Goal: Information Seeking & Learning: Find specific fact

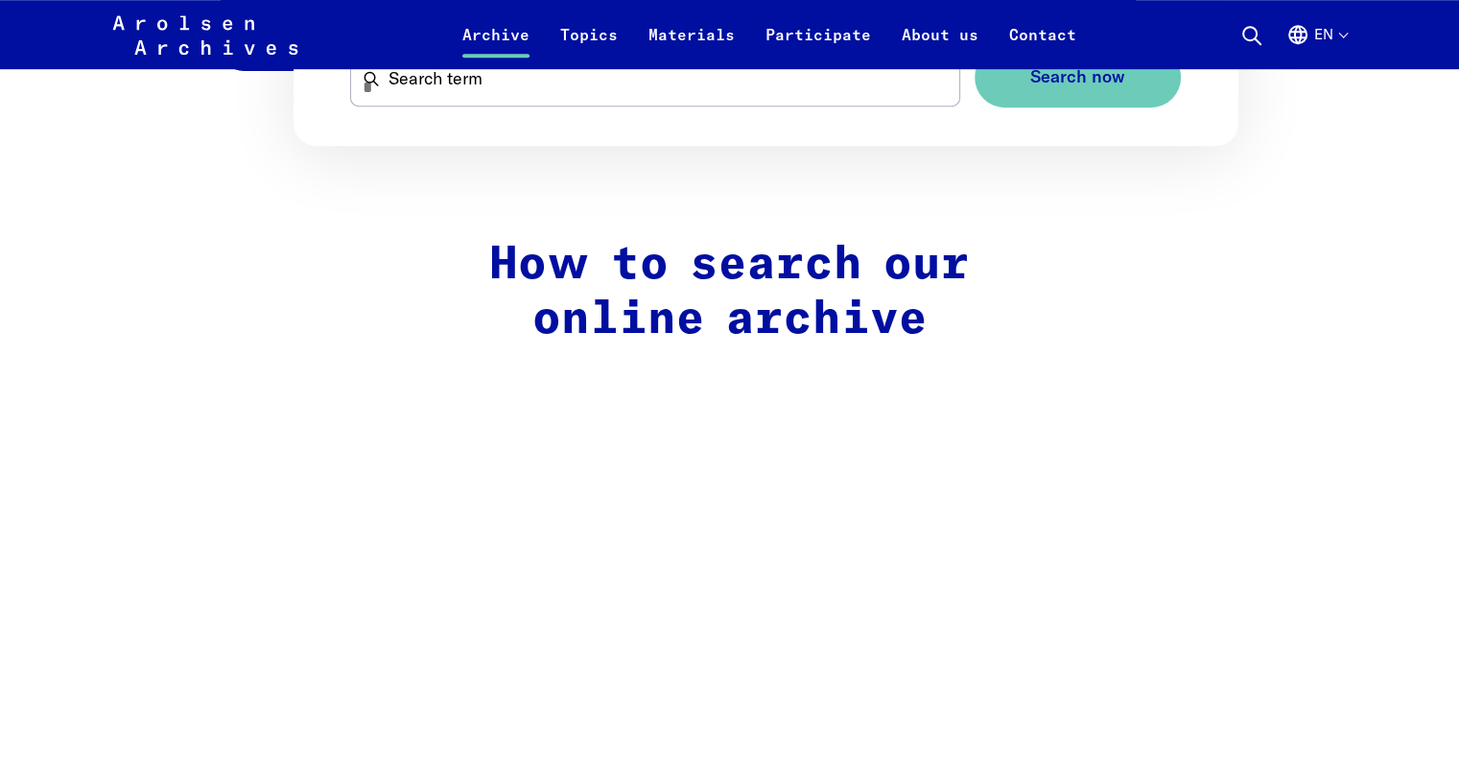
scroll to position [1384, 0]
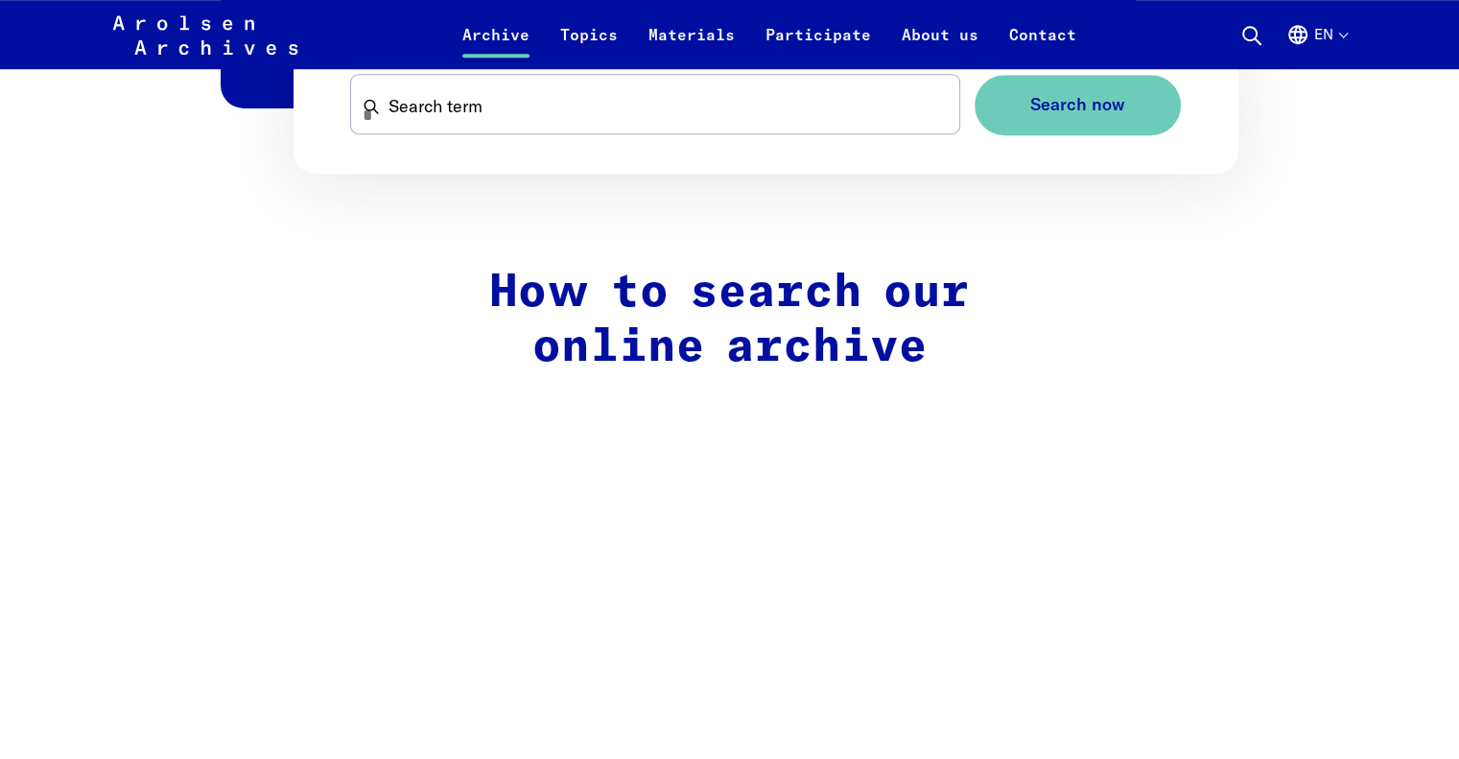
click at [757, 306] on h2 "How to search our online archive" at bounding box center [730, 321] width 812 height 110
click at [747, 352] on h2 "How to search our online archive" at bounding box center [730, 321] width 812 height 110
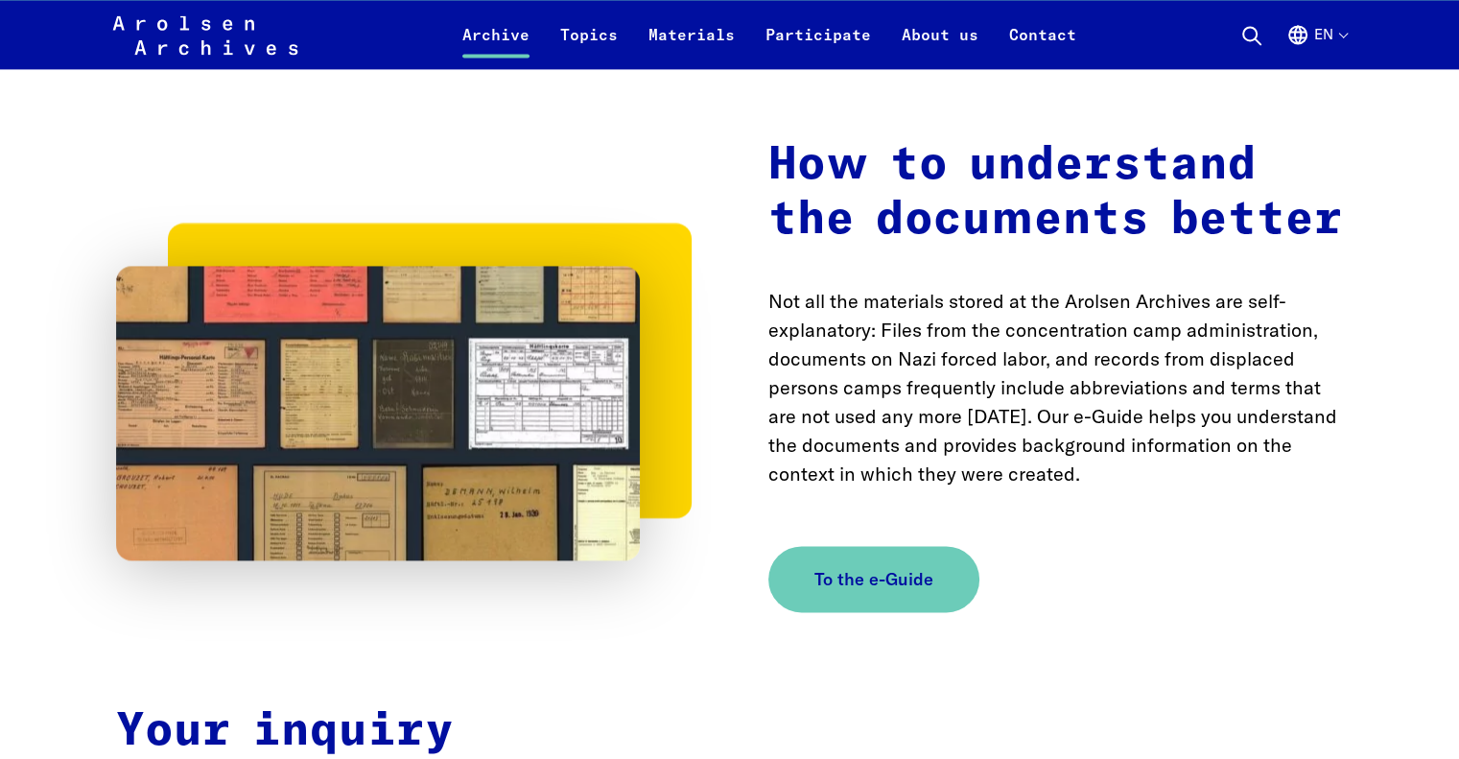
scroll to position [2990, 0]
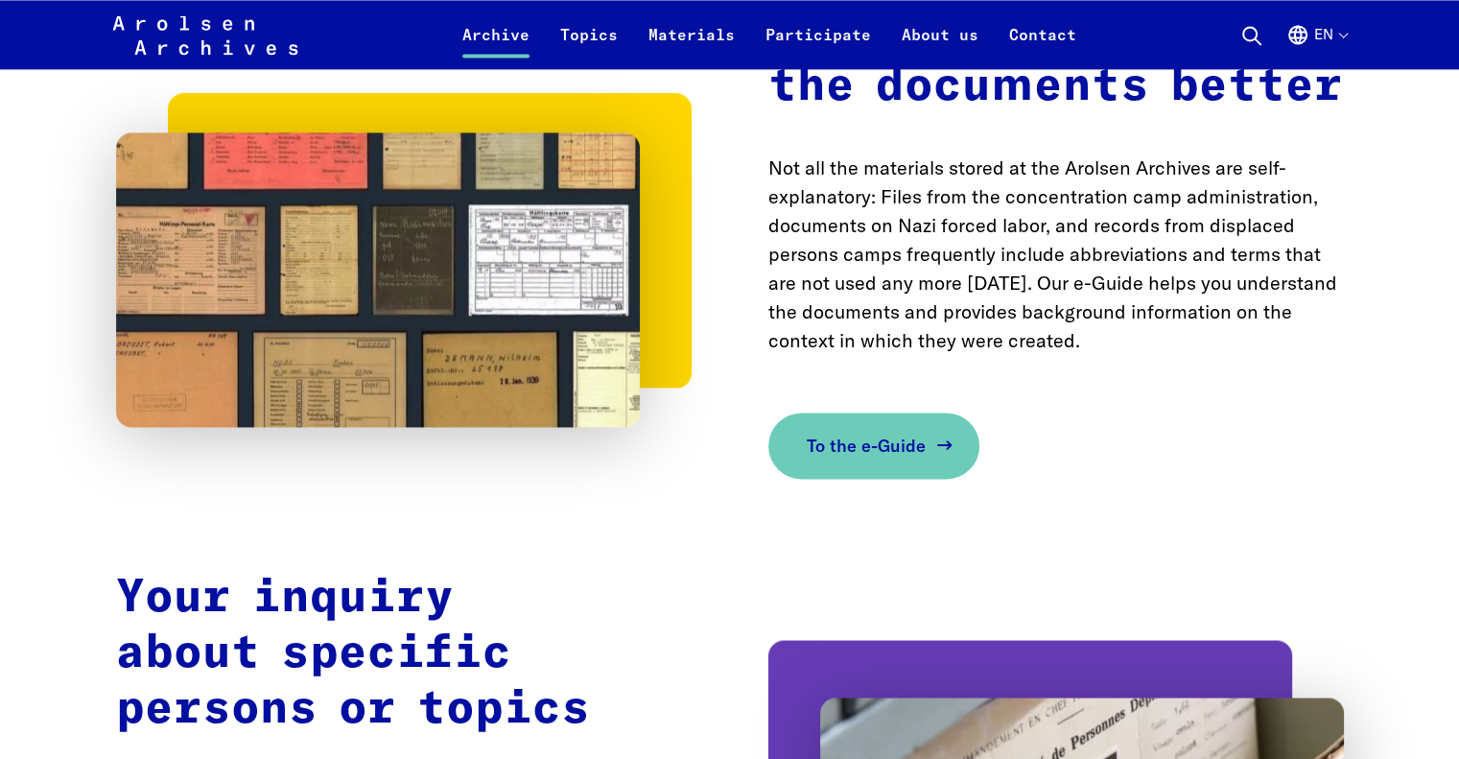
click at [887, 447] on span "To the e-Guide" at bounding box center [866, 446] width 119 height 26
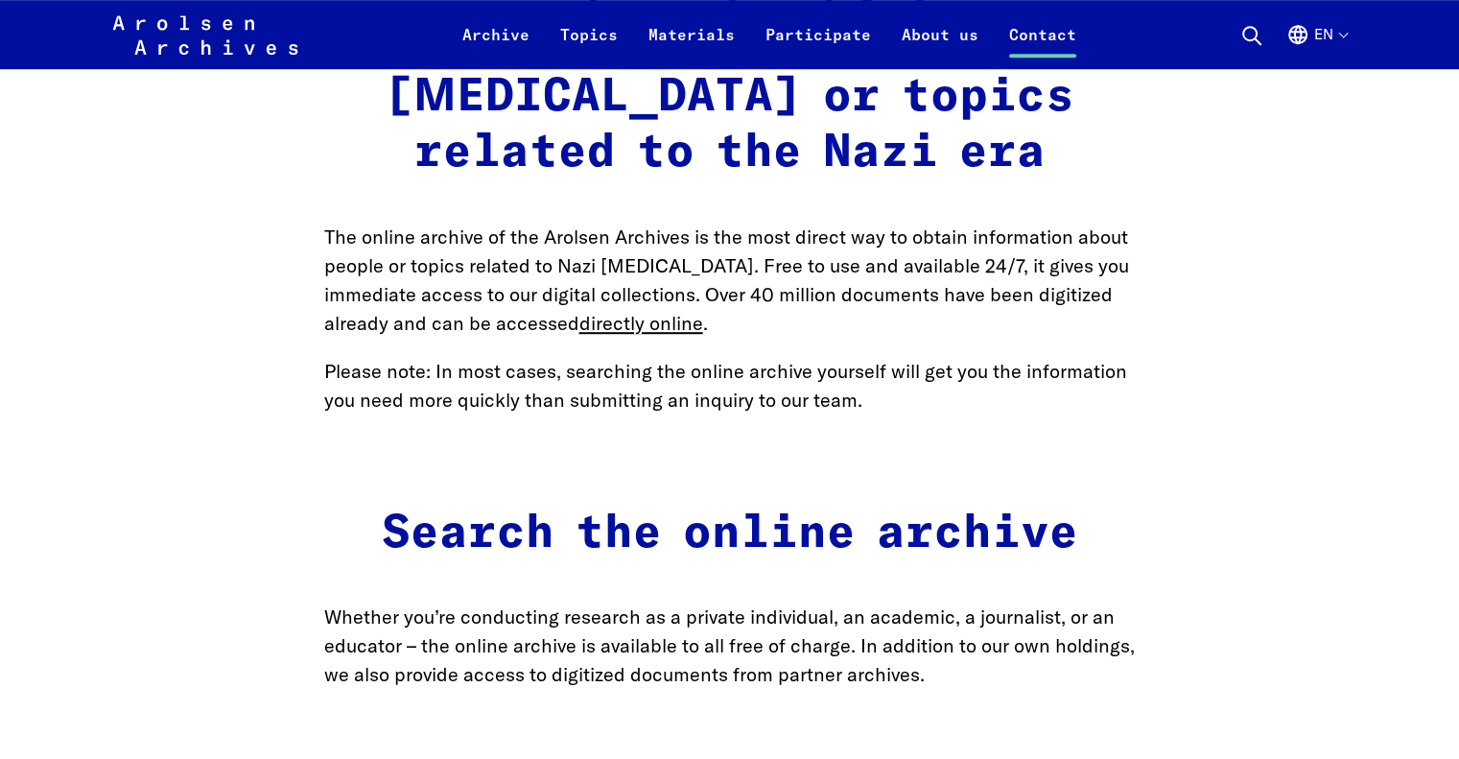
scroll to position [1194, 0]
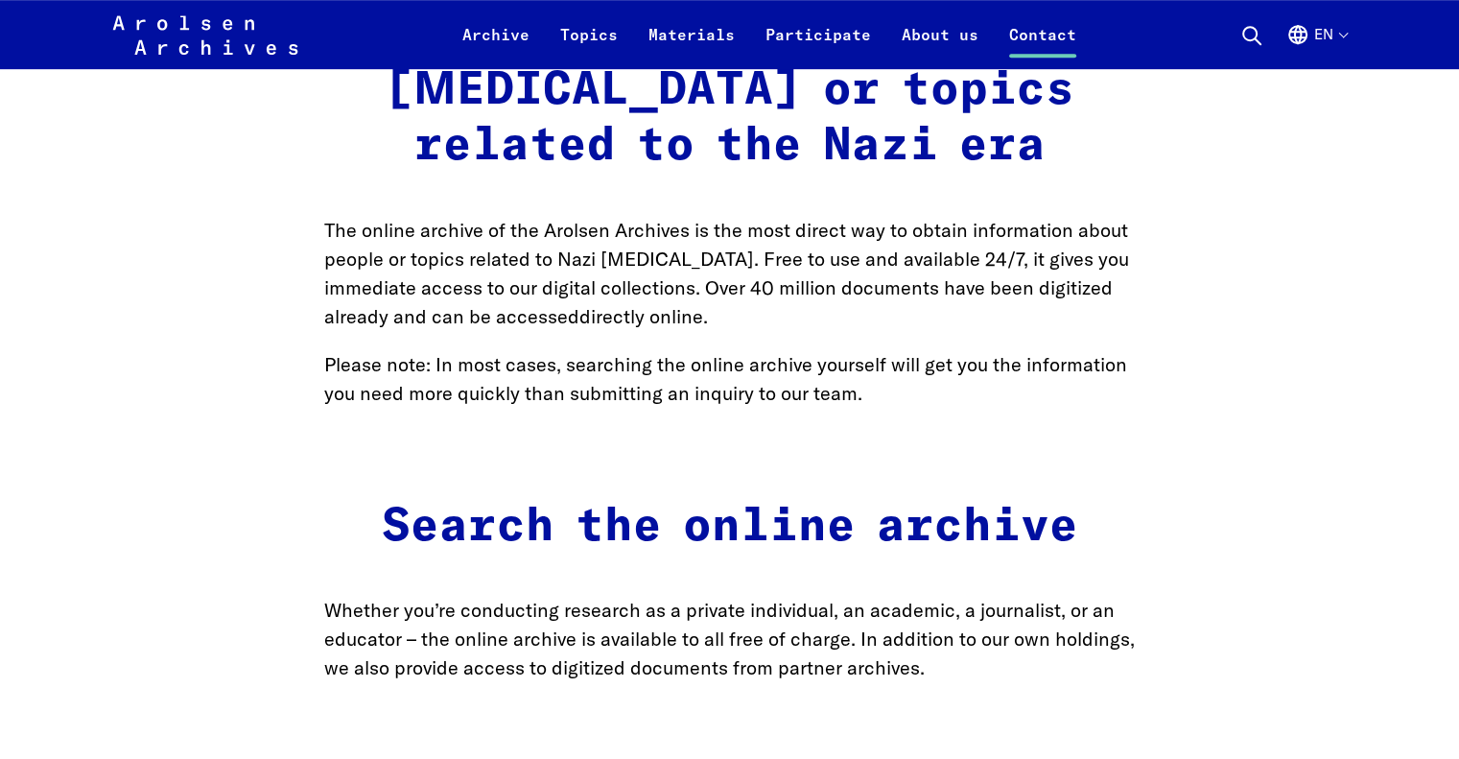
click at [614, 304] on link "directly online" at bounding box center [641, 316] width 124 height 24
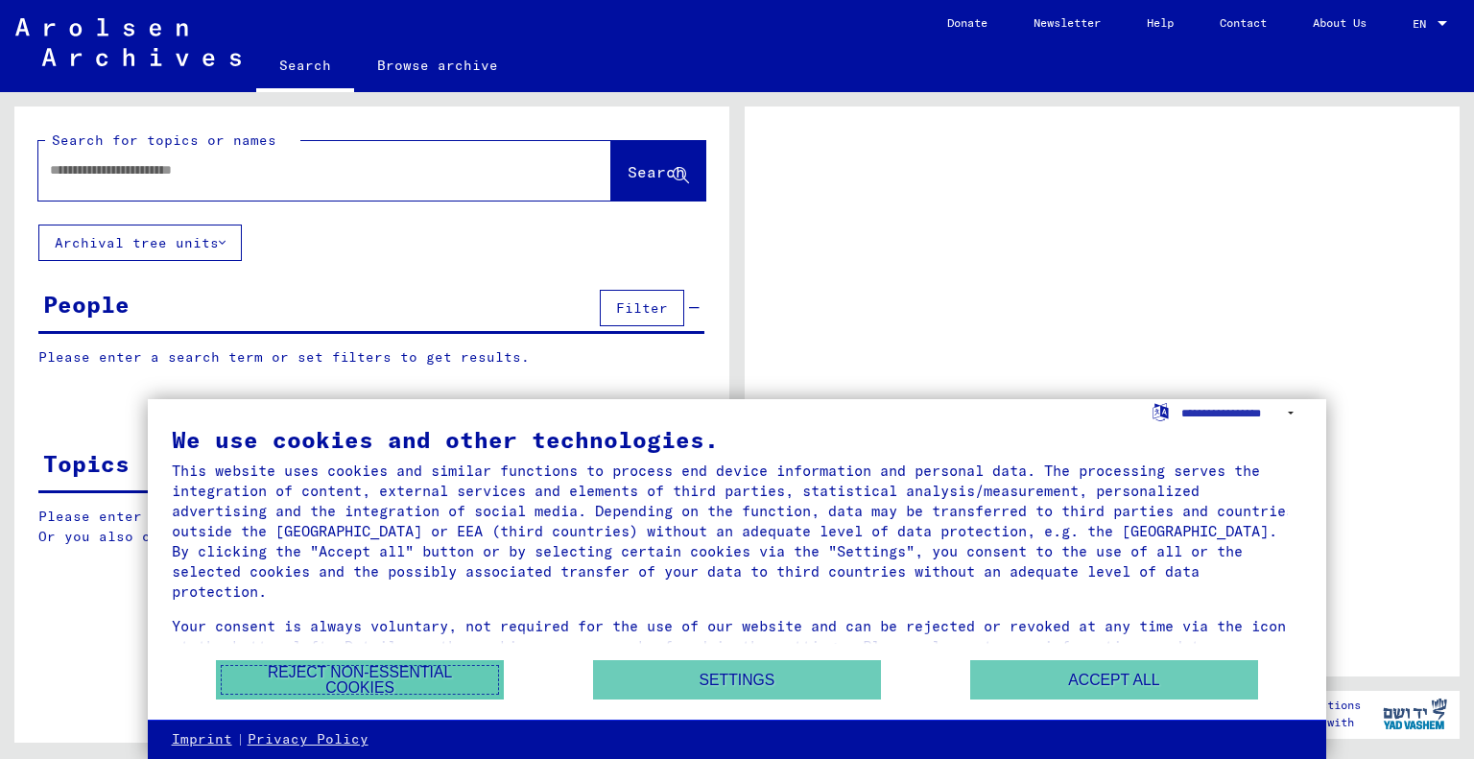
click at [437, 685] on button "Reject non-essential cookies" at bounding box center [360, 679] width 288 height 39
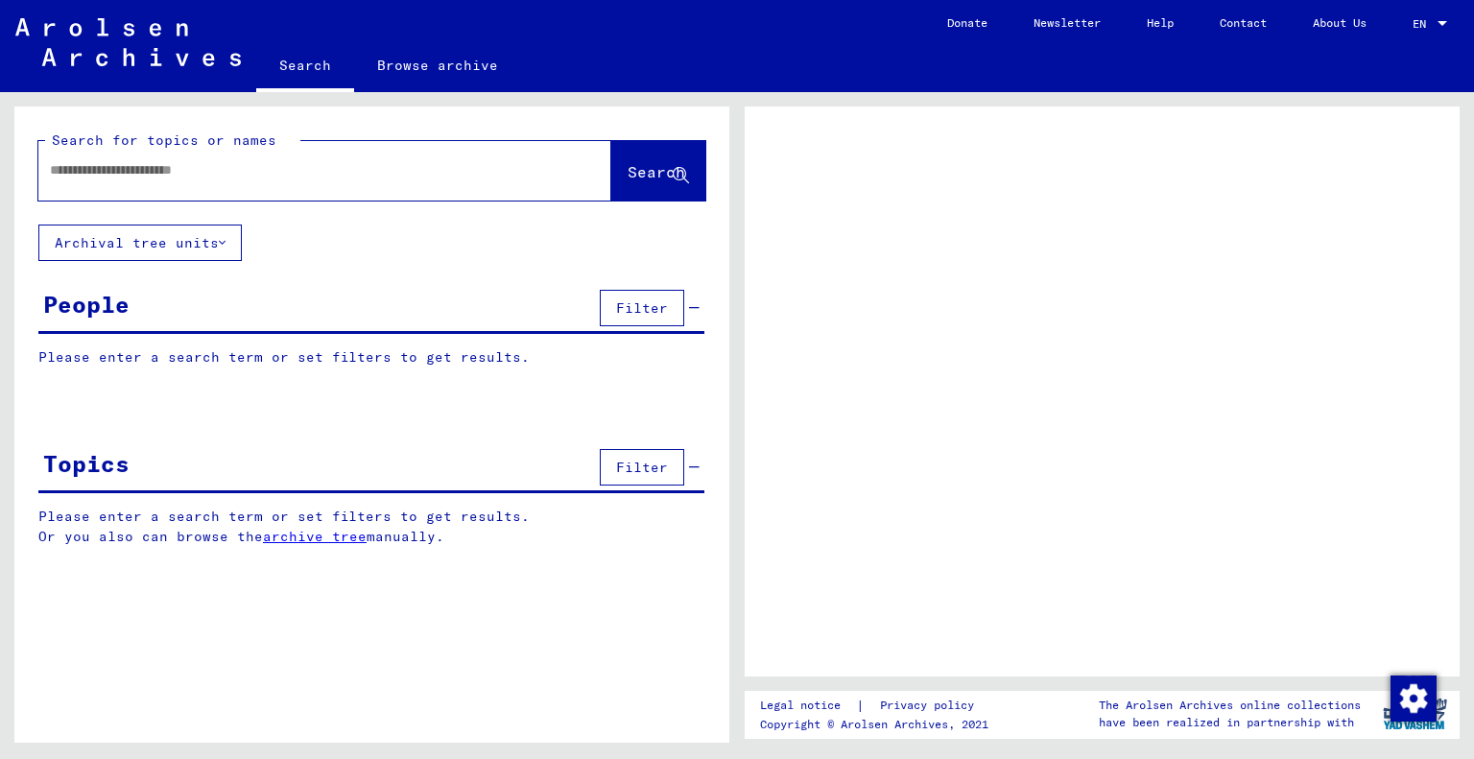
click at [131, 179] on input "text" at bounding box center [307, 170] width 515 height 20
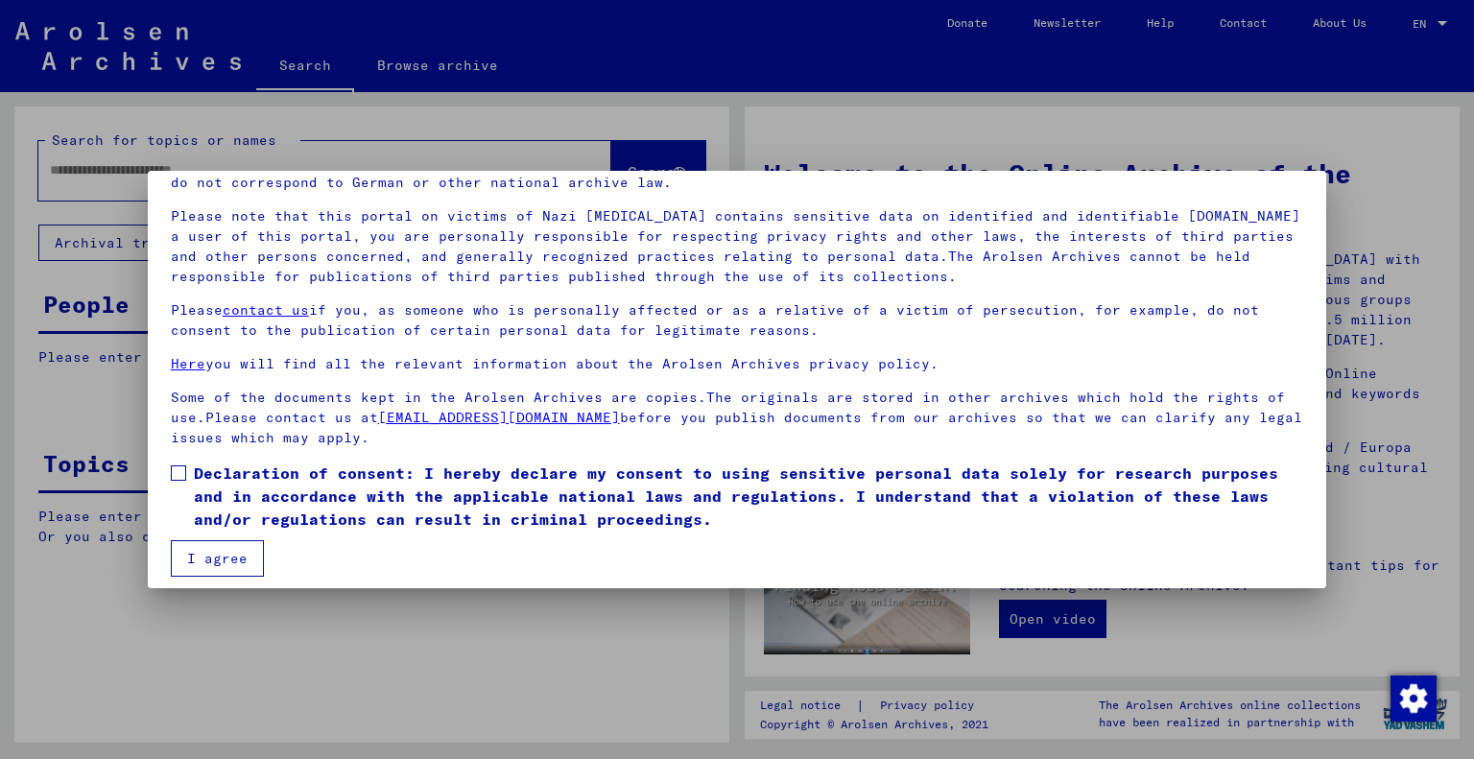
scroll to position [115, 0]
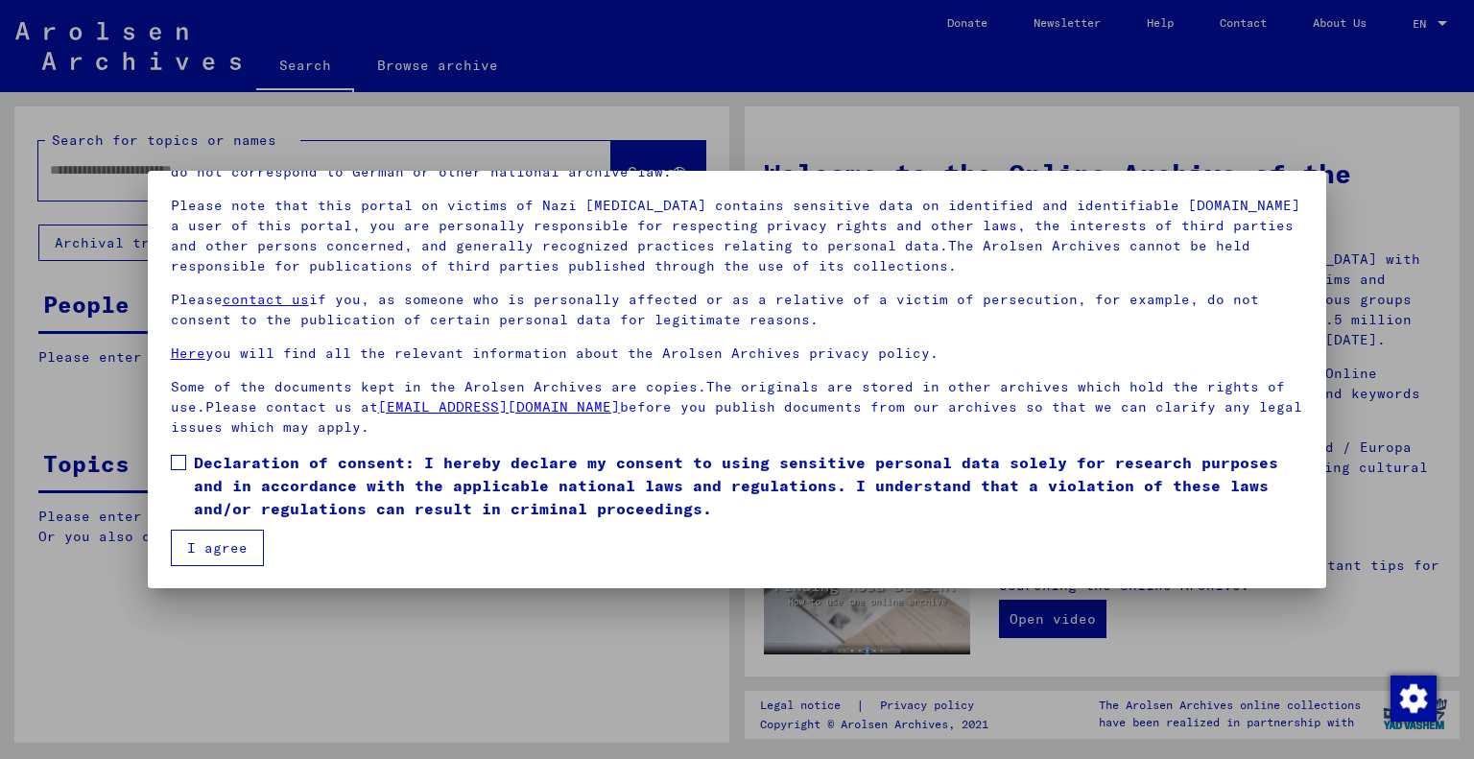
click at [177, 463] on span at bounding box center [178, 462] width 15 height 15
click at [236, 550] on button "I agree" at bounding box center [217, 548] width 93 height 36
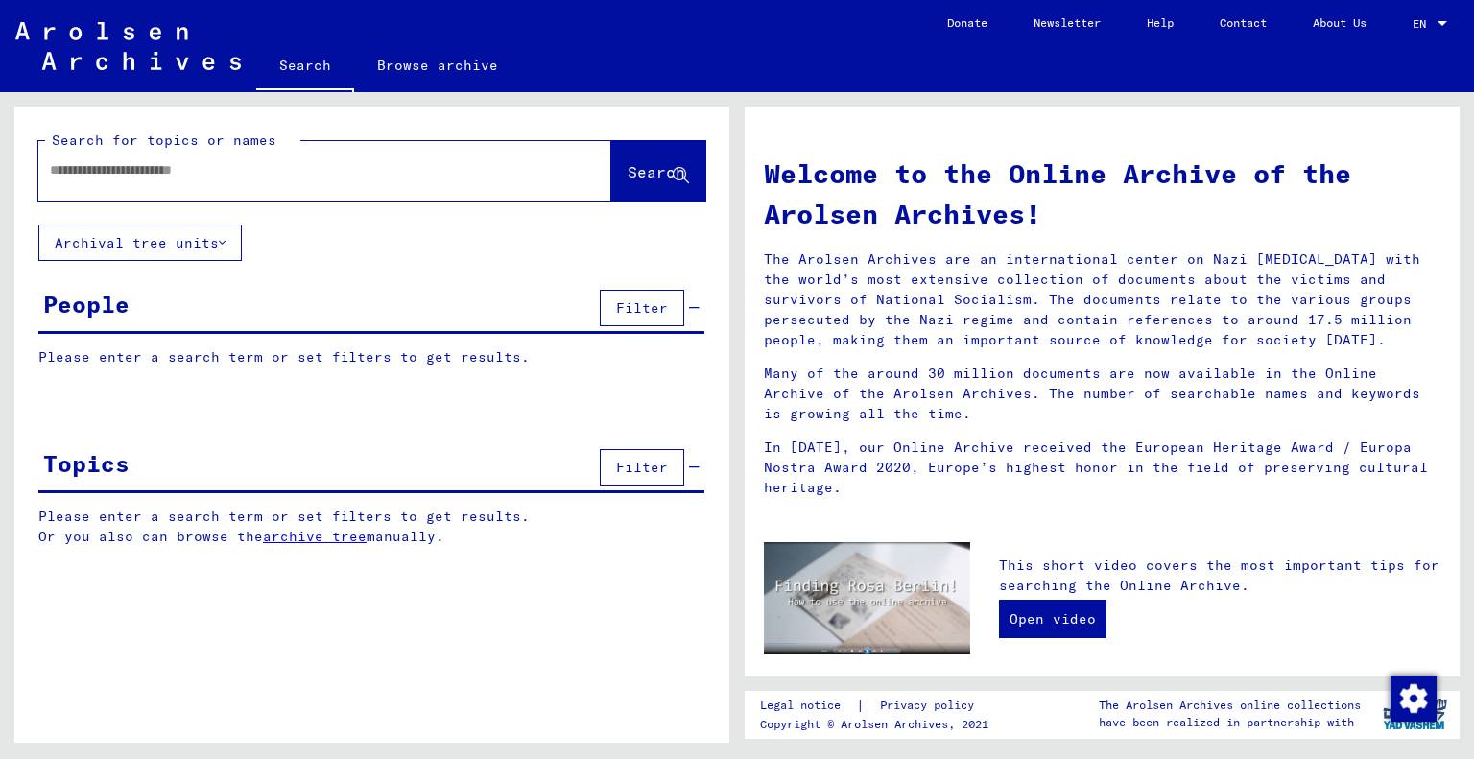
click at [118, 179] on input "text" at bounding box center [302, 170] width 504 height 20
type input "**********"
click at [627, 179] on span "Search" at bounding box center [656, 171] width 58 height 19
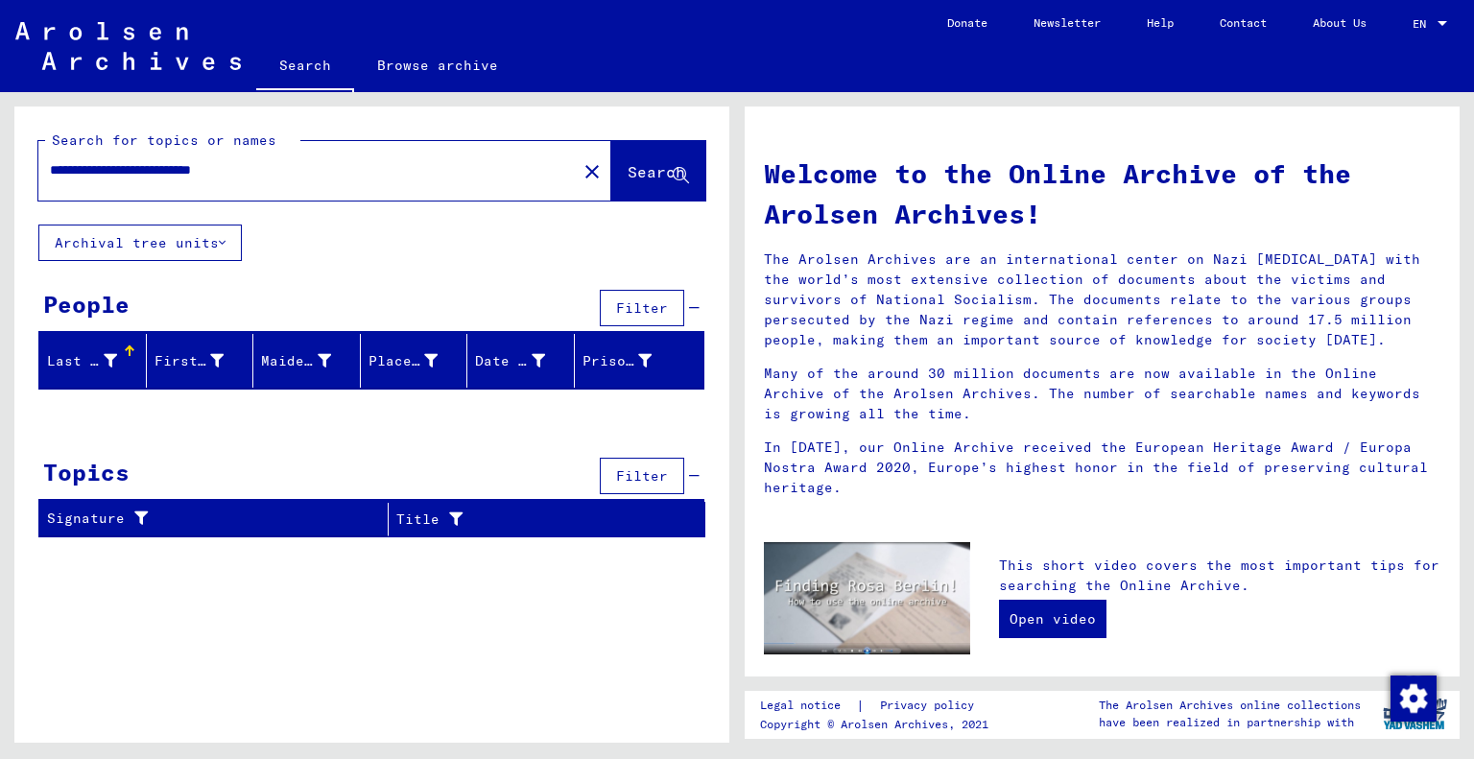
click at [223, 245] on icon at bounding box center [222, 242] width 7 height 13
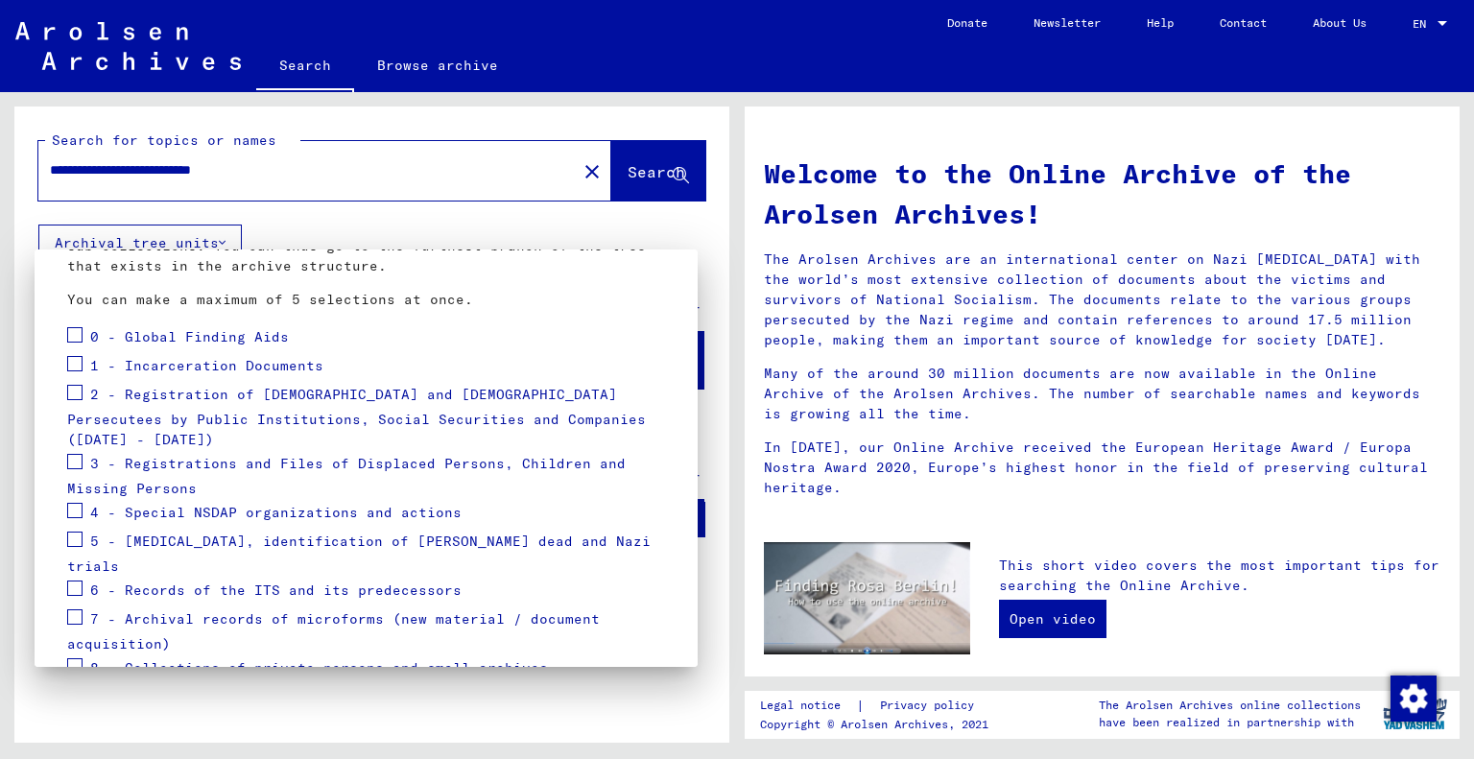
scroll to position [137, 0]
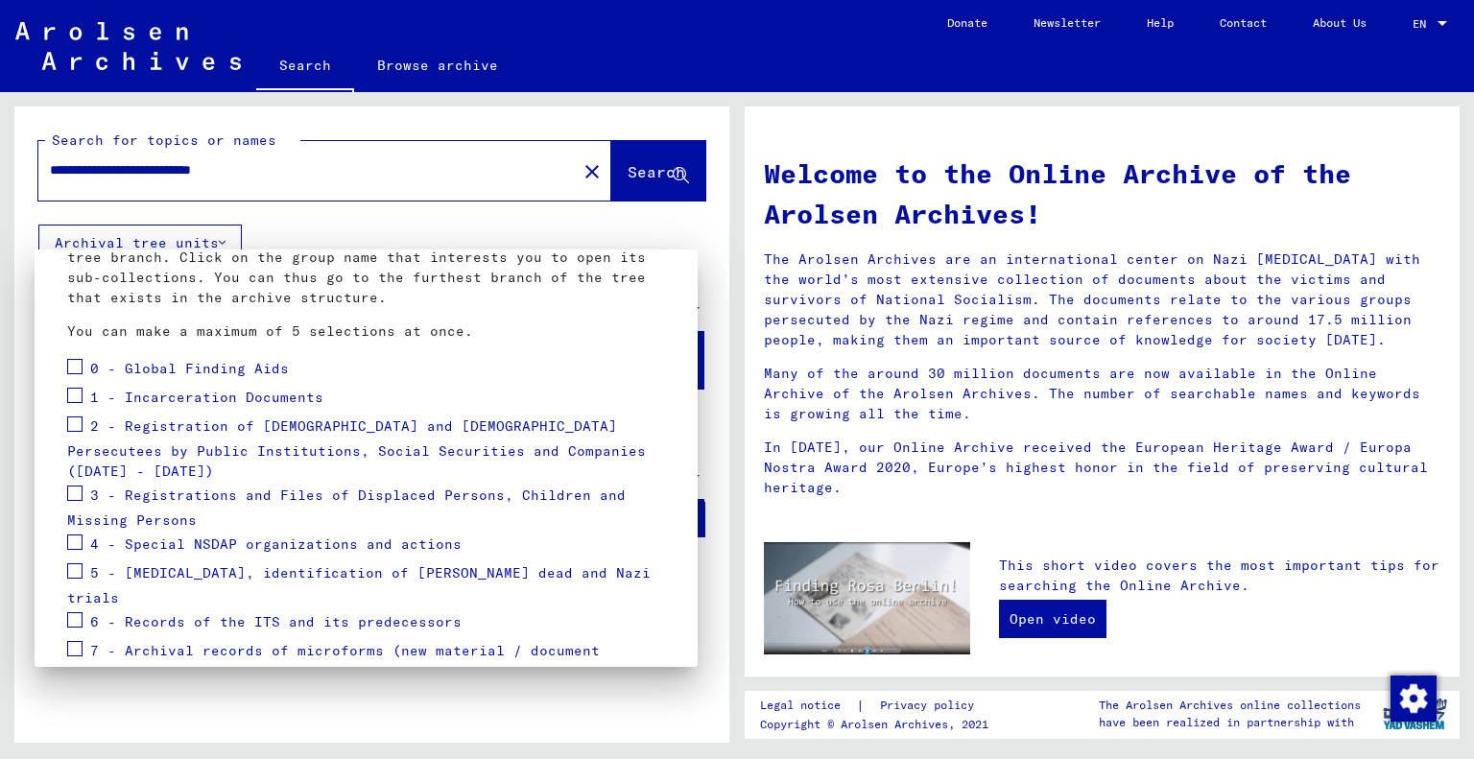
click at [69, 400] on span at bounding box center [74, 395] width 15 height 15
click at [74, 426] on span at bounding box center [74, 423] width 15 height 15
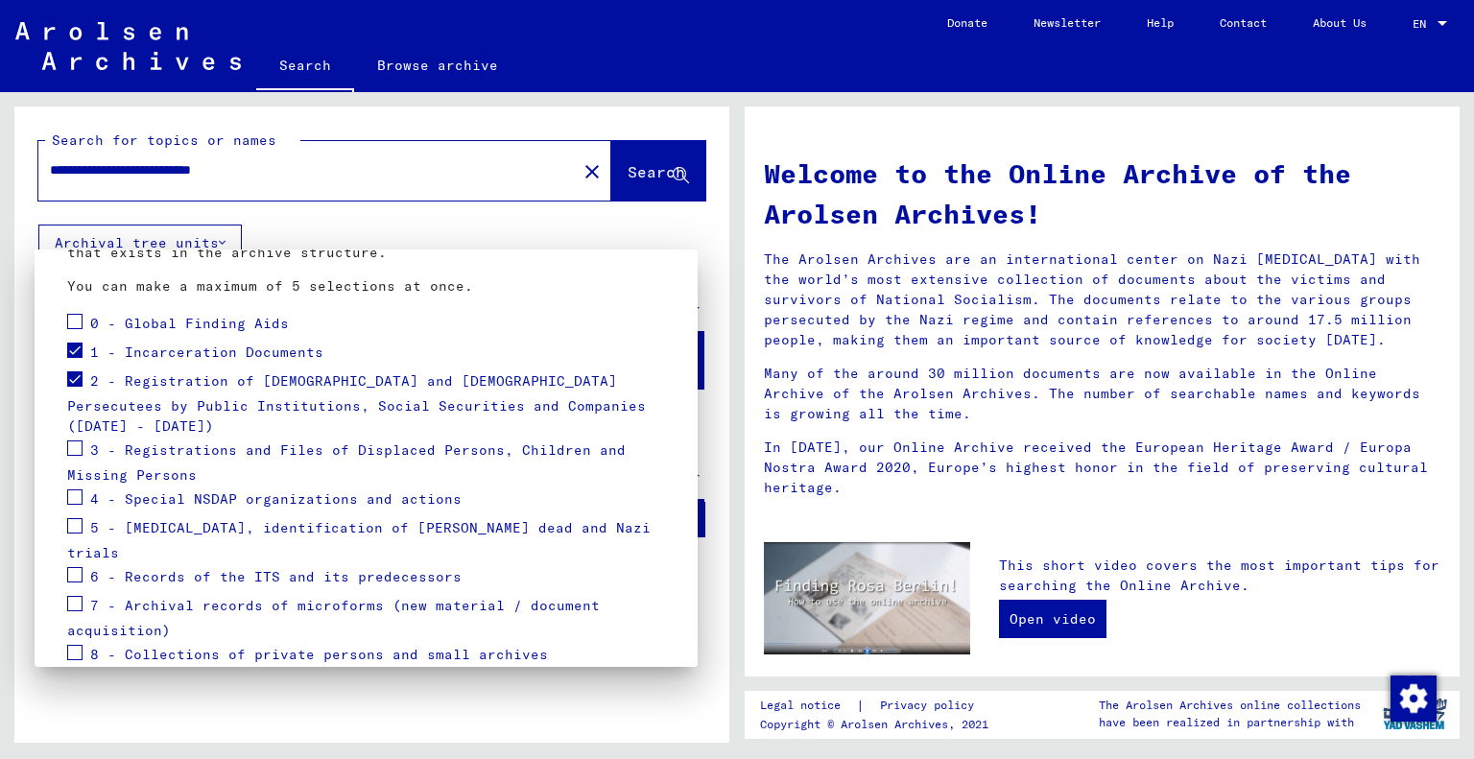
scroll to position [226, 0]
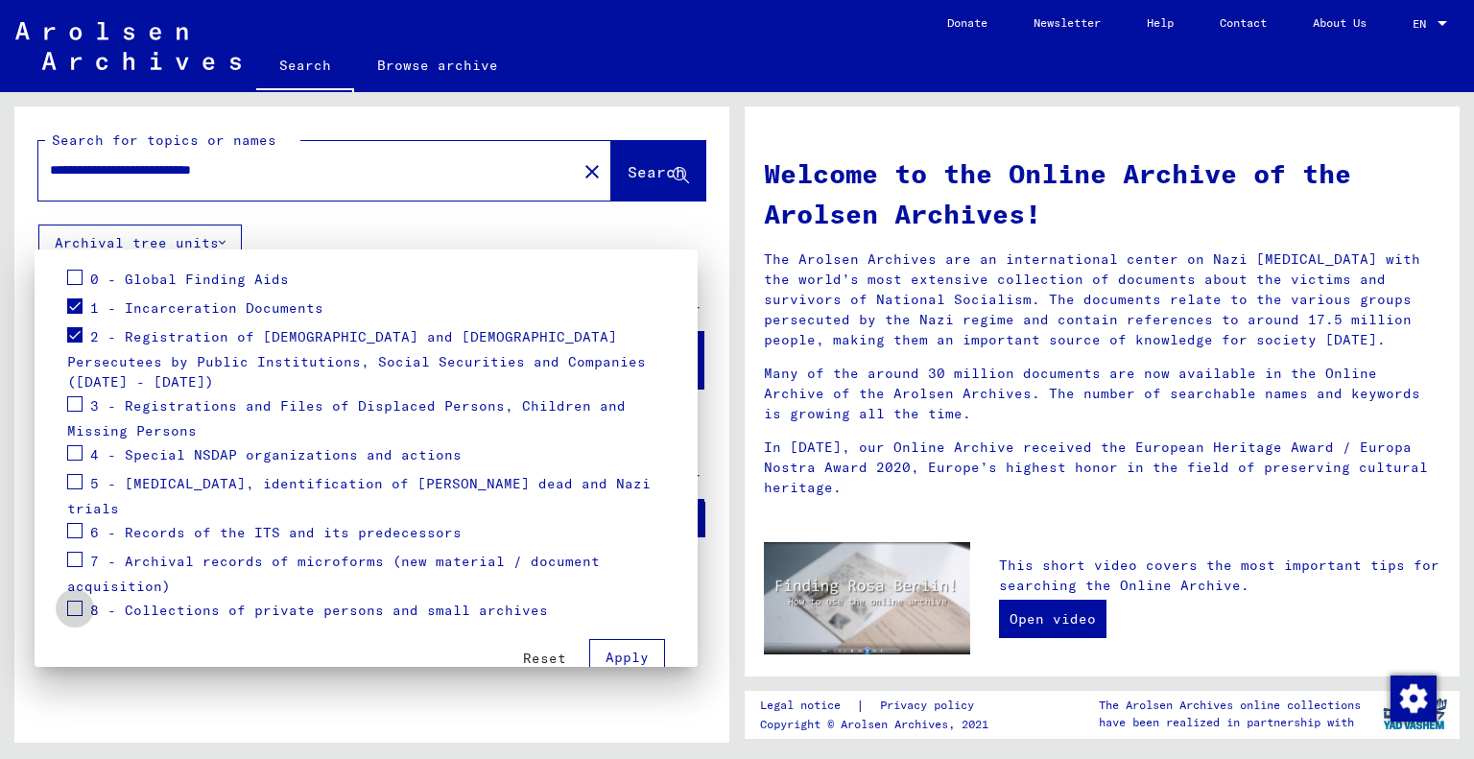
click at [73, 601] on span at bounding box center [74, 608] width 15 height 15
click at [69, 552] on span at bounding box center [74, 559] width 15 height 15
click at [75, 273] on span at bounding box center [74, 277] width 15 height 15
click at [605, 649] on span "Apply" at bounding box center [626, 657] width 43 height 17
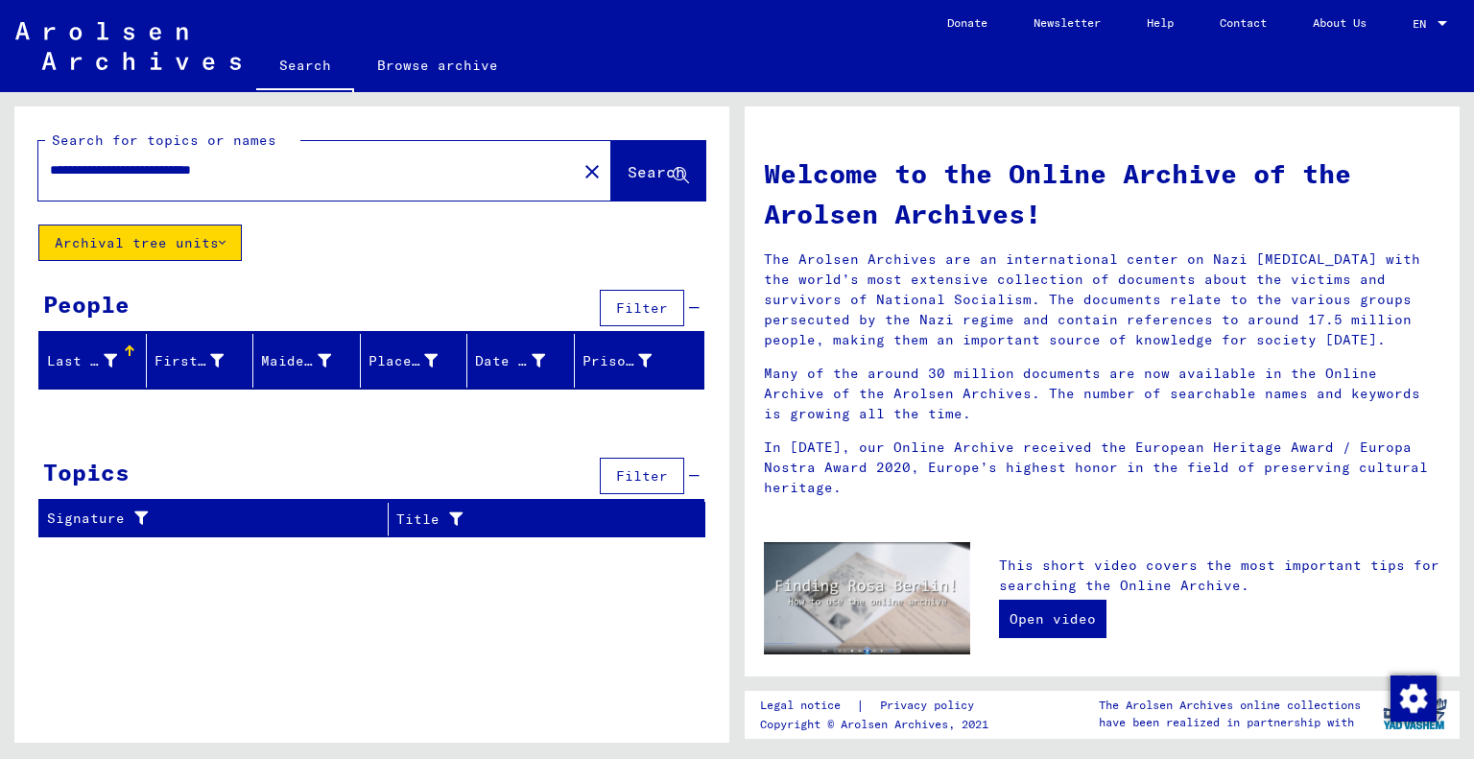
click at [644, 479] on span "Filter" at bounding box center [642, 475] width 52 height 17
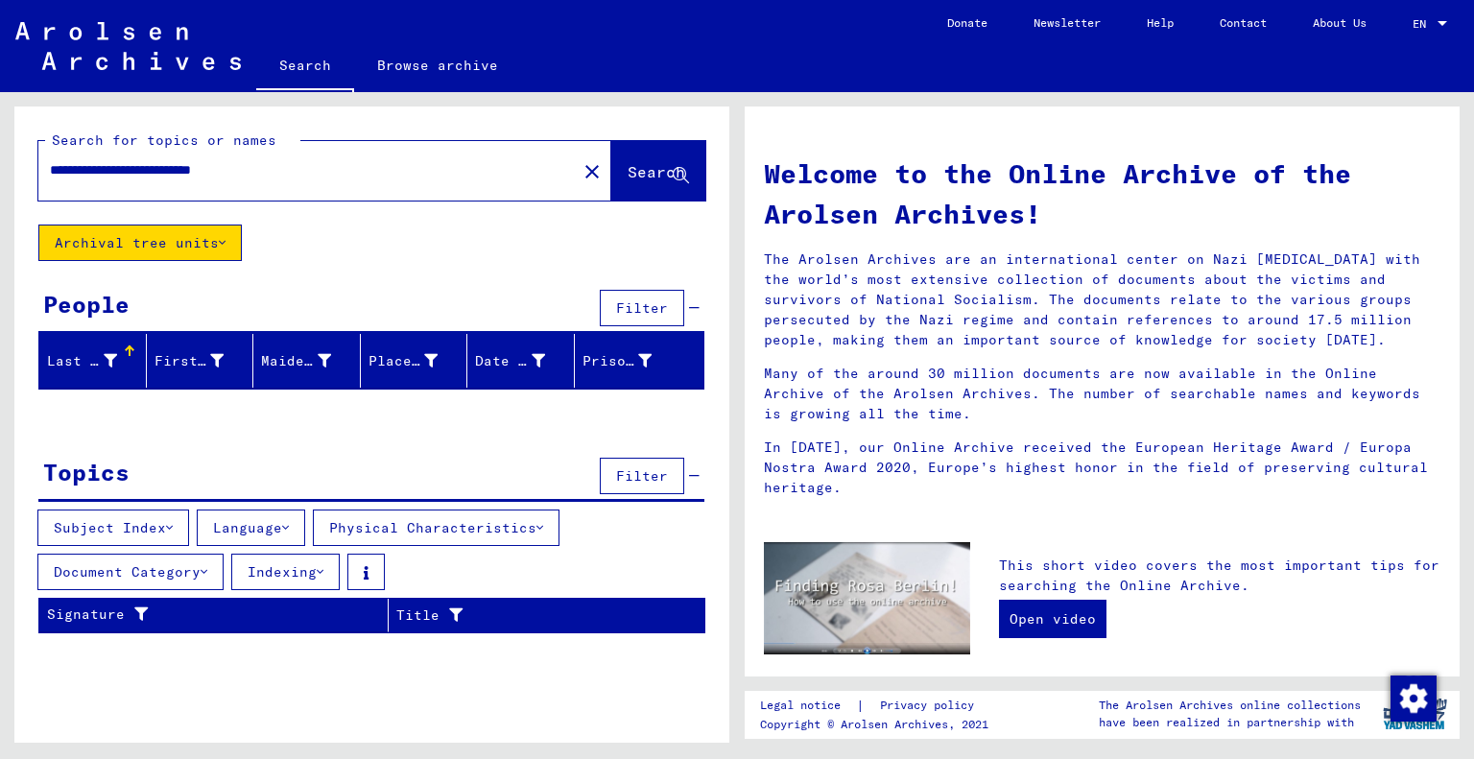
click at [289, 525] on icon at bounding box center [285, 527] width 7 height 13
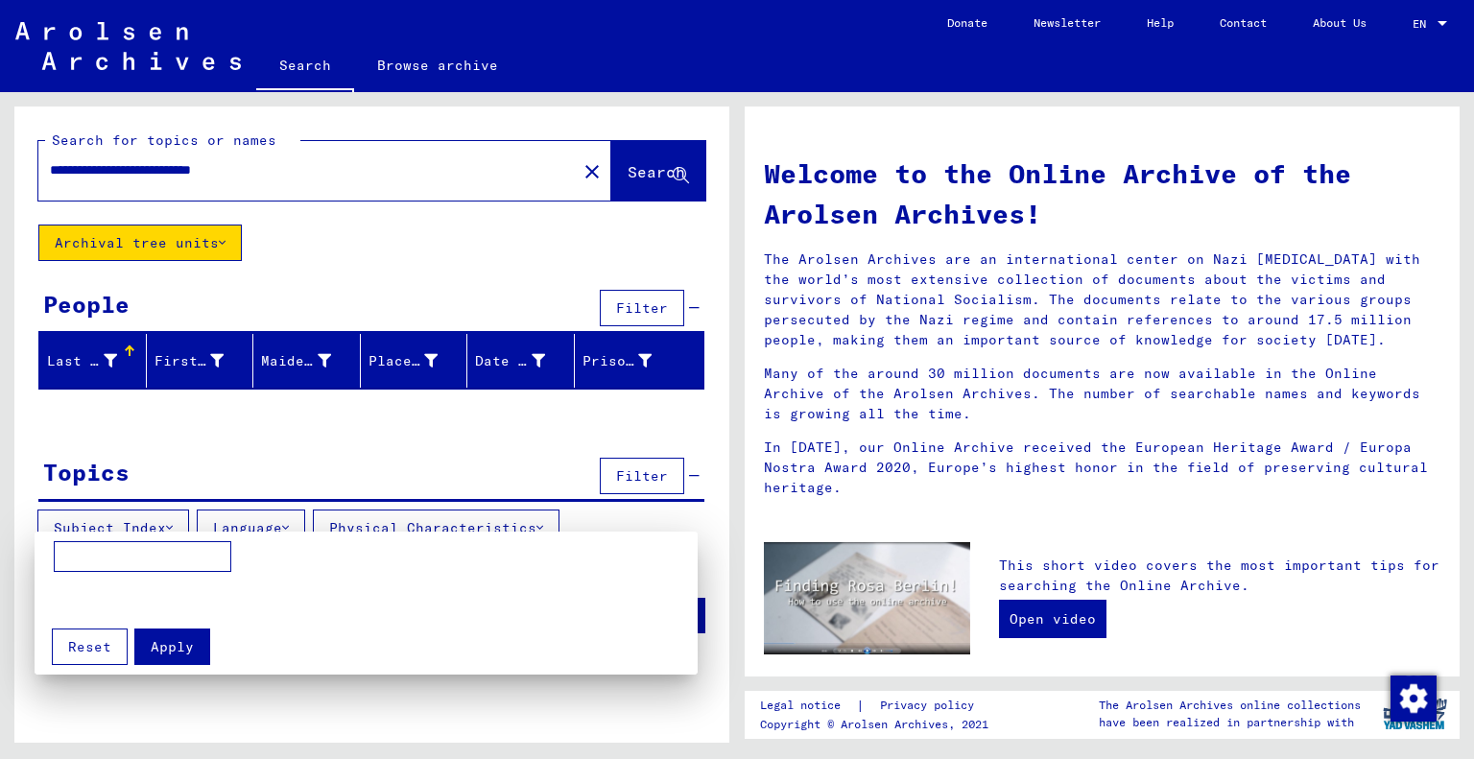
click at [150, 542] on input at bounding box center [142, 556] width 177 height 31
click at [379, 425] on div at bounding box center [737, 379] width 1474 height 759
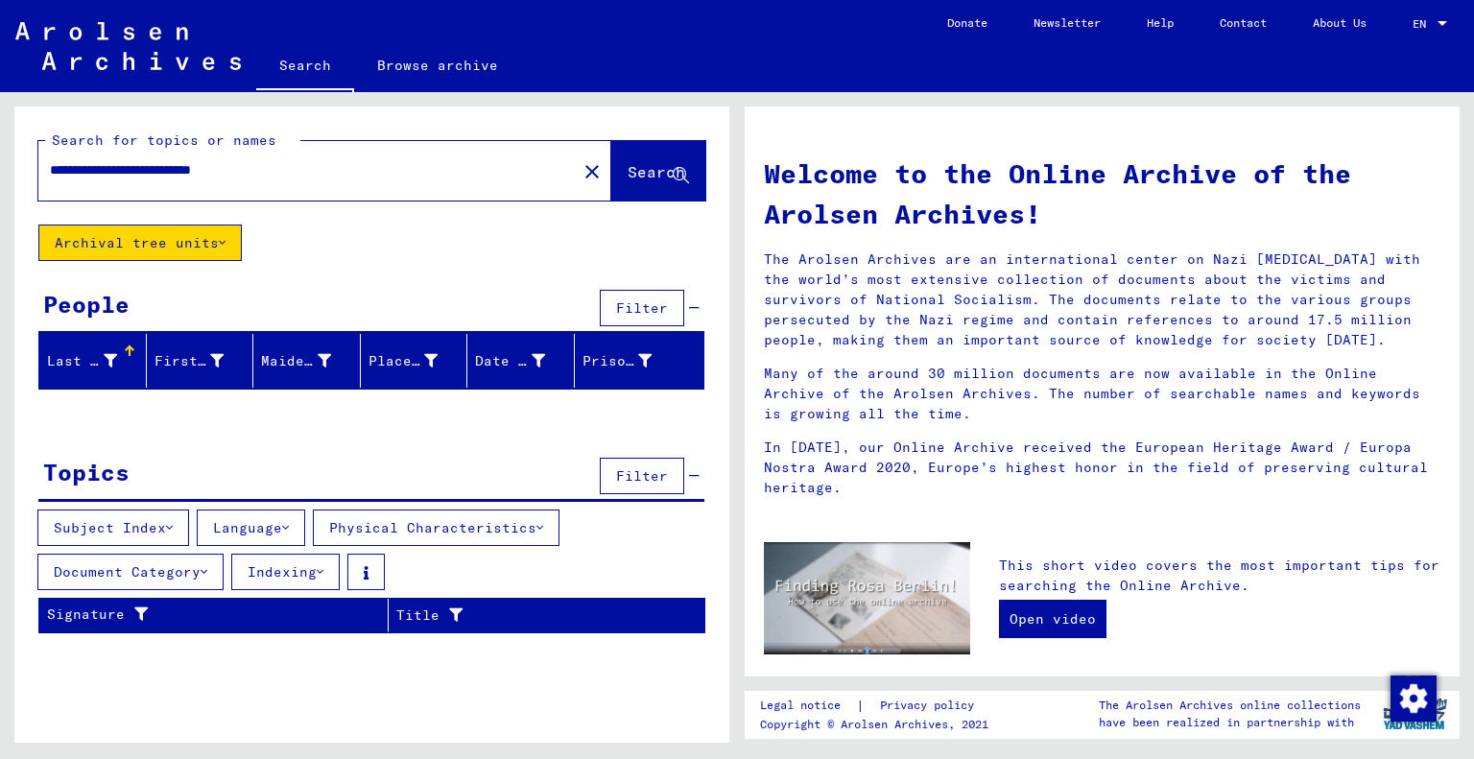
click at [57, 351] on div "Last Name" at bounding box center [82, 361] width 70 height 20
click at [180, 354] on div "First Name" at bounding box center [189, 361] width 70 height 20
click at [403, 351] on div "Place of Birth" at bounding box center [403, 361] width 70 height 20
click at [641, 309] on span "Filter" at bounding box center [642, 307] width 52 height 17
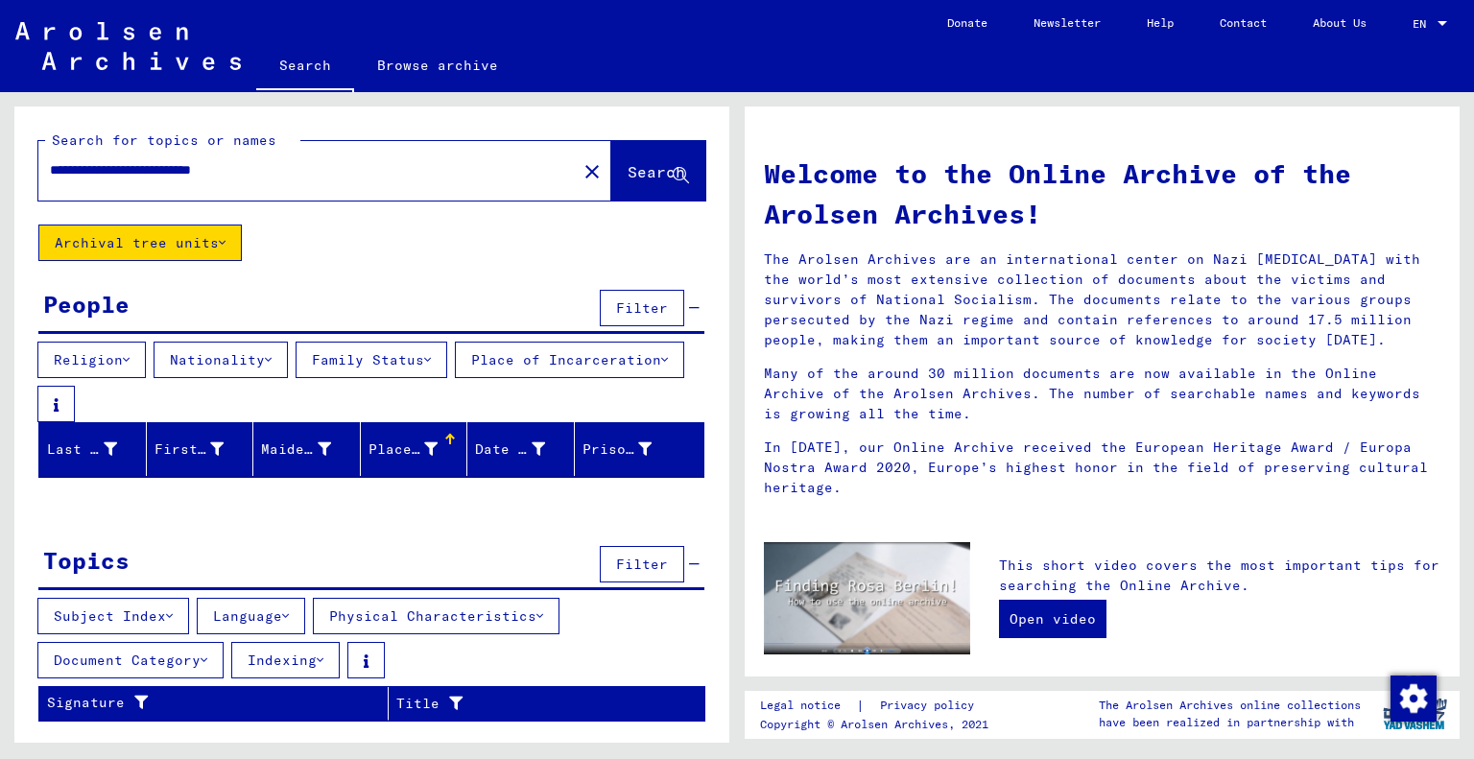
click at [136, 348] on button "Religion" at bounding box center [91, 360] width 108 height 36
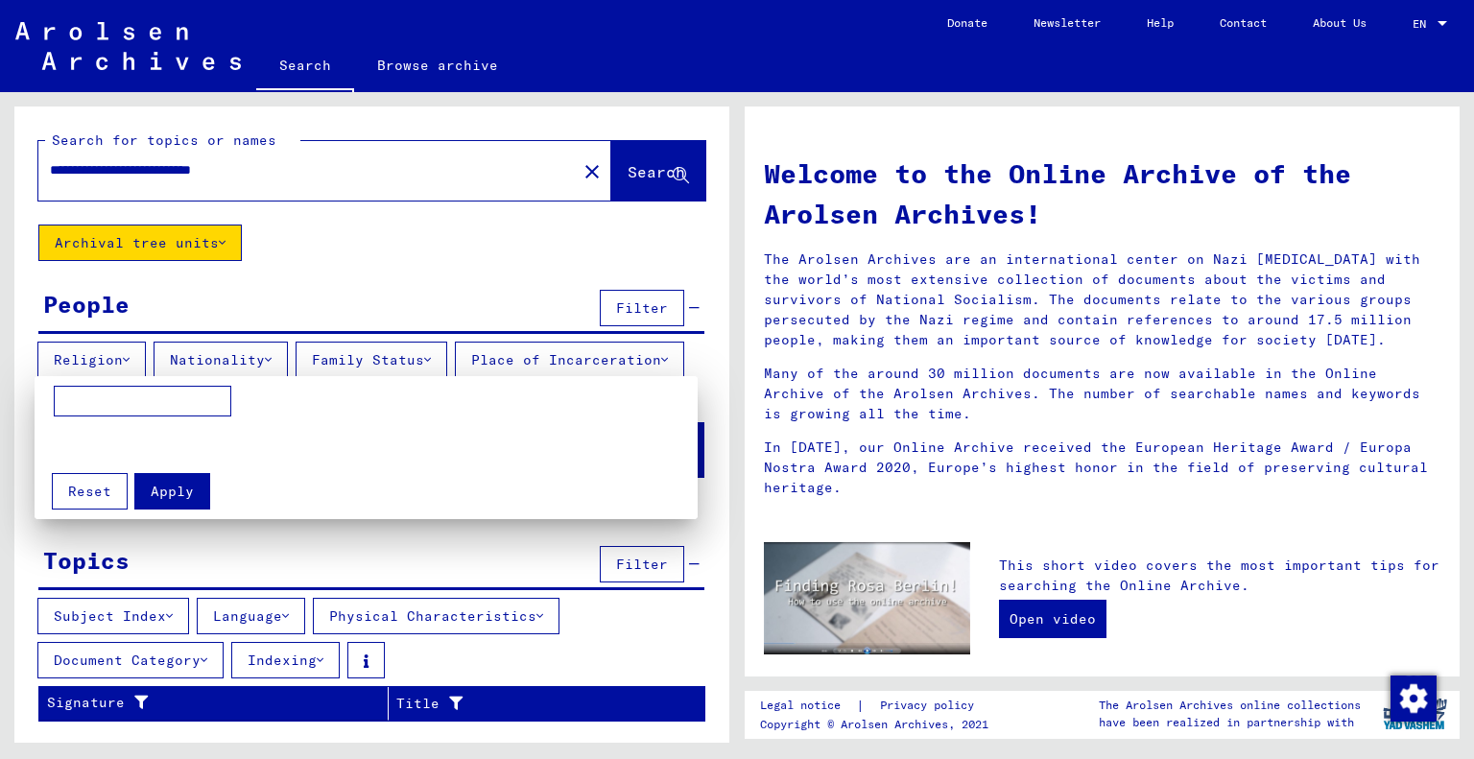
click at [104, 398] on input at bounding box center [142, 401] width 177 height 31
type input "******"
click at [173, 498] on span "Apply" at bounding box center [172, 491] width 43 height 17
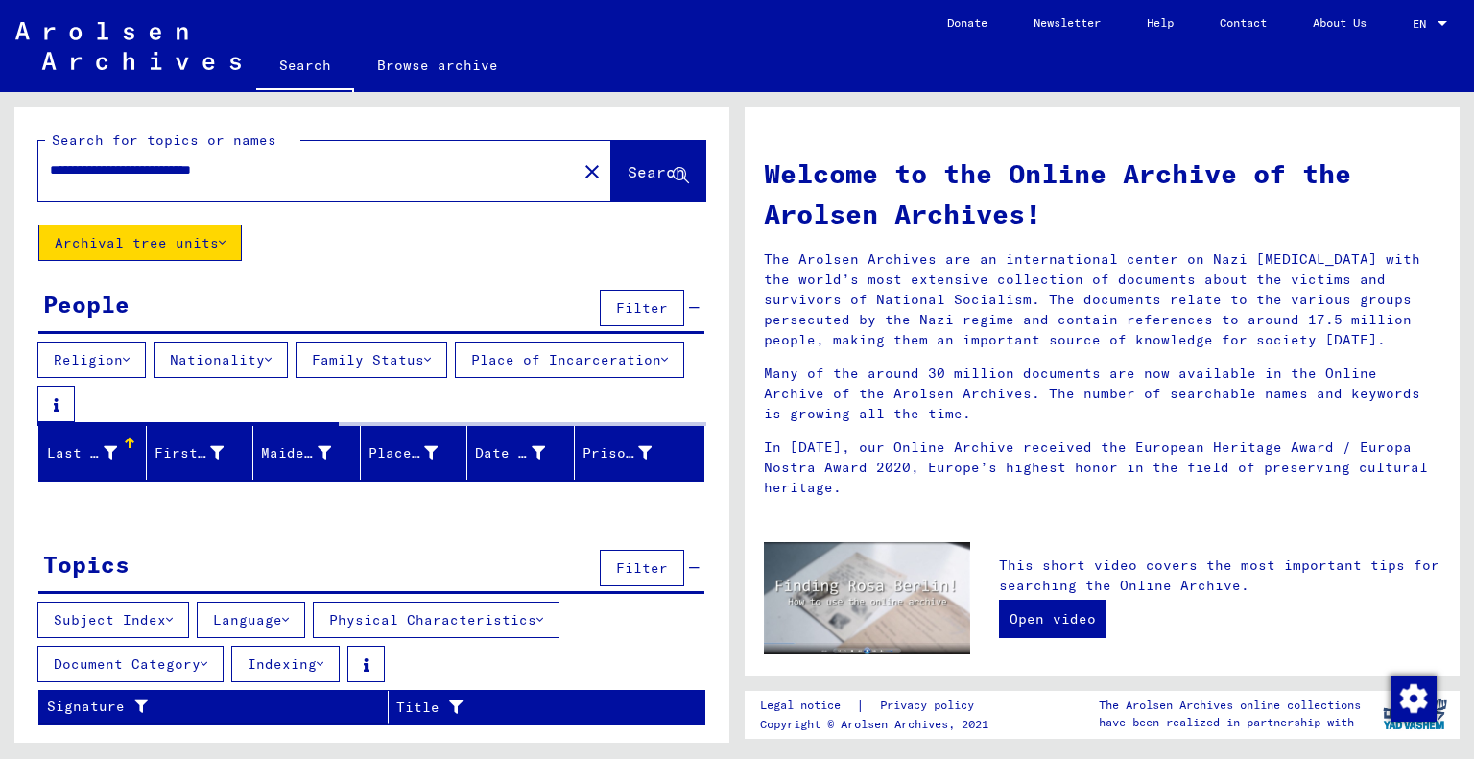
click at [285, 354] on button "Nationality" at bounding box center [220, 360] width 134 height 36
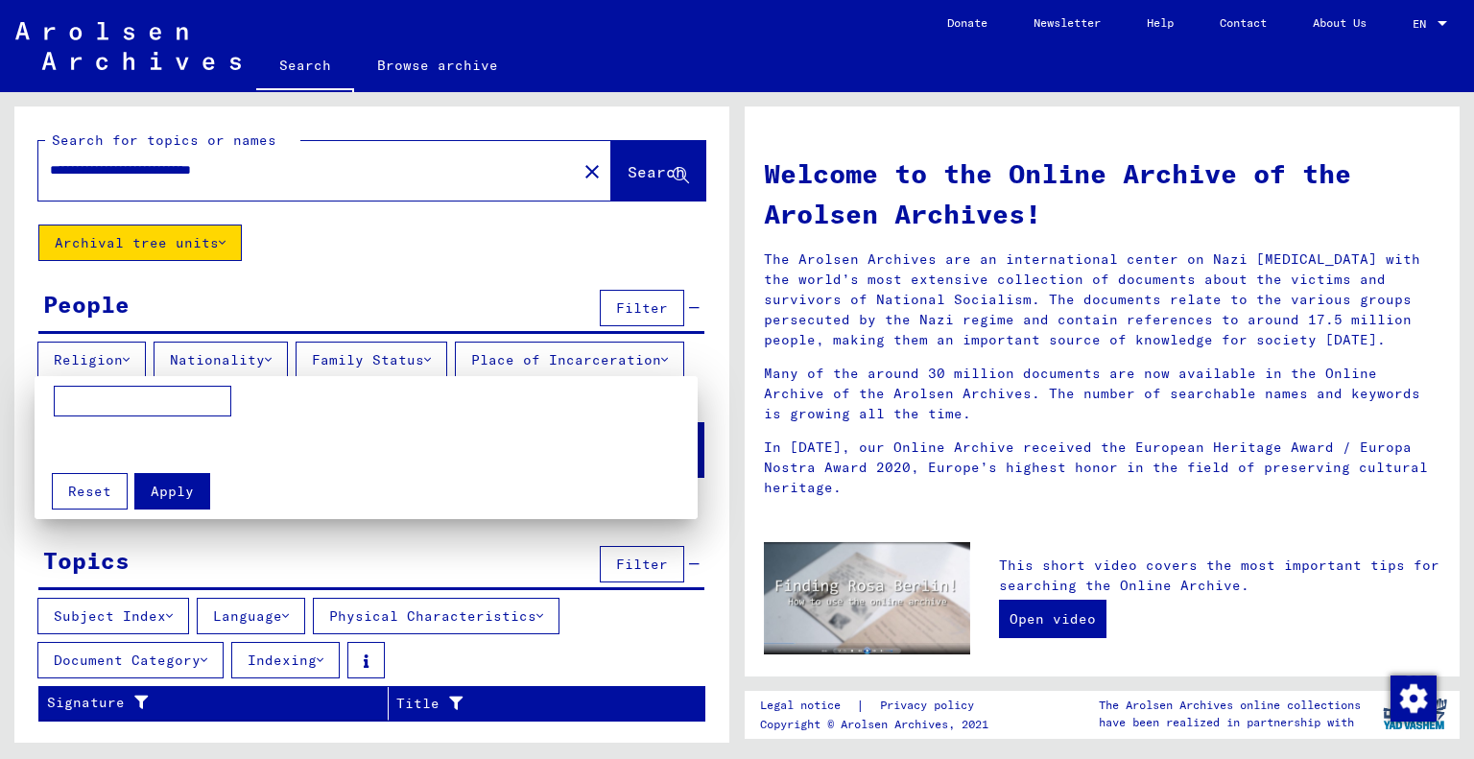
click at [107, 400] on input at bounding box center [142, 401] width 177 height 31
type input "******"
click at [180, 484] on span "Apply" at bounding box center [172, 491] width 43 height 17
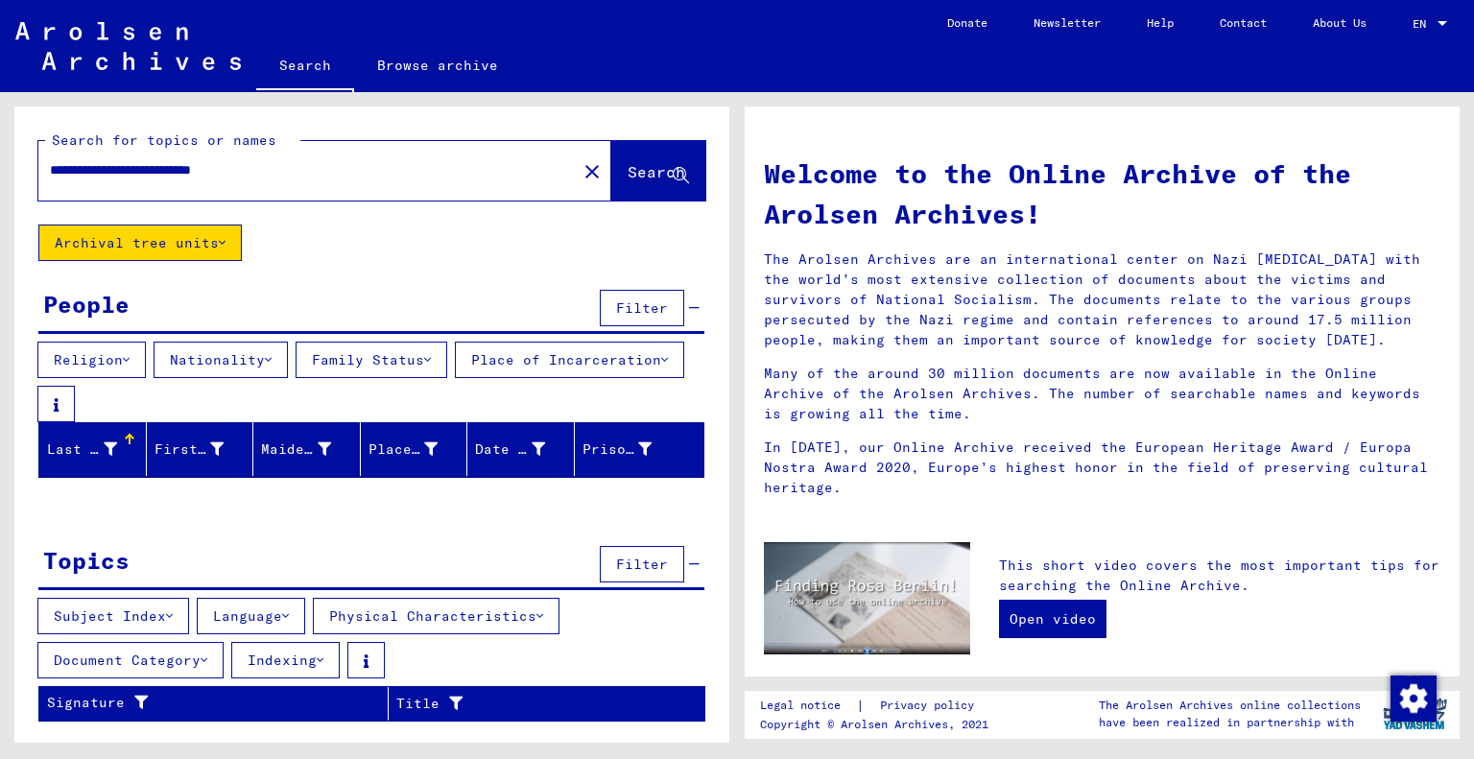
click at [431, 355] on icon at bounding box center [427, 359] width 7 height 13
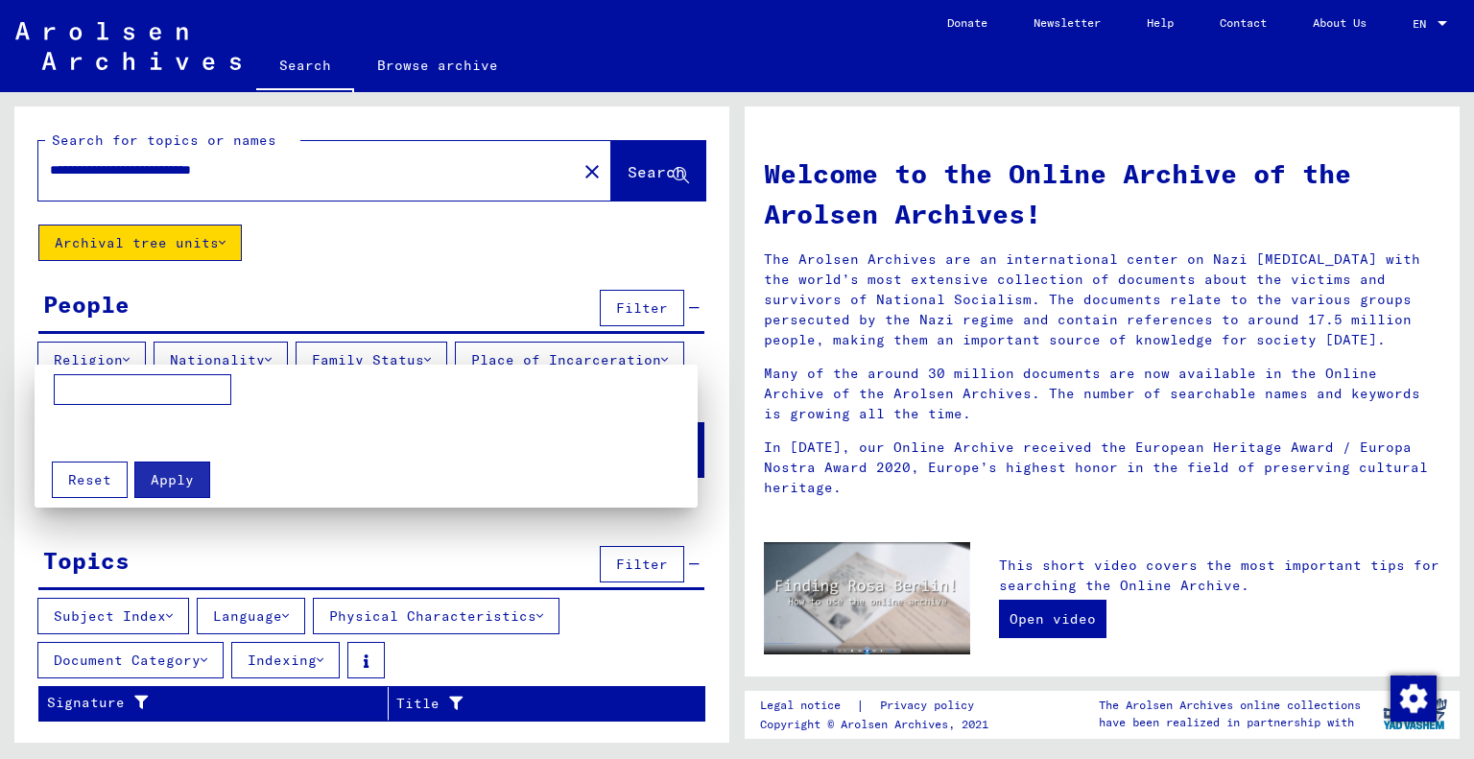
click at [152, 384] on input at bounding box center [142, 389] width 177 height 31
type input "*******"
click at [172, 474] on span "Apply" at bounding box center [172, 479] width 43 height 17
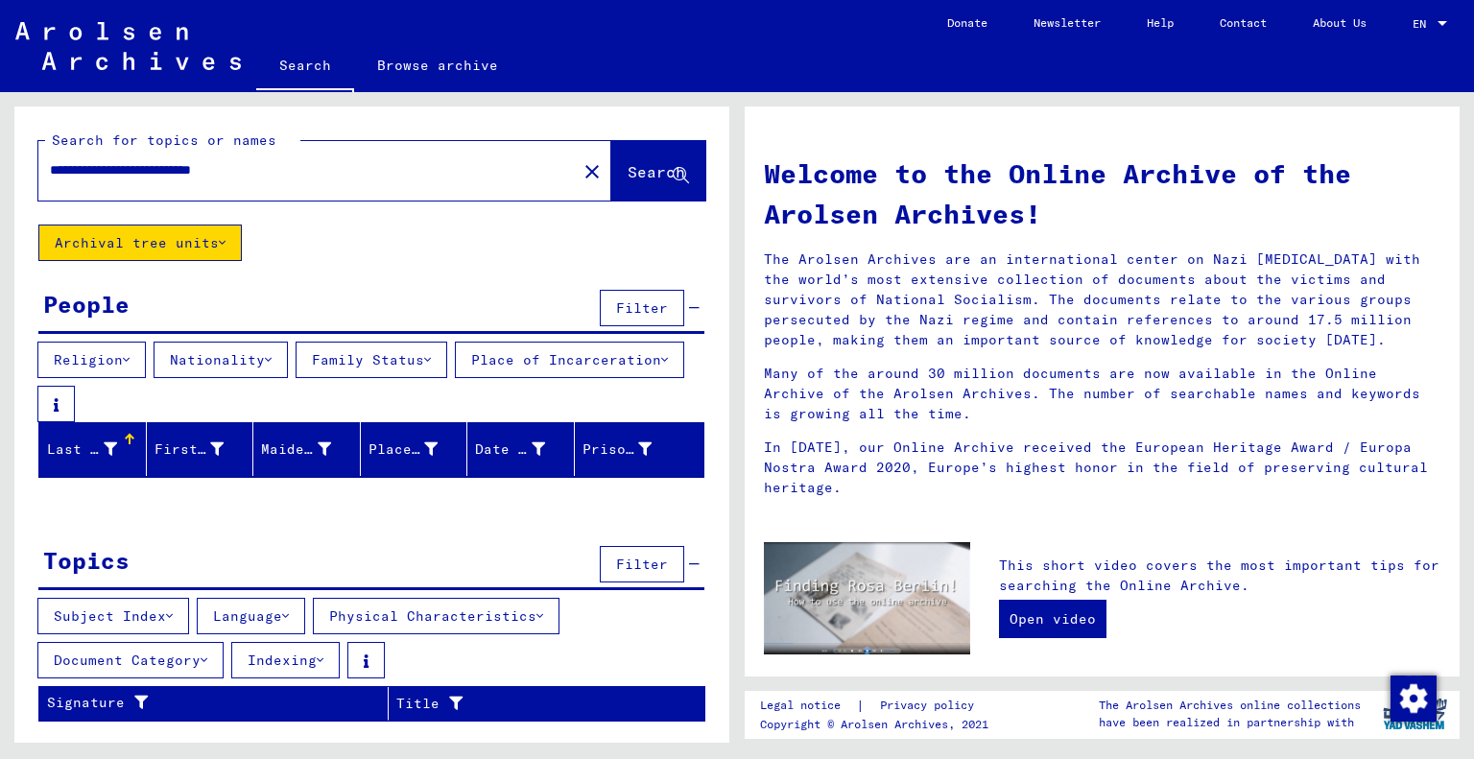
click at [661, 366] on icon at bounding box center [664, 359] width 7 height 13
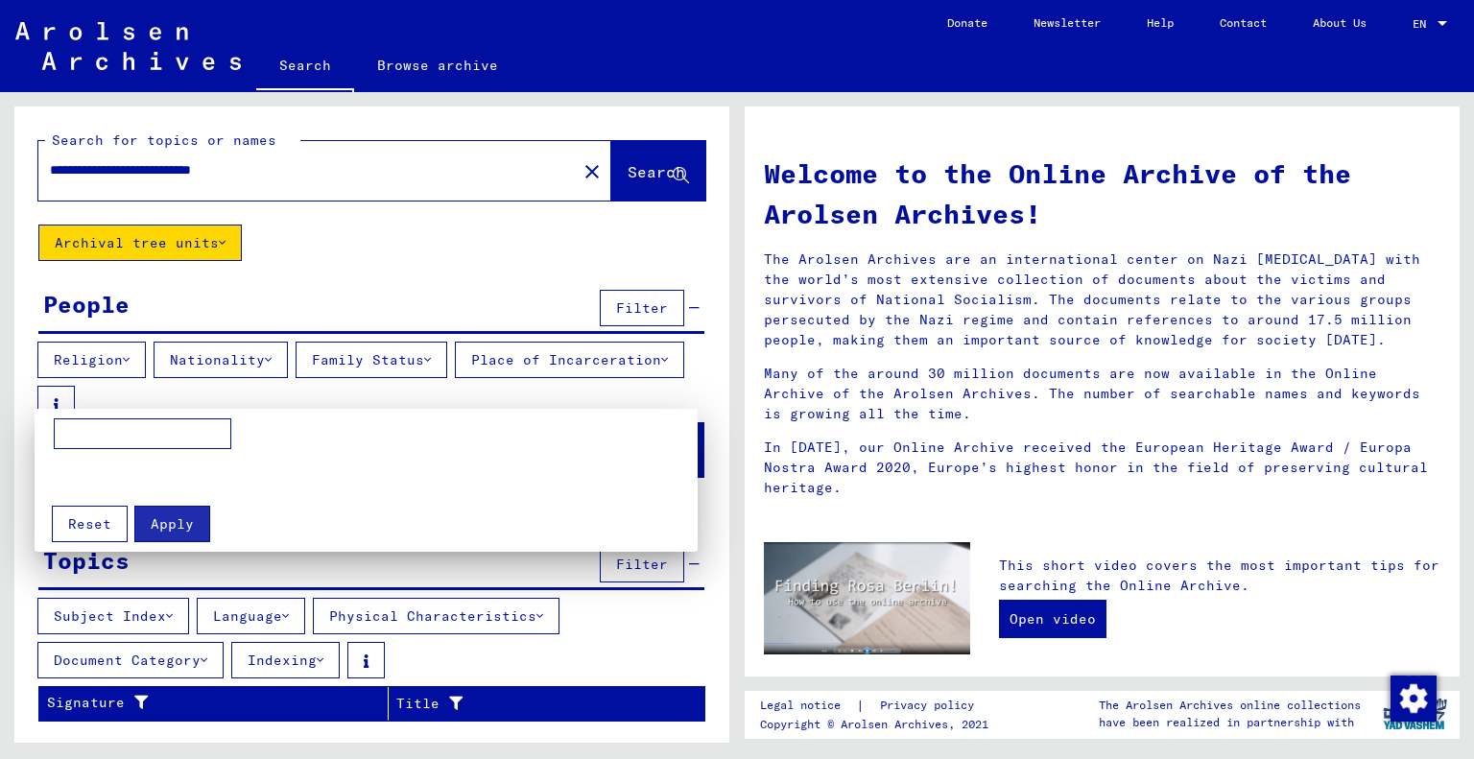
click at [150, 434] on input at bounding box center [142, 433] width 177 height 31
type input "*********"
click at [159, 530] on span "Apply" at bounding box center [172, 523] width 43 height 17
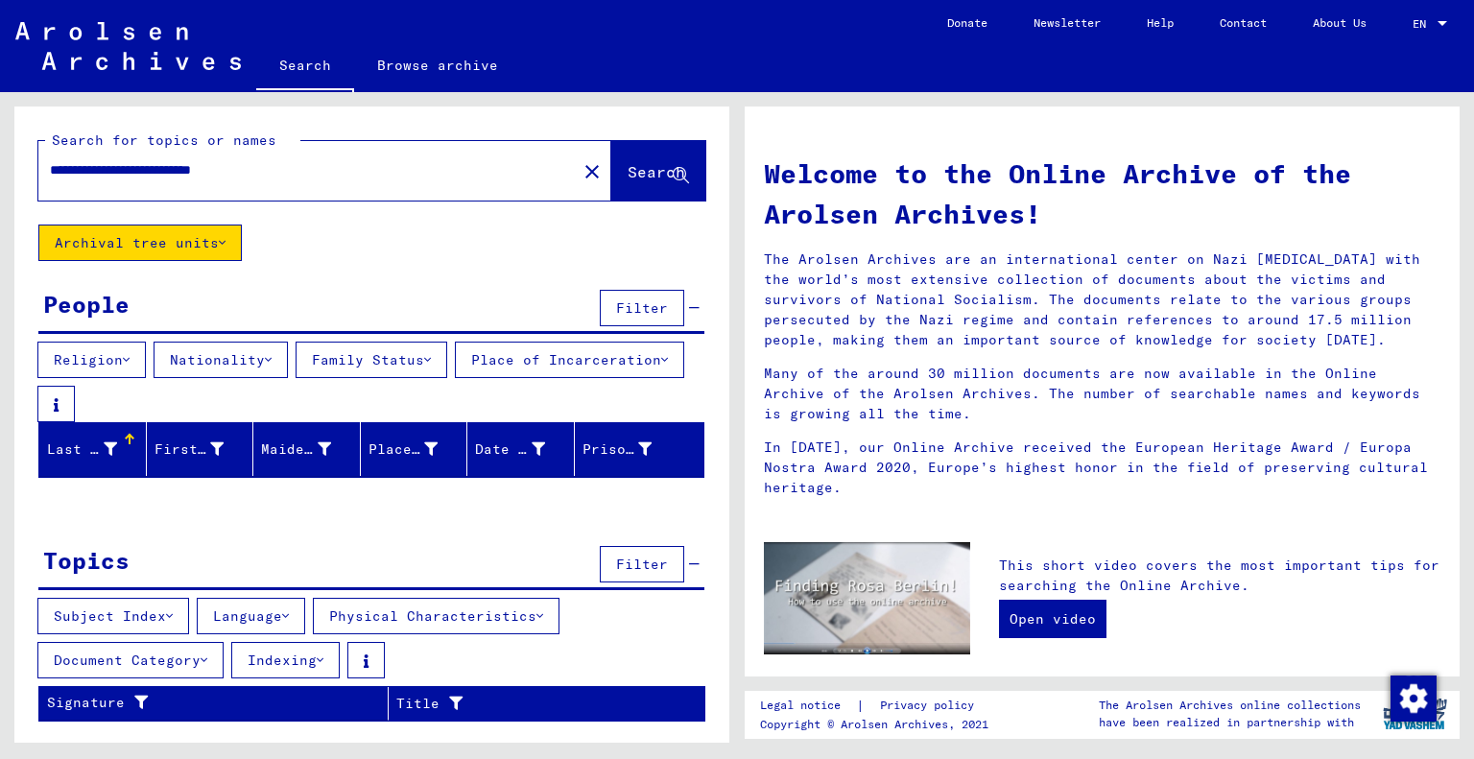
click at [646, 299] on span "Filter" at bounding box center [642, 307] width 52 height 17
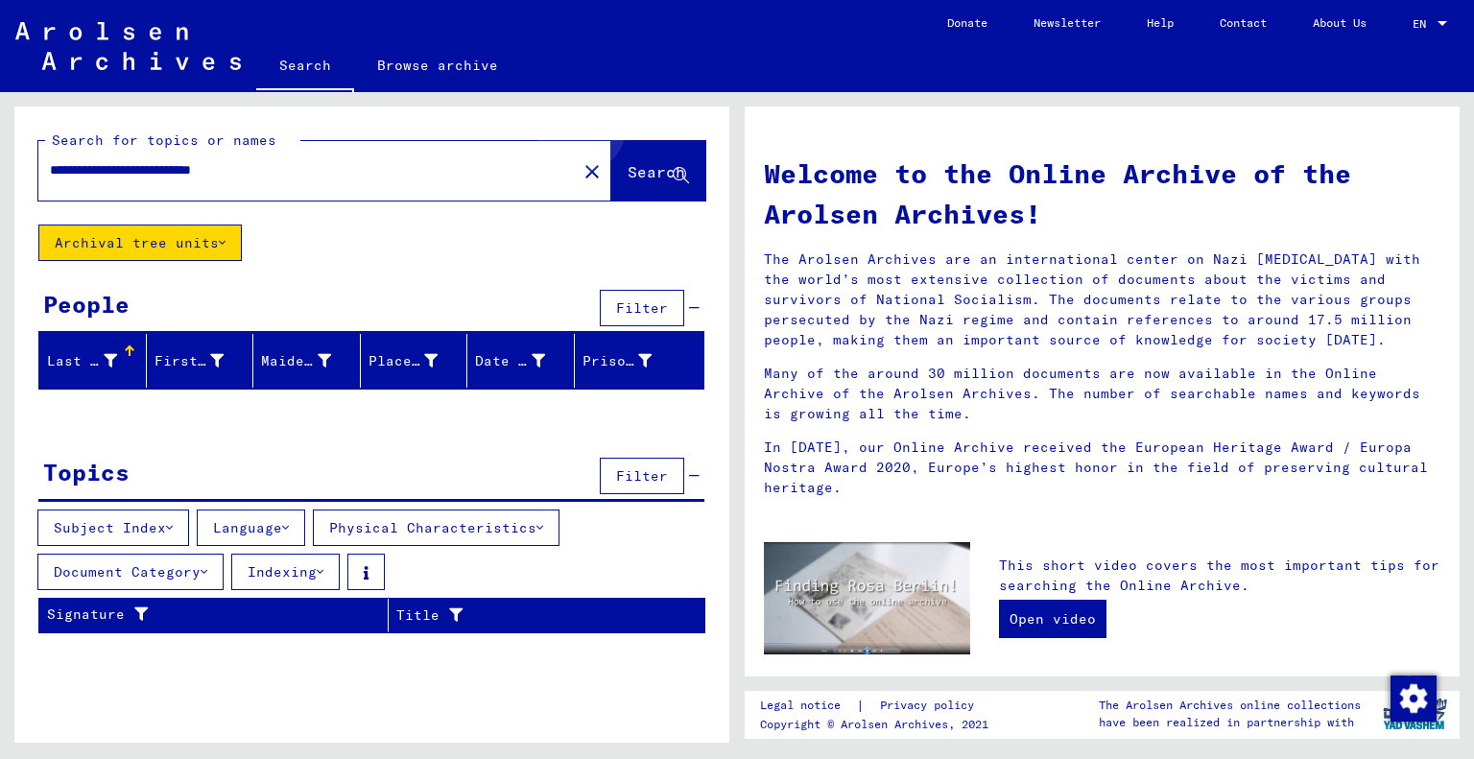
click at [658, 151] on button "Search" at bounding box center [658, 170] width 94 height 59
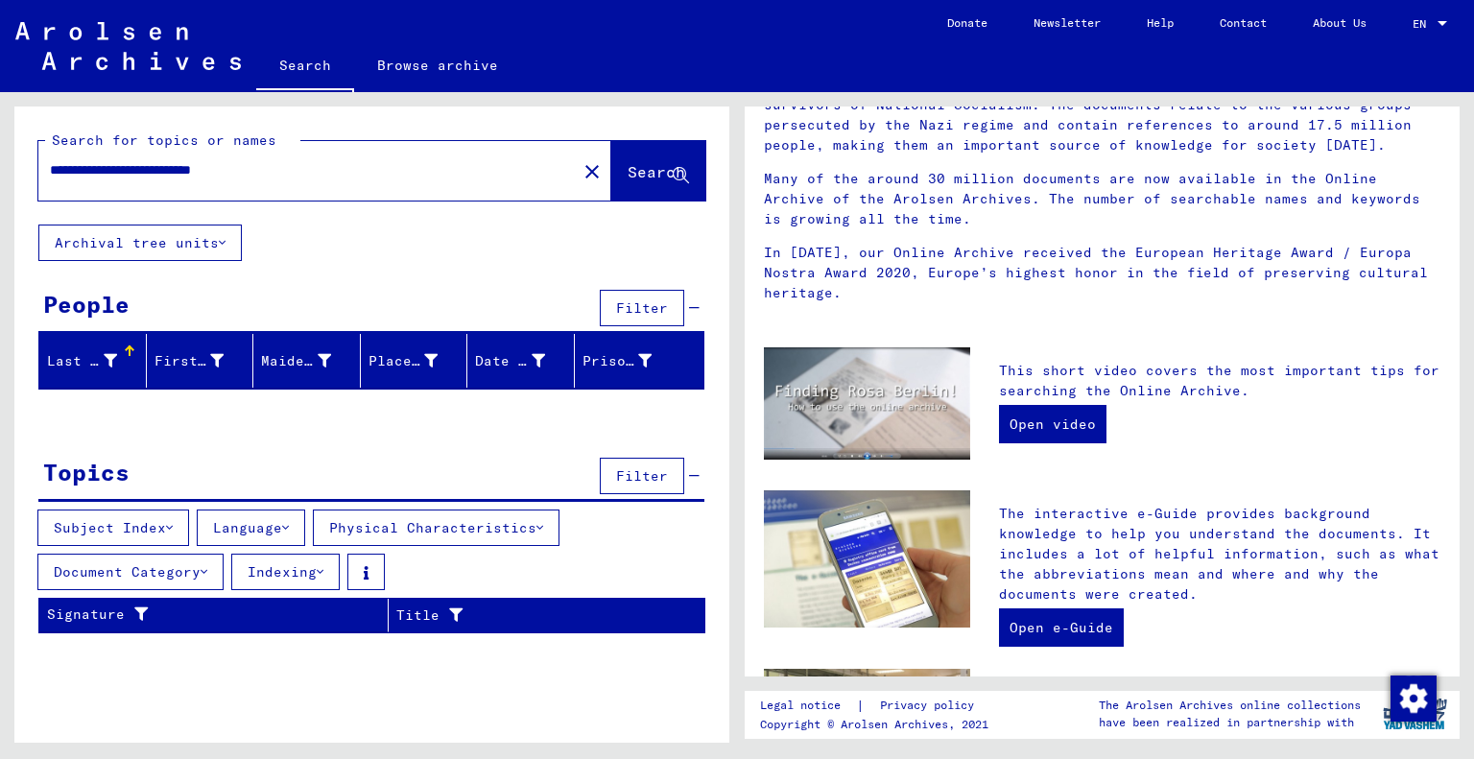
scroll to position [208, 0]
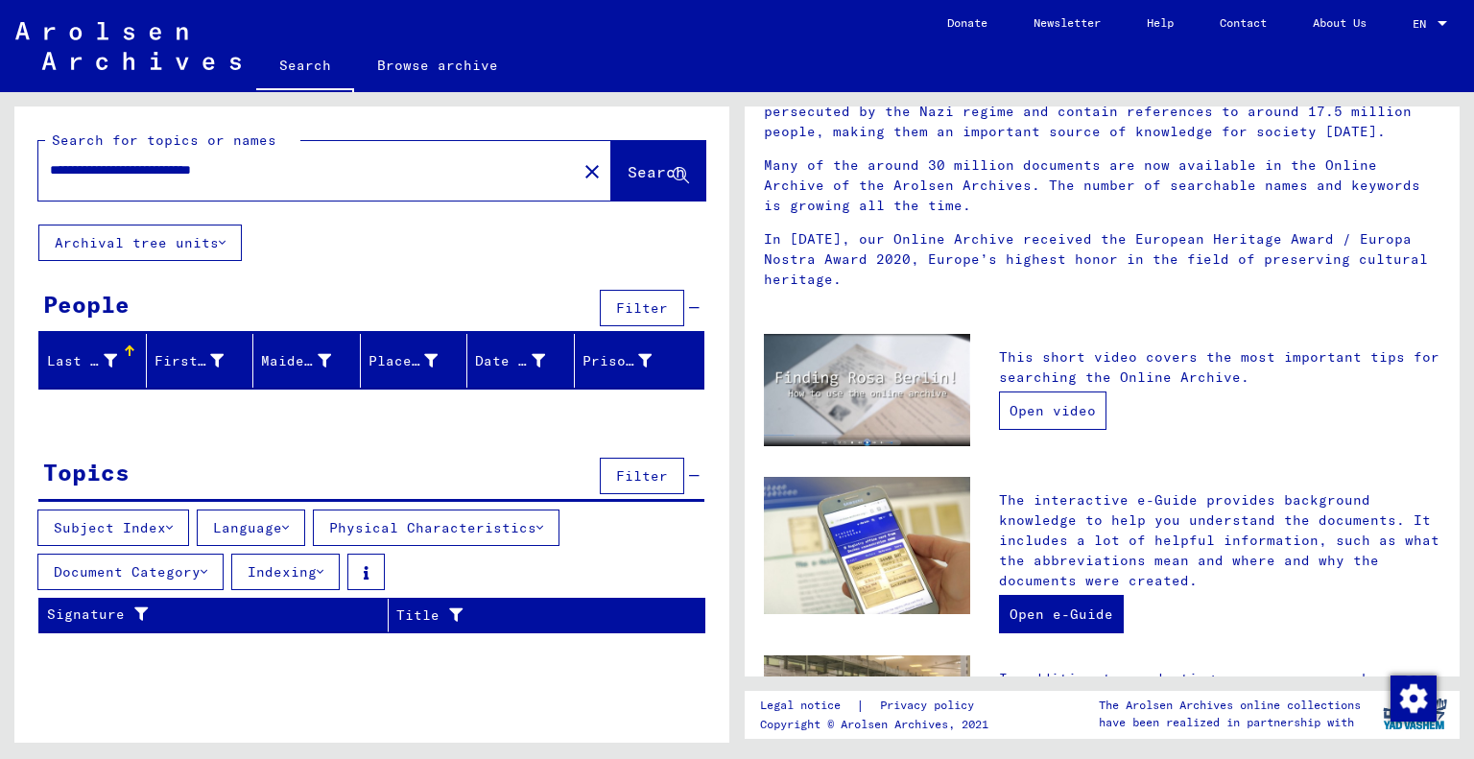
click at [1027, 410] on link "Open video" at bounding box center [1052, 410] width 107 height 38
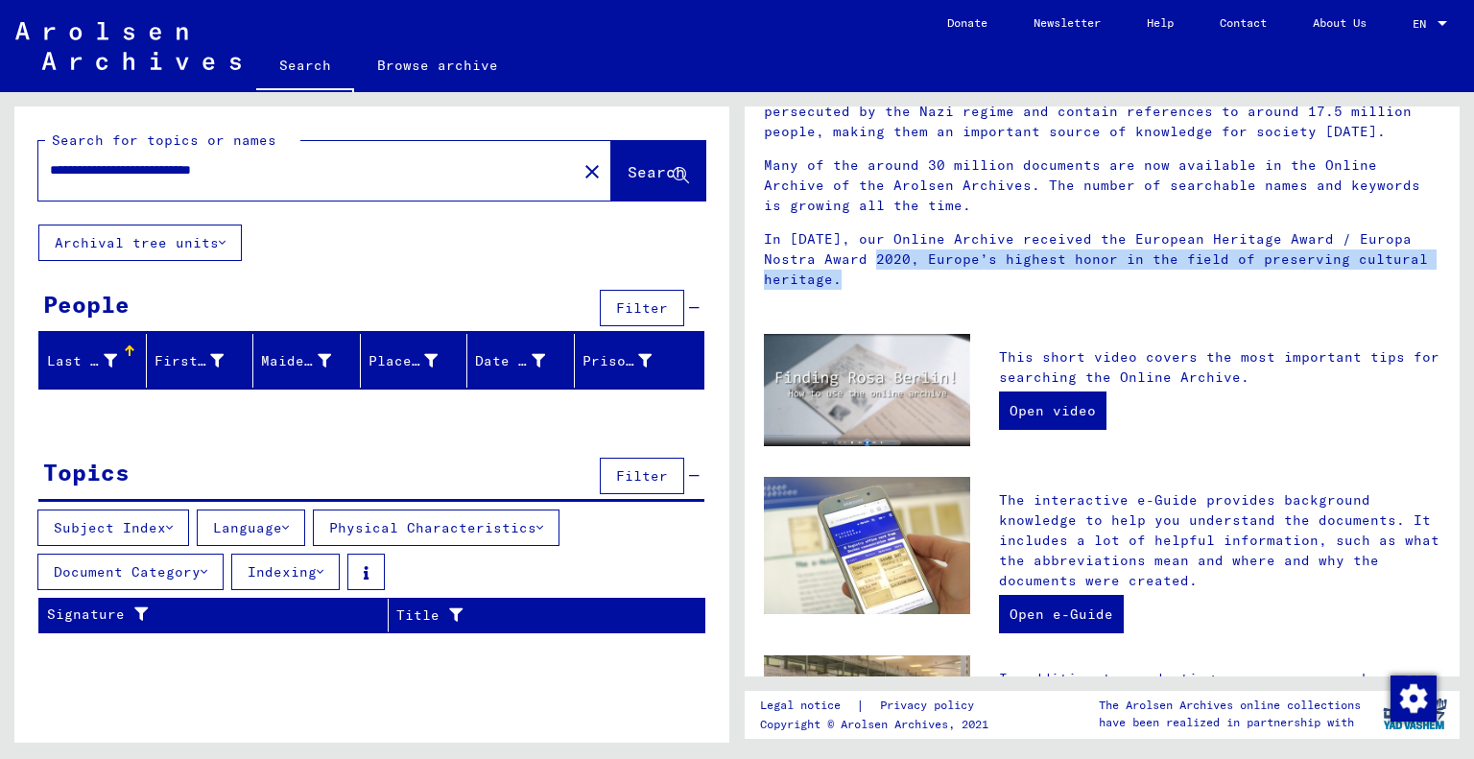
drag, startPoint x: 745, startPoint y: 314, endPoint x: 733, endPoint y: 250, distance: 64.5
click at [738, 250] on div "Welcome to the Online Archive of the Arolsen Archives! The Arolsen Archives are…" at bounding box center [1106, 417] width 737 height 650
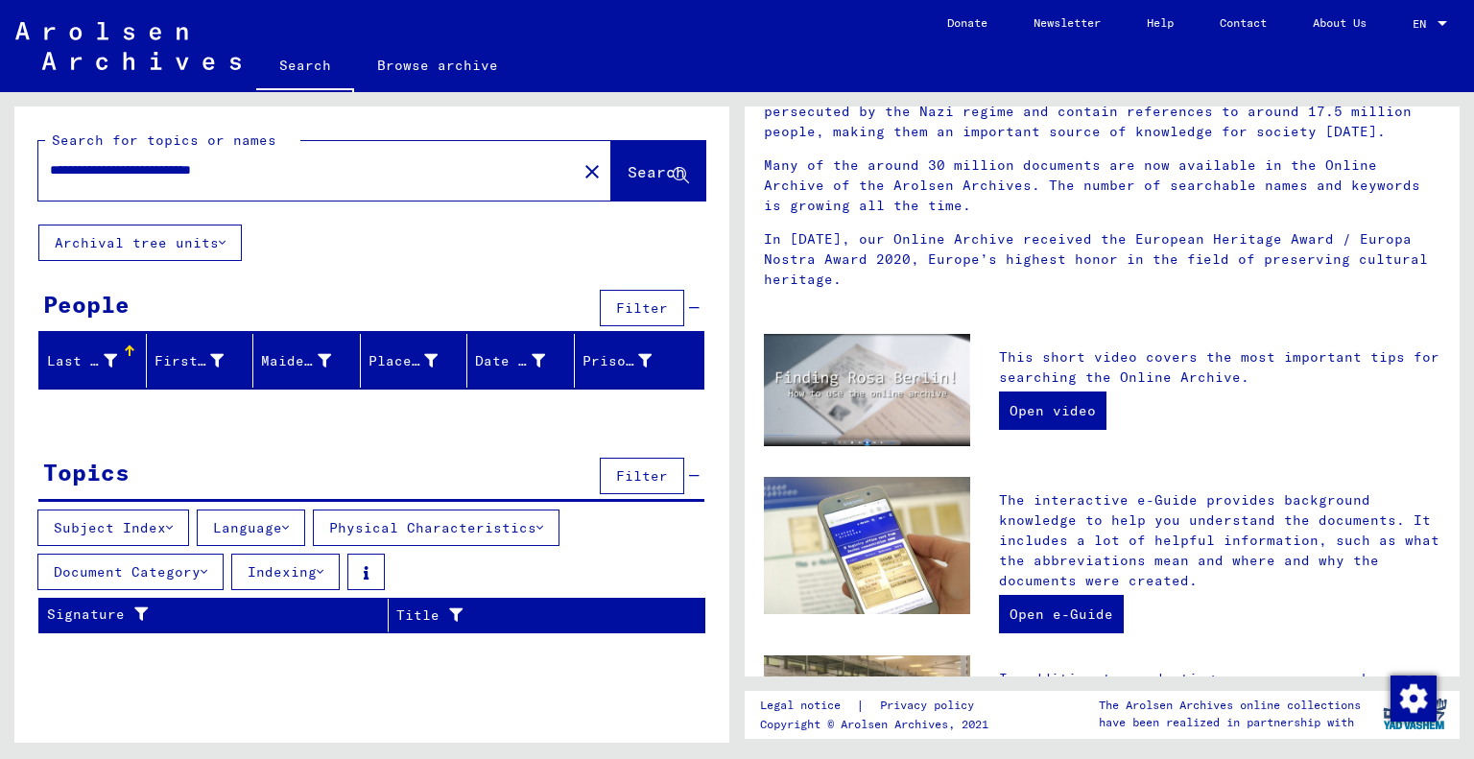
click at [96, 162] on input "**********" at bounding box center [302, 170] width 504 height 20
click at [260, 173] on input "**********" at bounding box center [302, 170] width 504 height 20
type input "*******"
click at [224, 231] on button "Archival tree units" at bounding box center [139, 242] width 203 height 36
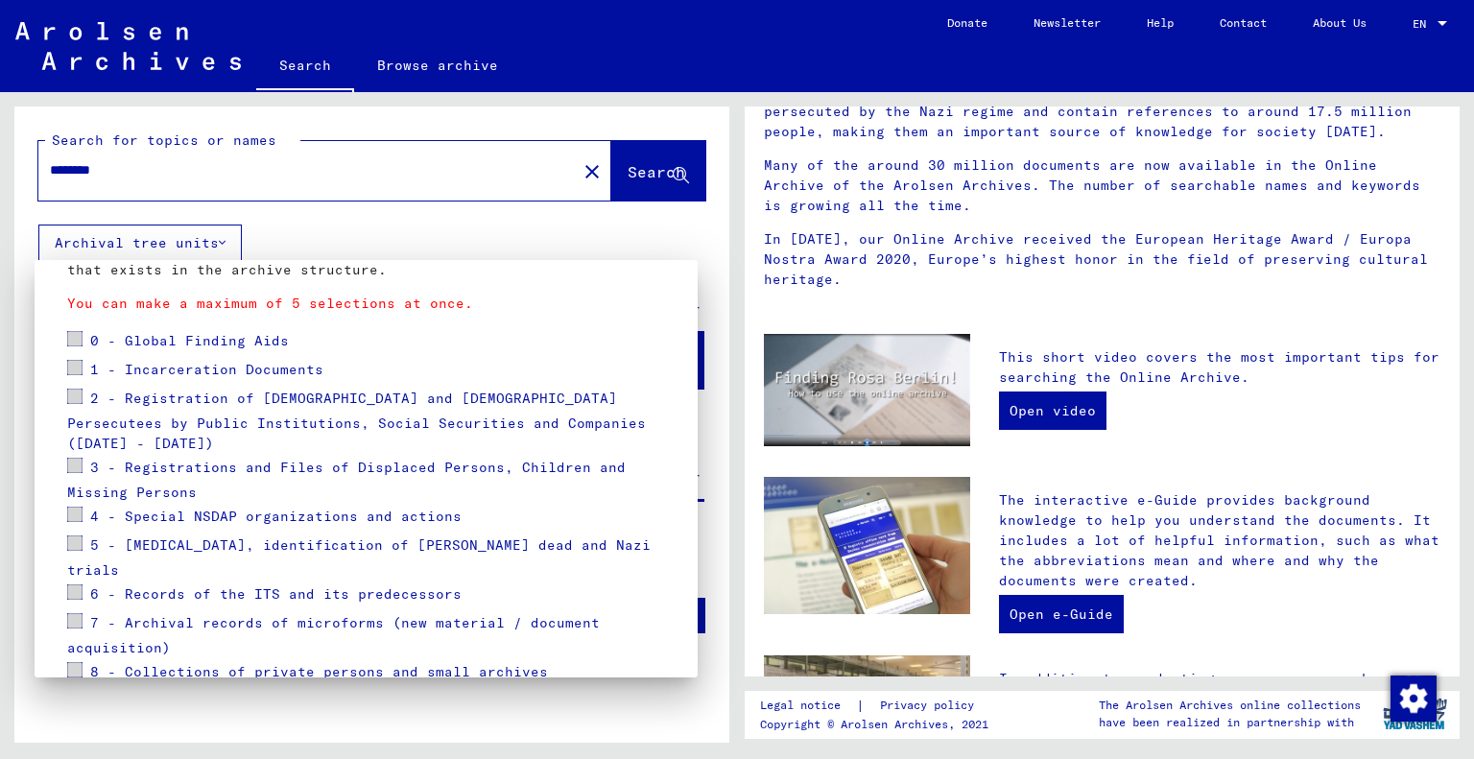
scroll to position [179, 0]
click at [76, 364] on span at bounding box center [74, 364] width 15 height 15
click at [69, 365] on span at bounding box center [74, 364] width 15 height 15
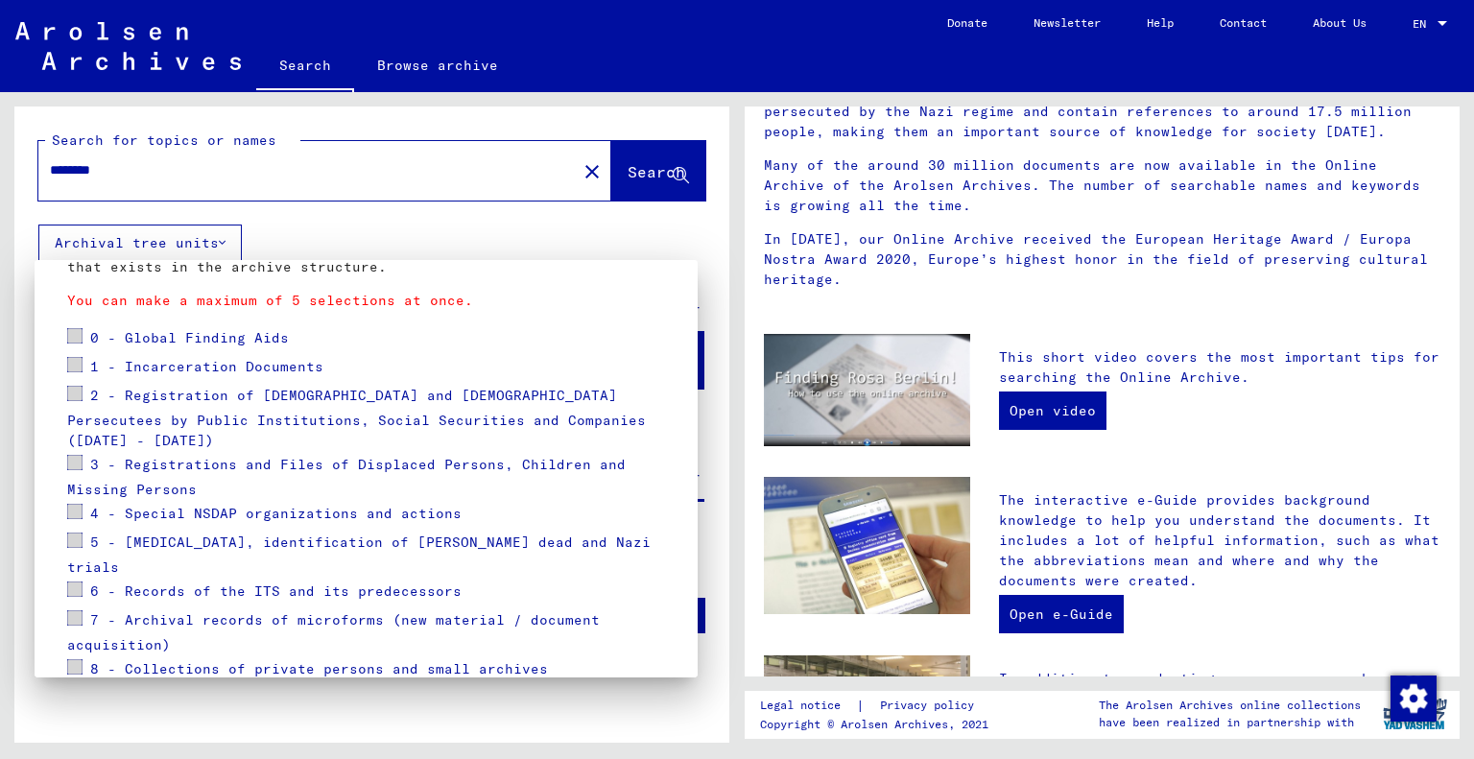
click at [123, 369] on span "1 - Incarceration Documents" at bounding box center [206, 366] width 233 height 17
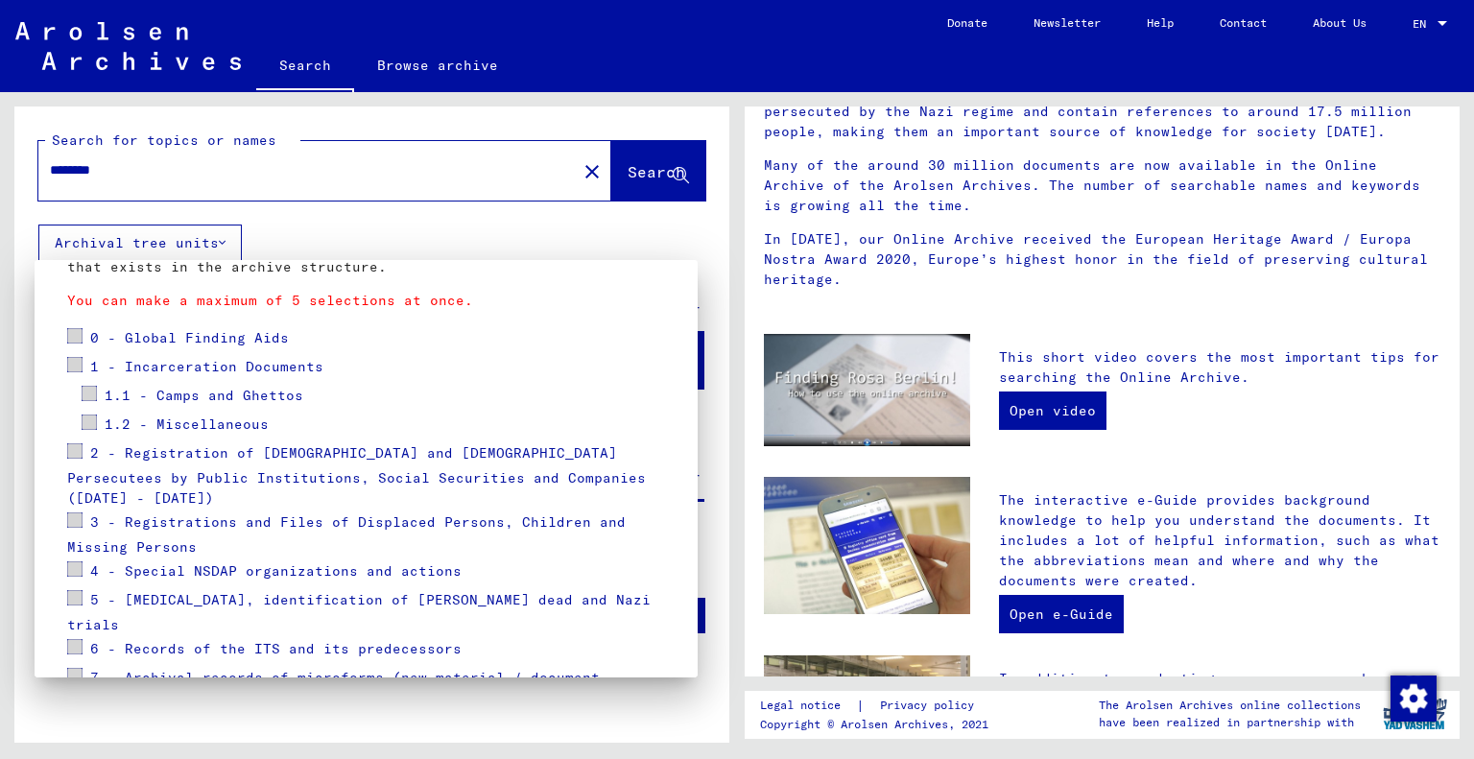
click at [162, 367] on span "1 - Incarceration Documents" at bounding box center [206, 366] width 233 height 17
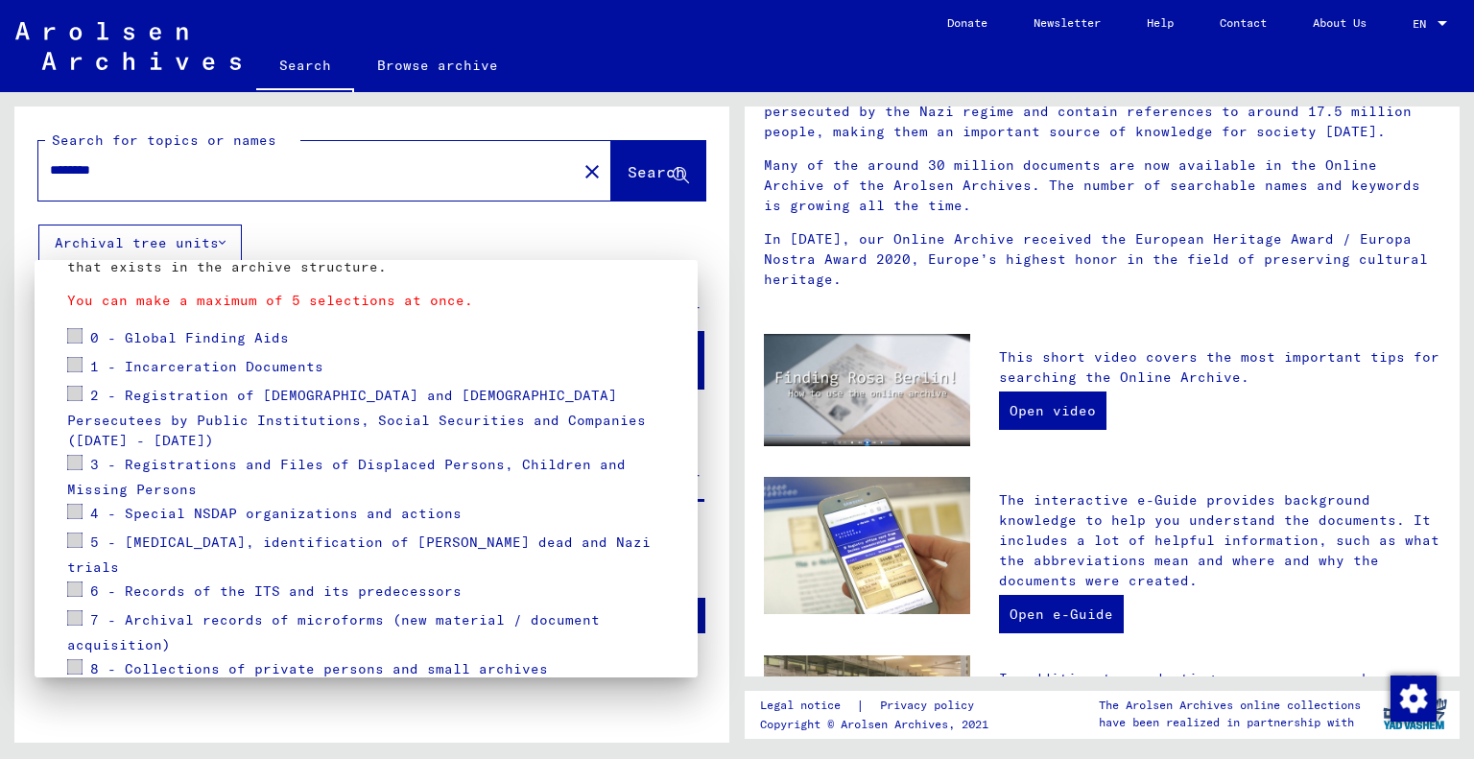
click at [162, 367] on span "1 - Incarceration Documents" at bounding box center [206, 366] width 233 height 17
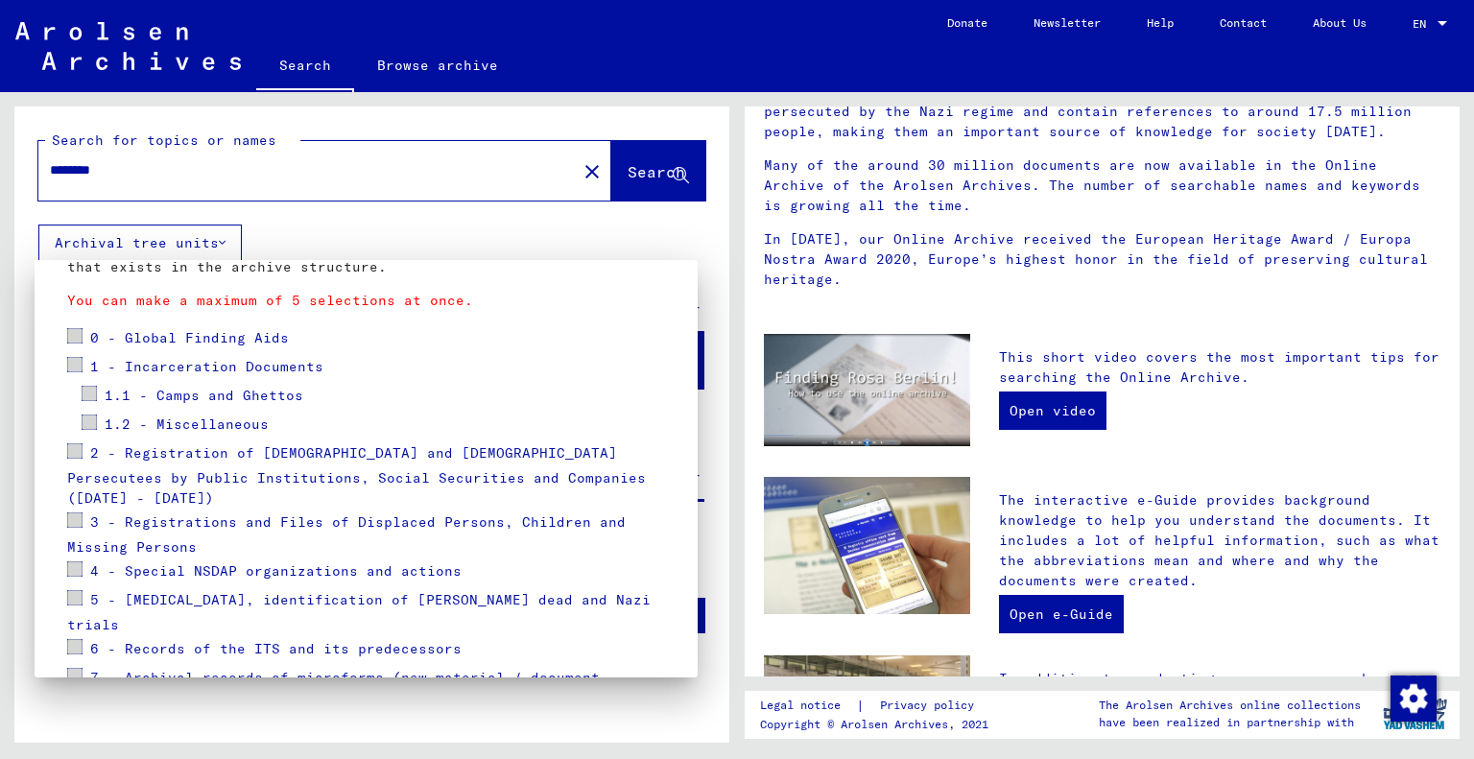
click at [166, 390] on span "1.1 - Camps and Ghettos" at bounding box center [204, 395] width 199 height 17
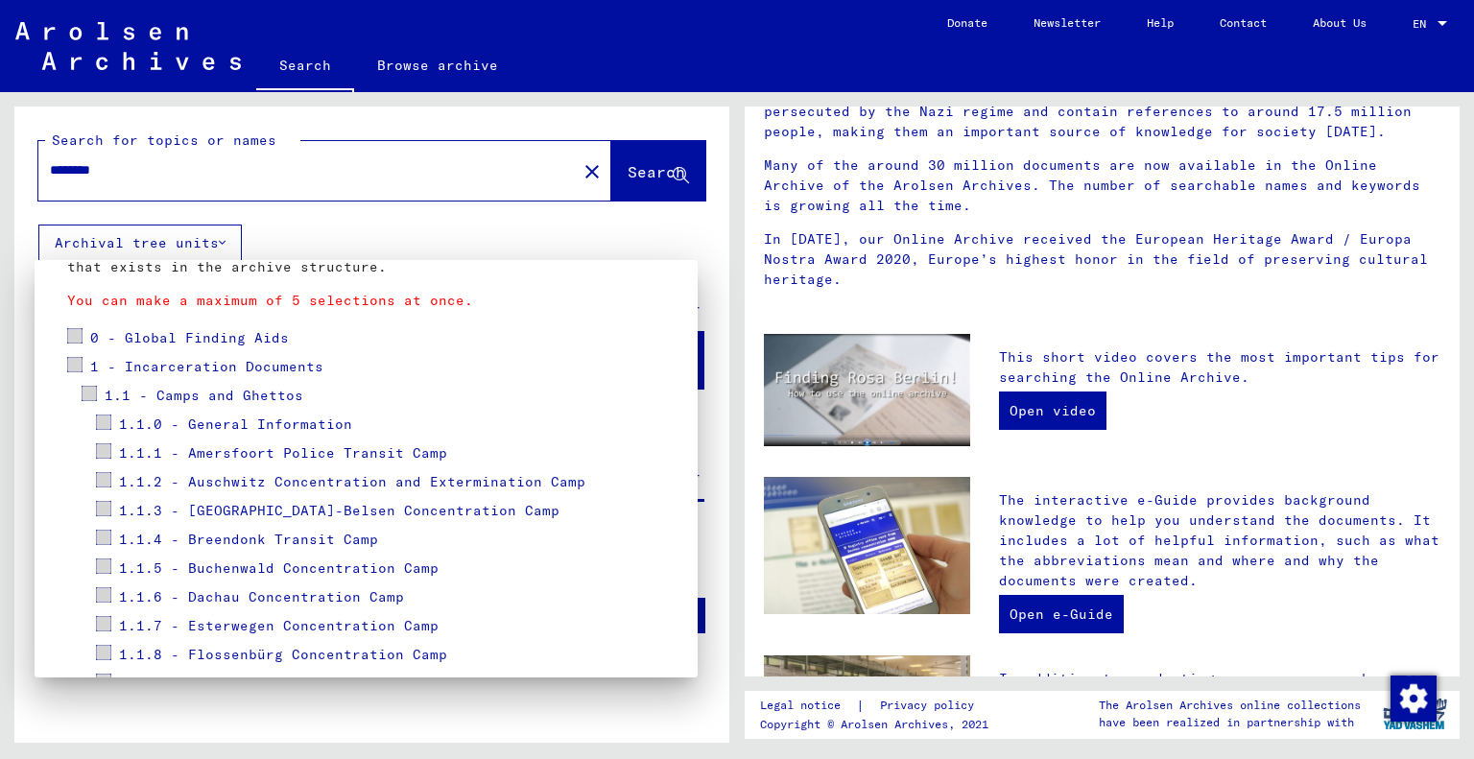
click at [108, 479] on span at bounding box center [103, 479] width 15 height 15
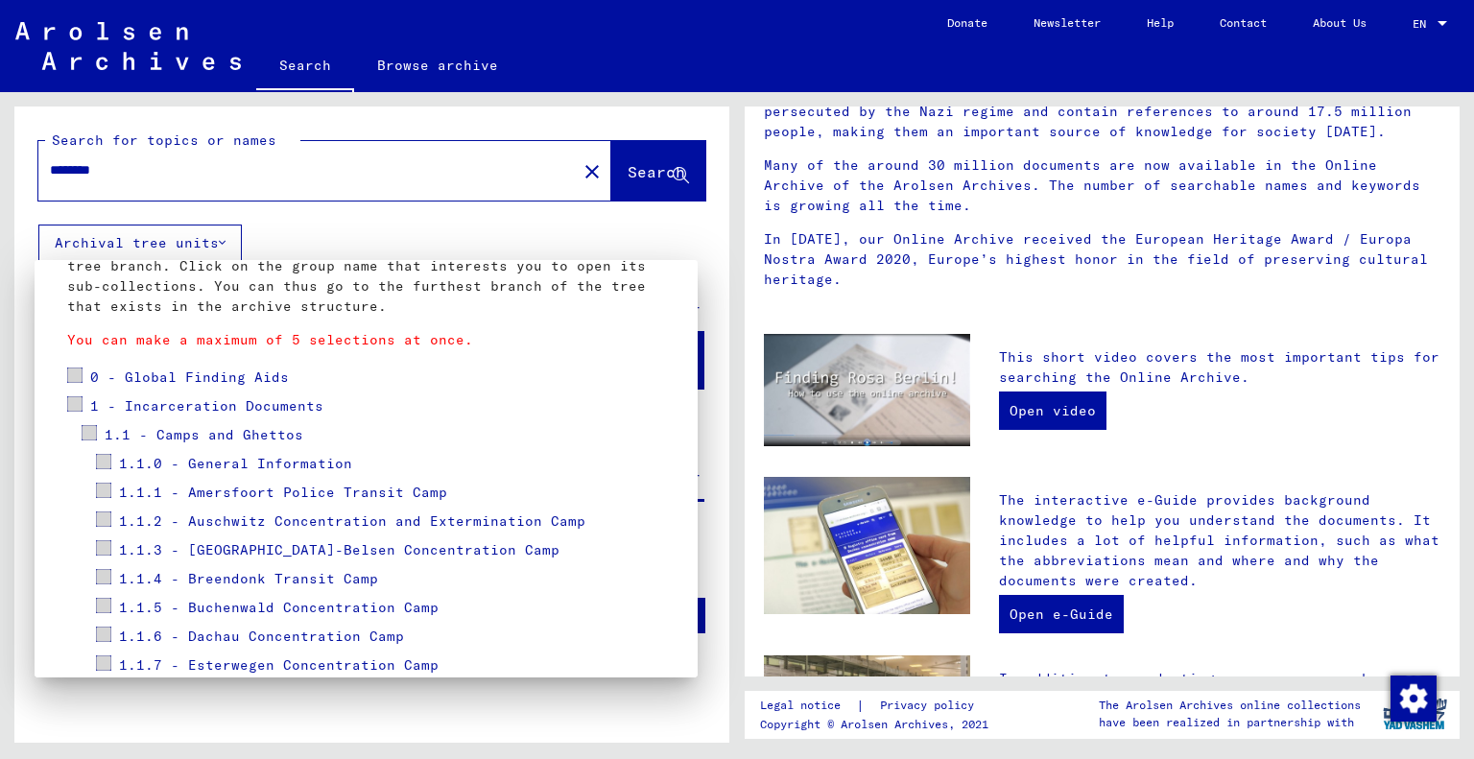
scroll to position [125, 0]
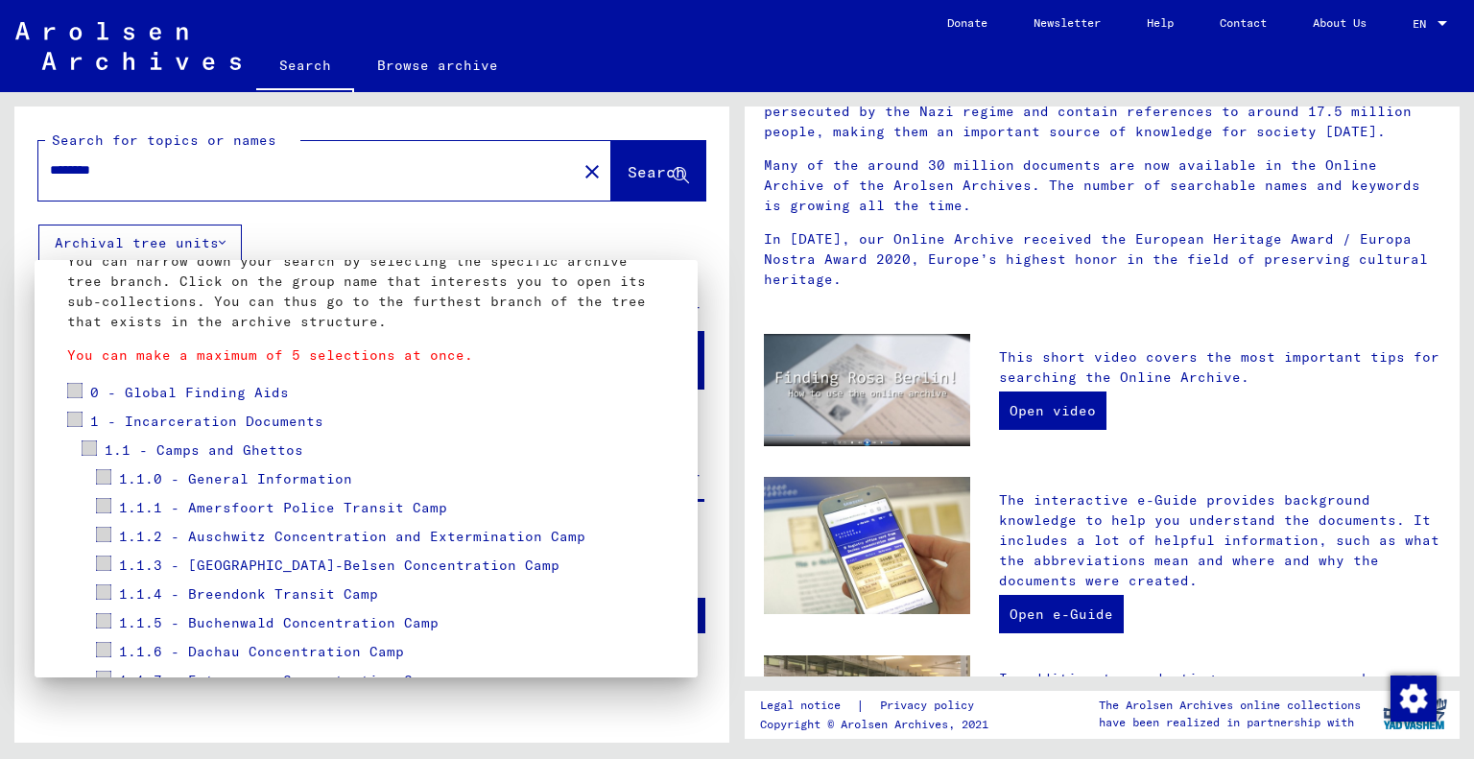
click at [147, 535] on span "1.1.2 - Auschwitz Concentration and Extermination Camp" at bounding box center [352, 536] width 466 height 17
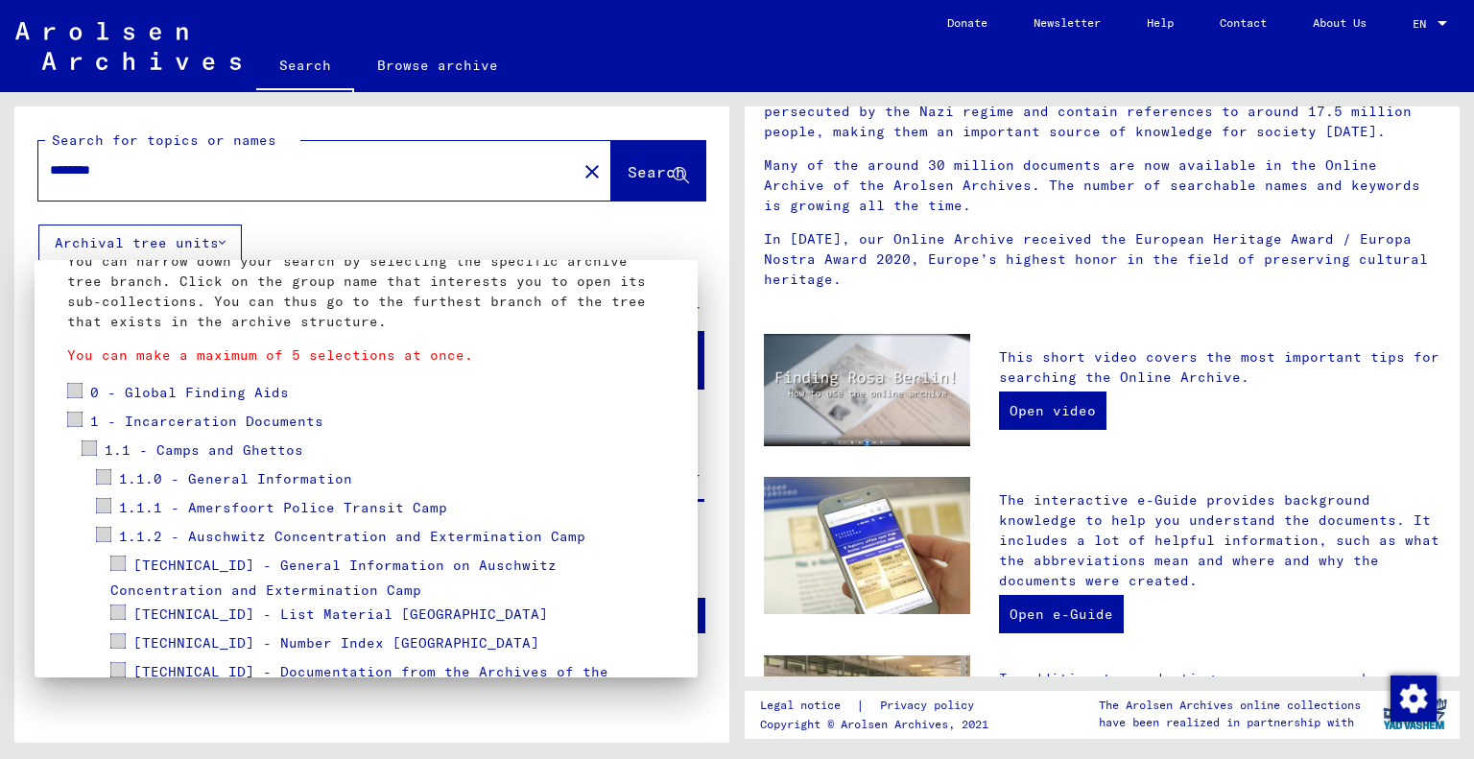
click at [100, 532] on span at bounding box center [103, 534] width 15 height 15
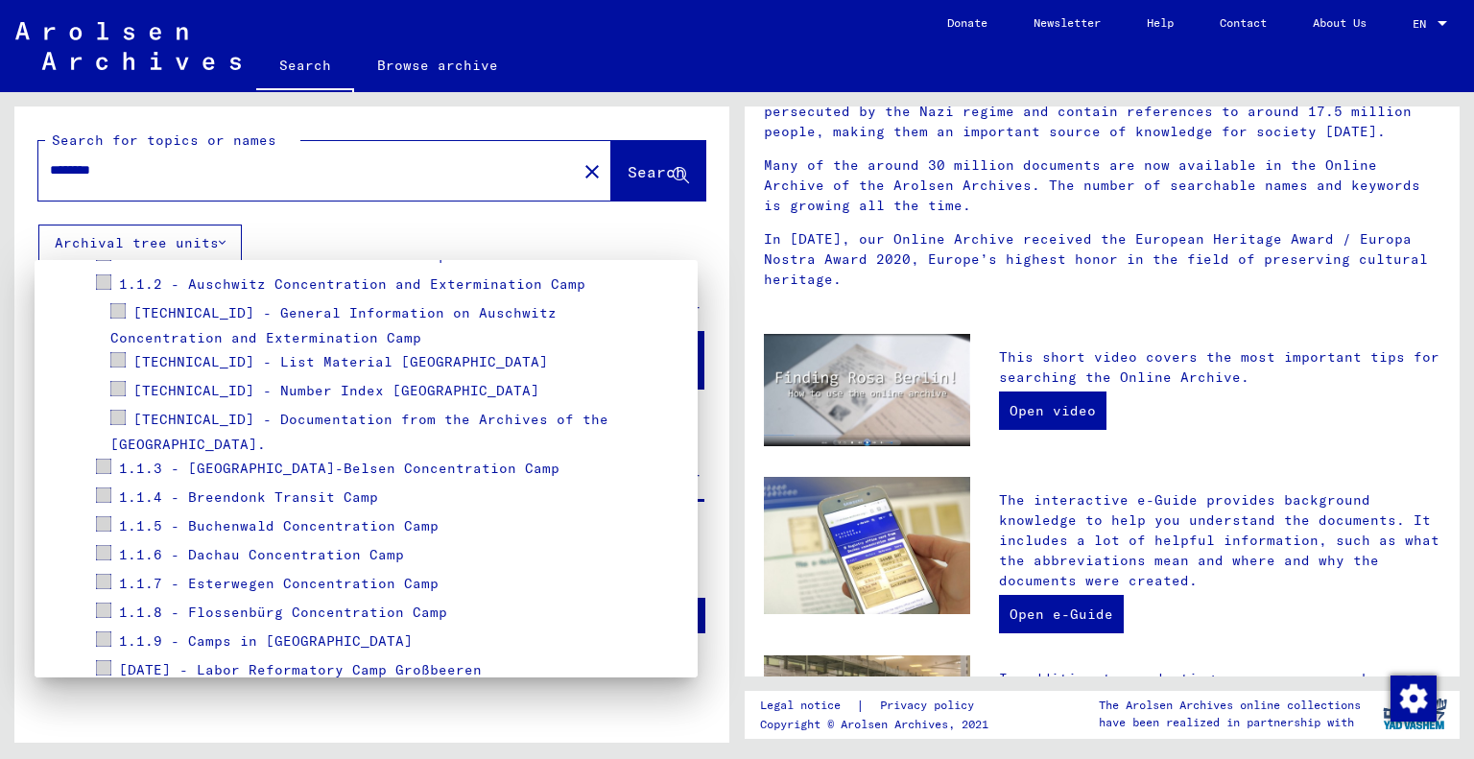
scroll to position [426, 0]
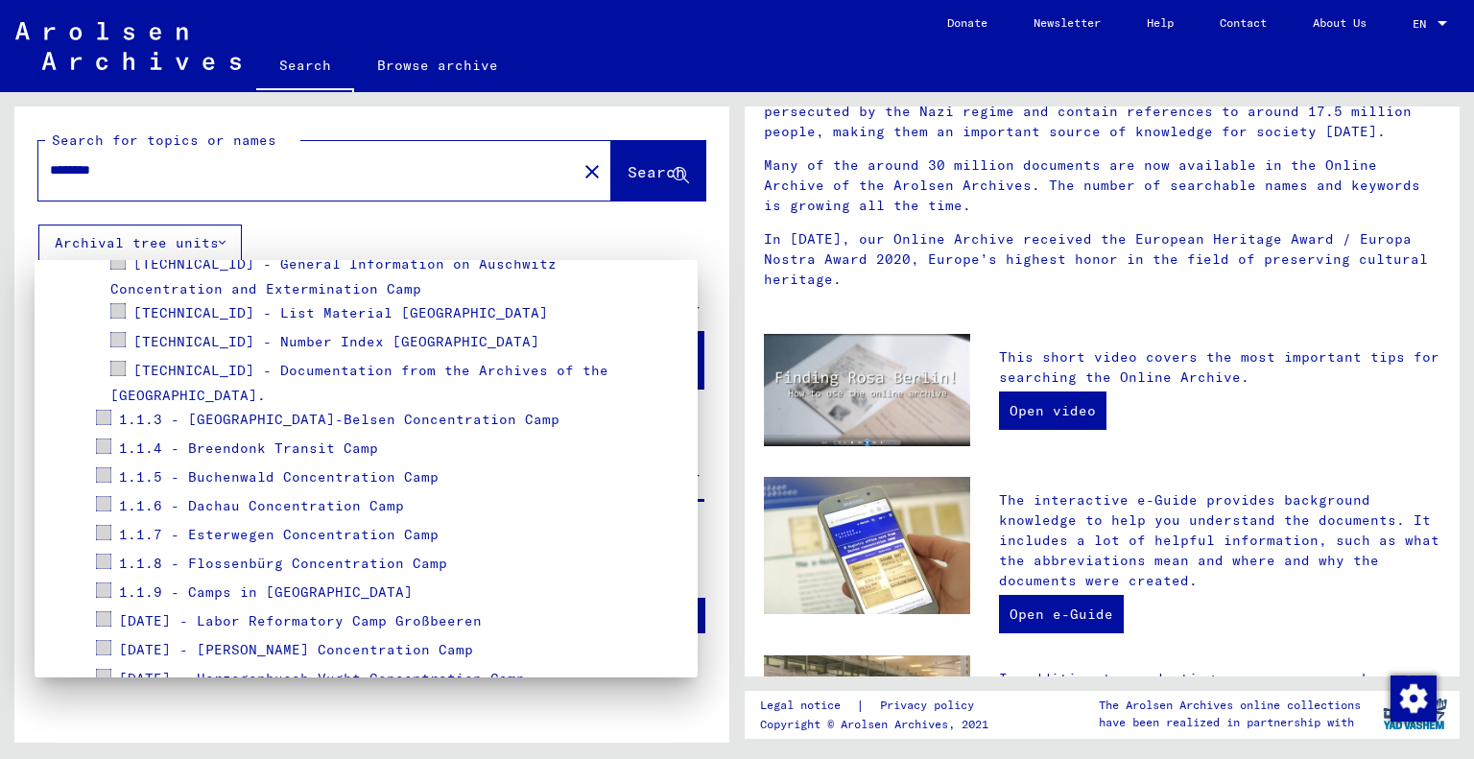
click at [121, 342] on span at bounding box center [117, 339] width 15 height 15
click at [231, 342] on span "[TECHNICAL_ID] - Number Index [GEOGRAPHIC_DATA]" at bounding box center [336, 341] width 406 height 17
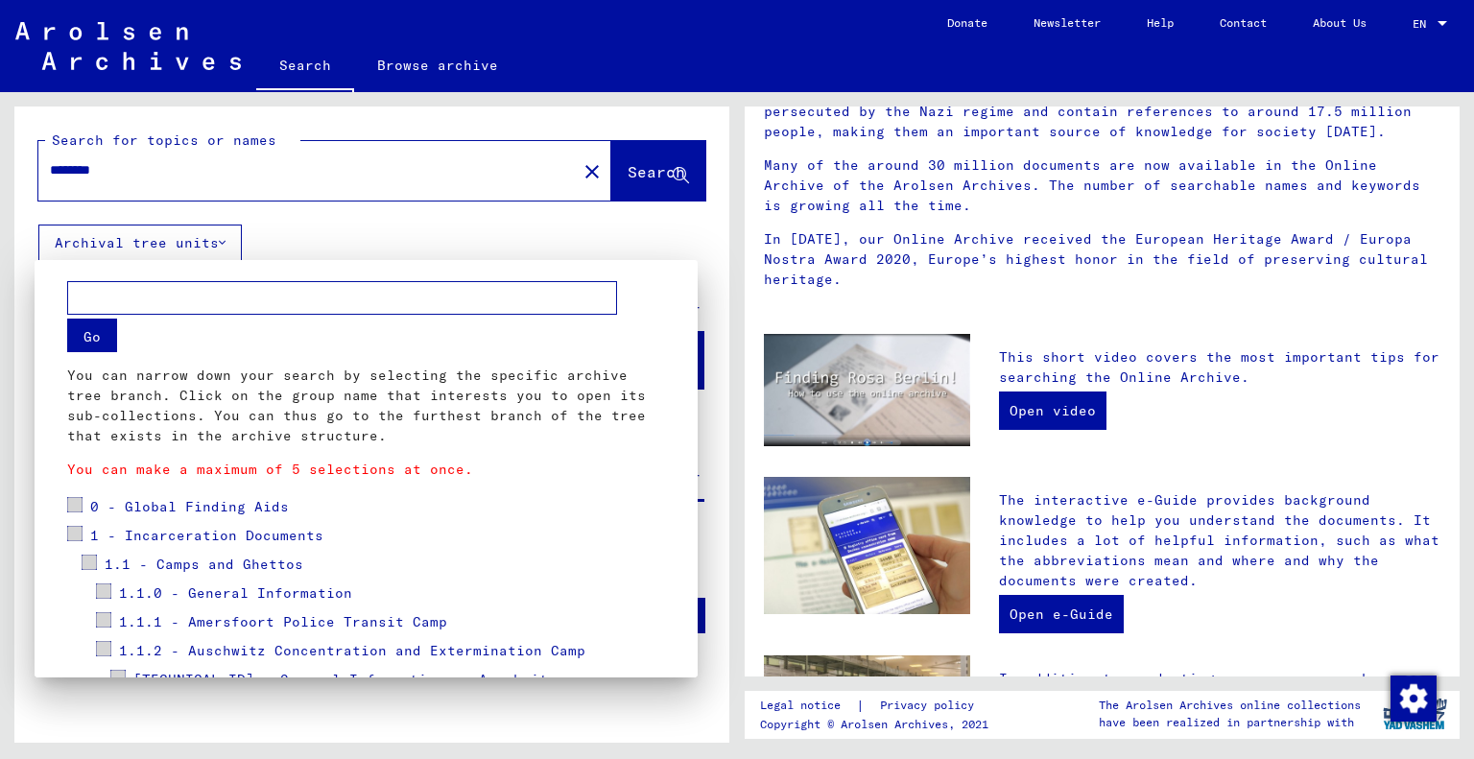
scroll to position [0, 0]
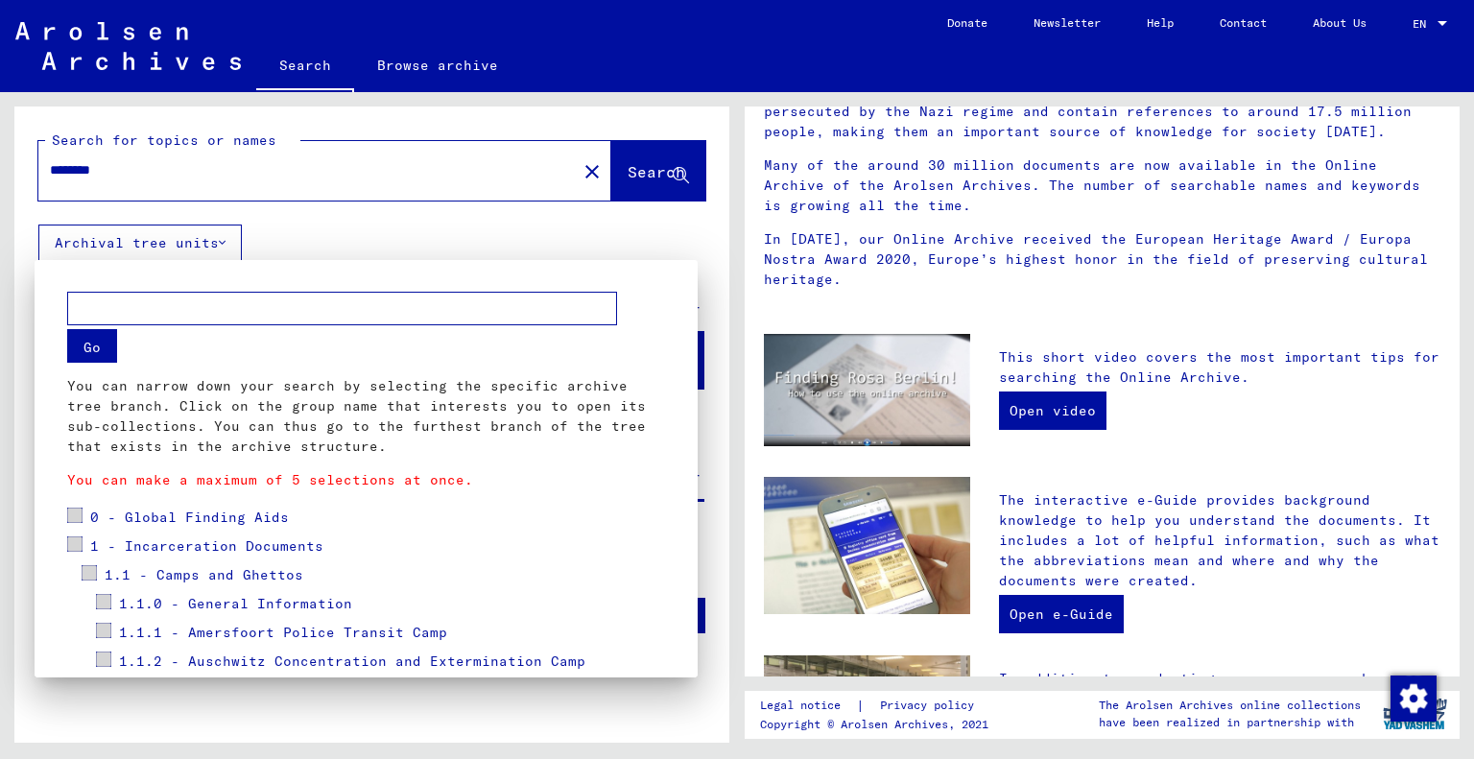
click at [109, 356] on button "Go" at bounding box center [92, 346] width 50 height 34
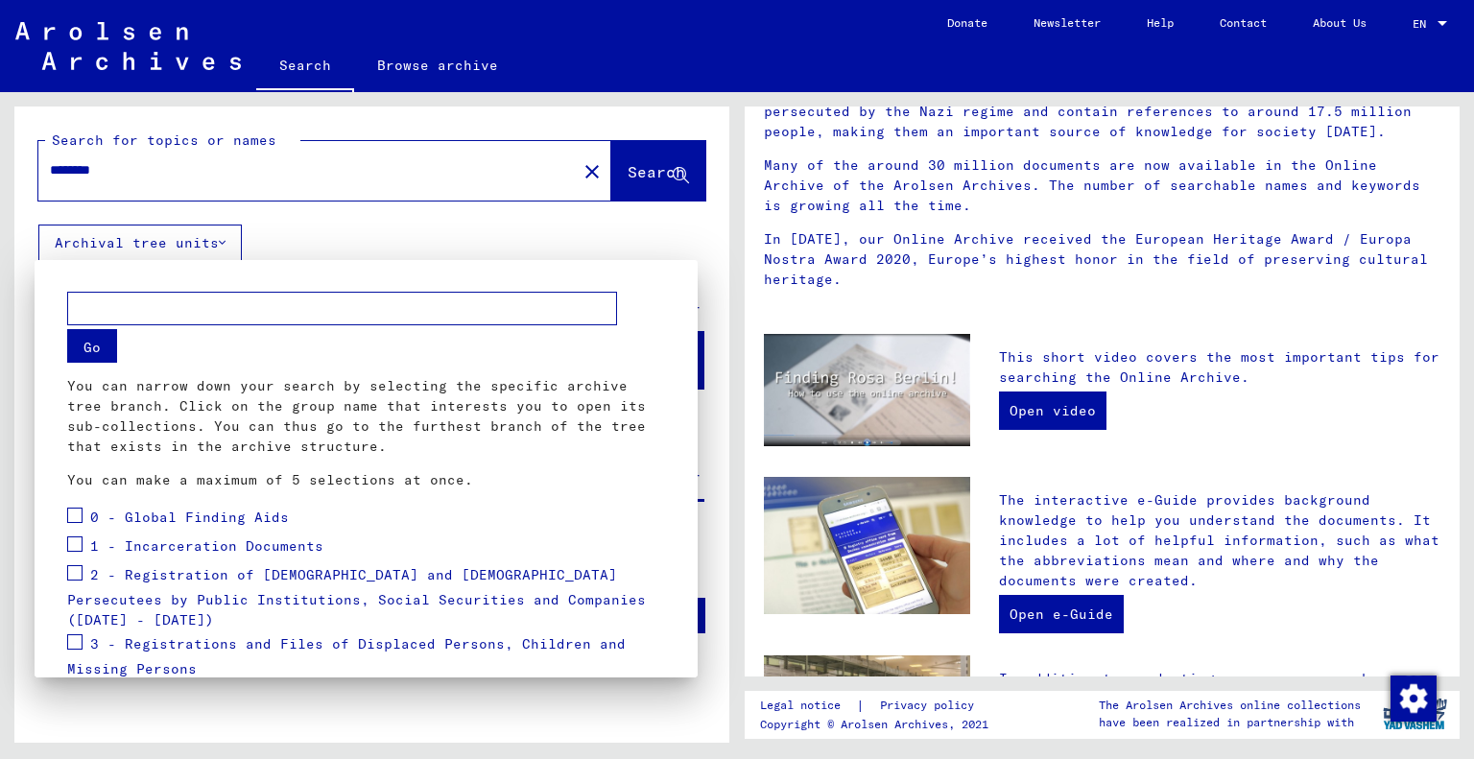
click at [660, 227] on div at bounding box center [737, 379] width 1474 height 759
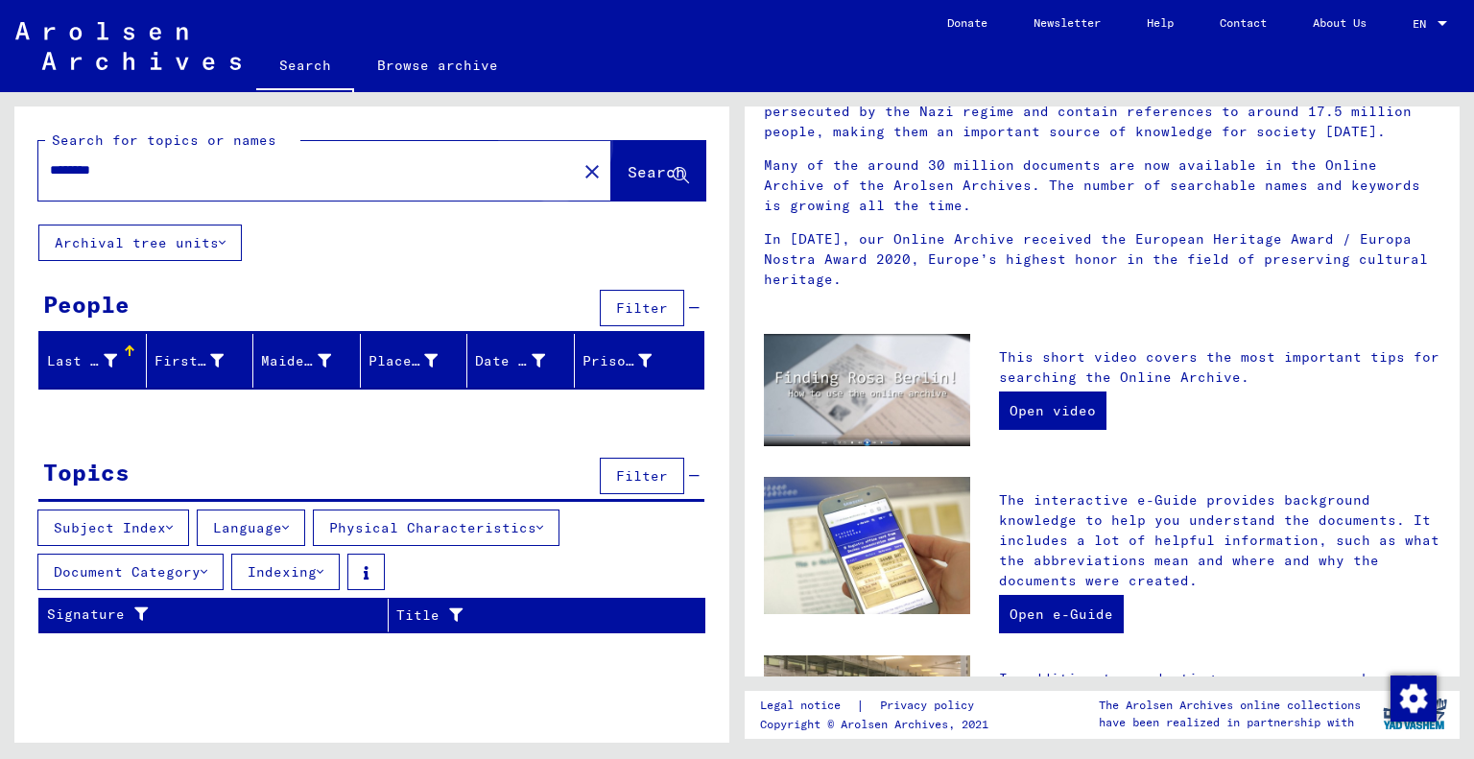
click at [633, 168] on span "Search" at bounding box center [656, 171] width 58 height 19
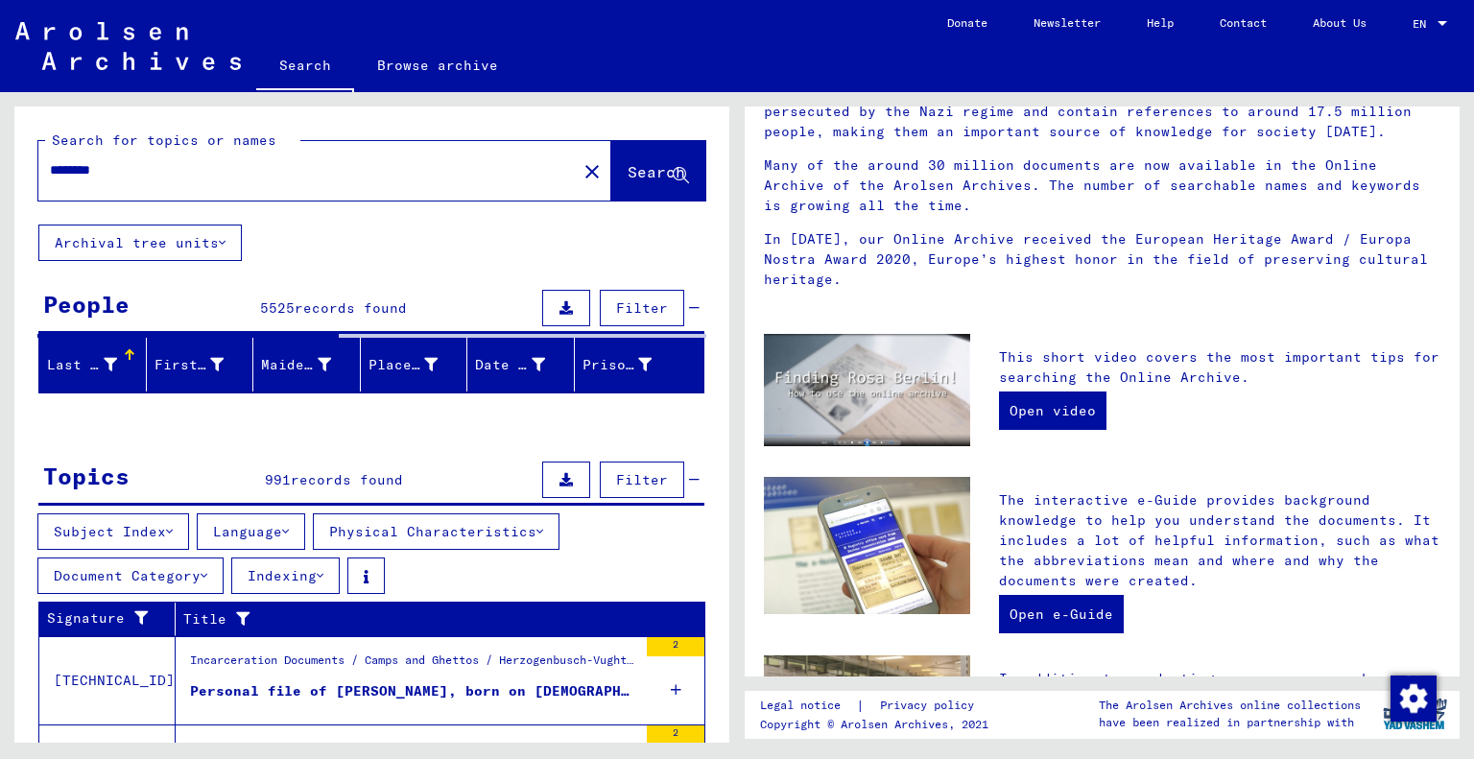
click at [60, 367] on div "Last Name" at bounding box center [82, 365] width 70 height 20
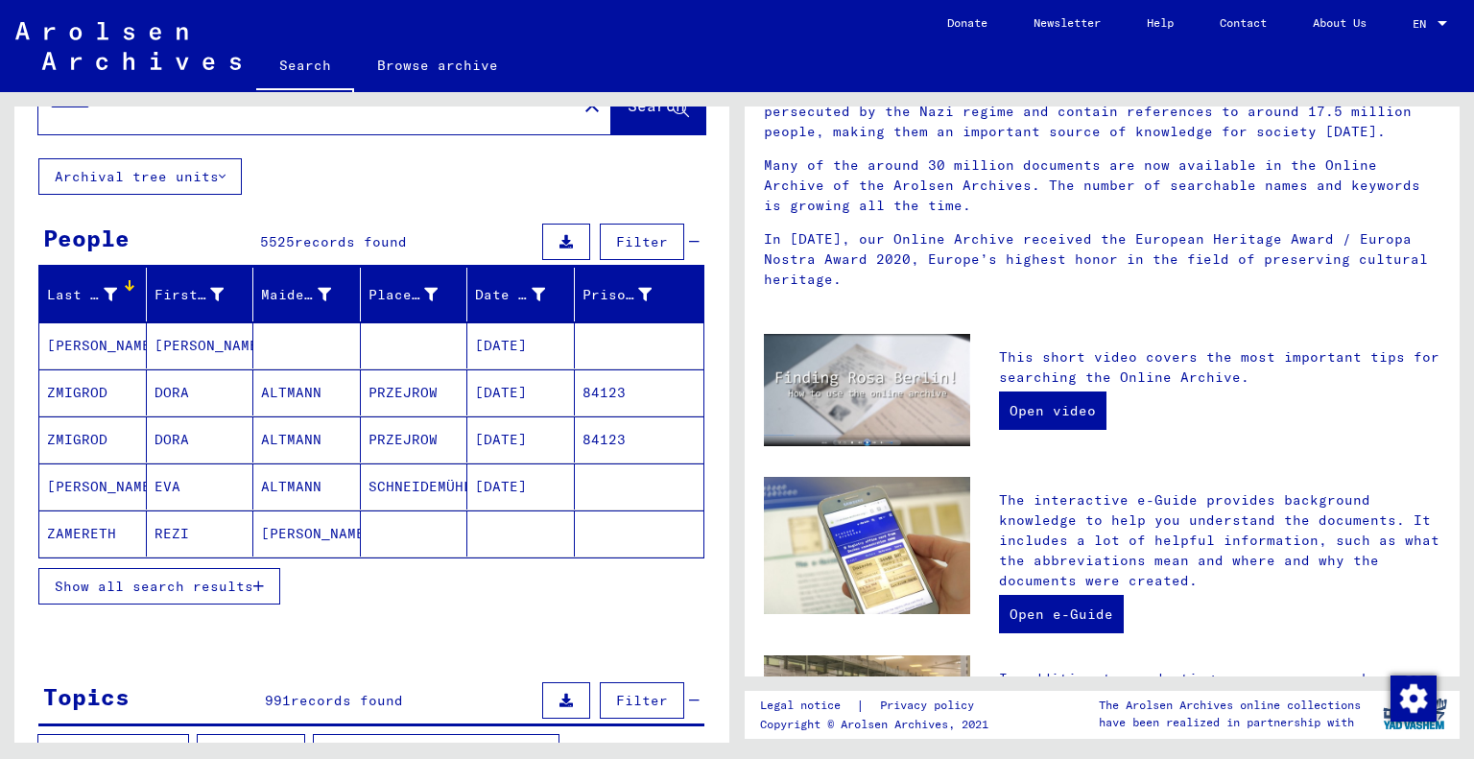
scroll to position [68, 0]
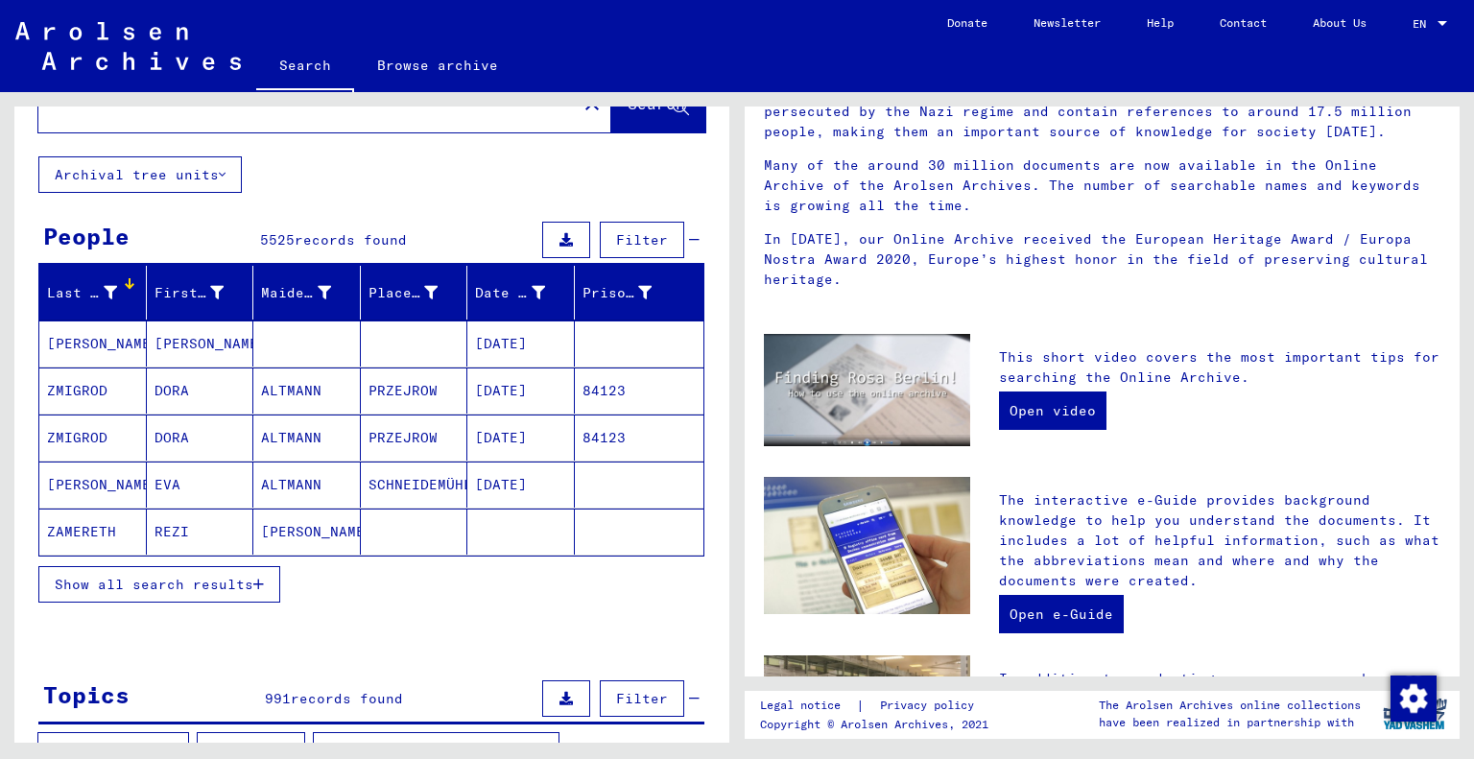
click at [258, 582] on icon "button" at bounding box center [258, 584] width 11 height 13
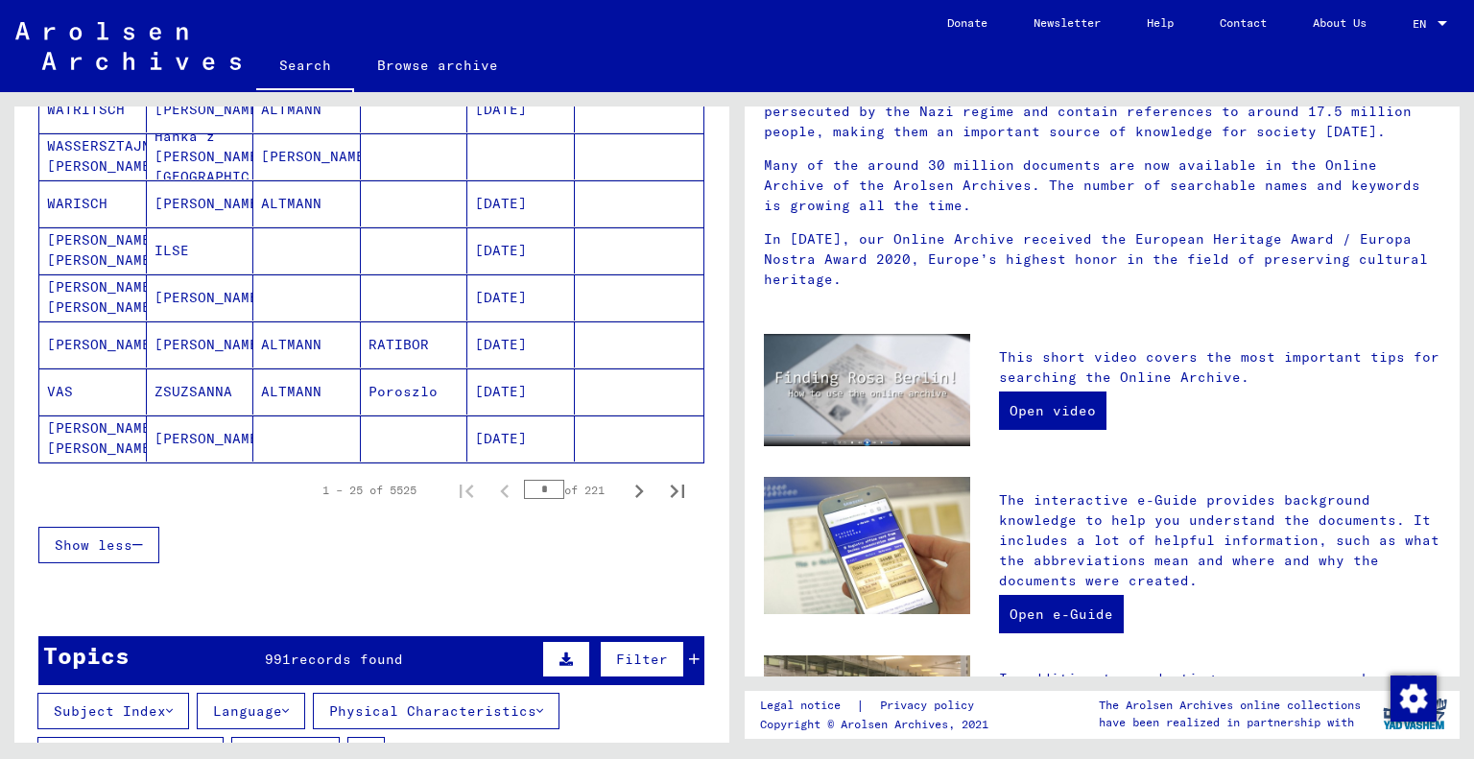
scroll to position [1099, 0]
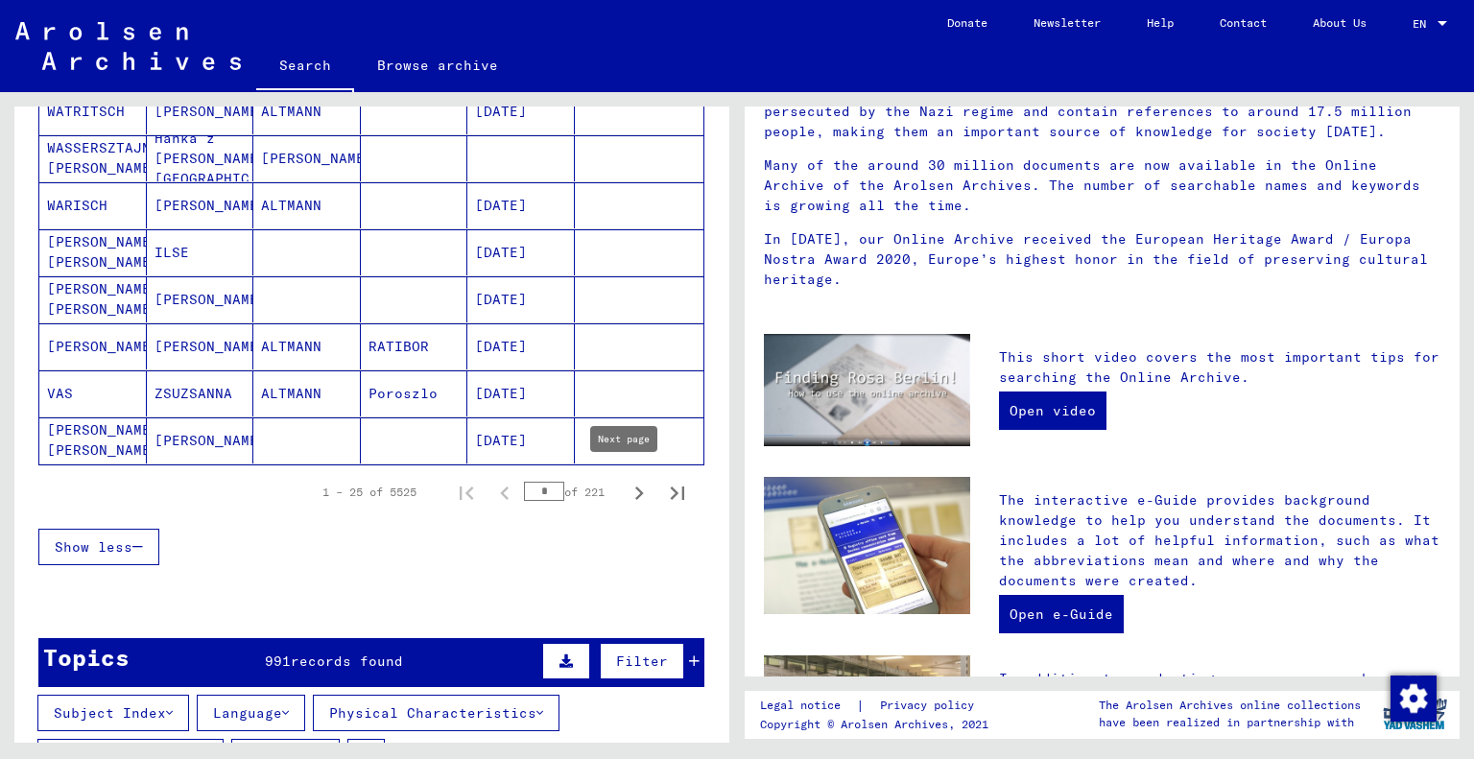
click at [625, 484] on icon "Next page" at bounding box center [638, 493] width 27 height 27
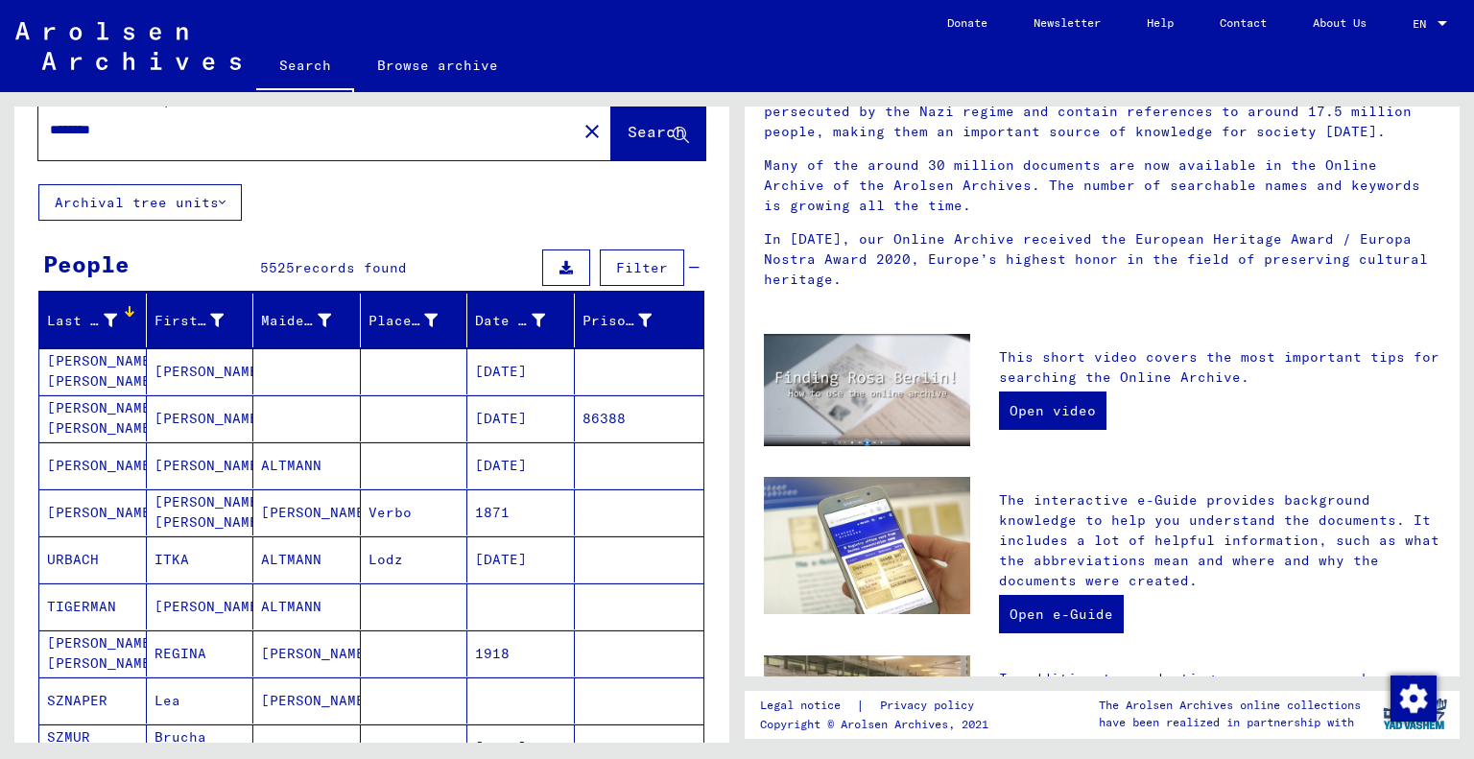
scroll to position [0, 0]
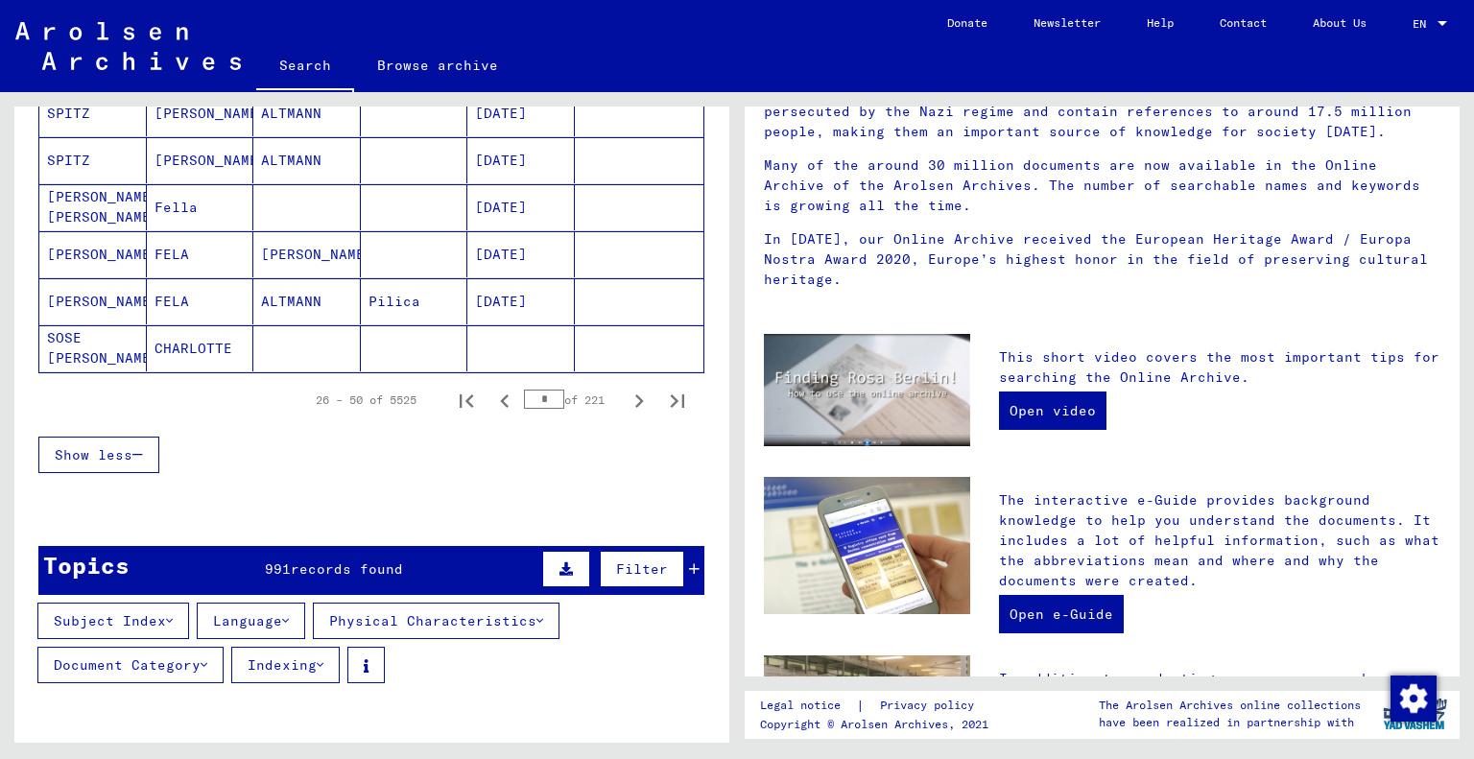
scroll to position [1186, 0]
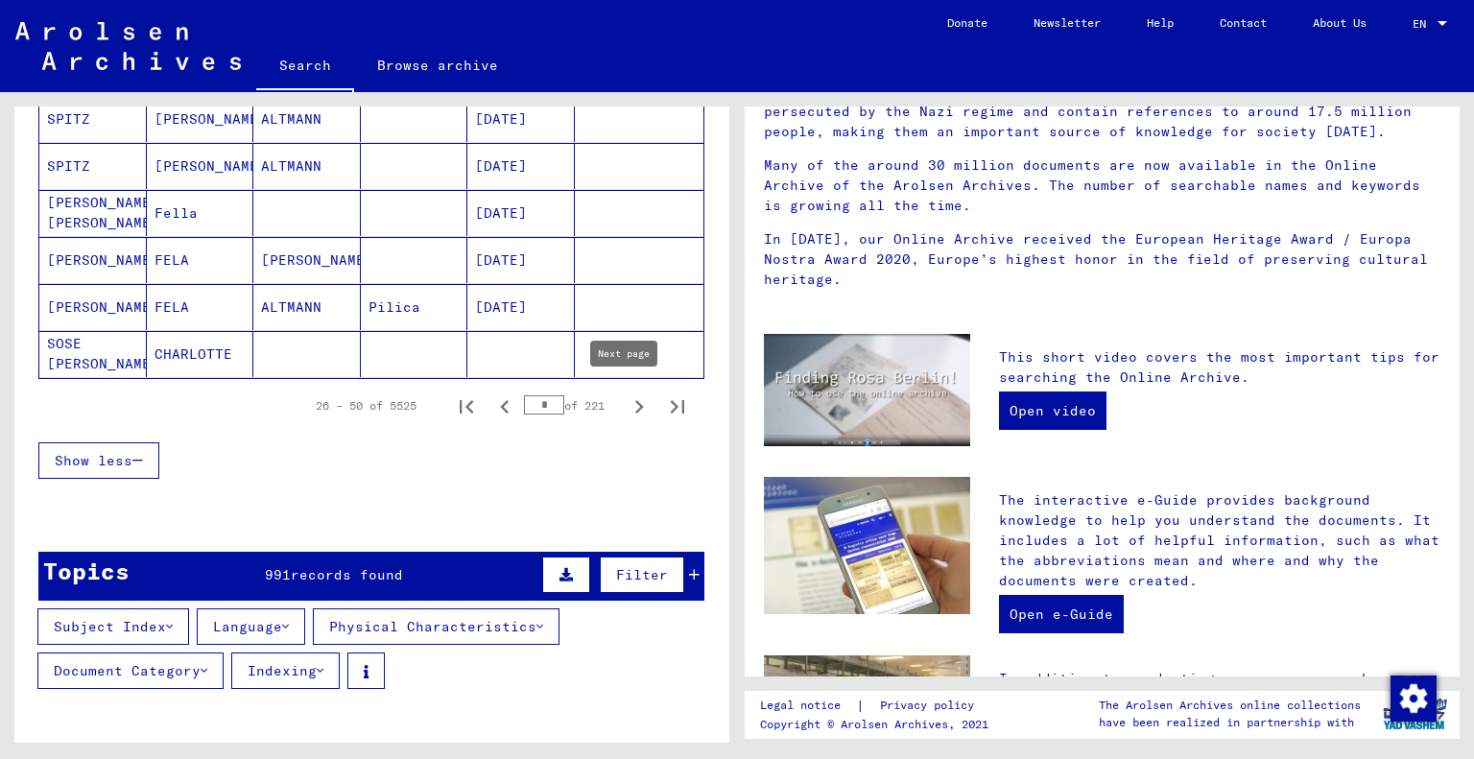
click at [635, 402] on icon "Next page" at bounding box center [639, 406] width 9 height 13
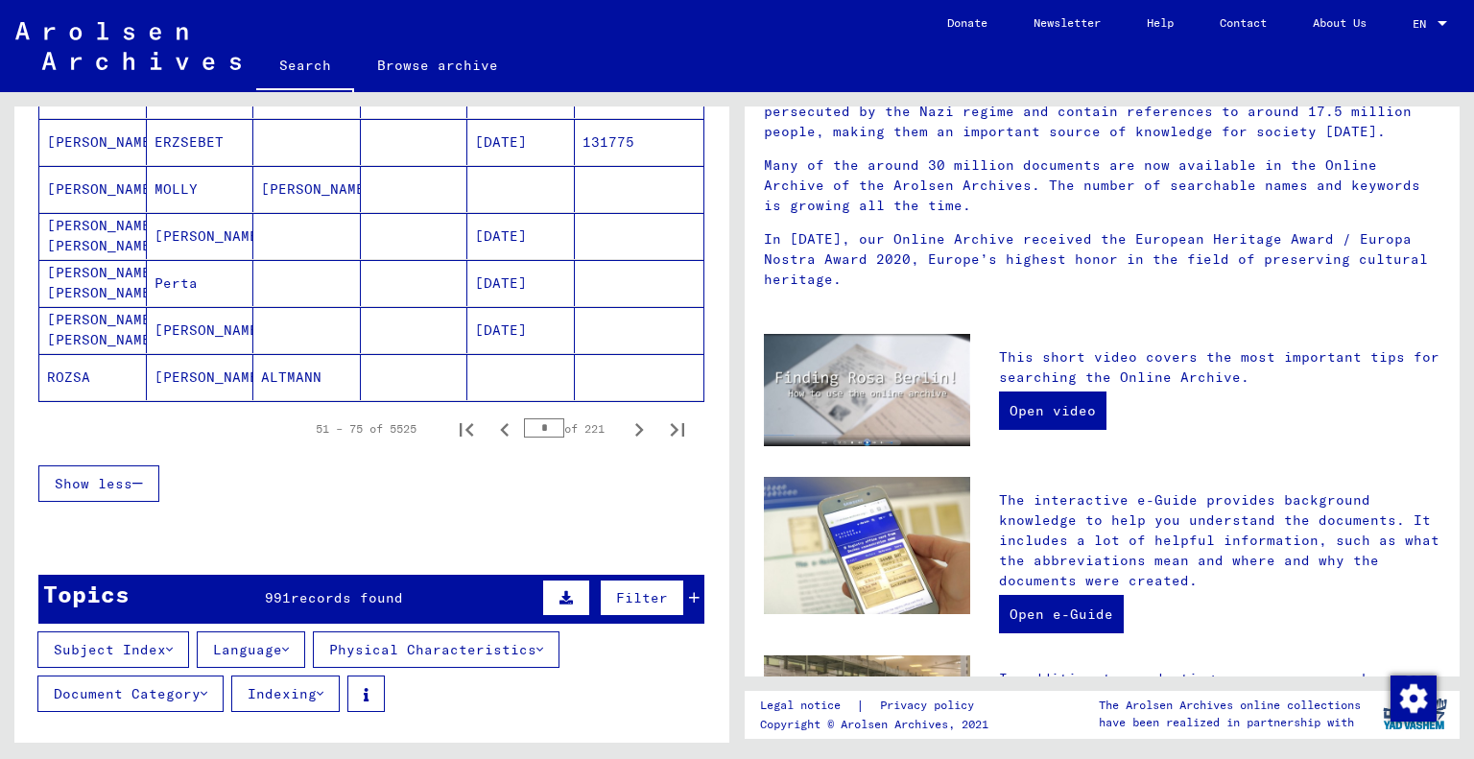
scroll to position [1252, 0]
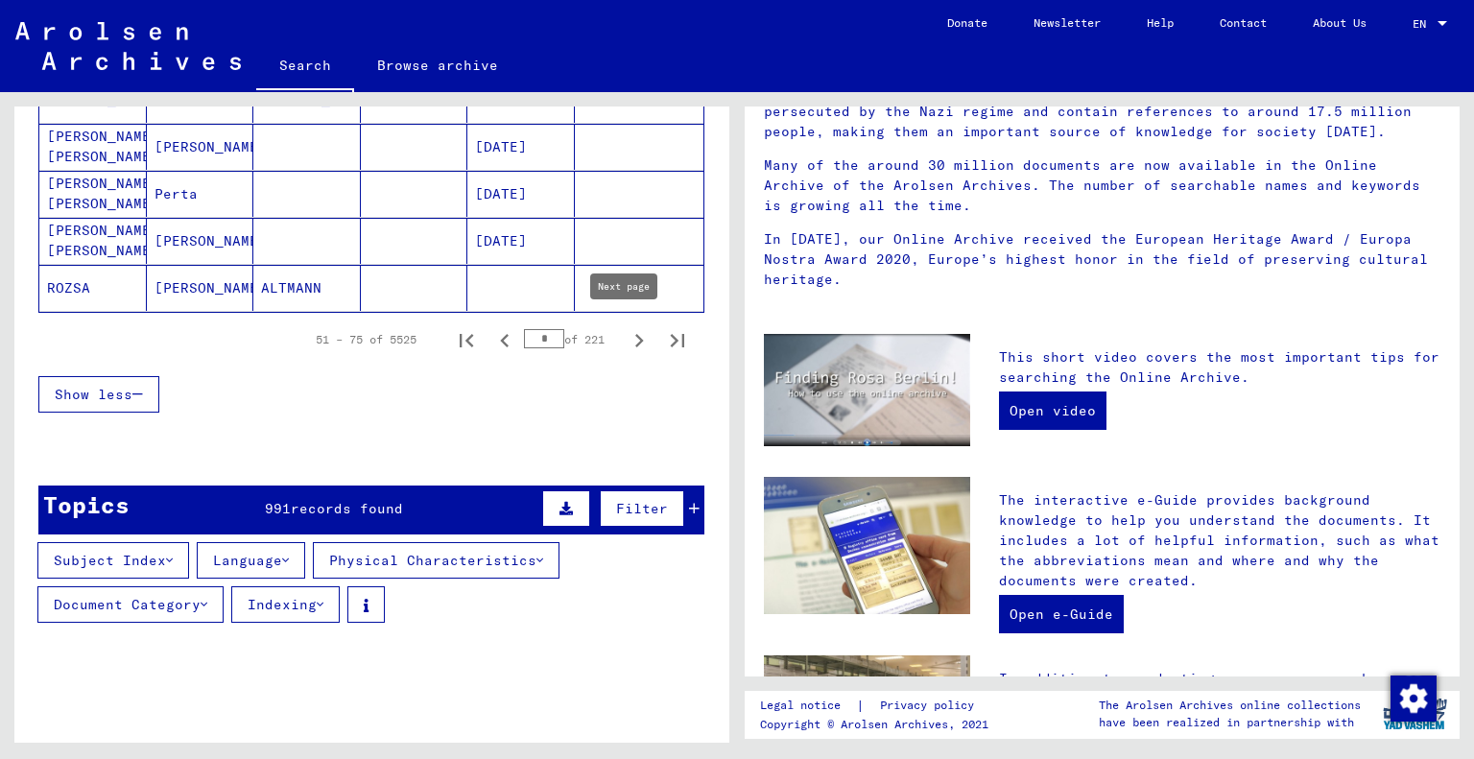
click at [625, 333] on icon "Next page" at bounding box center [638, 340] width 27 height 27
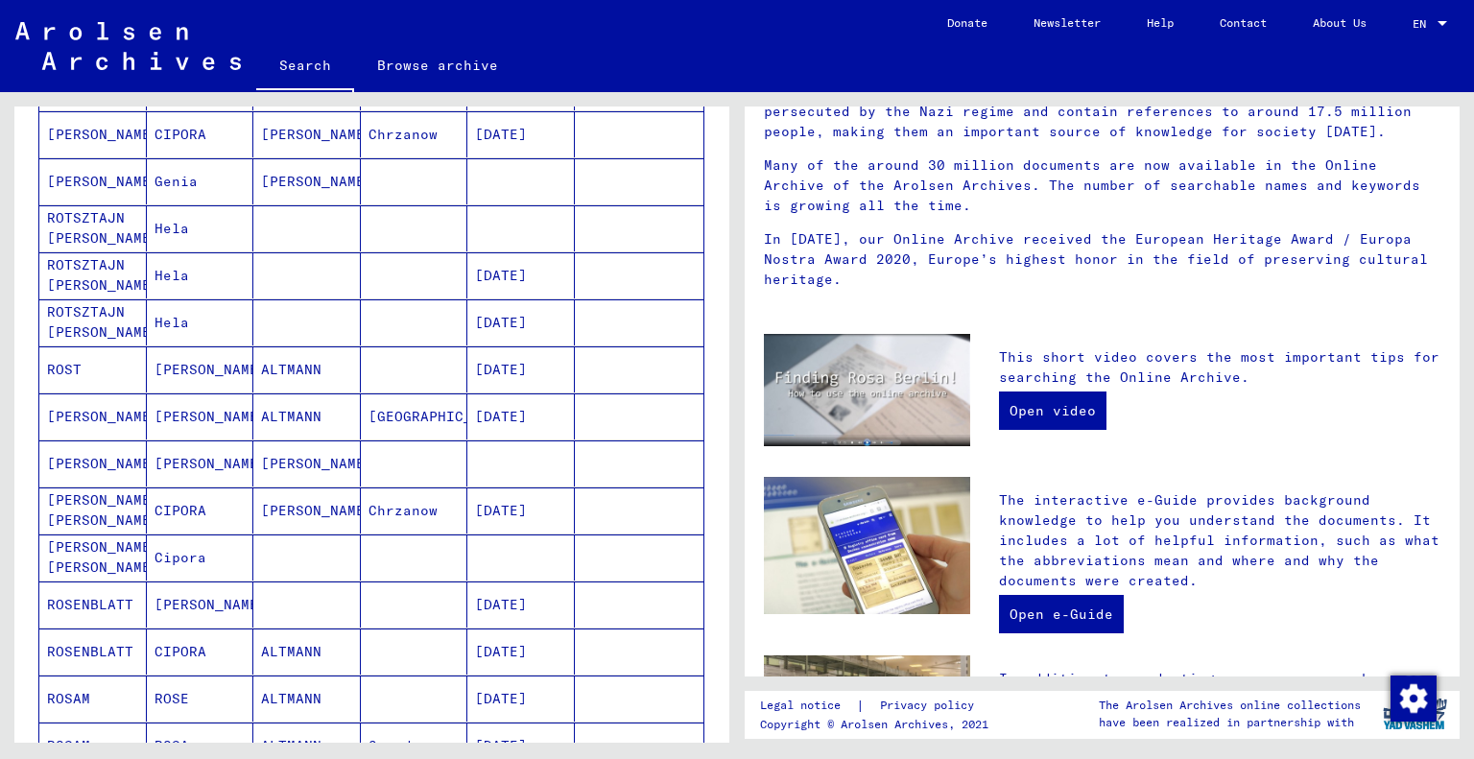
scroll to position [368, 0]
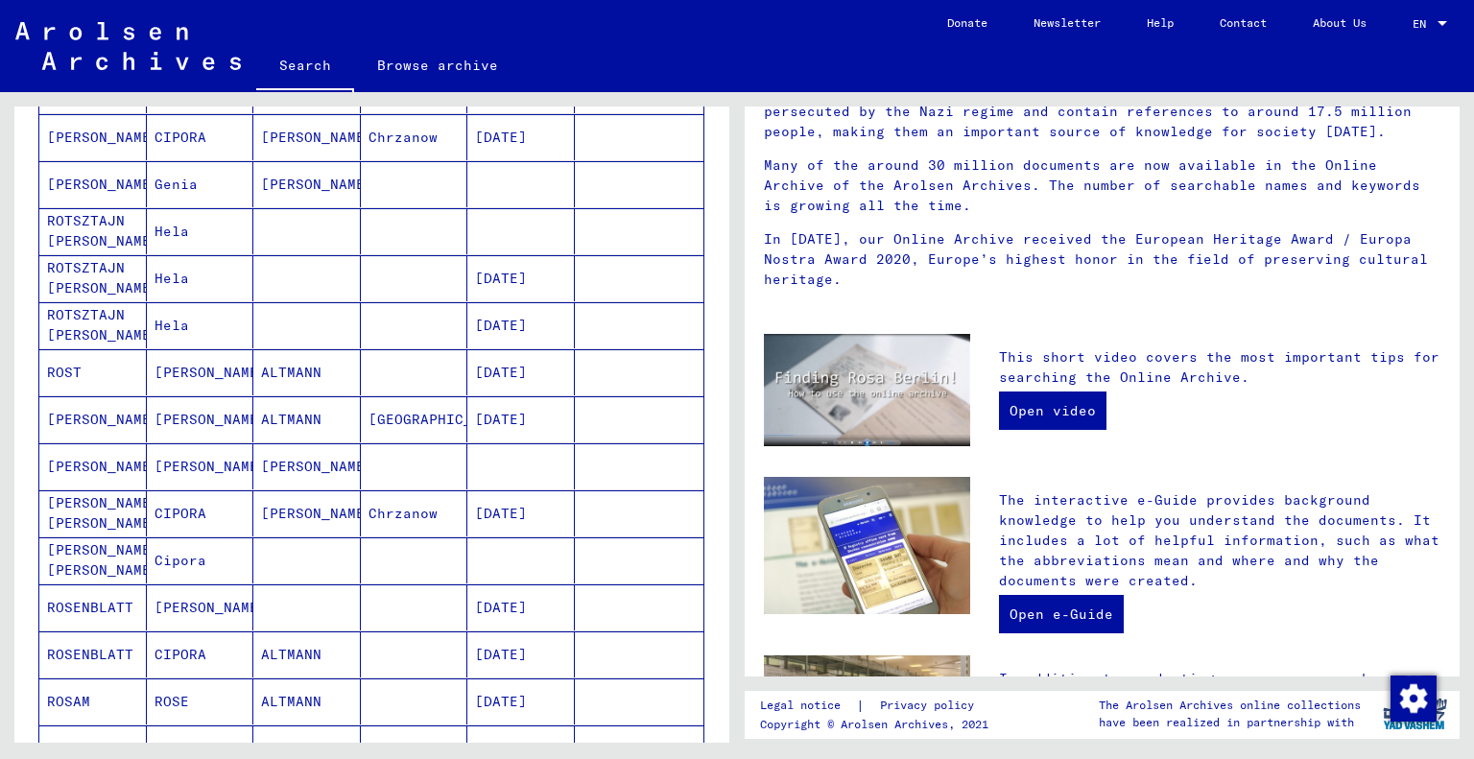
click at [272, 467] on mat-cell "[PERSON_NAME]" at bounding box center [306, 466] width 107 height 46
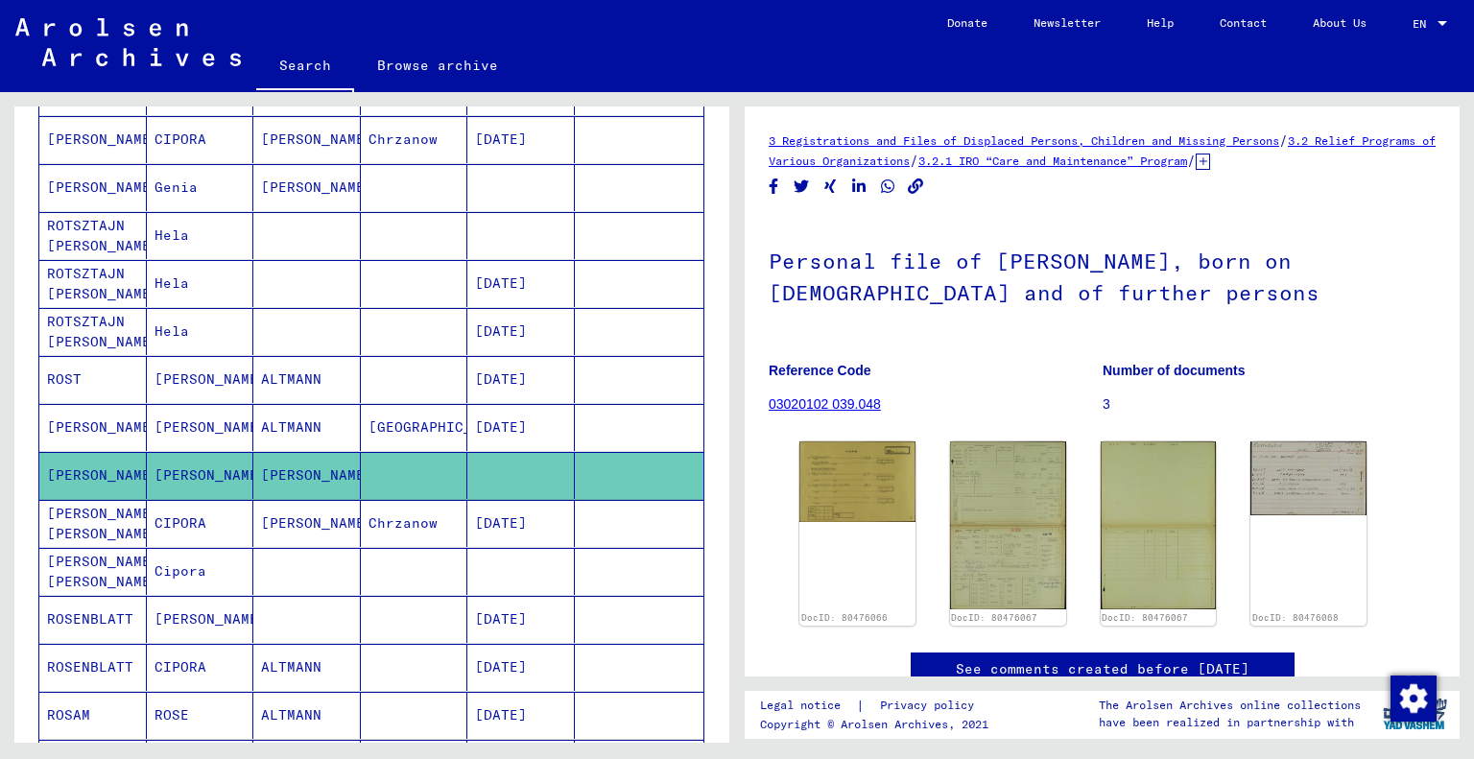
click at [193, 617] on mat-cell "[PERSON_NAME]" at bounding box center [200, 619] width 107 height 47
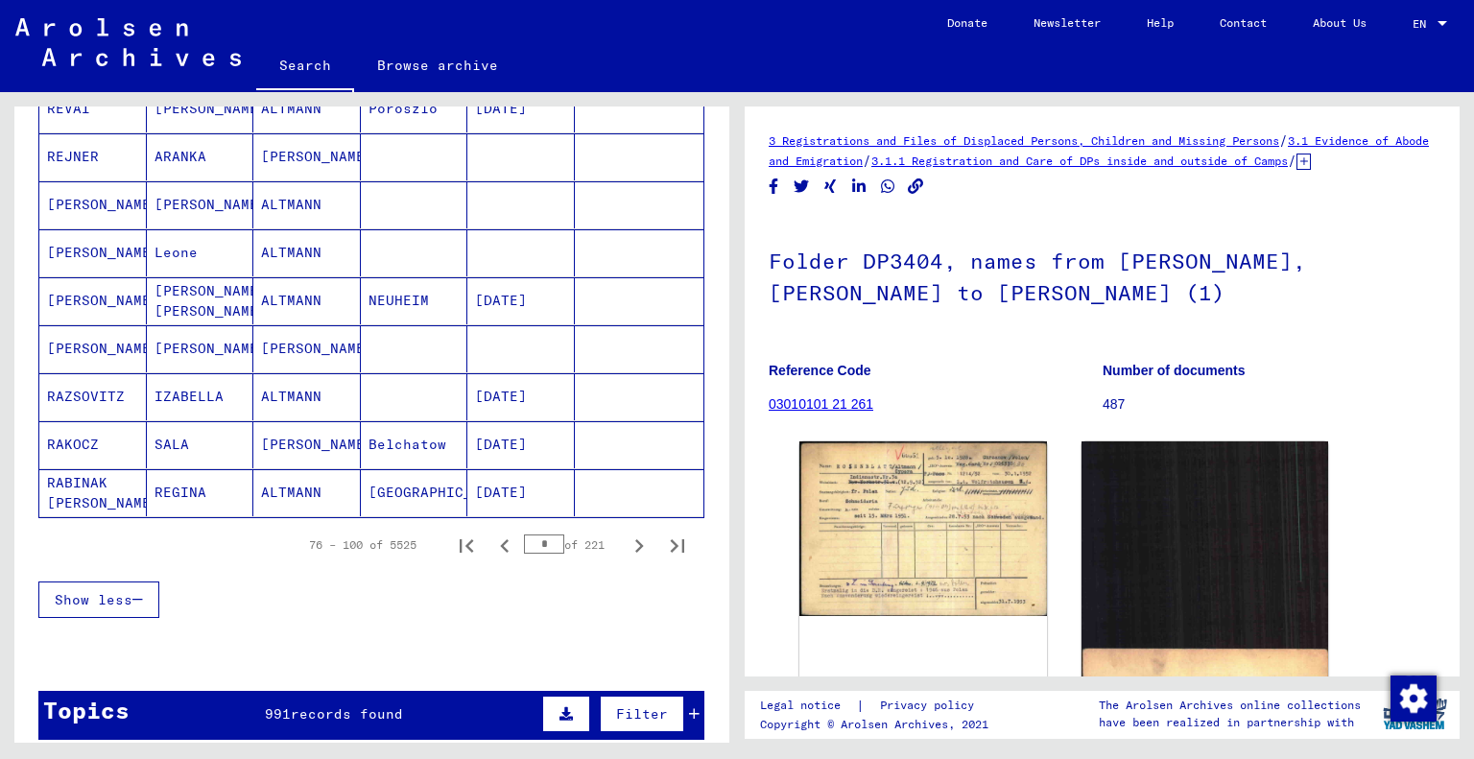
scroll to position [1210, 0]
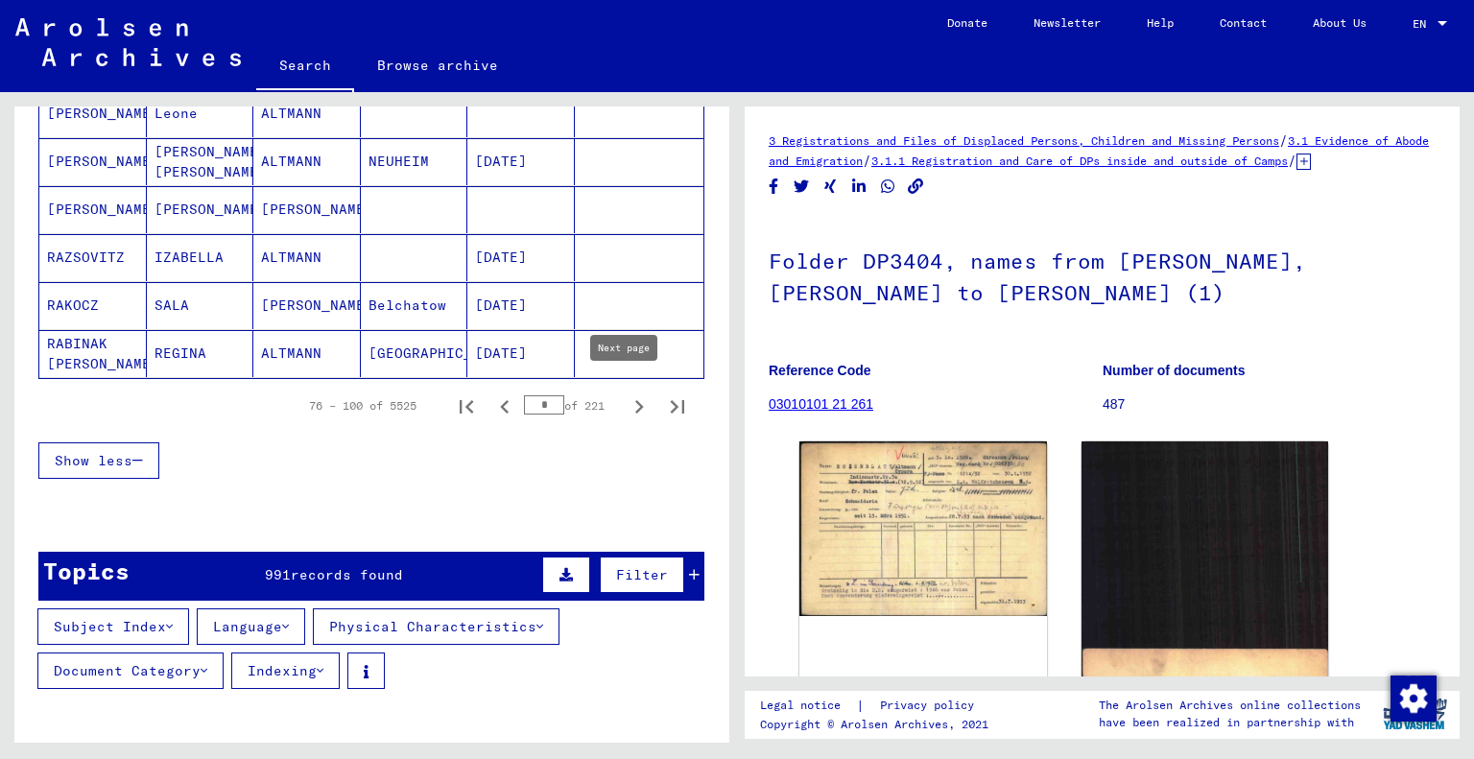
click at [625, 393] on icon "Next page" at bounding box center [638, 406] width 27 height 27
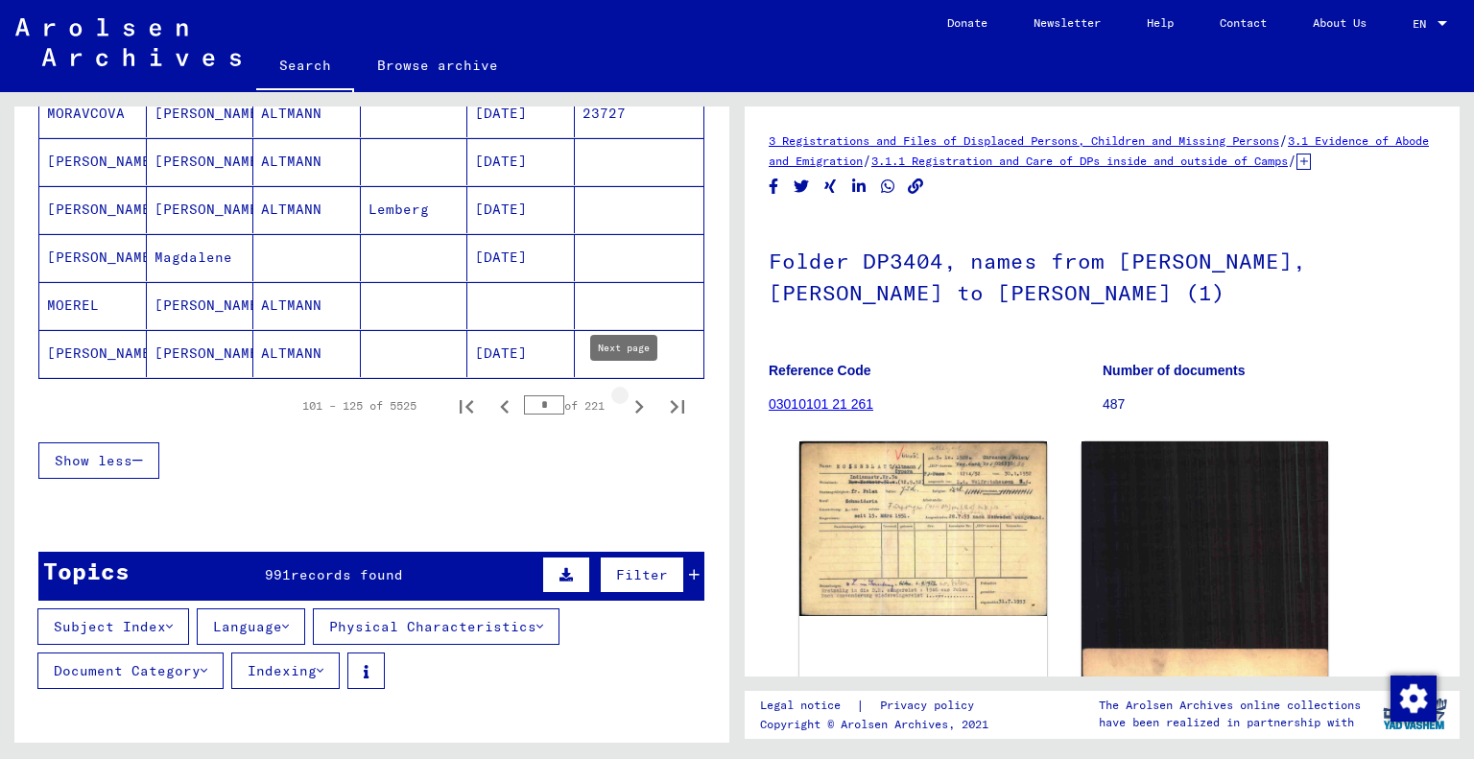
click at [625, 393] on icon "Next page" at bounding box center [638, 406] width 27 height 27
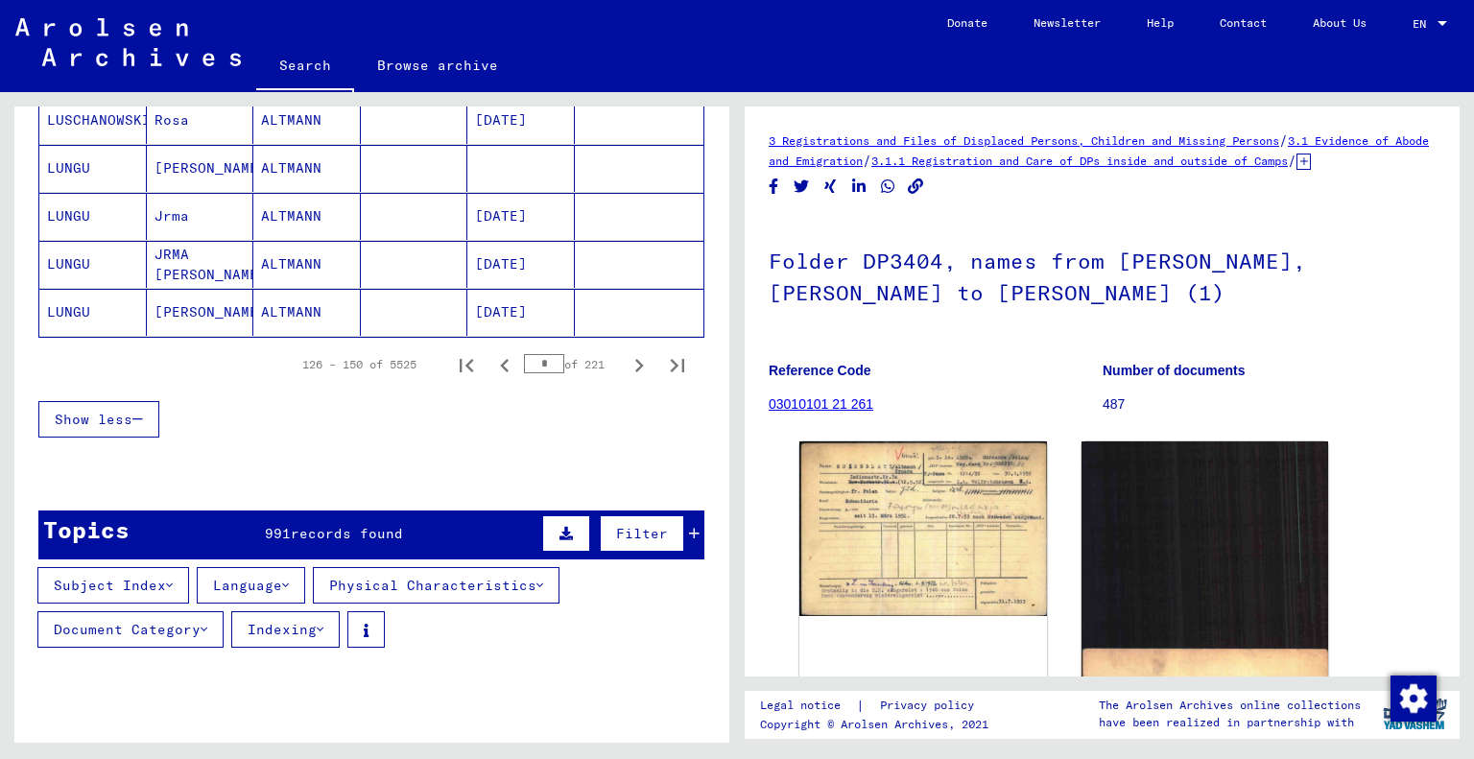
scroll to position [1222, 0]
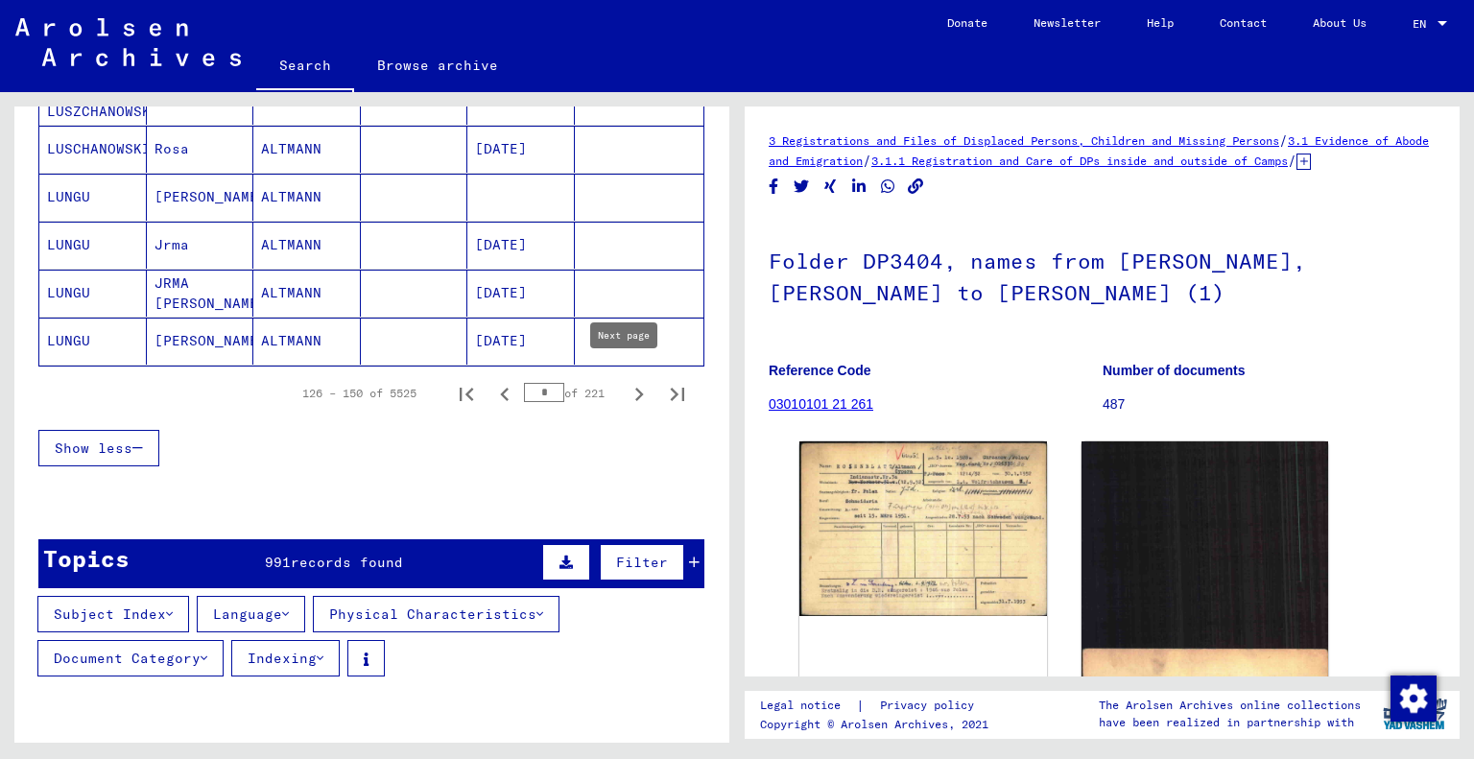
click at [635, 388] on icon "Next page" at bounding box center [639, 394] width 9 height 13
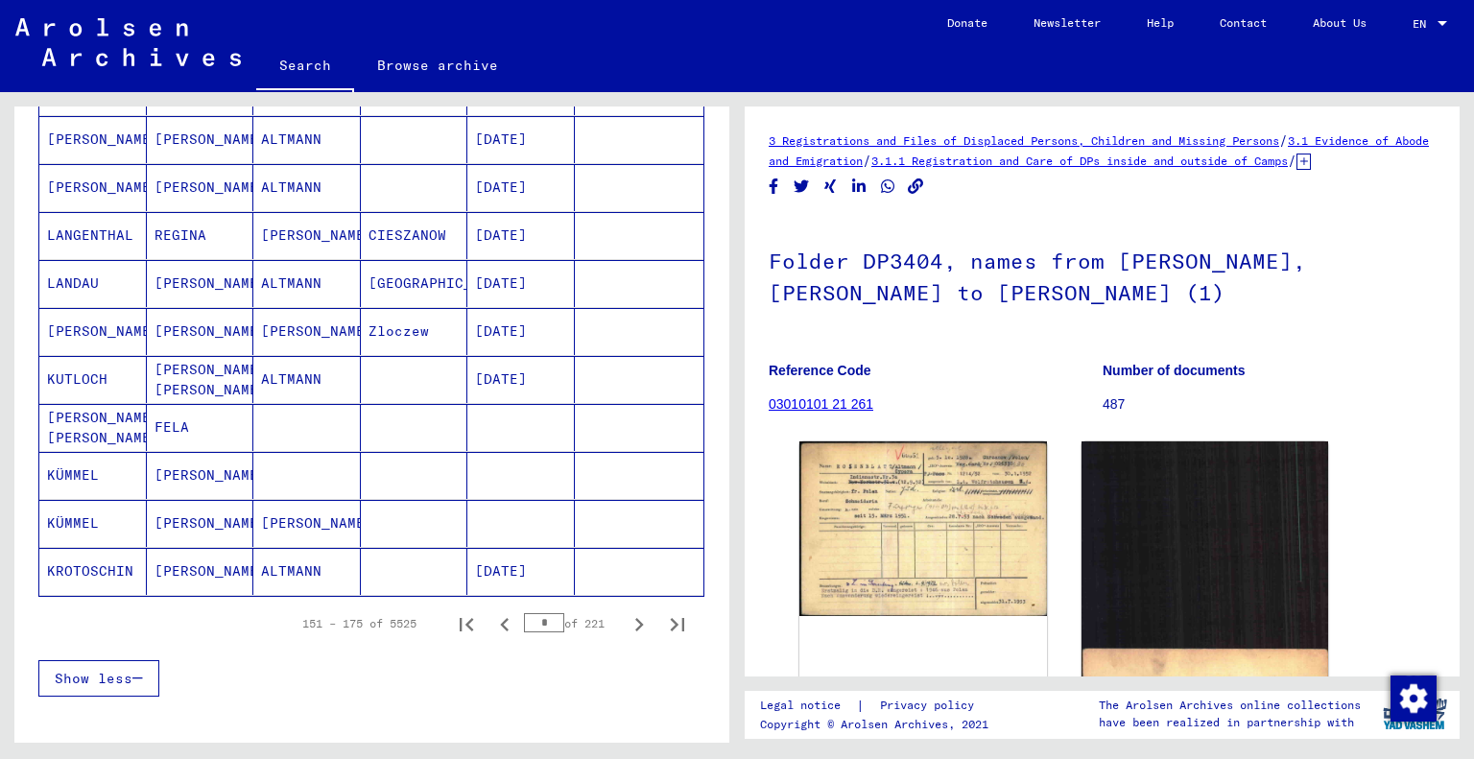
scroll to position [1038, 0]
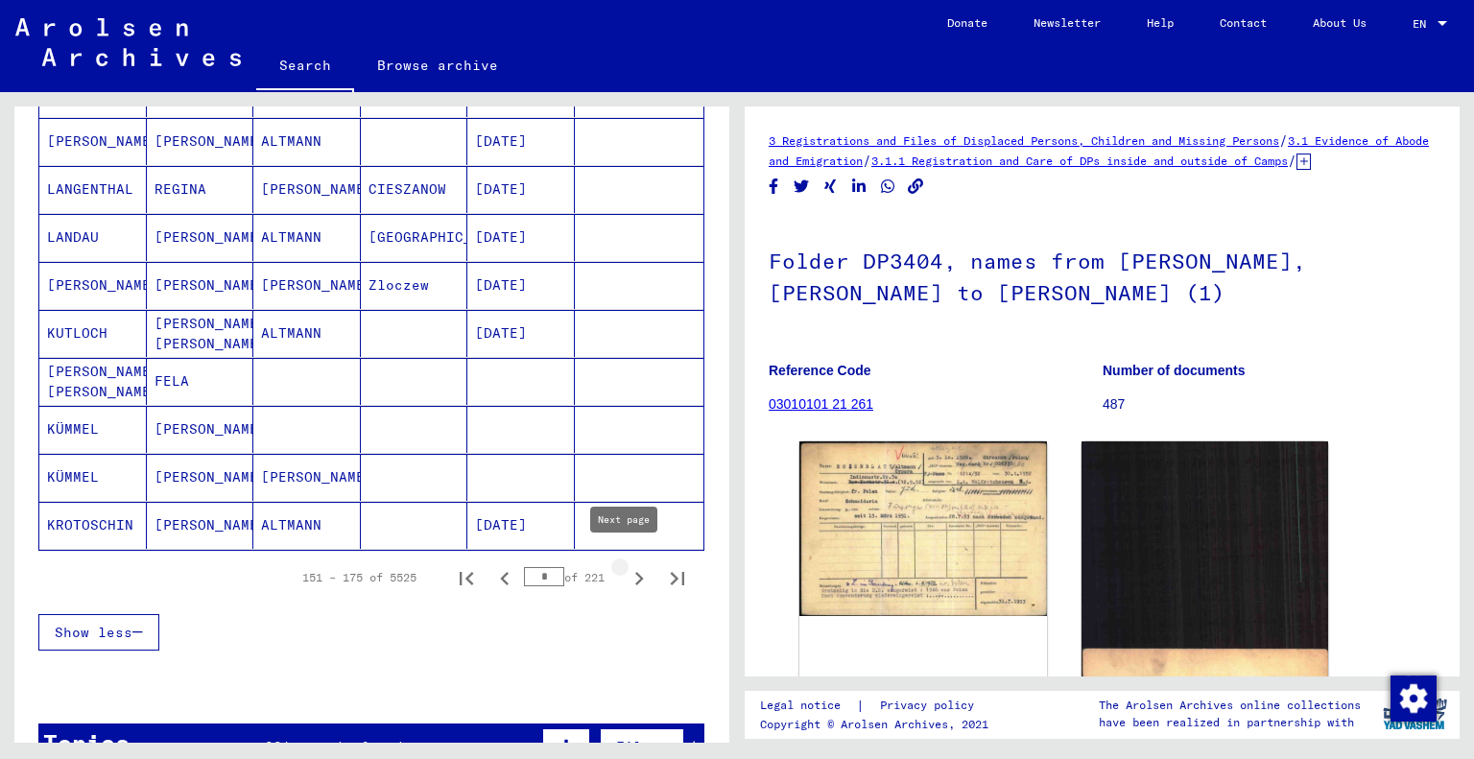
click at [635, 572] on icon "Next page" at bounding box center [639, 578] width 9 height 13
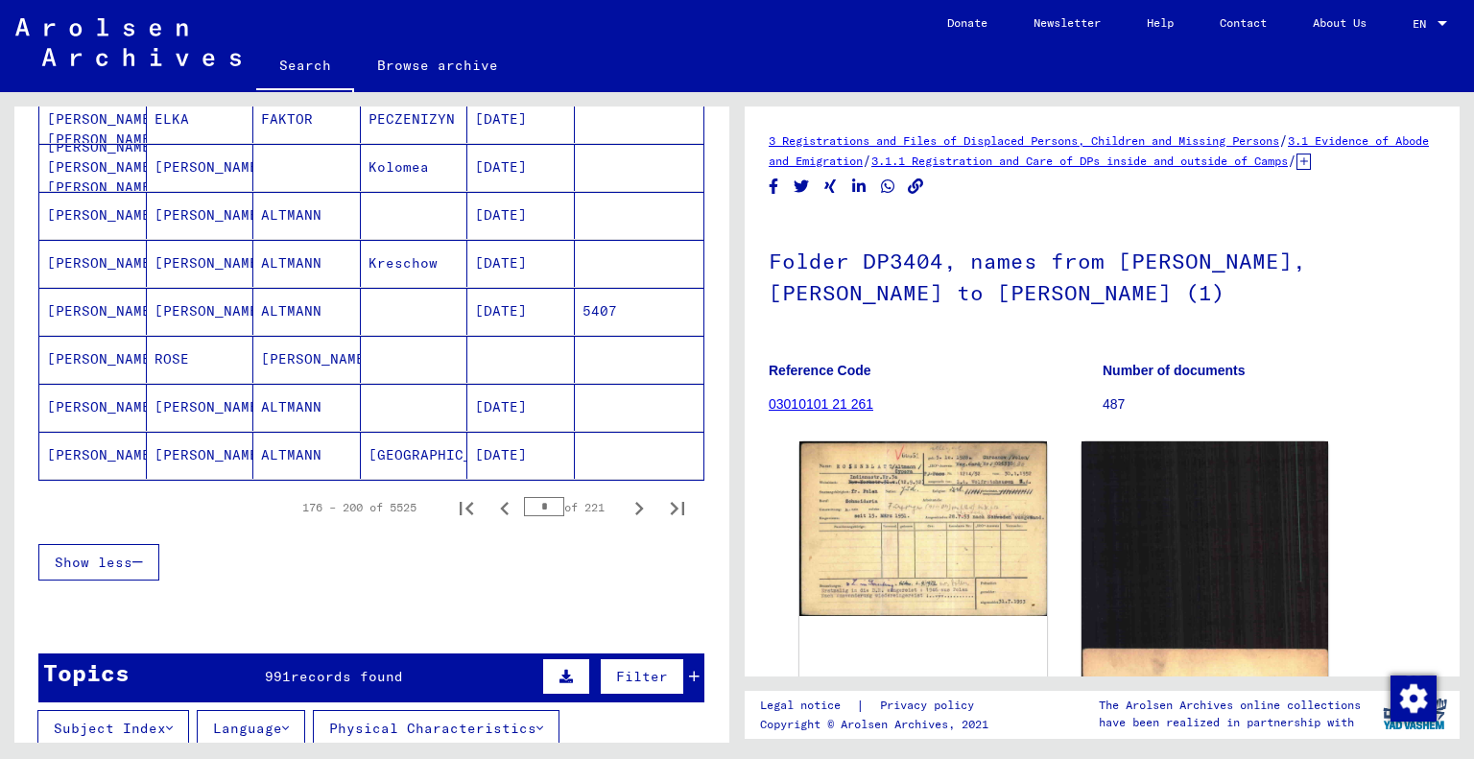
scroll to position [1137, 0]
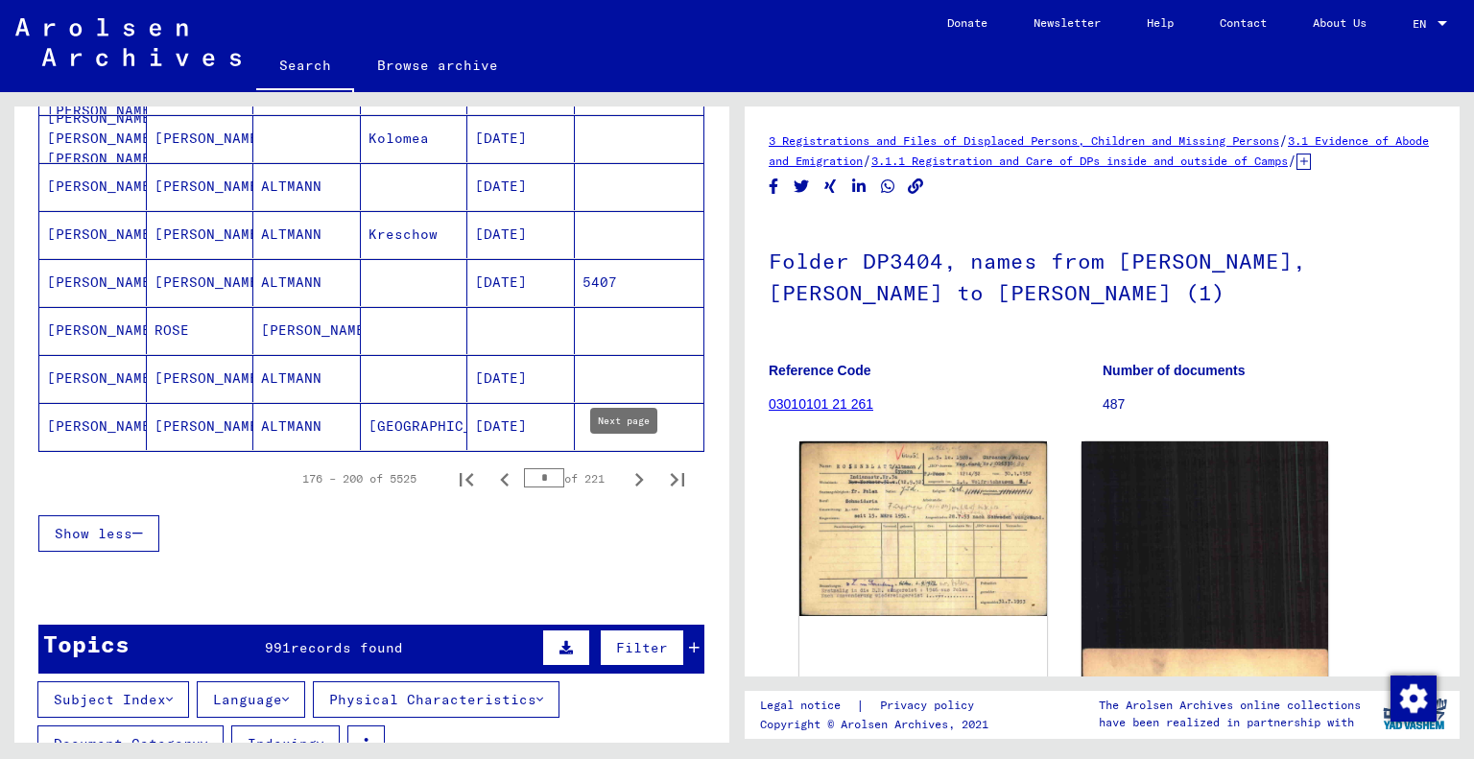
click at [625, 469] on icon "Next page" at bounding box center [638, 479] width 27 height 27
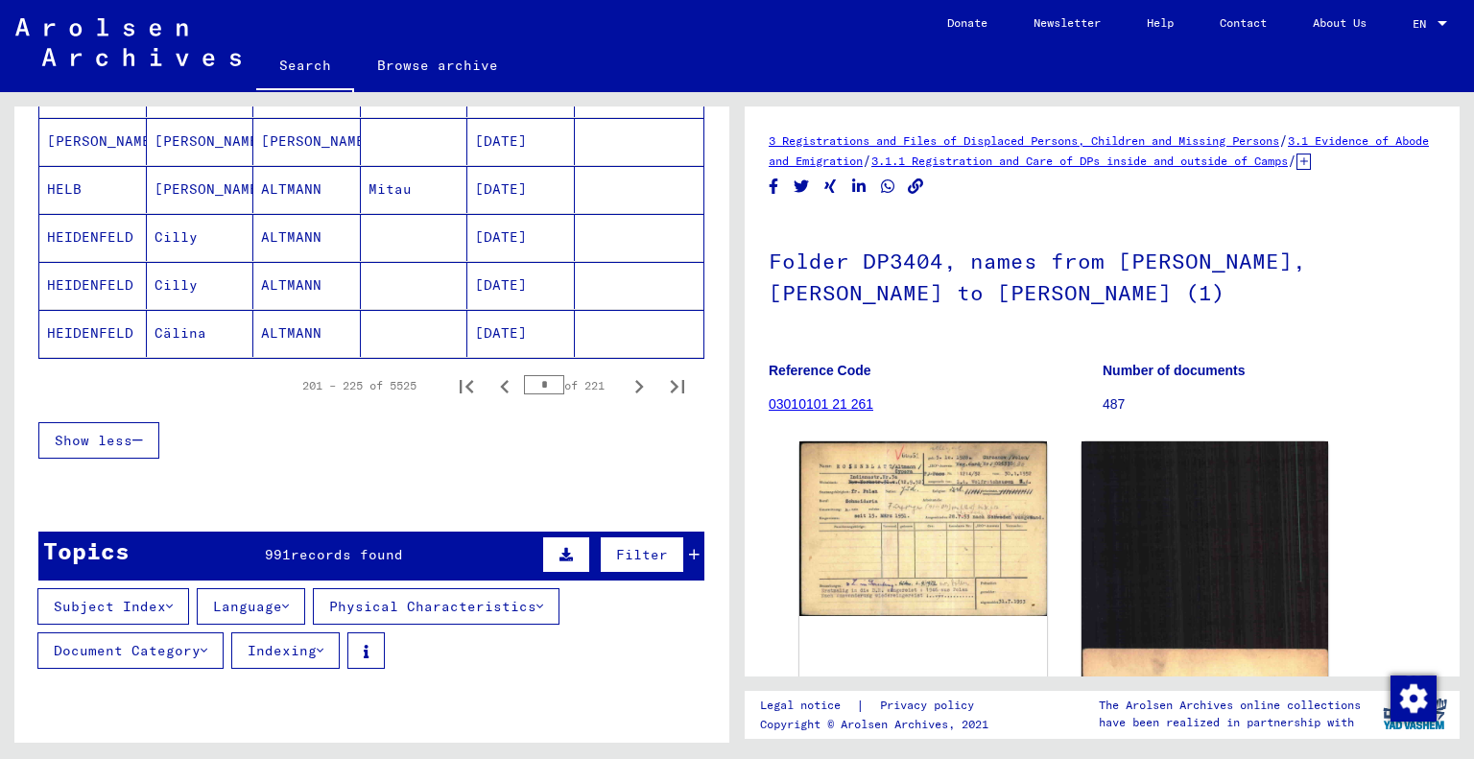
scroll to position [1233, 0]
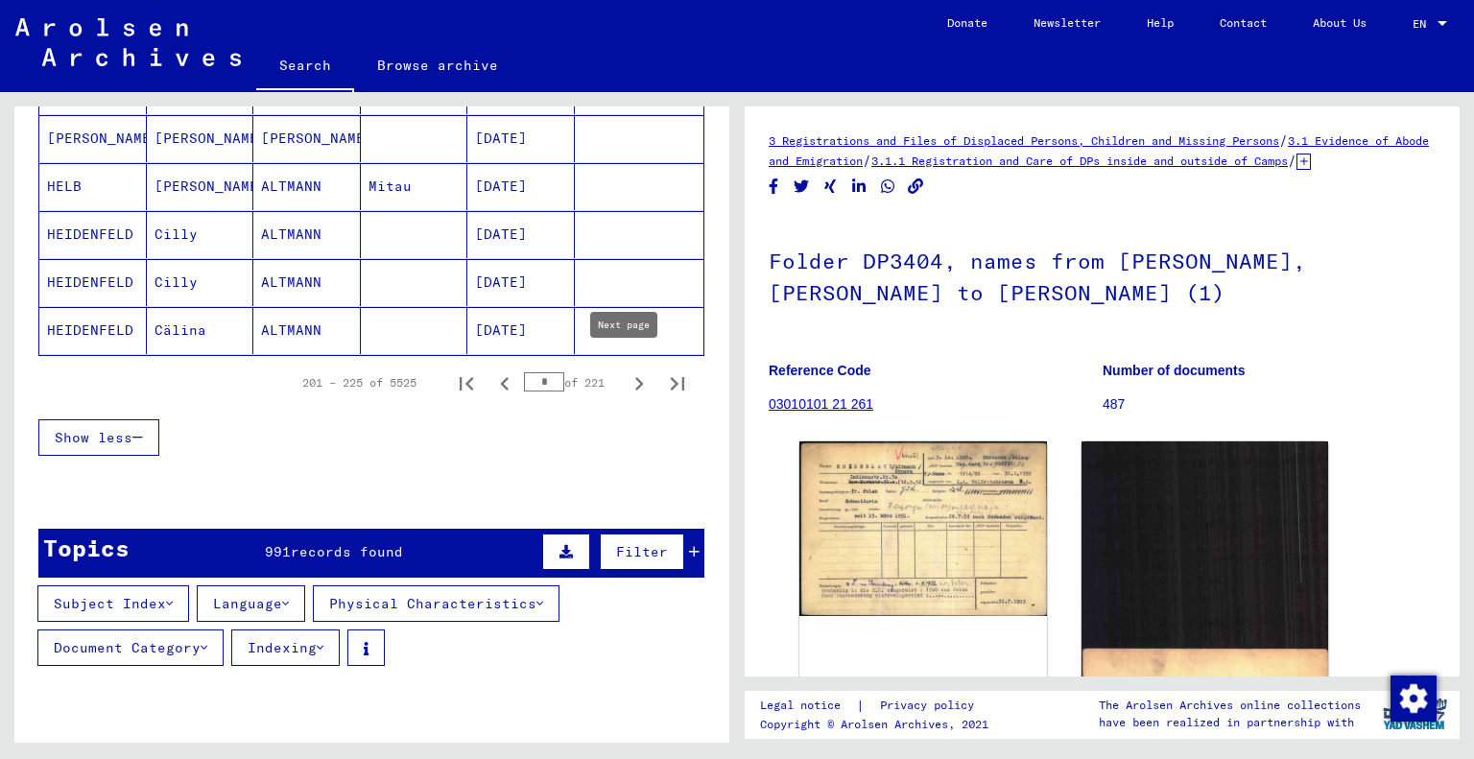
click at [625, 373] on icon "Next page" at bounding box center [638, 383] width 27 height 27
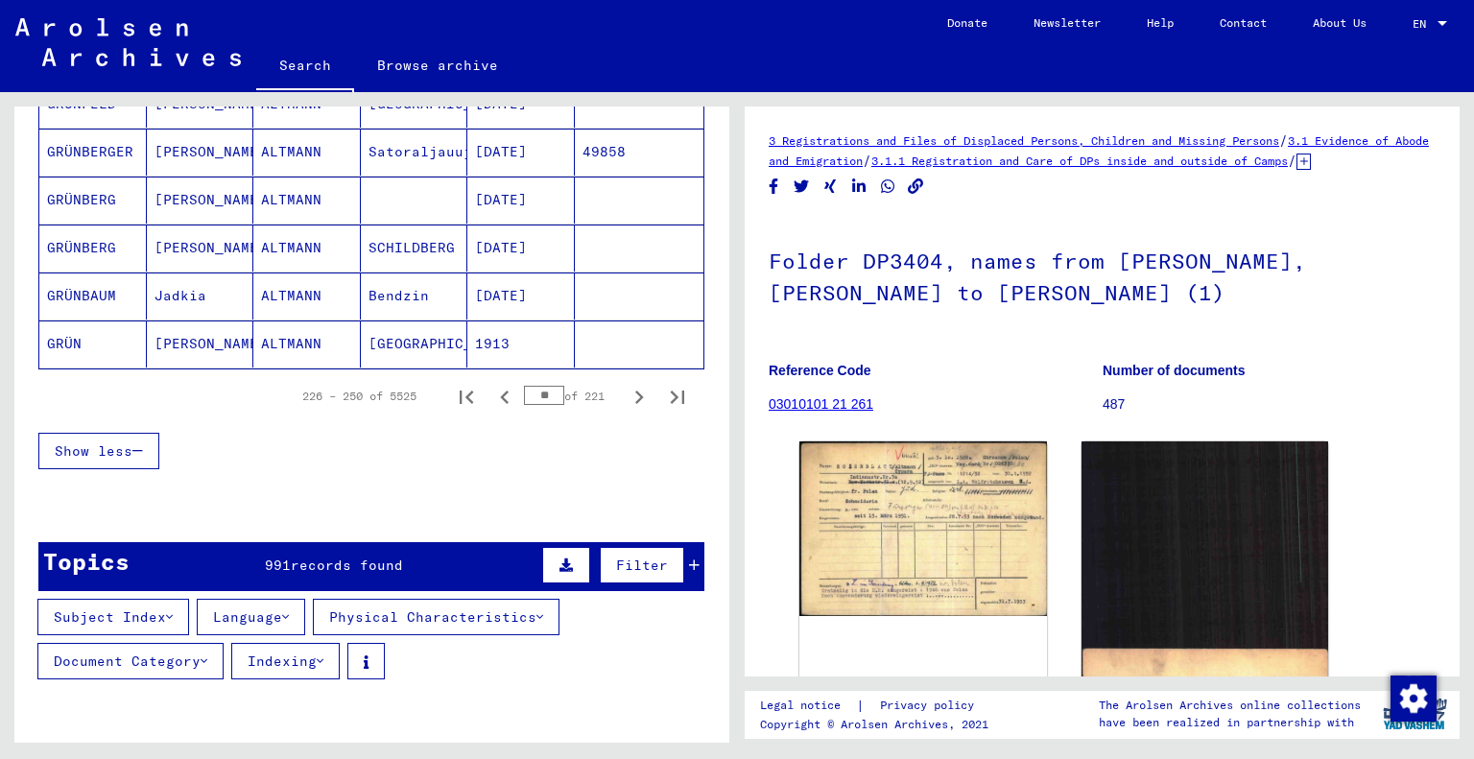
scroll to position [1196, 0]
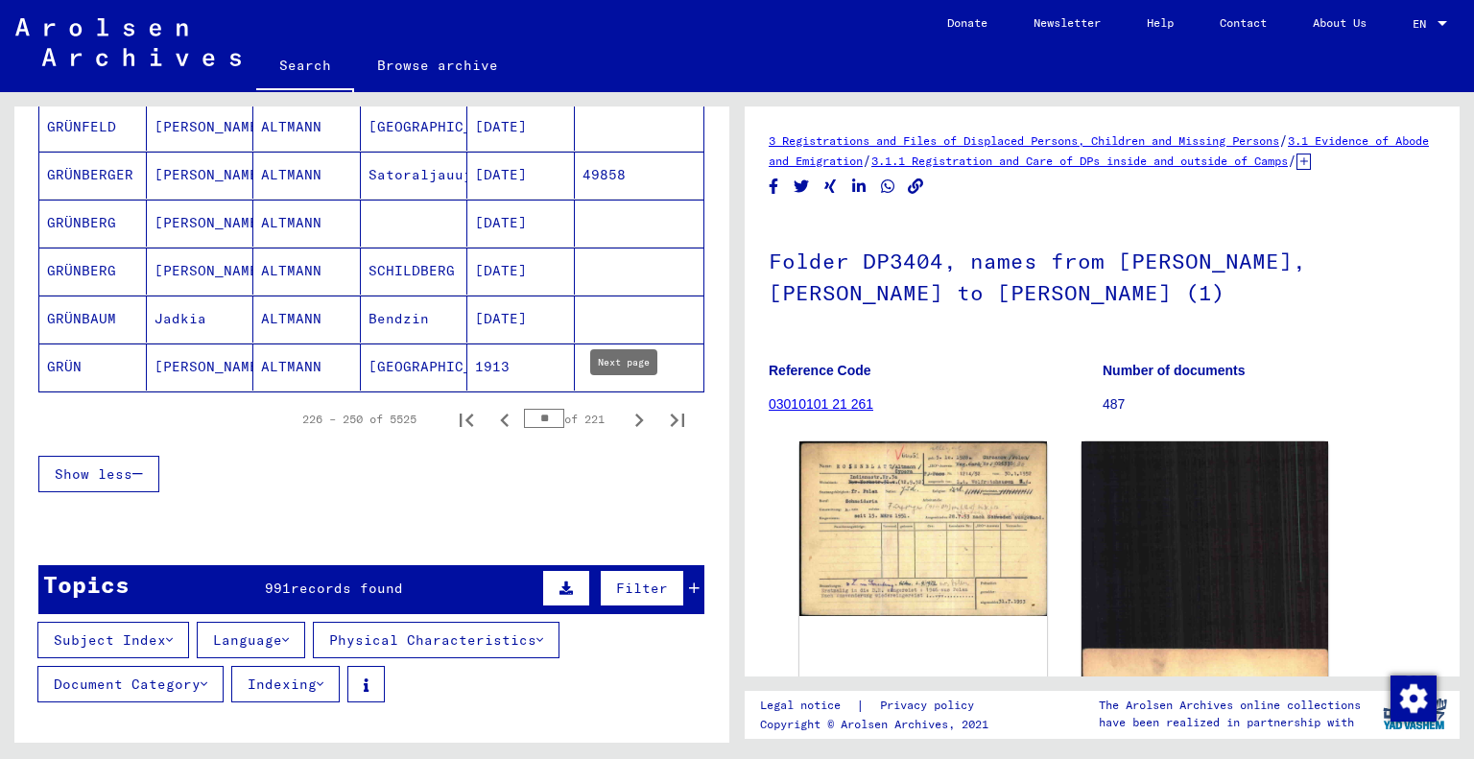
click at [626, 407] on icon "Next page" at bounding box center [638, 420] width 27 height 27
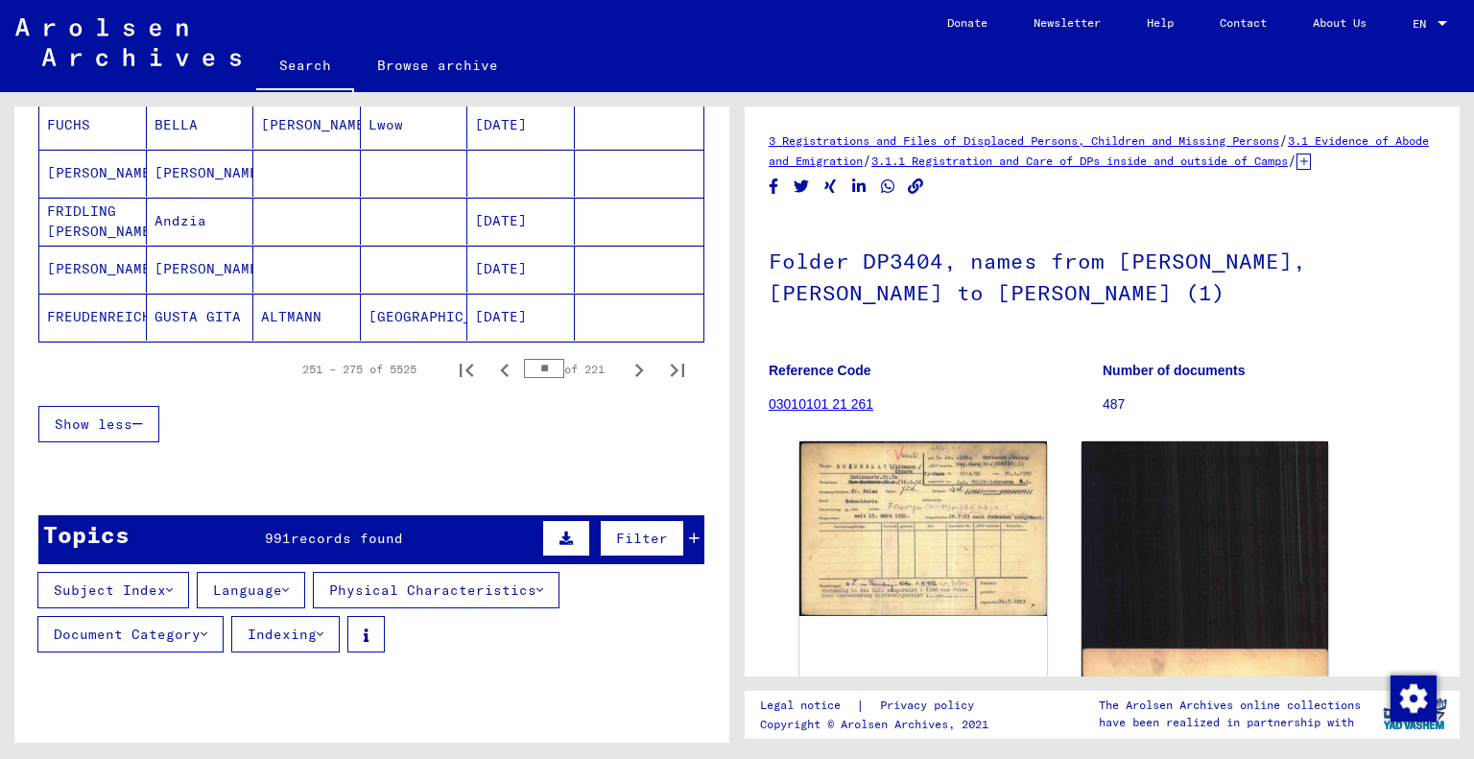
scroll to position [1239, 0]
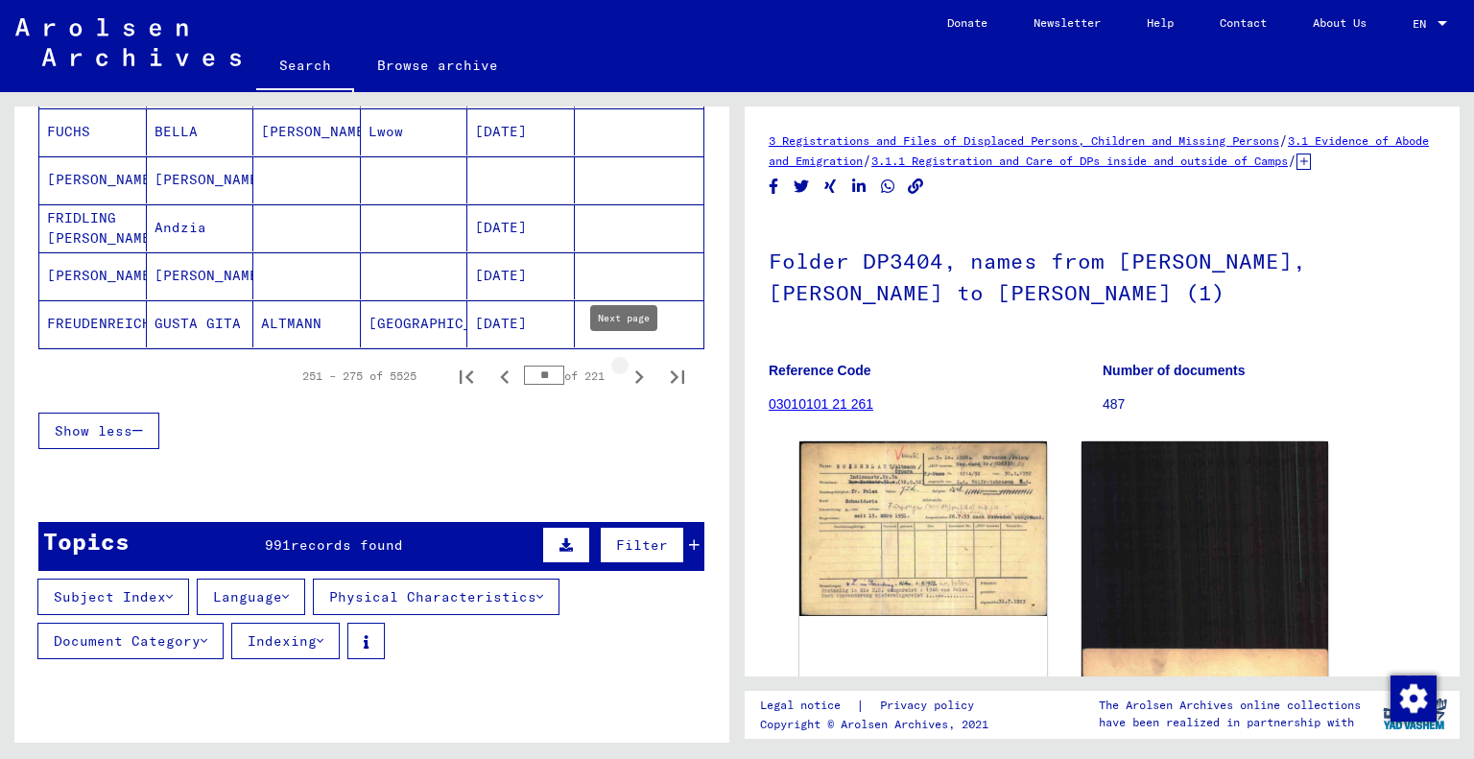
click at [625, 364] on icon "Next page" at bounding box center [638, 377] width 27 height 27
type input "**"
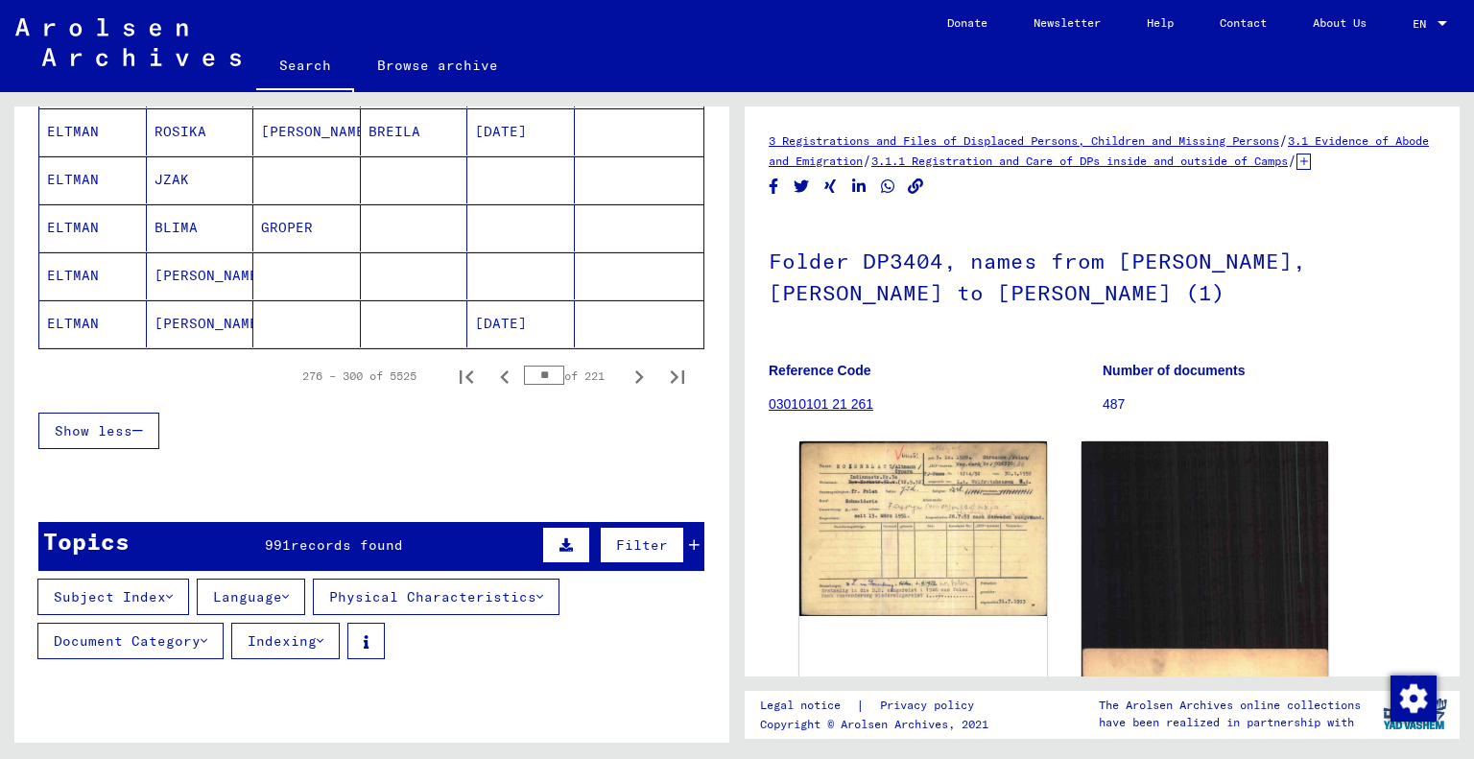
click at [150, 417] on button "Show less" at bounding box center [98, 431] width 121 height 36
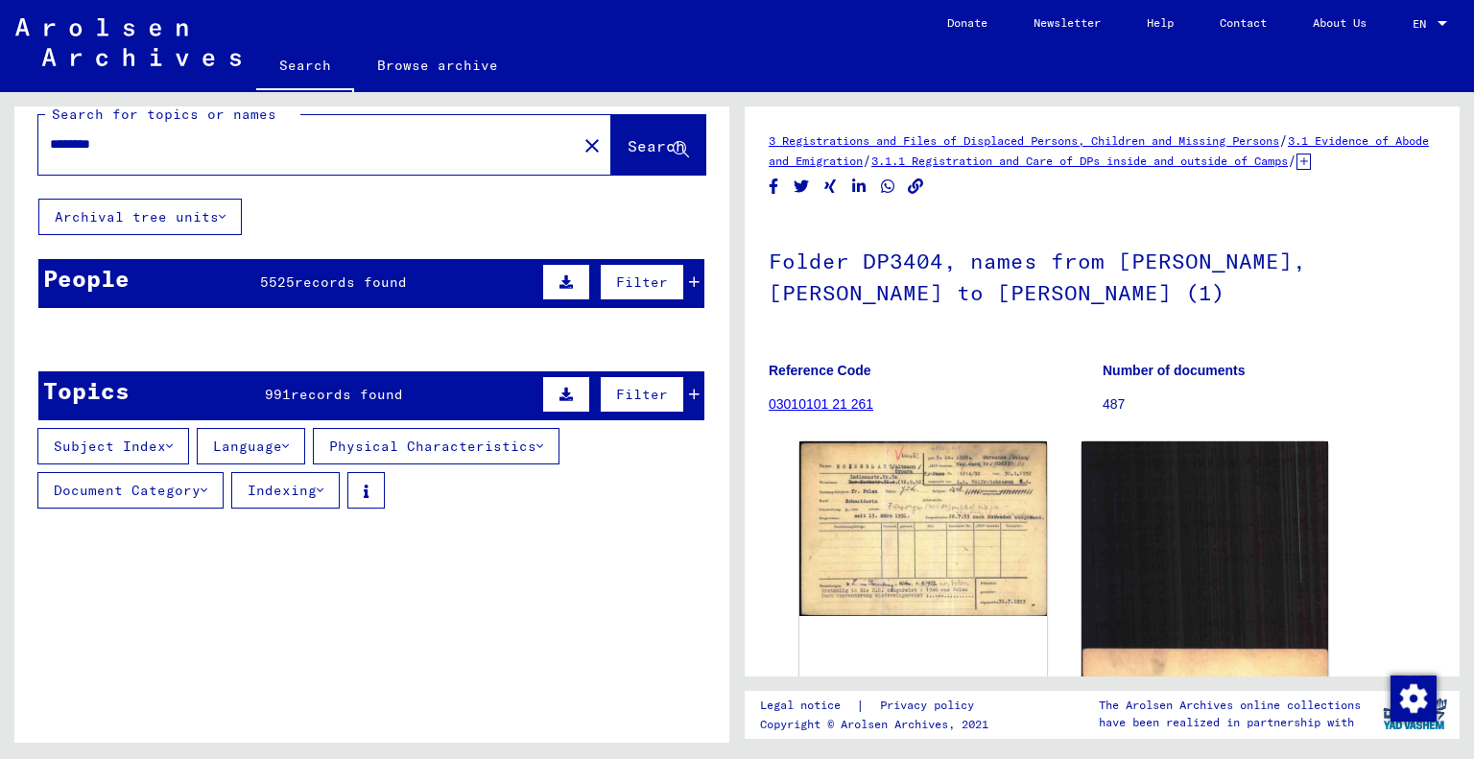
scroll to position [0, 0]
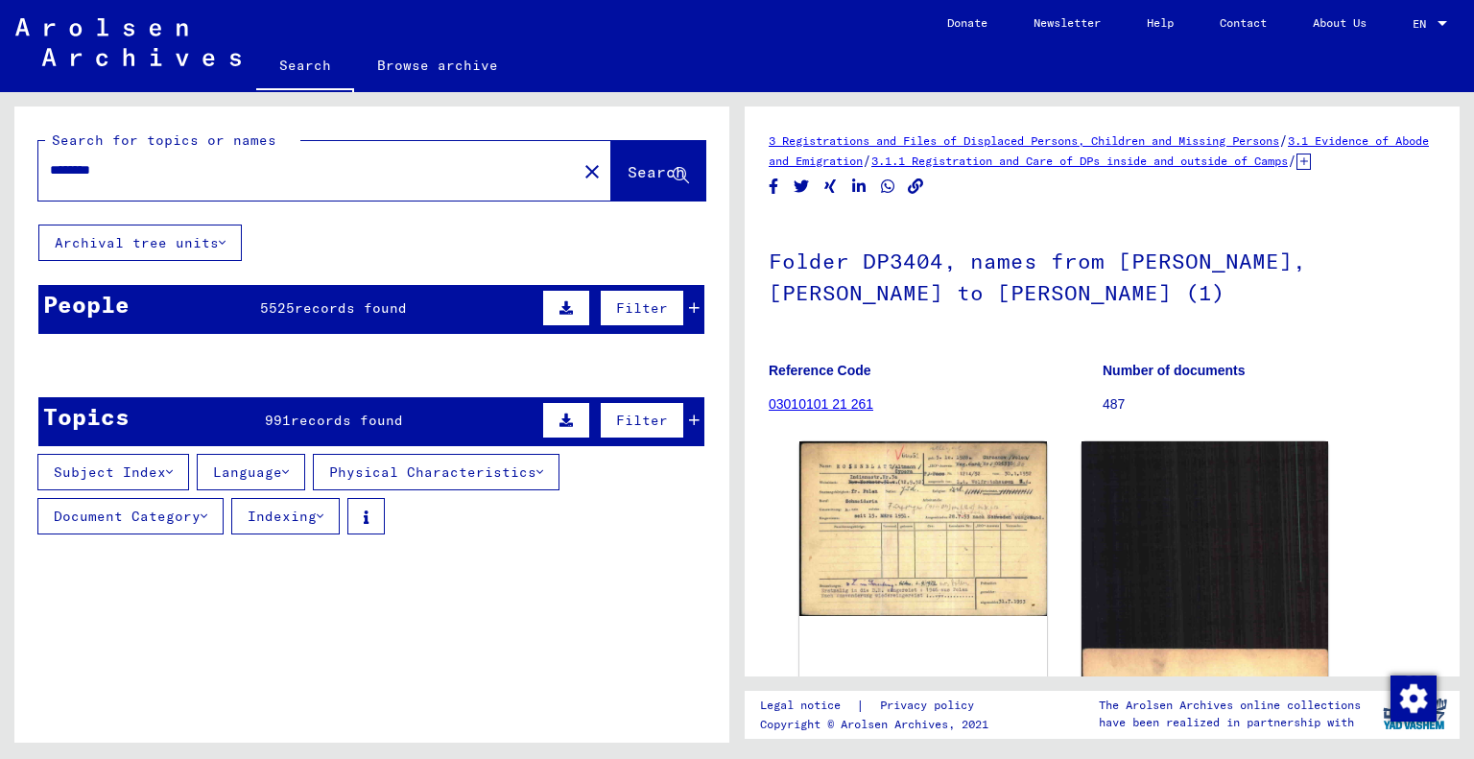
click at [169, 172] on input "*******" at bounding box center [307, 170] width 515 height 20
type input "**********"
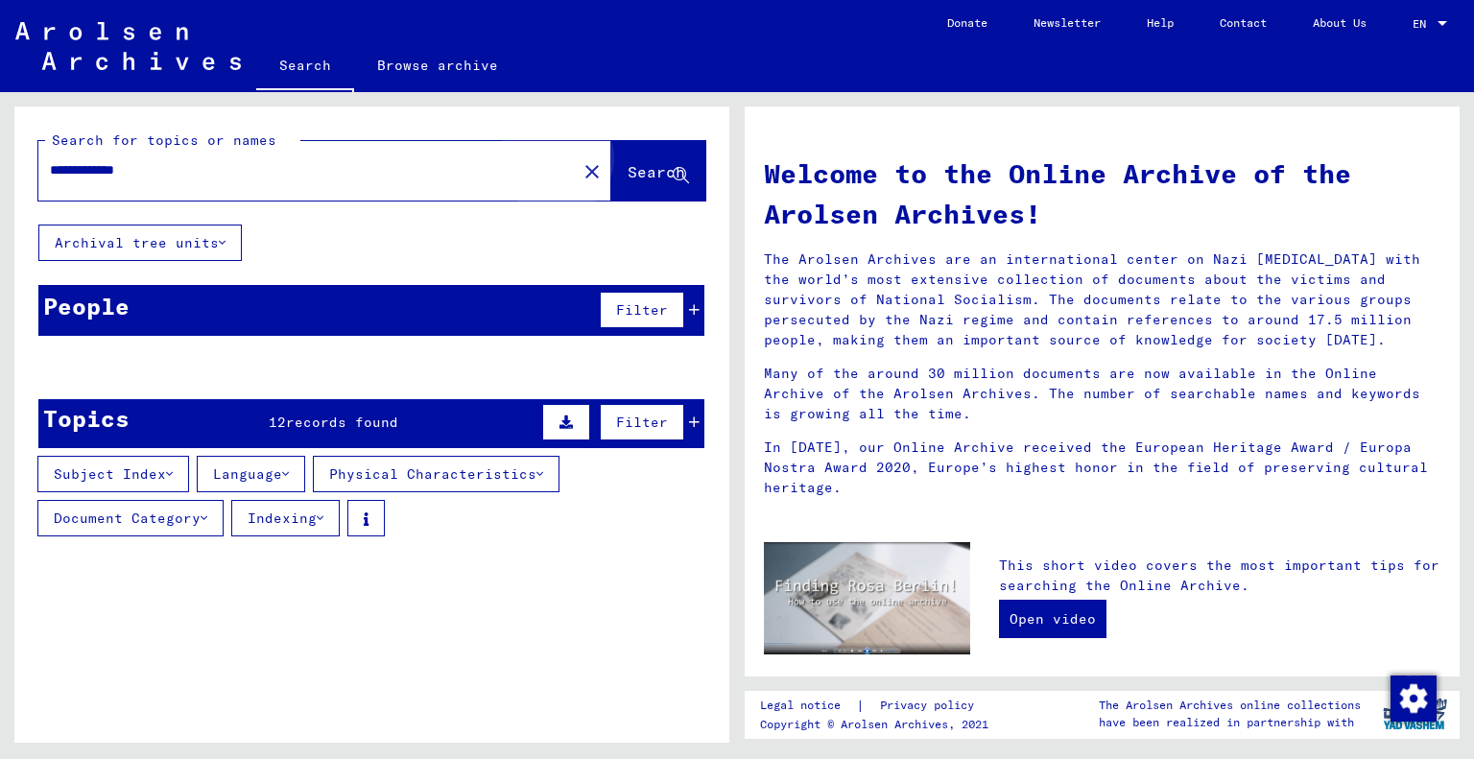
click at [627, 181] on span "Search" at bounding box center [657, 173] width 61 height 20
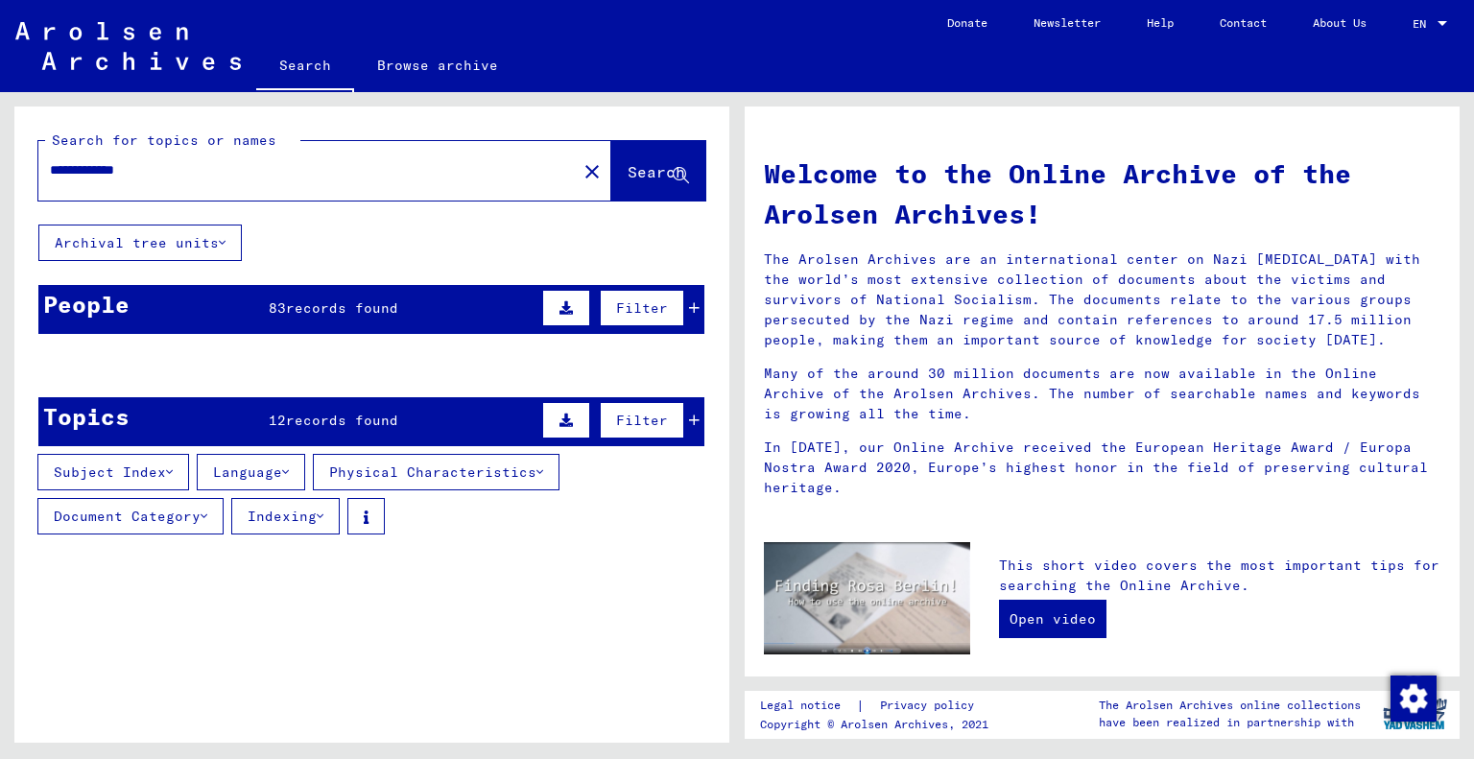
click at [313, 310] on span "records found" at bounding box center [342, 307] width 112 height 17
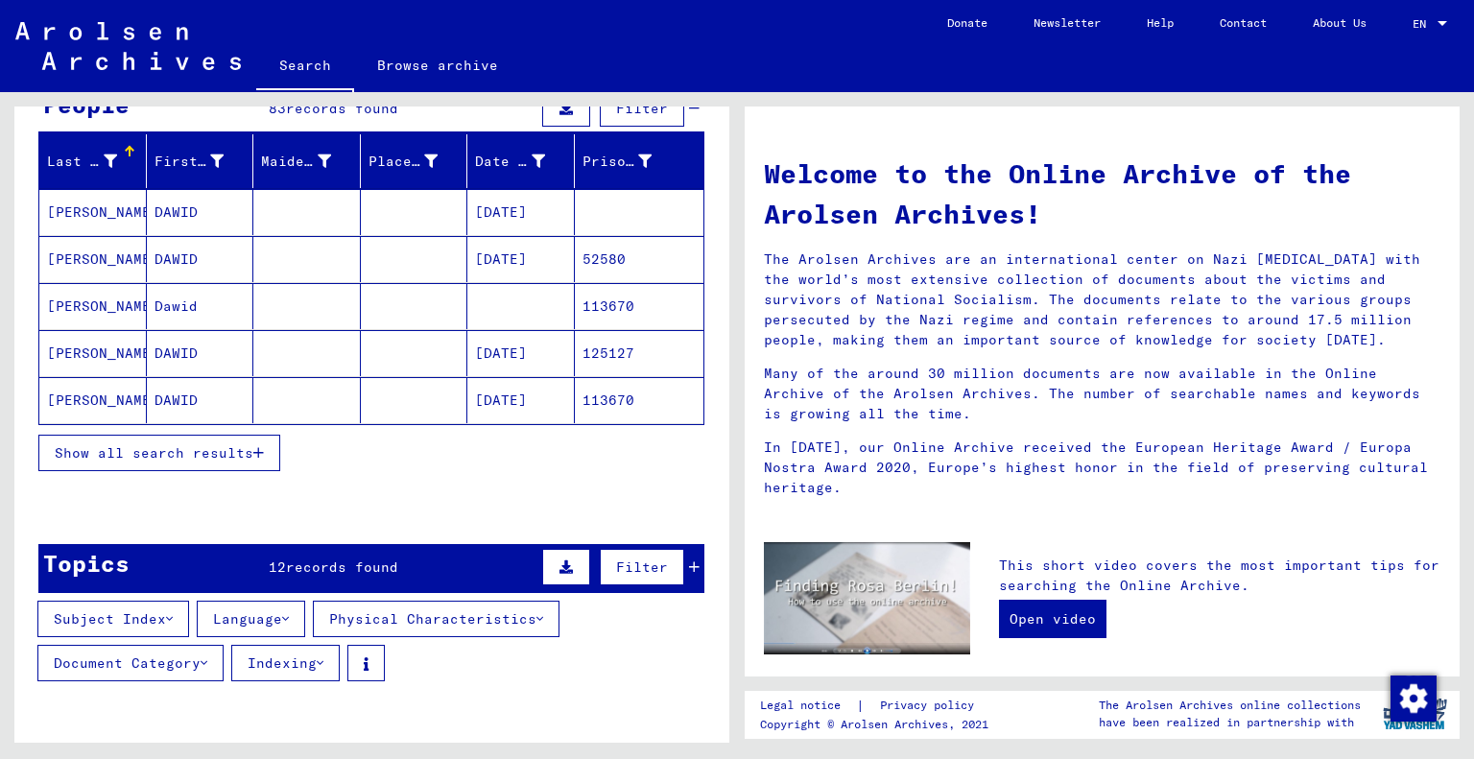
scroll to position [165, 0]
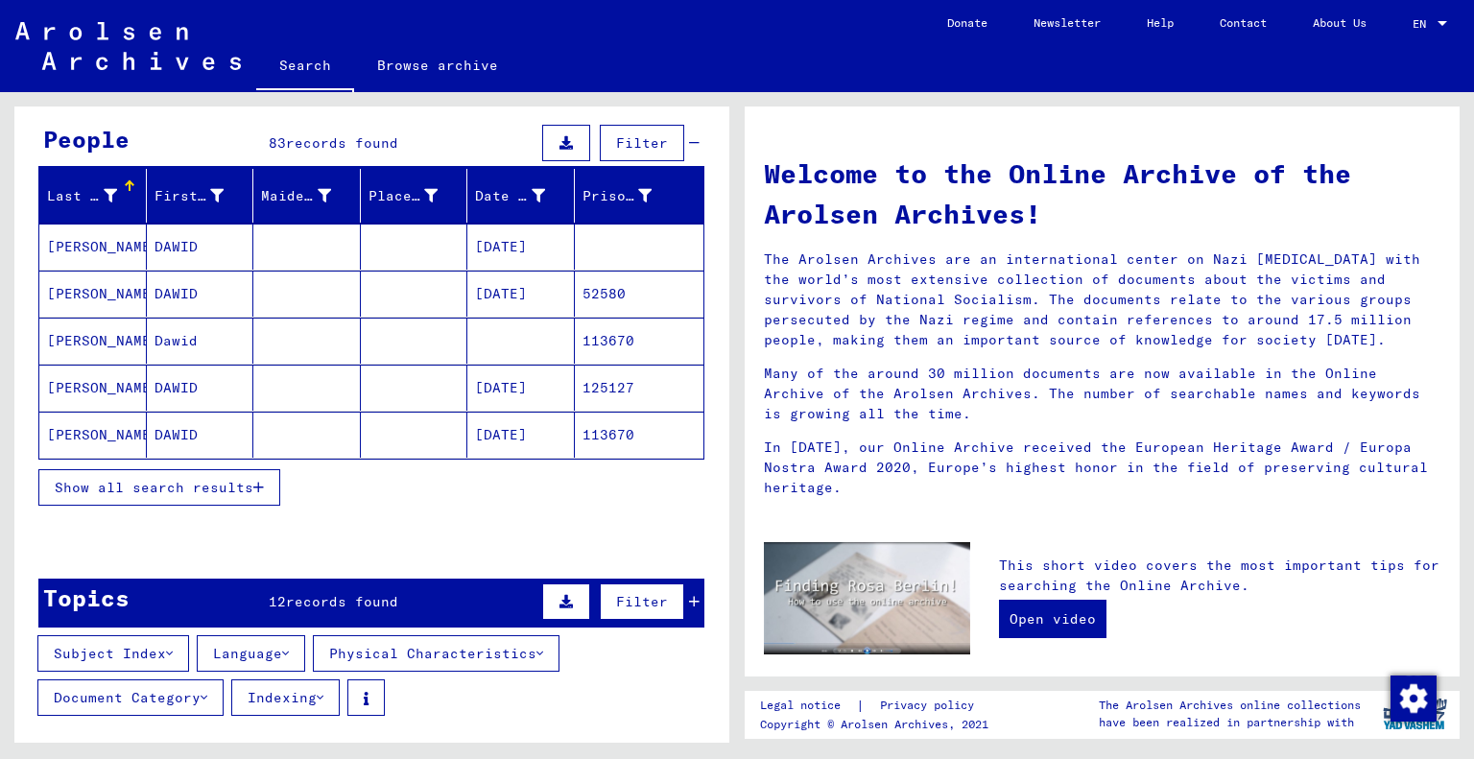
click at [267, 486] on button "Show all search results" at bounding box center [159, 487] width 242 height 36
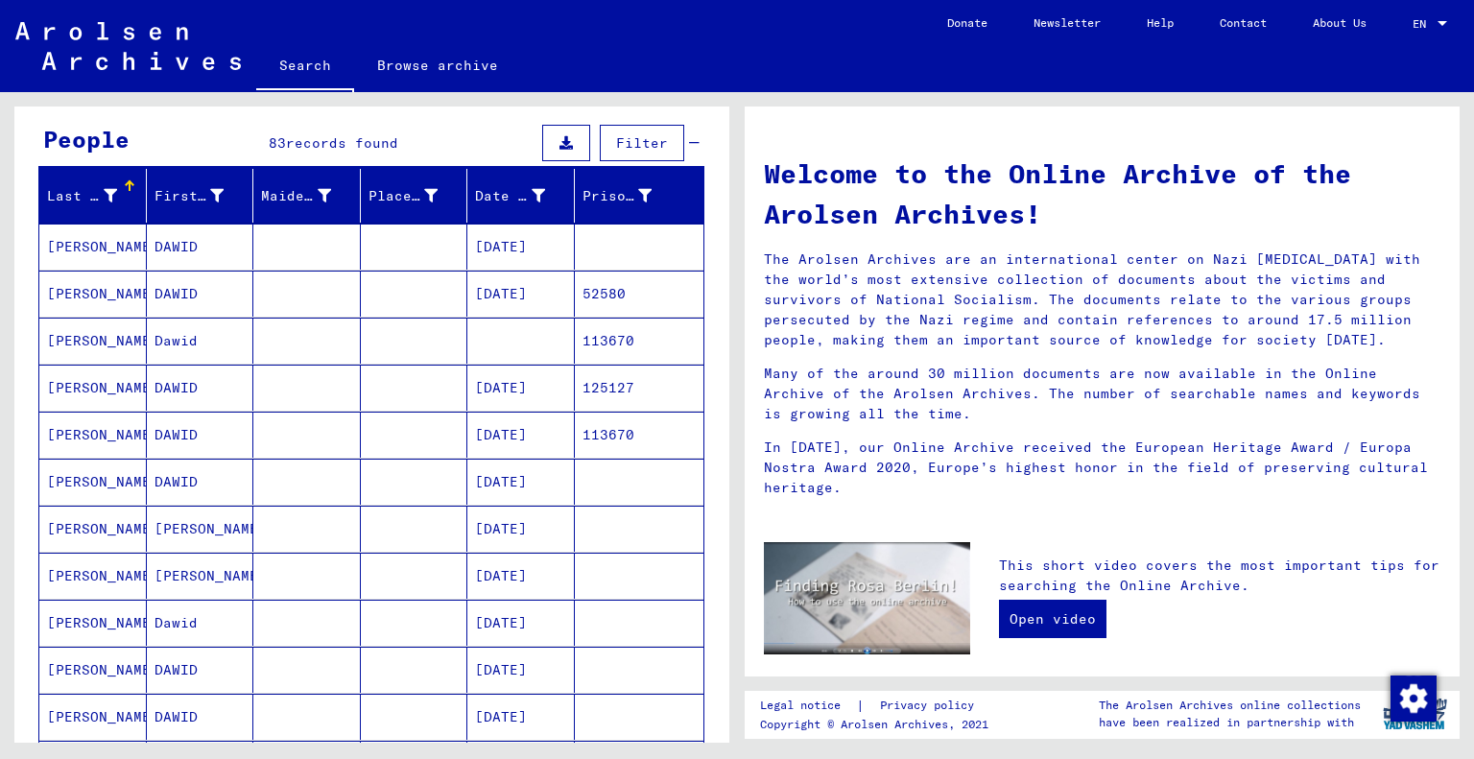
click at [177, 569] on mat-cell "[PERSON_NAME]" at bounding box center [200, 576] width 107 height 46
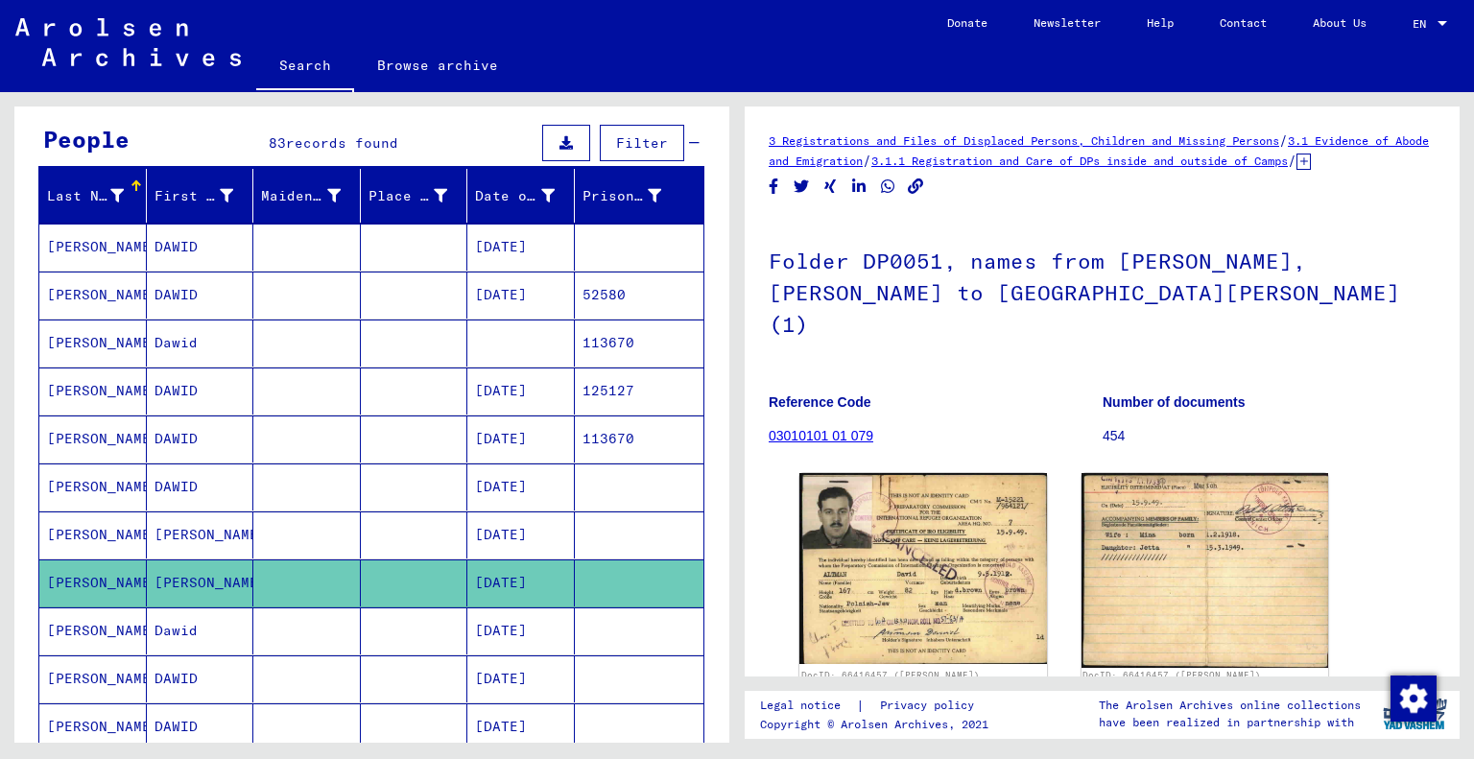
click at [185, 530] on mat-cell "[PERSON_NAME]" at bounding box center [200, 534] width 107 height 47
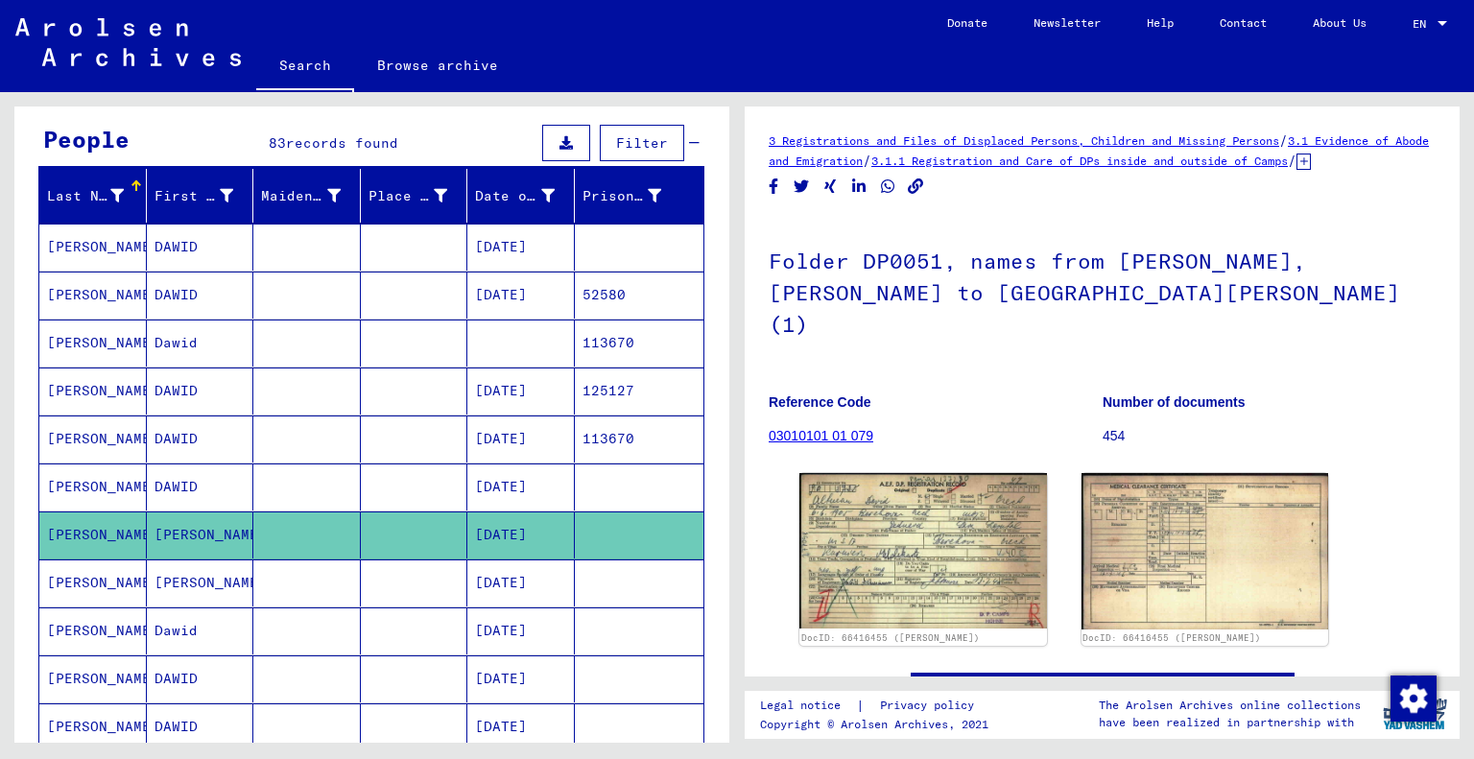
click at [184, 477] on mat-cell "DAWID" at bounding box center [200, 486] width 107 height 47
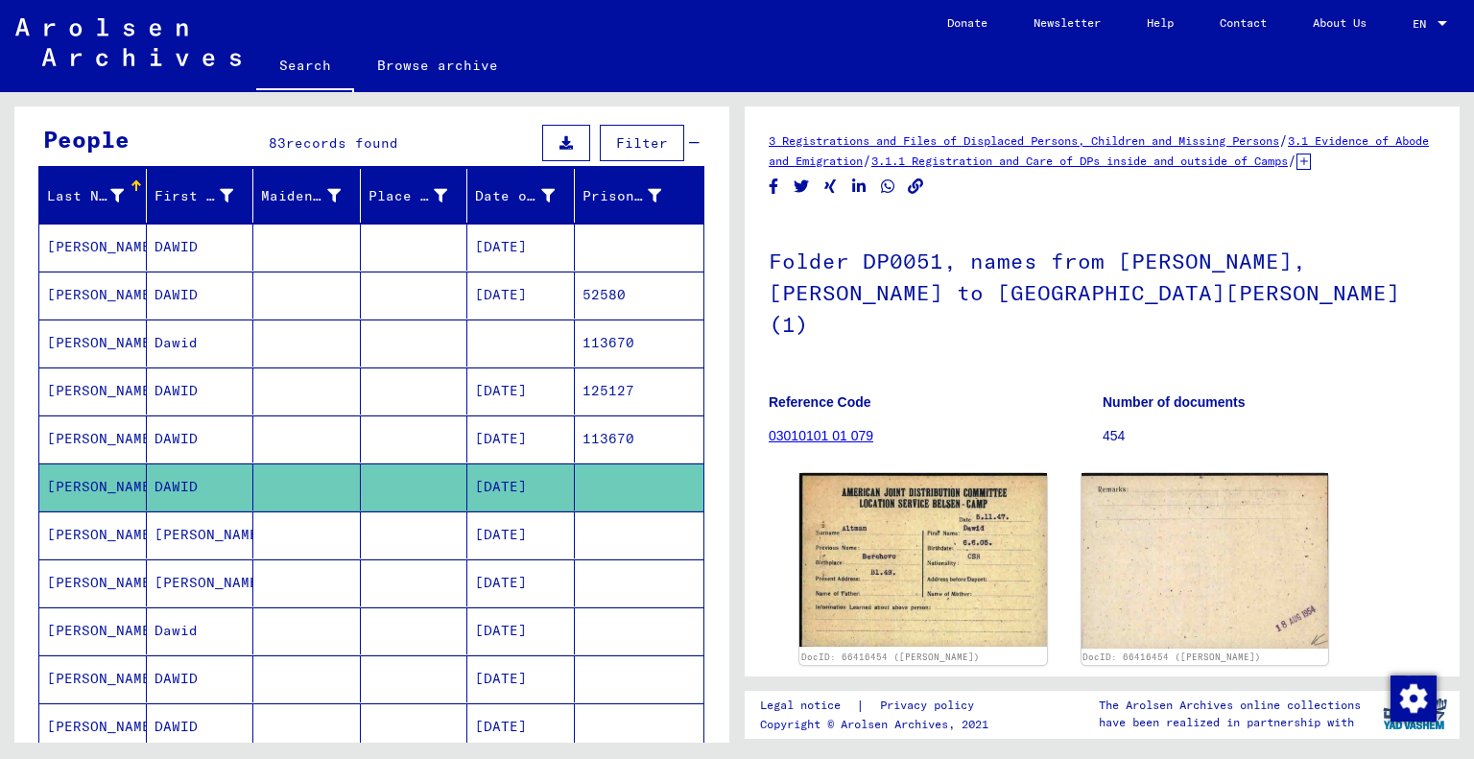
click at [184, 444] on mat-cell "DAWID" at bounding box center [200, 438] width 107 height 47
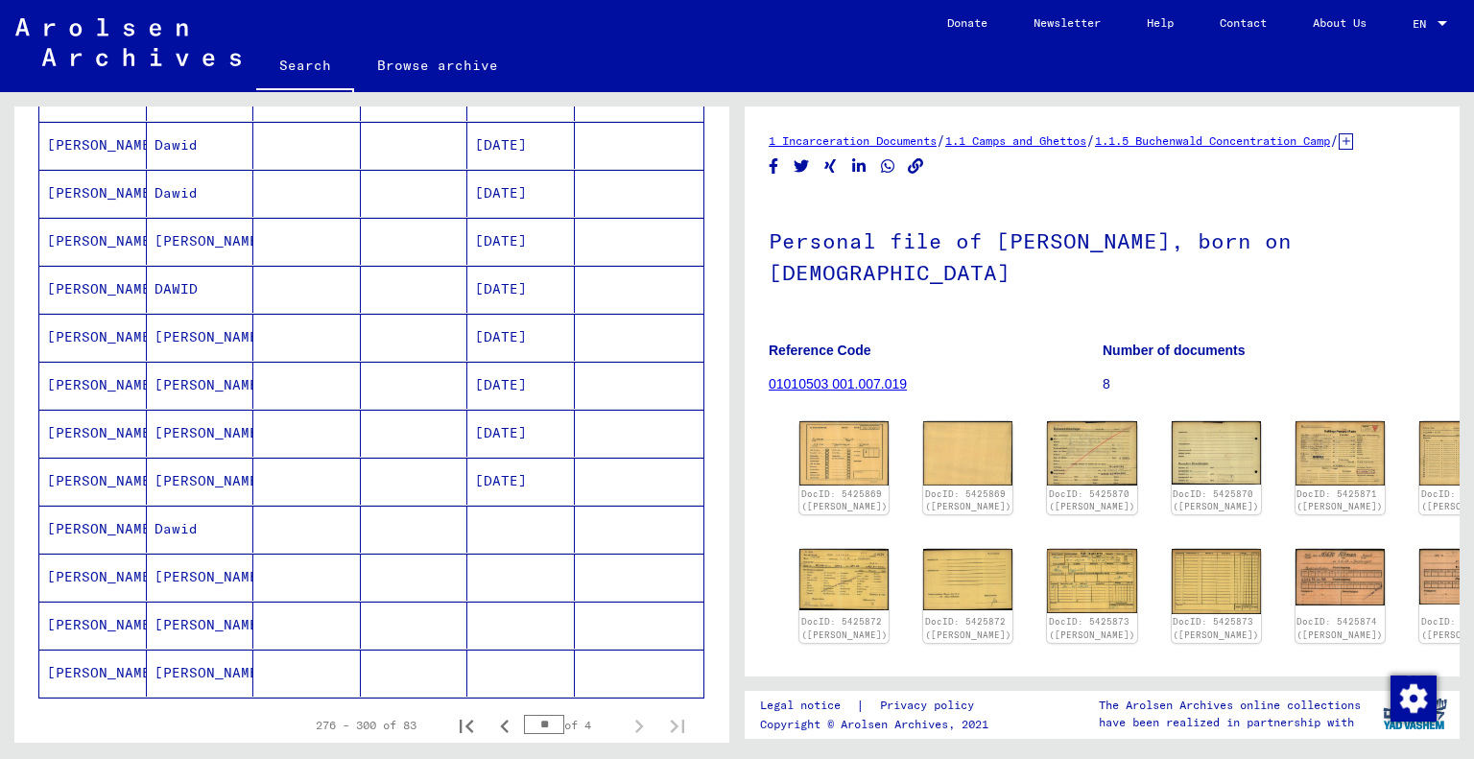
scroll to position [921, 0]
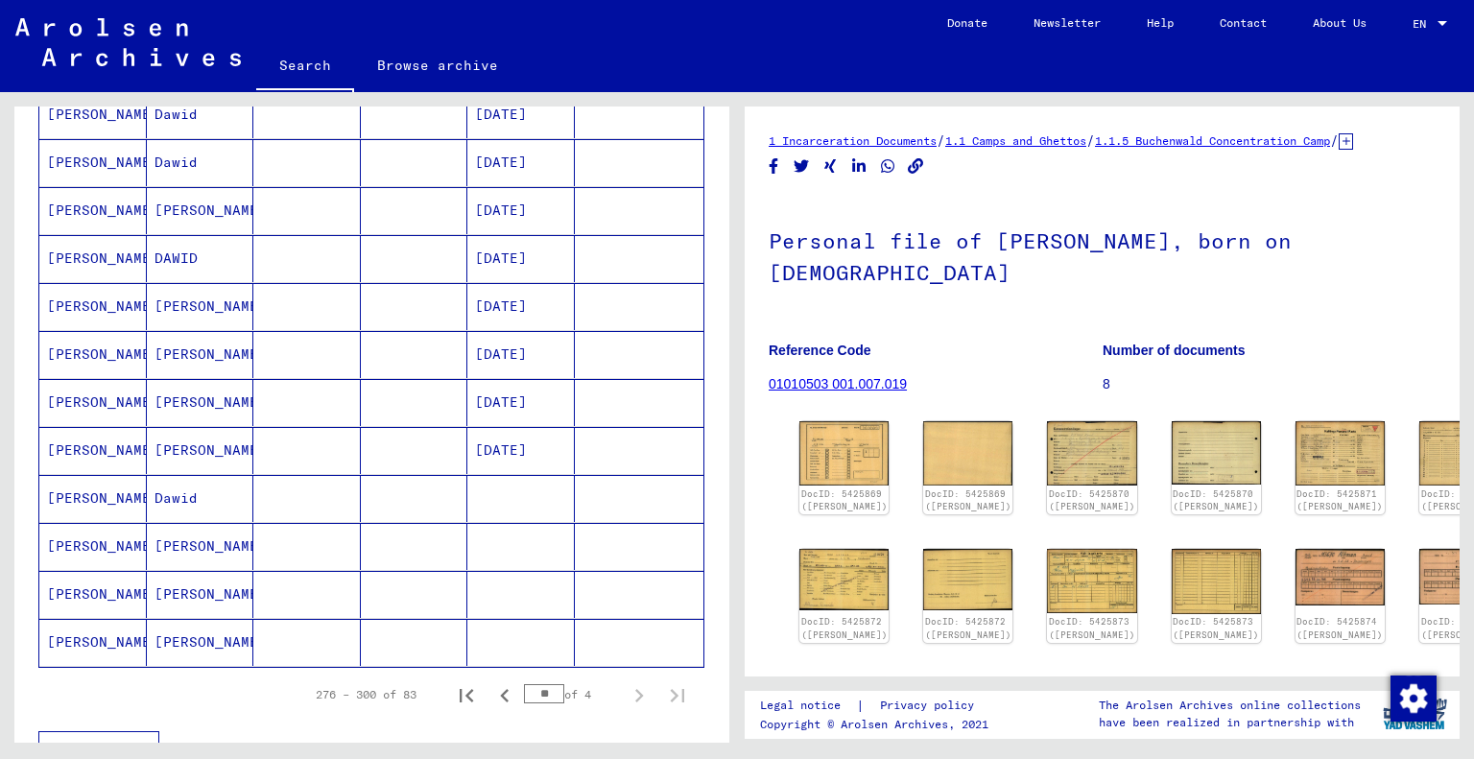
click at [203, 307] on mat-cell "[PERSON_NAME]" at bounding box center [200, 306] width 107 height 47
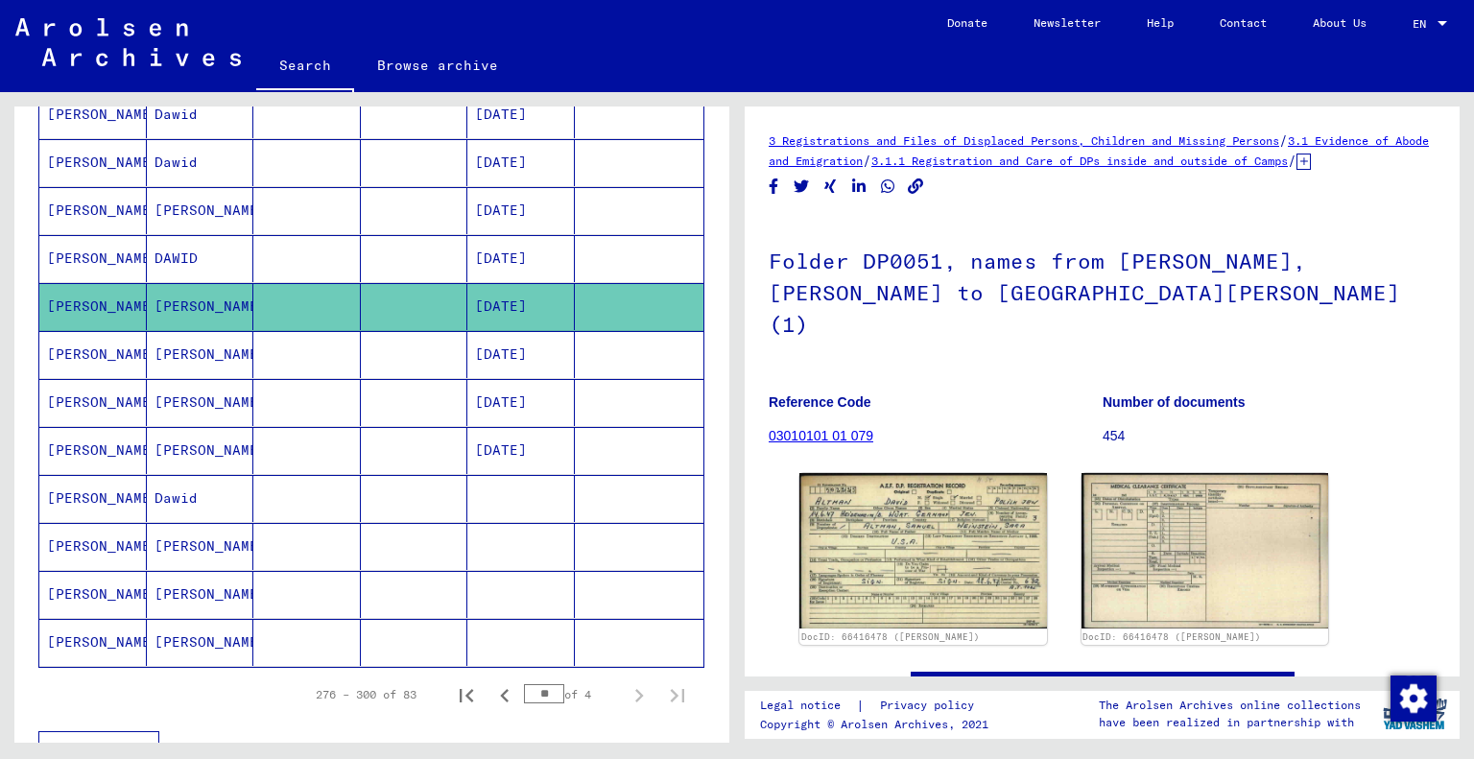
click at [184, 348] on mat-cell "[PERSON_NAME]" at bounding box center [200, 354] width 107 height 47
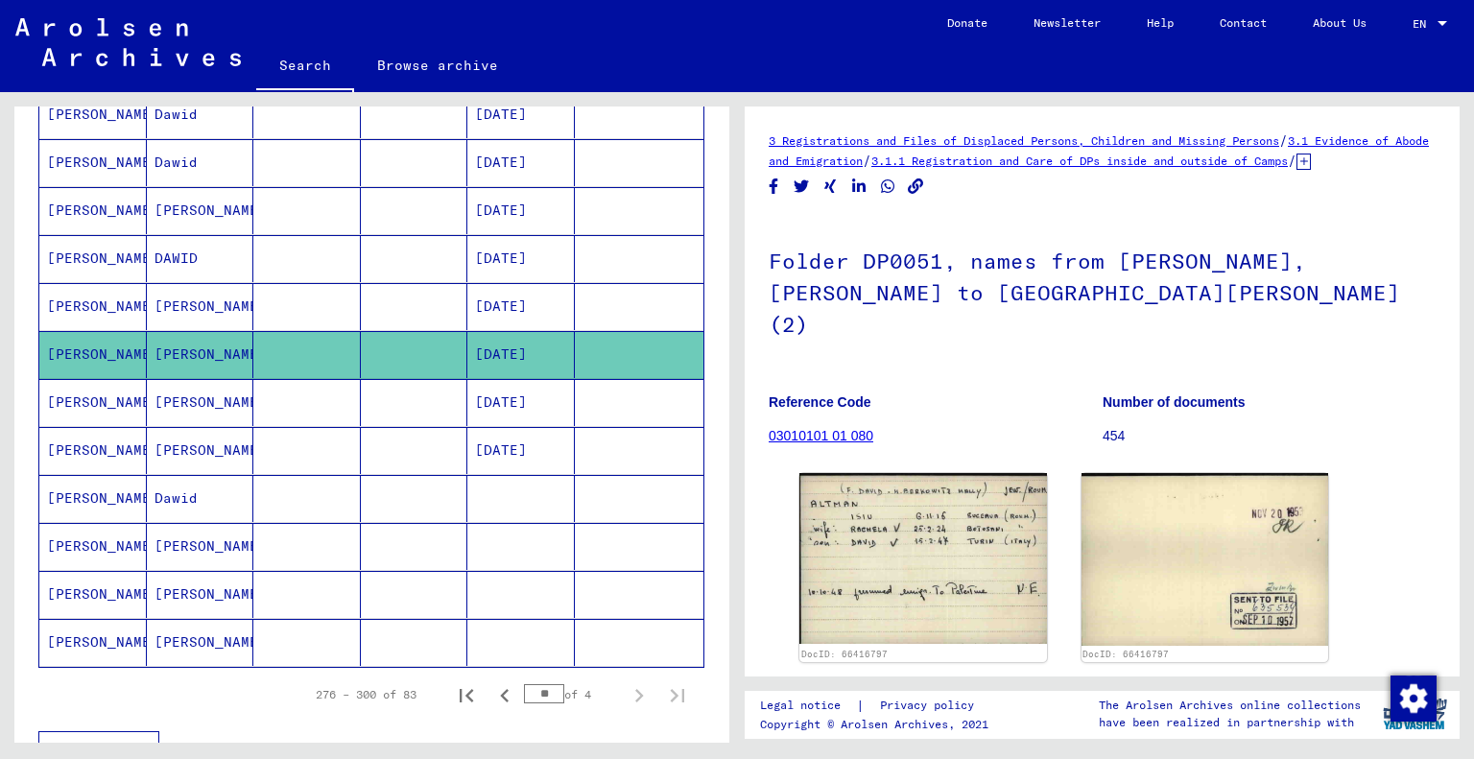
click at [184, 393] on mat-cell "[PERSON_NAME]" at bounding box center [200, 402] width 107 height 47
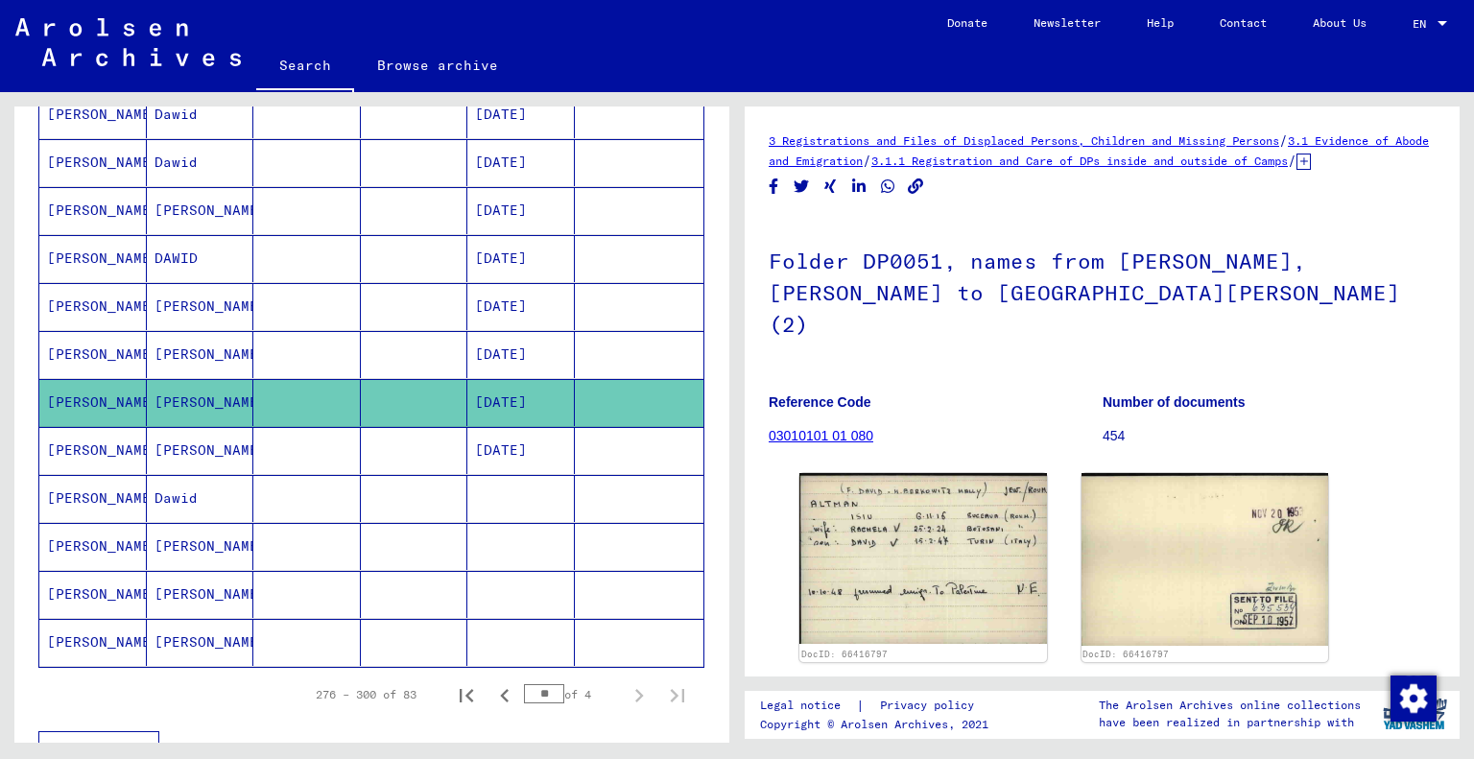
click at [180, 434] on mat-cell "[PERSON_NAME]" at bounding box center [200, 450] width 107 height 47
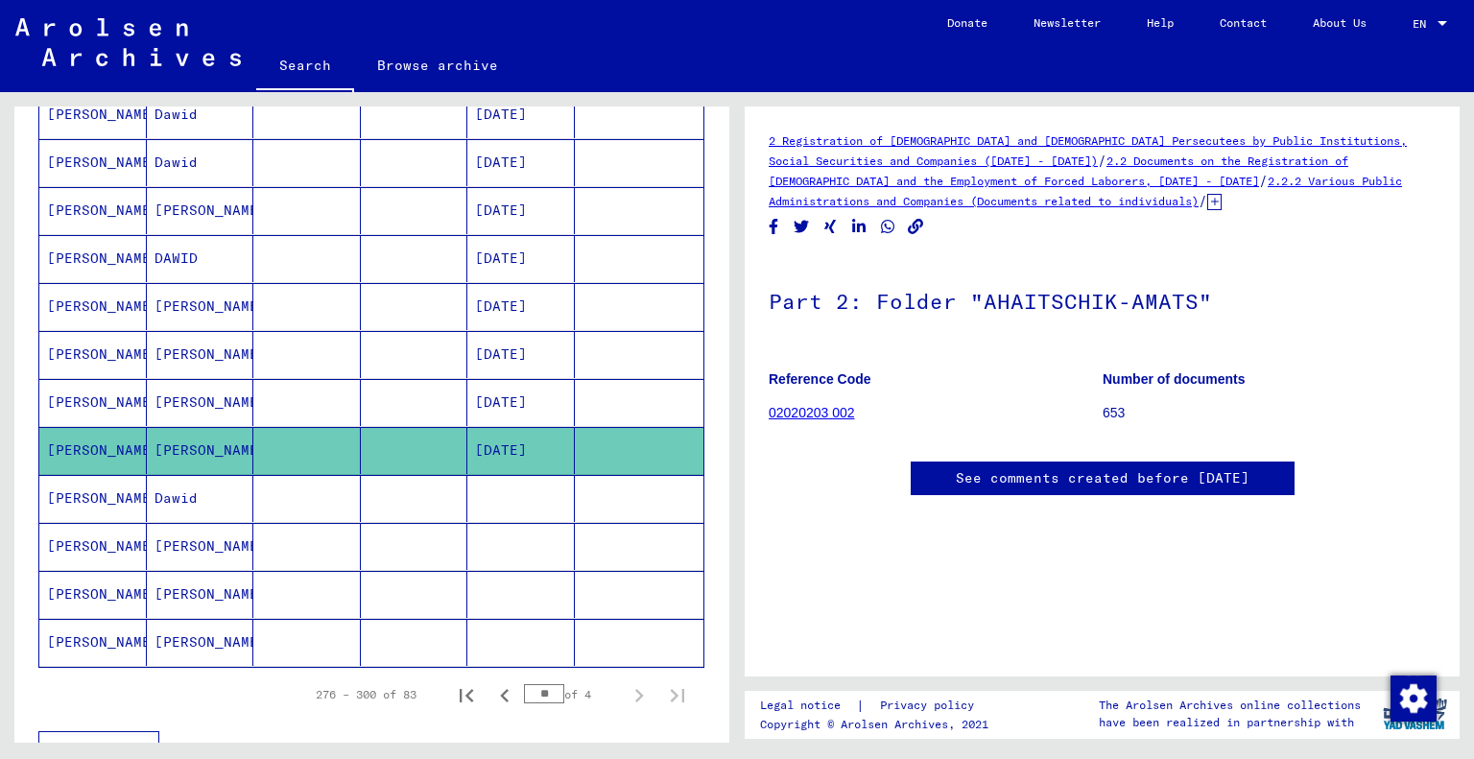
click at [175, 486] on mat-cell "Dawid" at bounding box center [200, 498] width 107 height 47
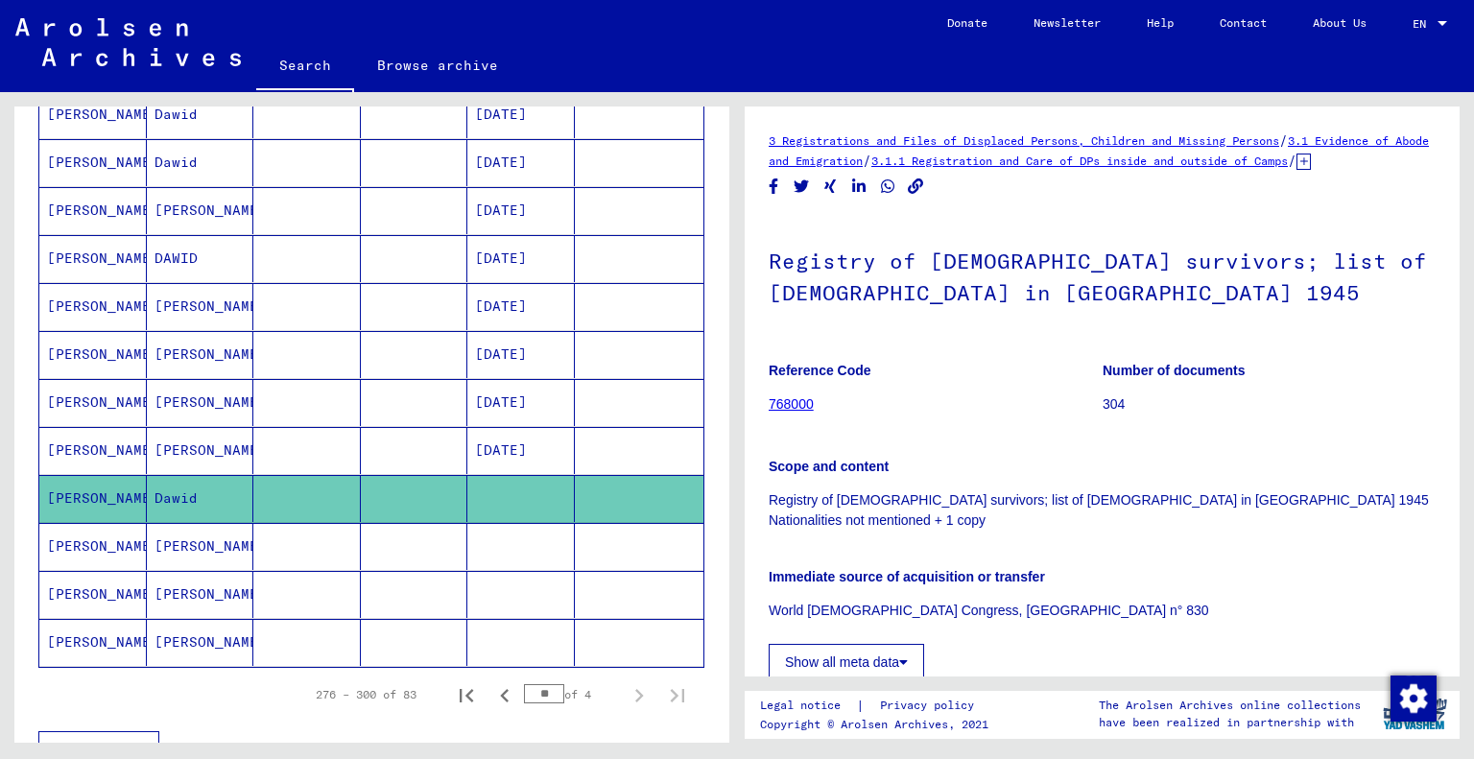
click at [174, 540] on mat-cell "[PERSON_NAME]" at bounding box center [200, 546] width 107 height 47
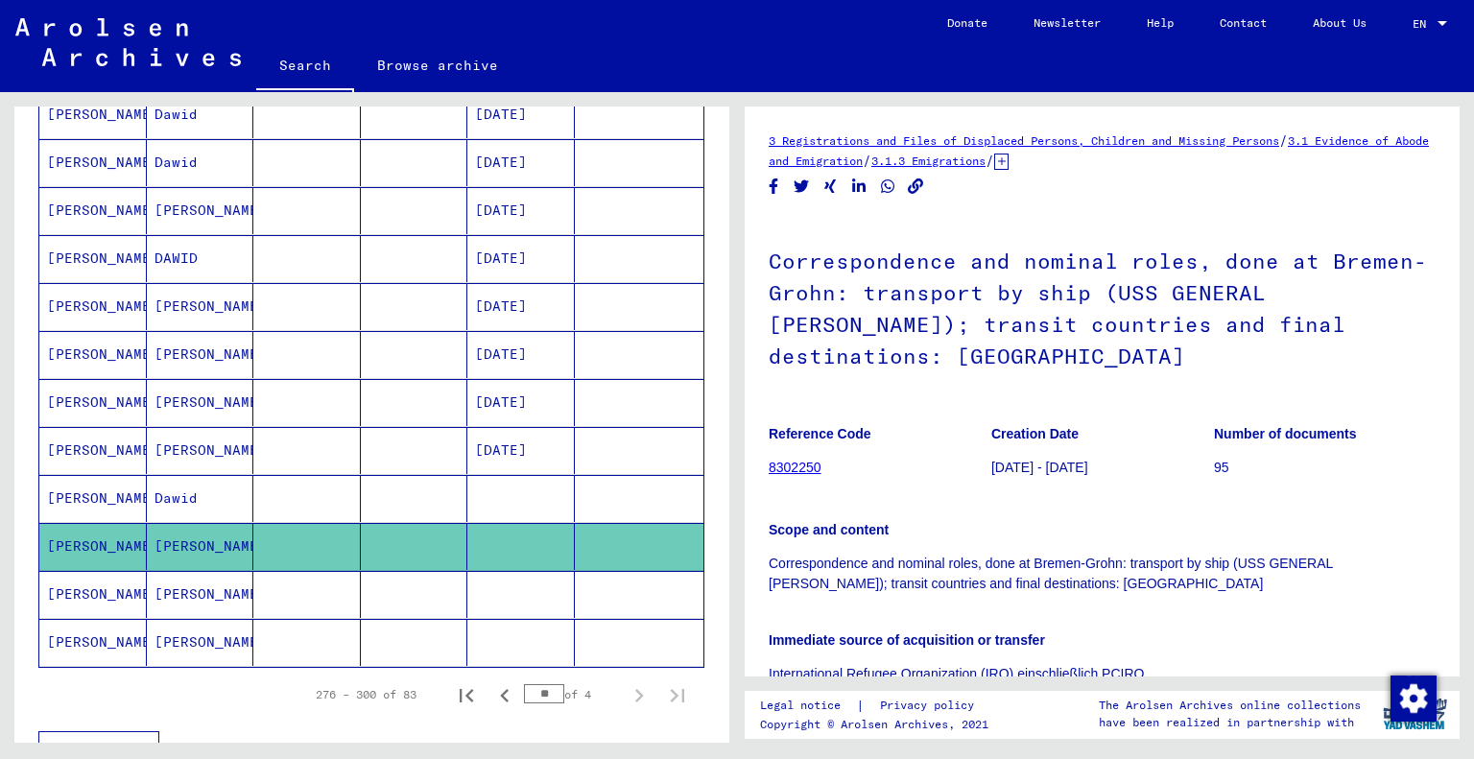
click at [171, 580] on mat-cell "[PERSON_NAME]" at bounding box center [200, 594] width 107 height 47
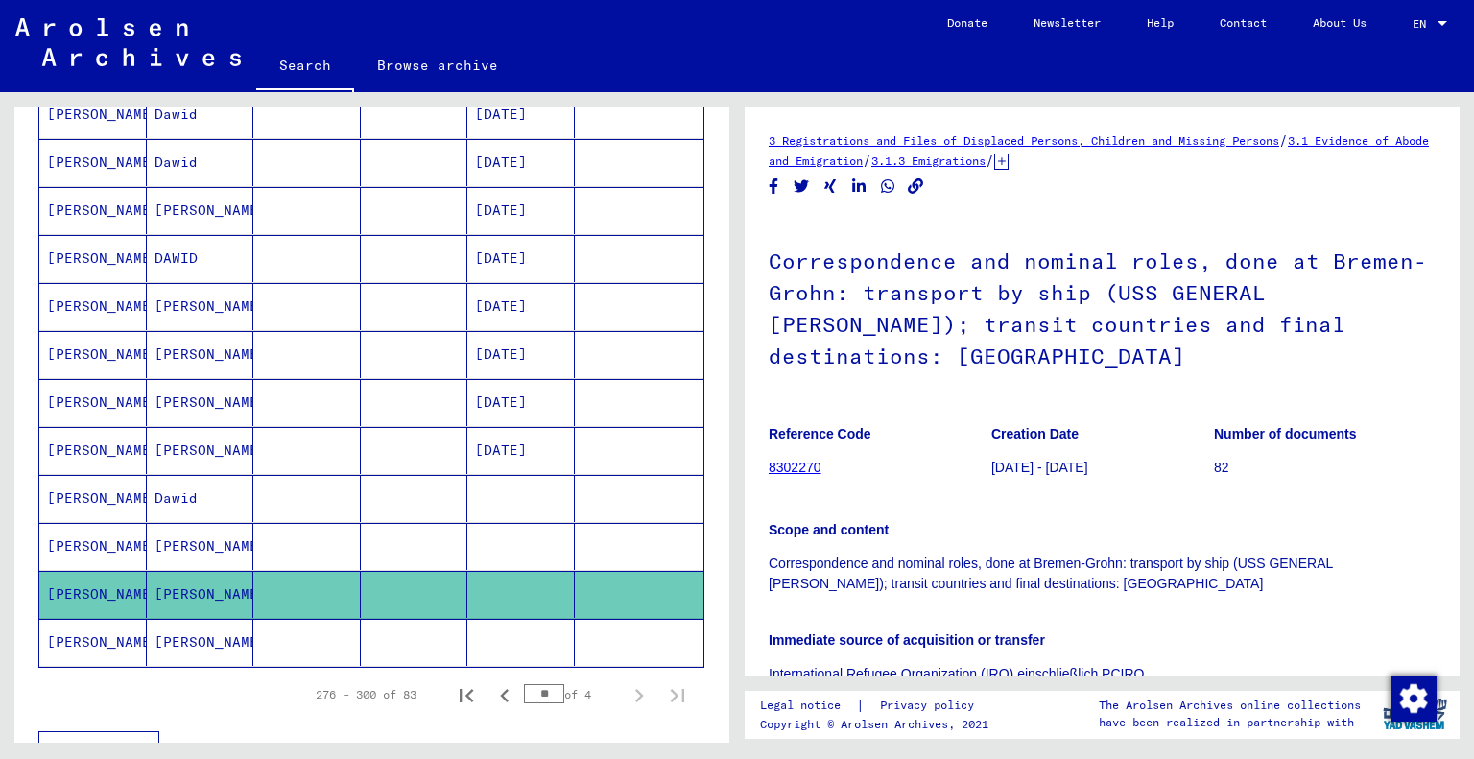
click at [173, 636] on mat-cell "[PERSON_NAME]" at bounding box center [200, 642] width 107 height 47
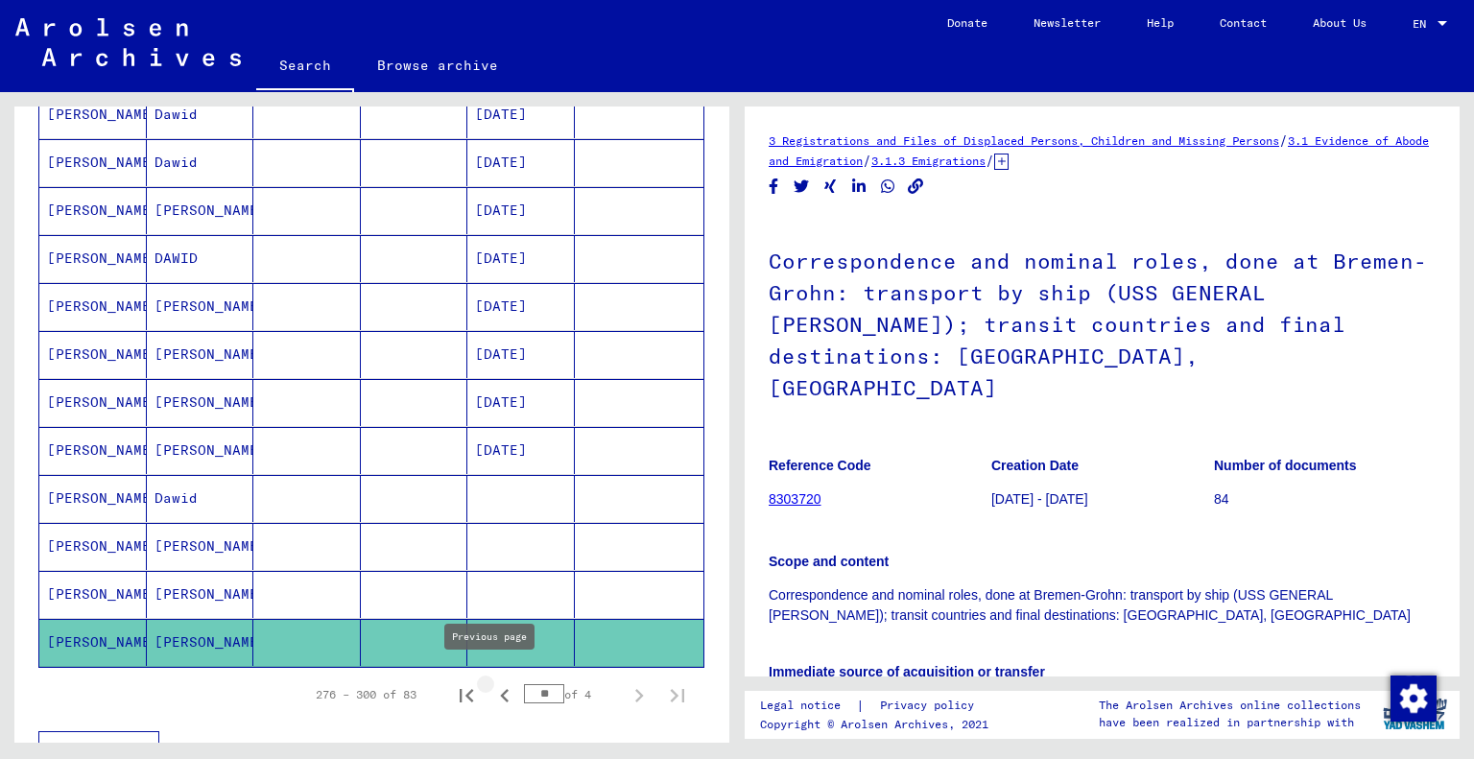
click at [491, 682] on icon "Previous page" at bounding box center [504, 695] width 27 height 27
type input "**"
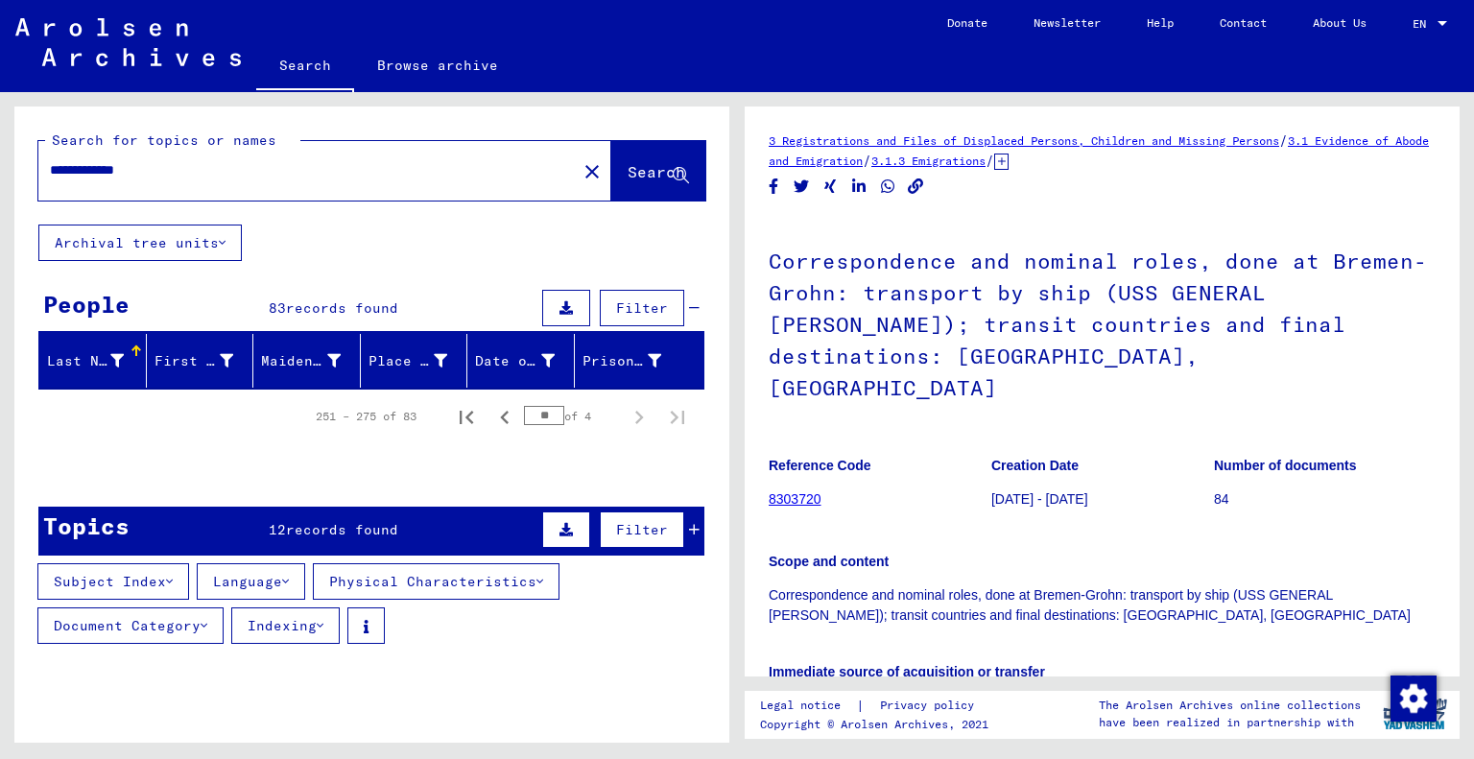
click at [87, 358] on div "Last Name" at bounding box center [85, 361] width 77 height 20
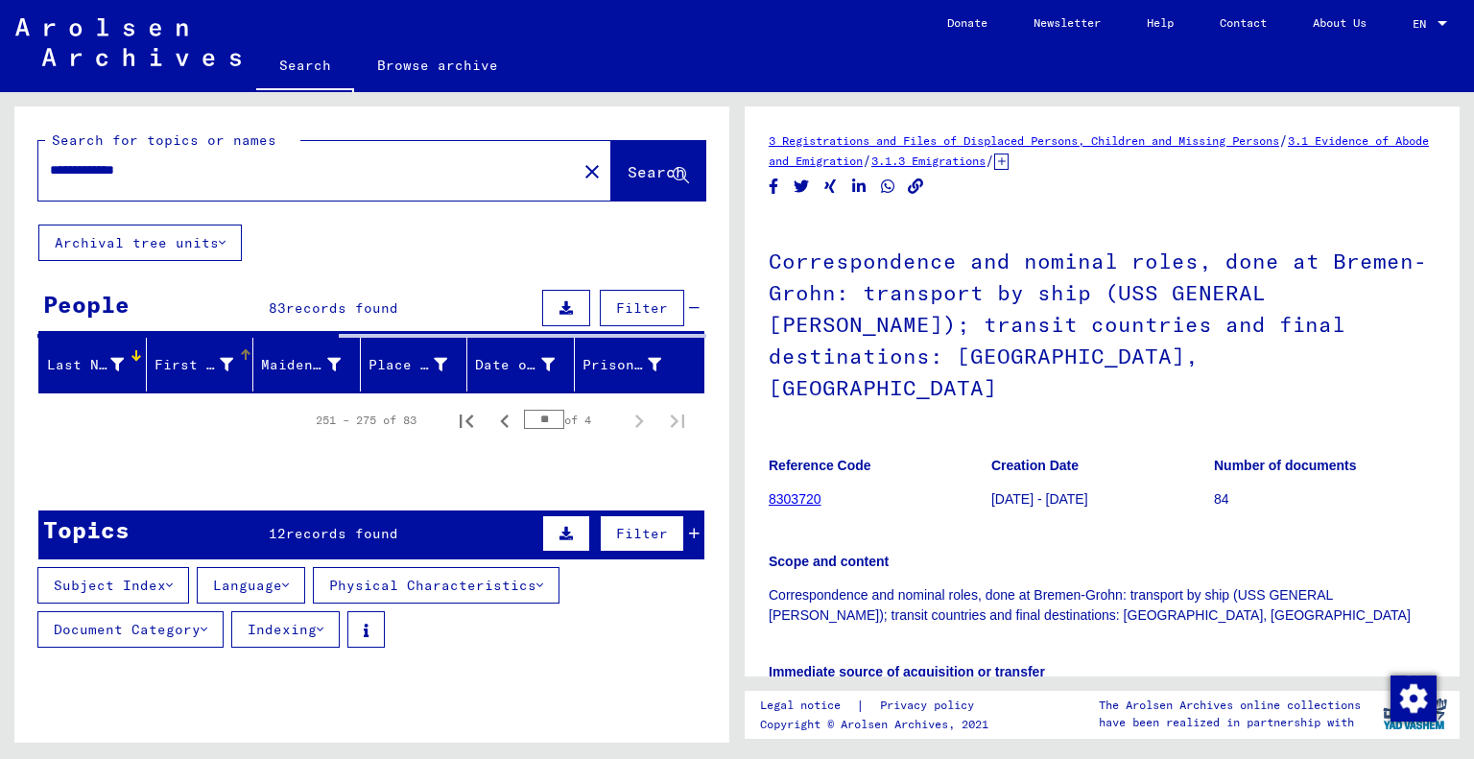
click at [177, 367] on div "First Name" at bounding box center [194, 365] width 80 height 20
click at [392, 538] on span "records found" at bounding box center [342, 533] width 112 height 17
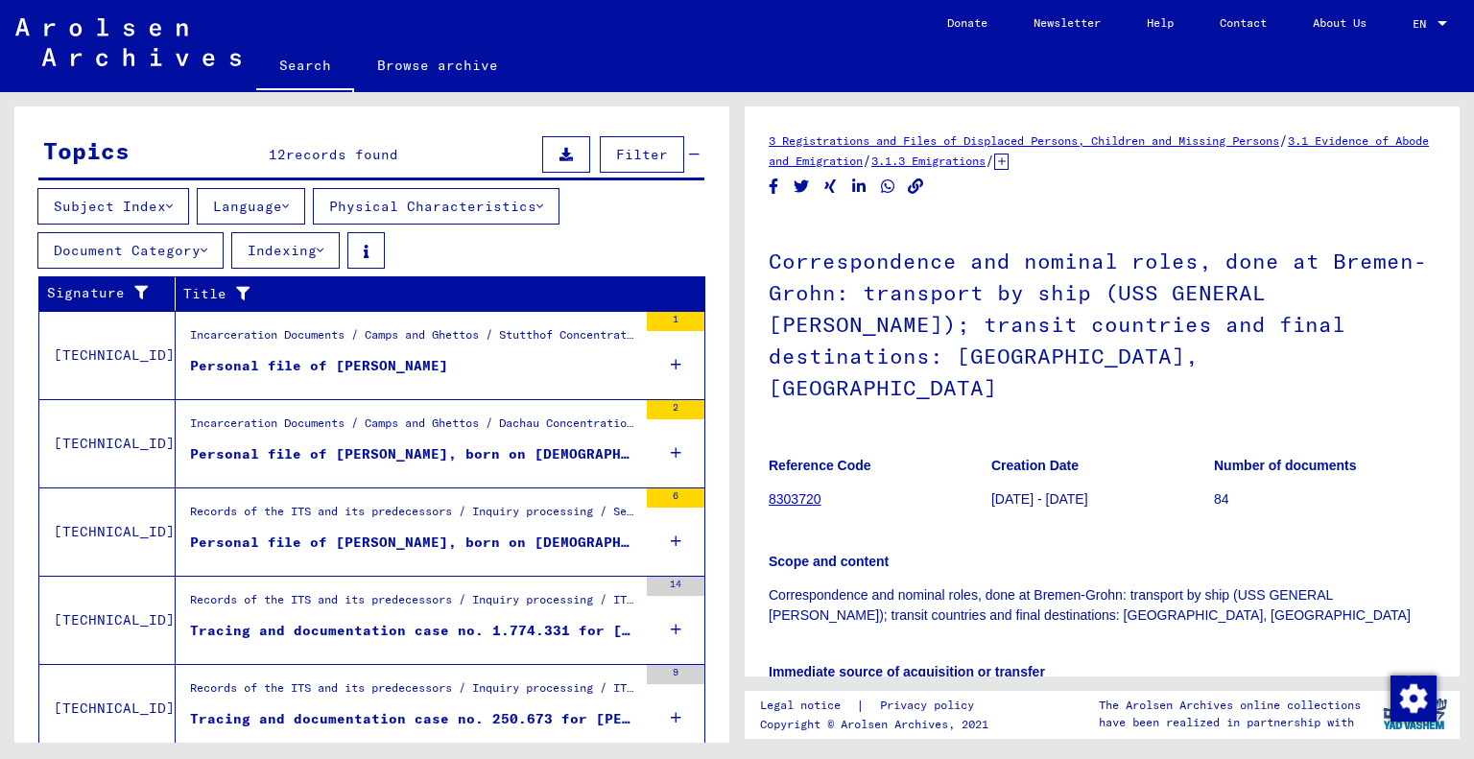
scroll to position [423, 0]
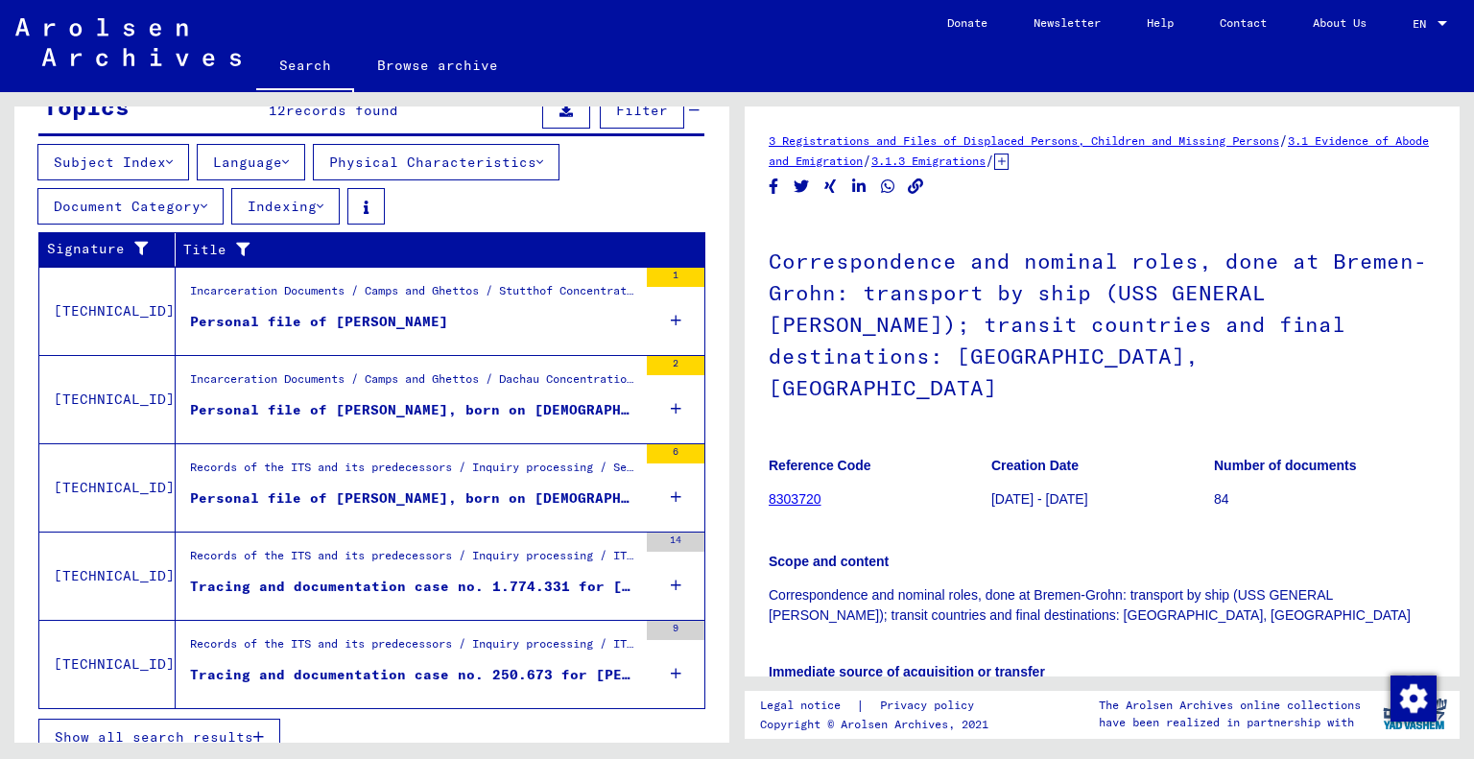
click at [332, 489] on div "Personal file of [PERSON_NAME], born on [DEMOGRAPHIC_DATA] and of further perso…" at bounding box center [413, 498] width 447 height 20
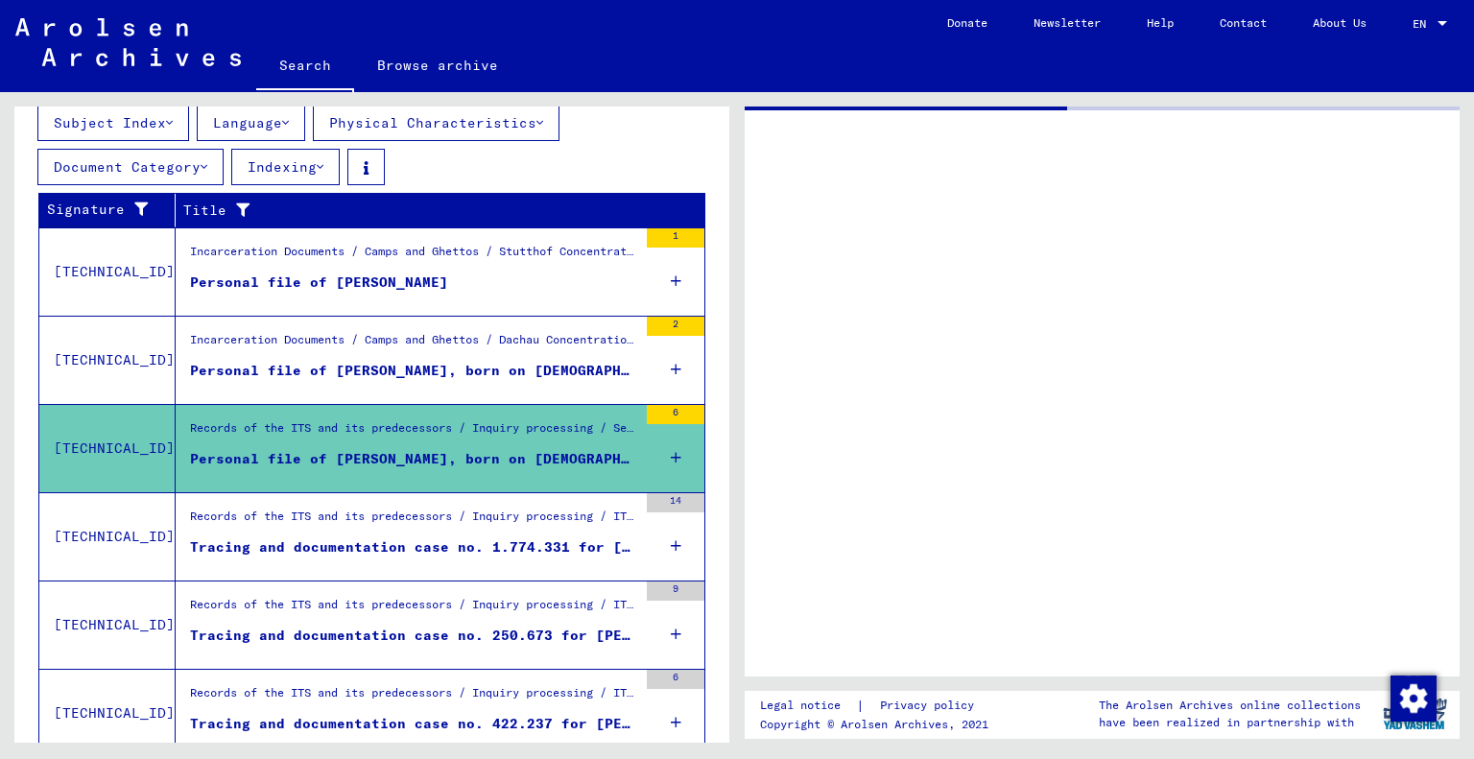
scroll to position [388, 0]
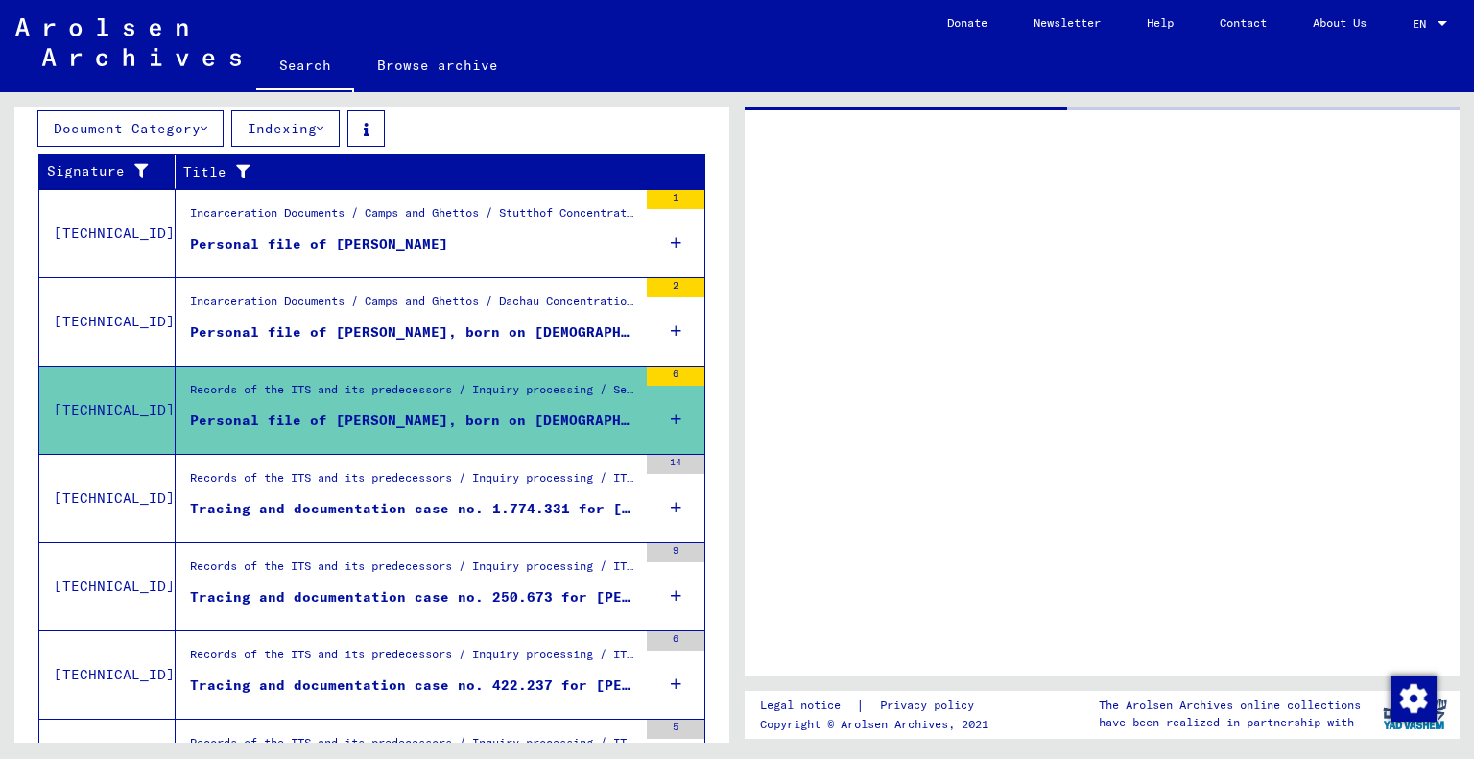
click at [1175, 395] on div at bounding box center [1101, 391] width 715 height 570
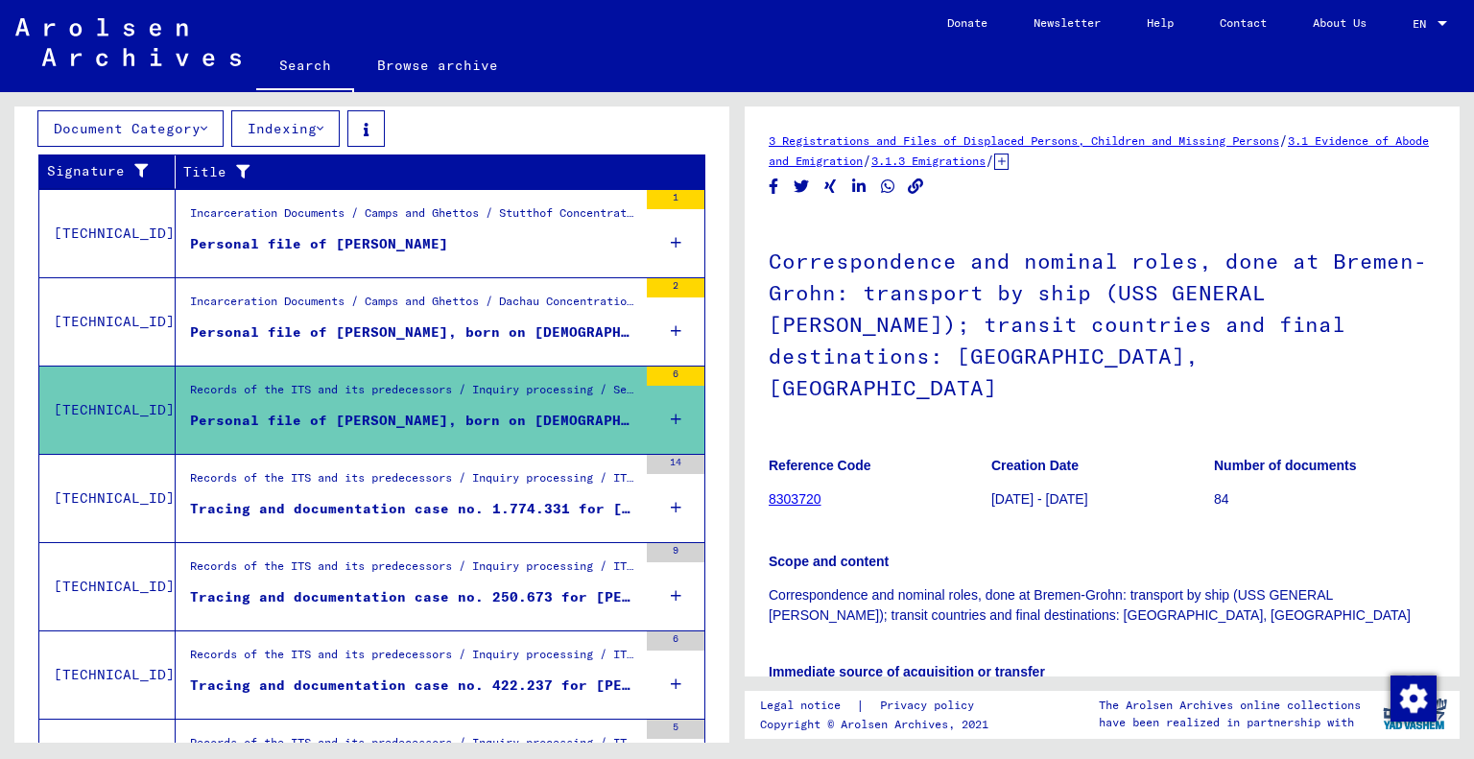
drag, startPoint x: 714, startPoint y: 485, endPoint x: 700, endPoint y: 524, distance: 40.7
click at [700, 524] on div "Signature Title [TECHNICAL_ID] Incarceration Documents / Camps and Ghettos / St…" at bounding box center [371, 763] width 715 height 1219
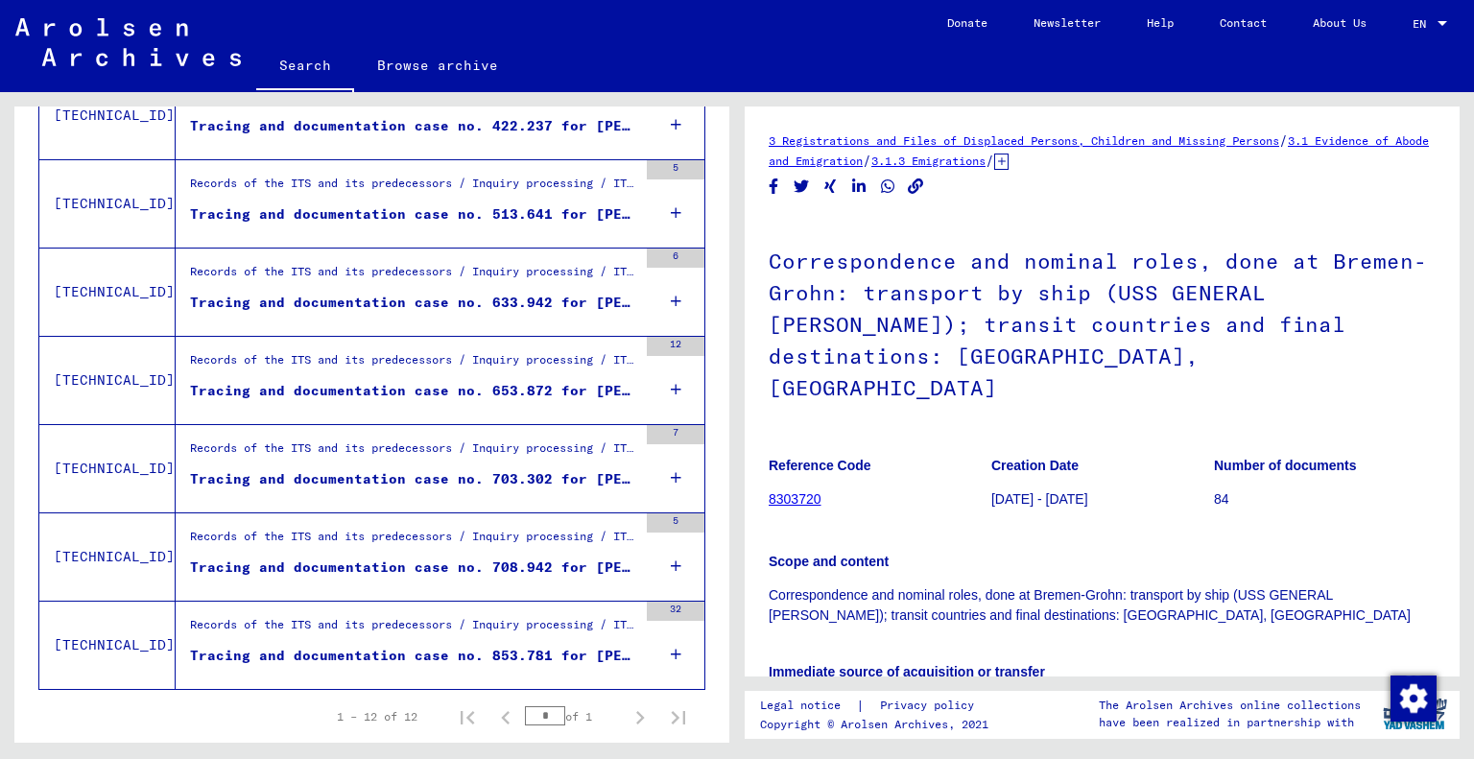
scroll to position [965, 0]
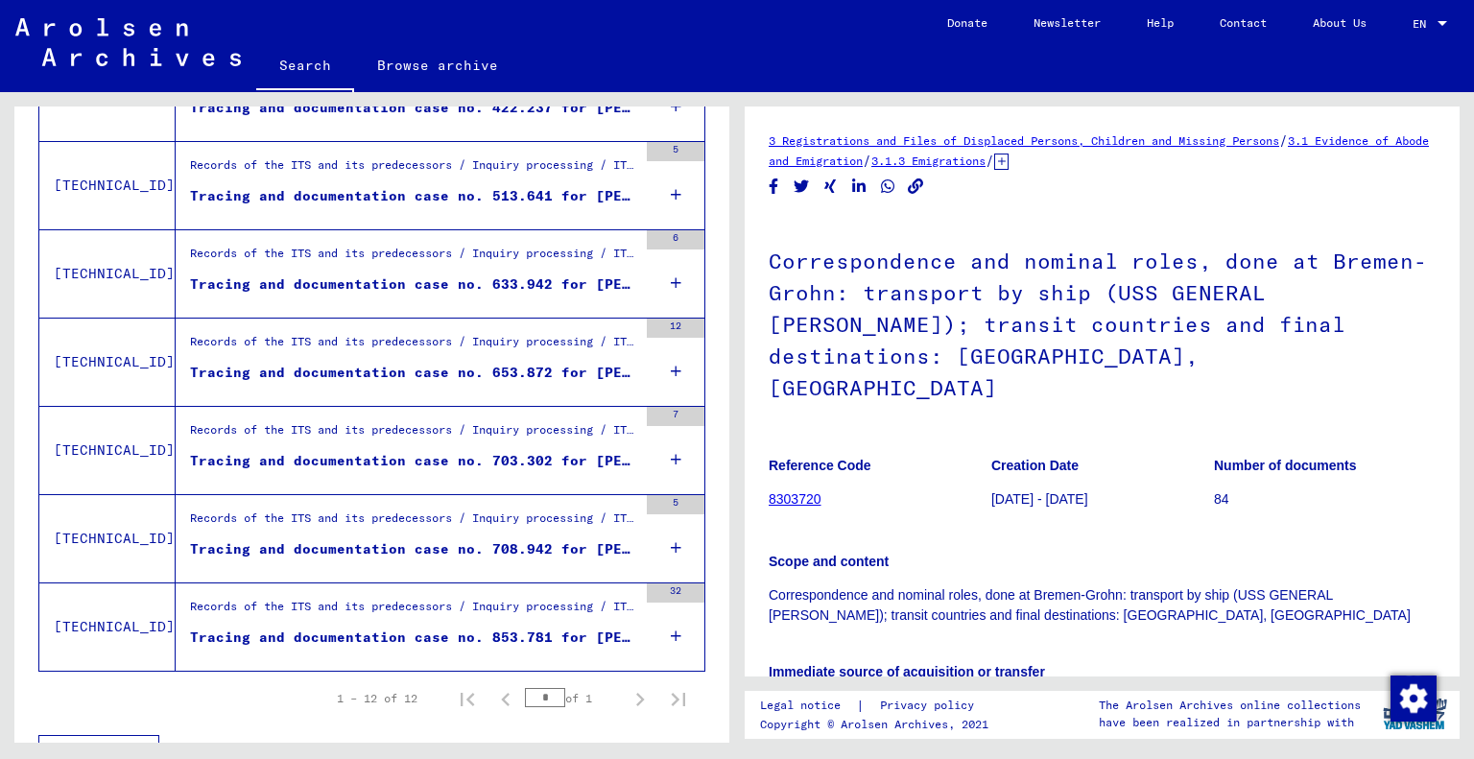
click at [422, 601] on div "Records of the ITS and its predecessors / Inquiry processing / ITS case files a…" at bounding box center [413, 611] width 447 height 27
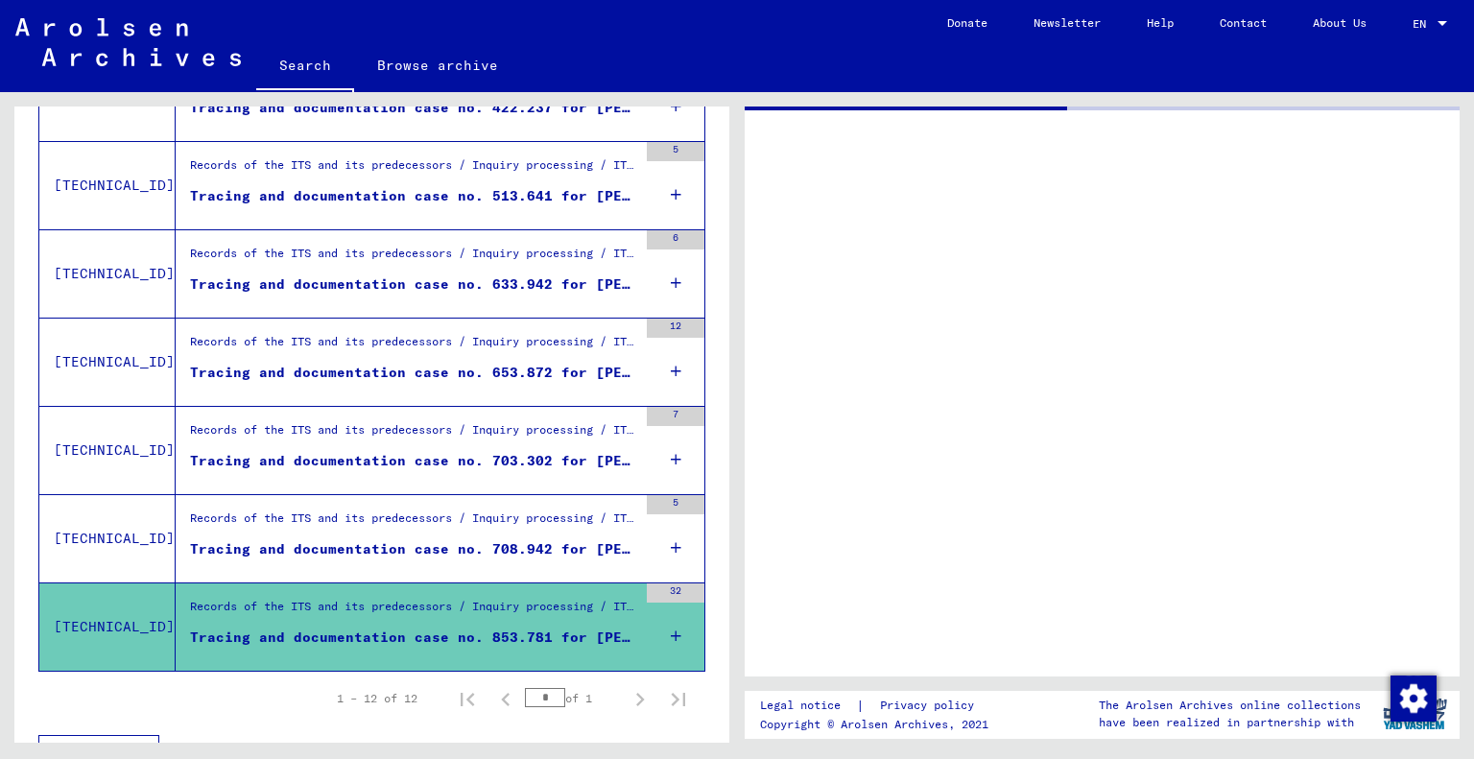
click at [401, 516] on div "Records of the ITS and its predecessors / Inquiry processing / ITS case files a…" at bounding box center [413, 522] width 447 height 27
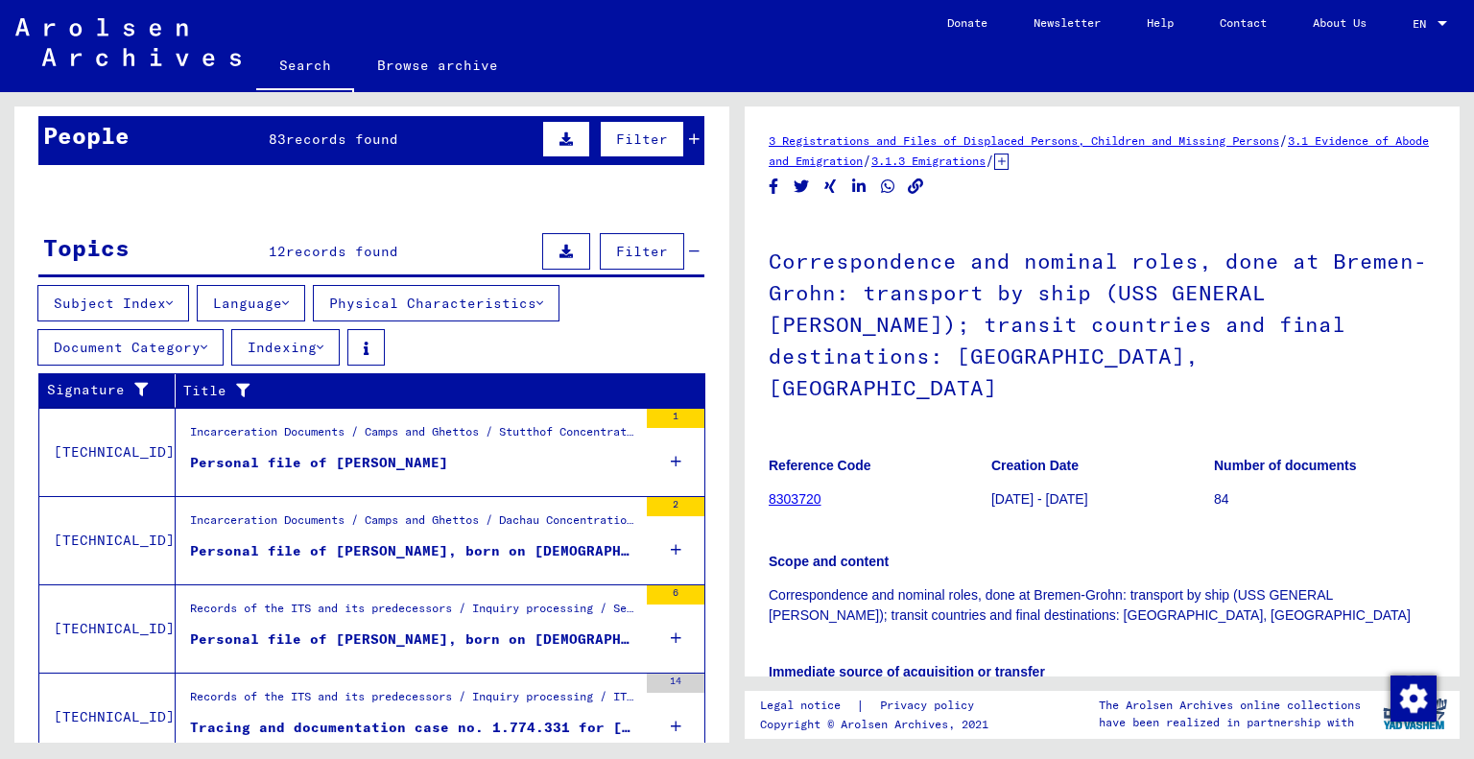
scroll to position [175, 0]
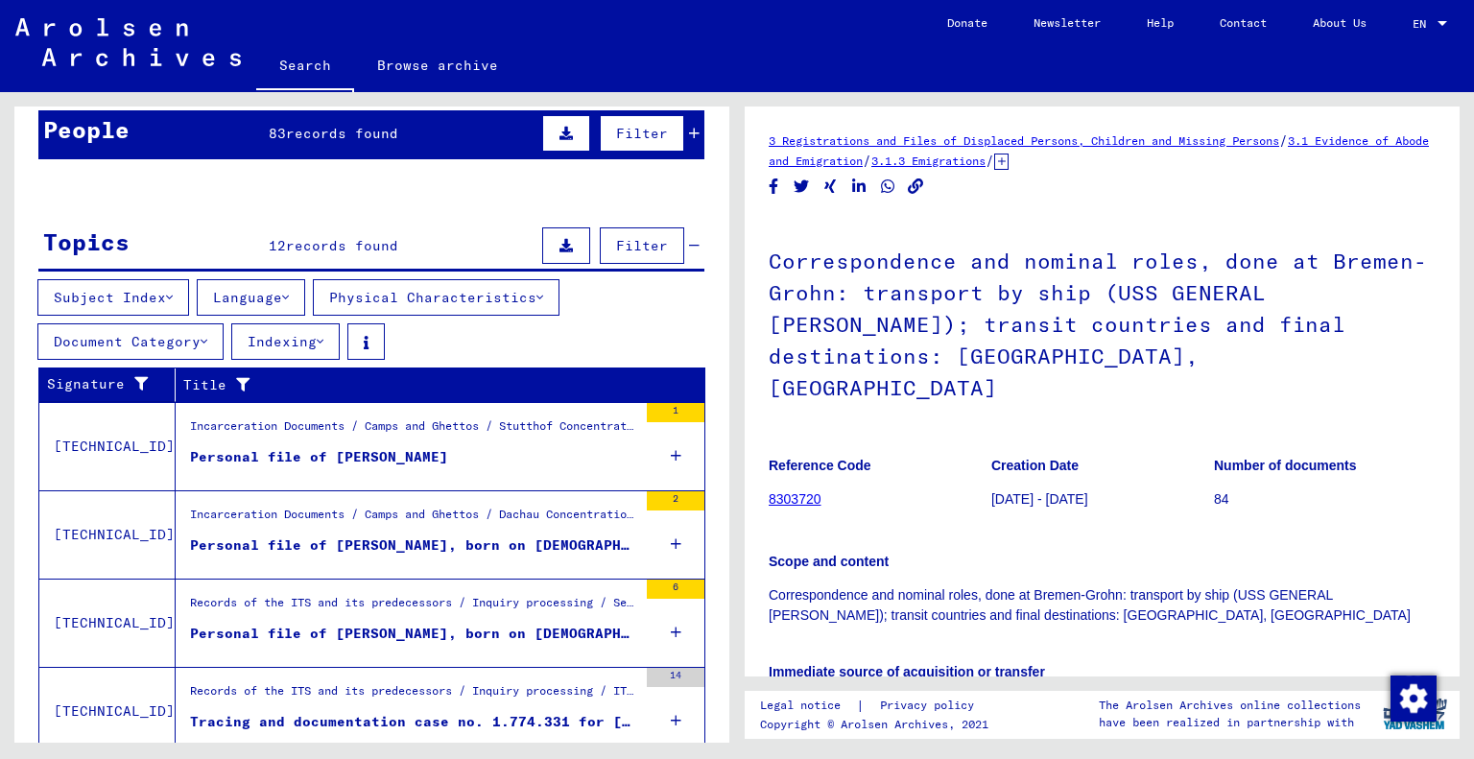
click at [322, 451] on div "Personal file of [PERSON_NAME]" at bounding box center [319, 457] width 258 height 20
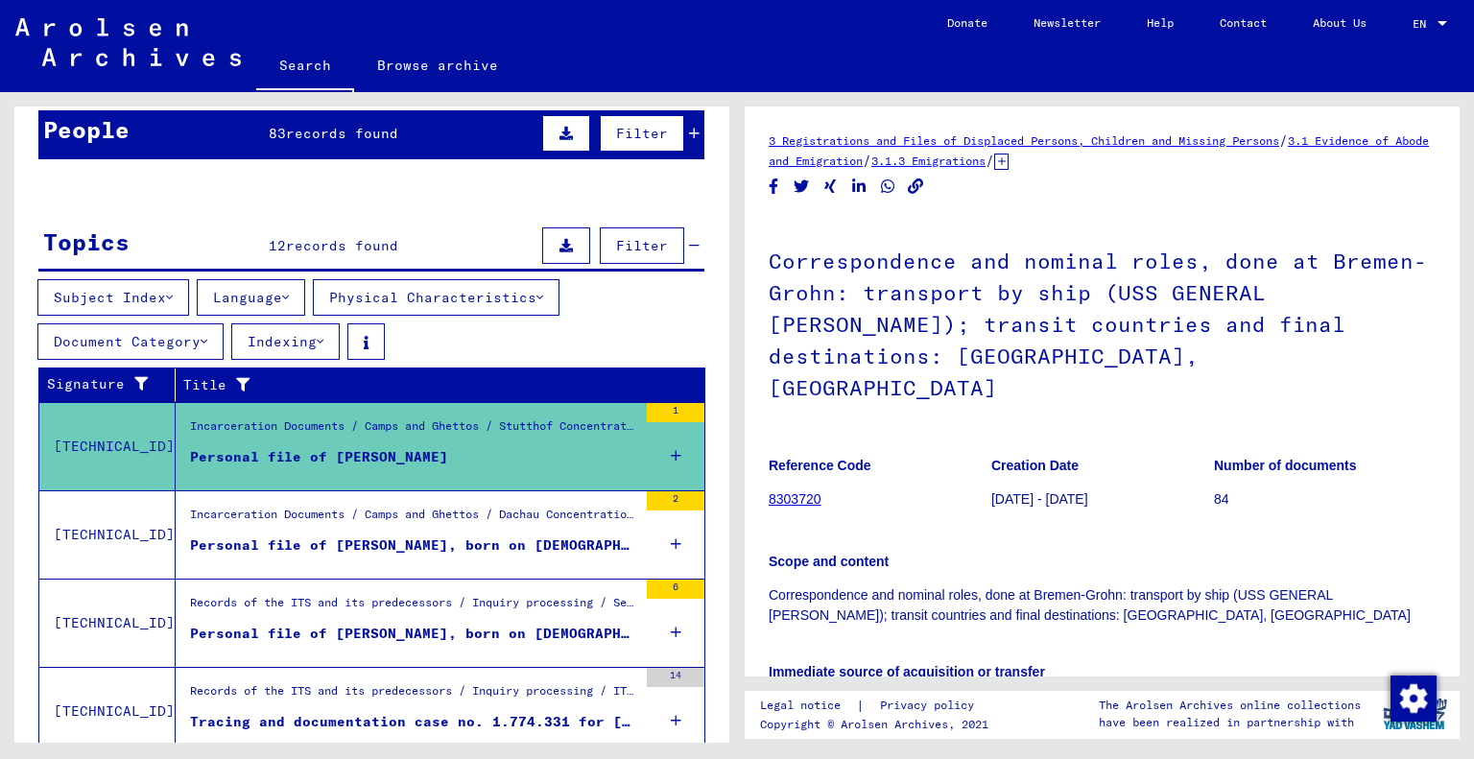
click at [321, 535] on div "Personal file of [PERSON_NAME], born on [DEMOGRAPHIC_DATA]" at bounding box center [413, 545] width 447 height 20
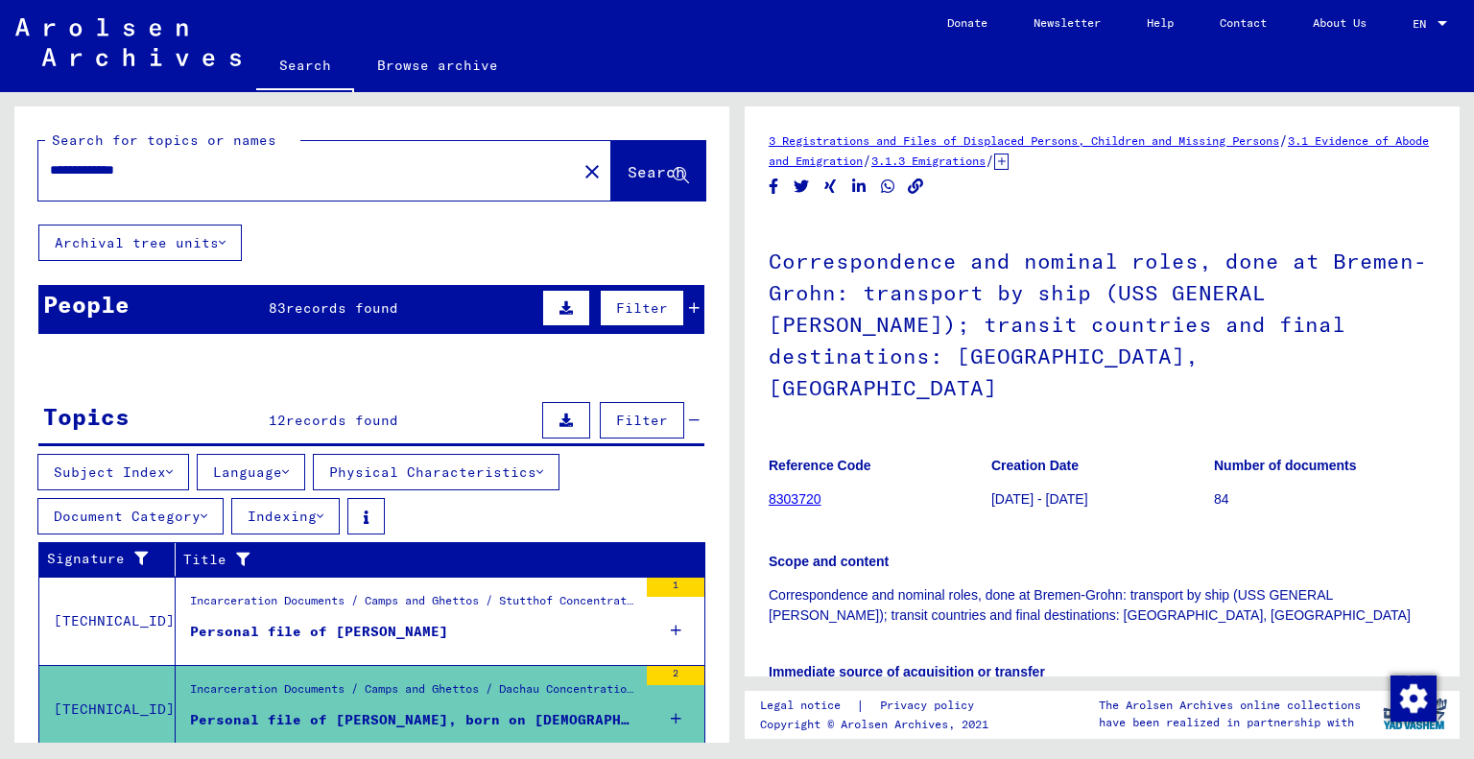
click at [175, 169] on input "**********" at bounding box center [307, 170] width 515 height 20
click at [627, 177] on span "Search" at bounding box center [656, 171] width 58 height 19
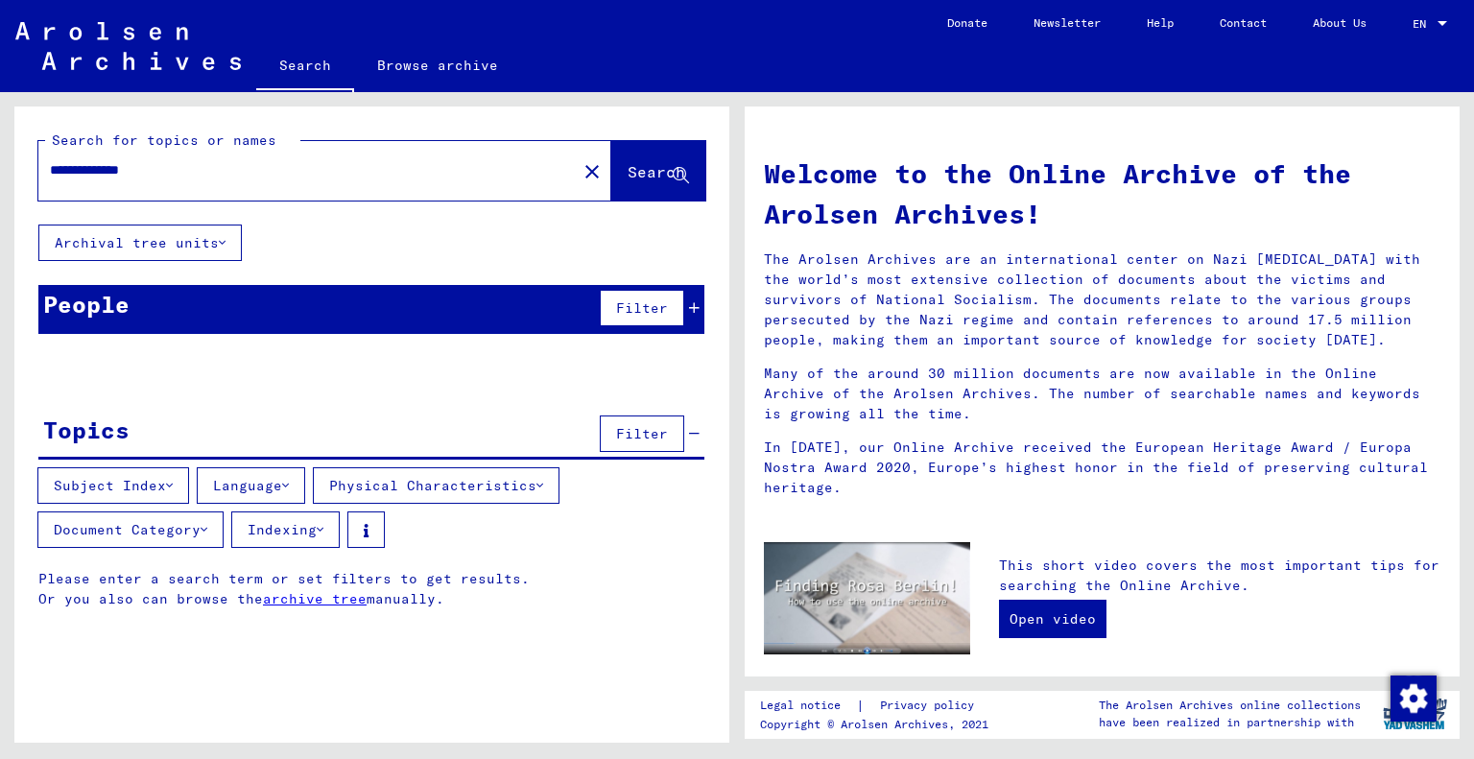
click at [646, 306] on span "Filter" at bounding box center [642, 307] width 52 height 17
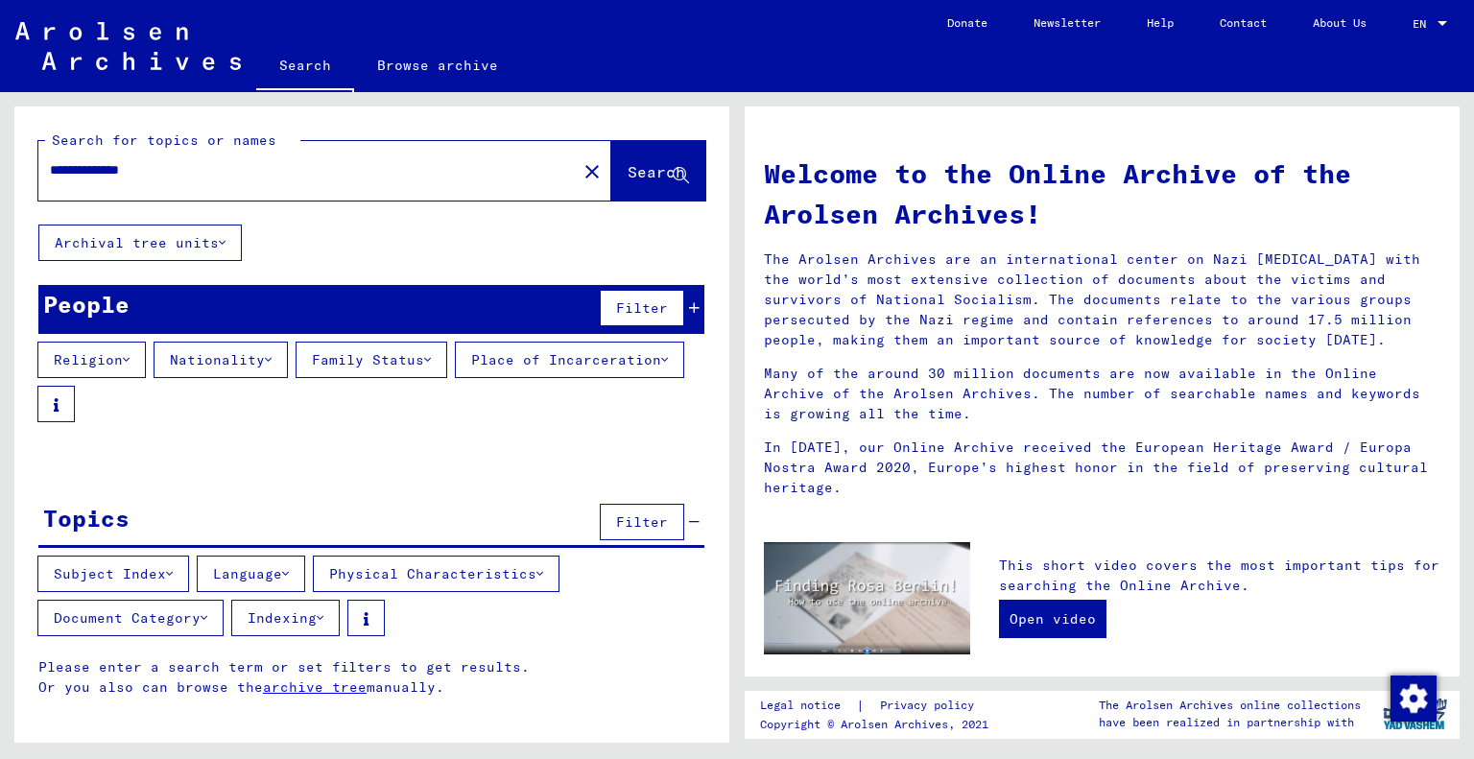
click at [129, 354] on icon at bounding box center [126, 359] width 7 height 13
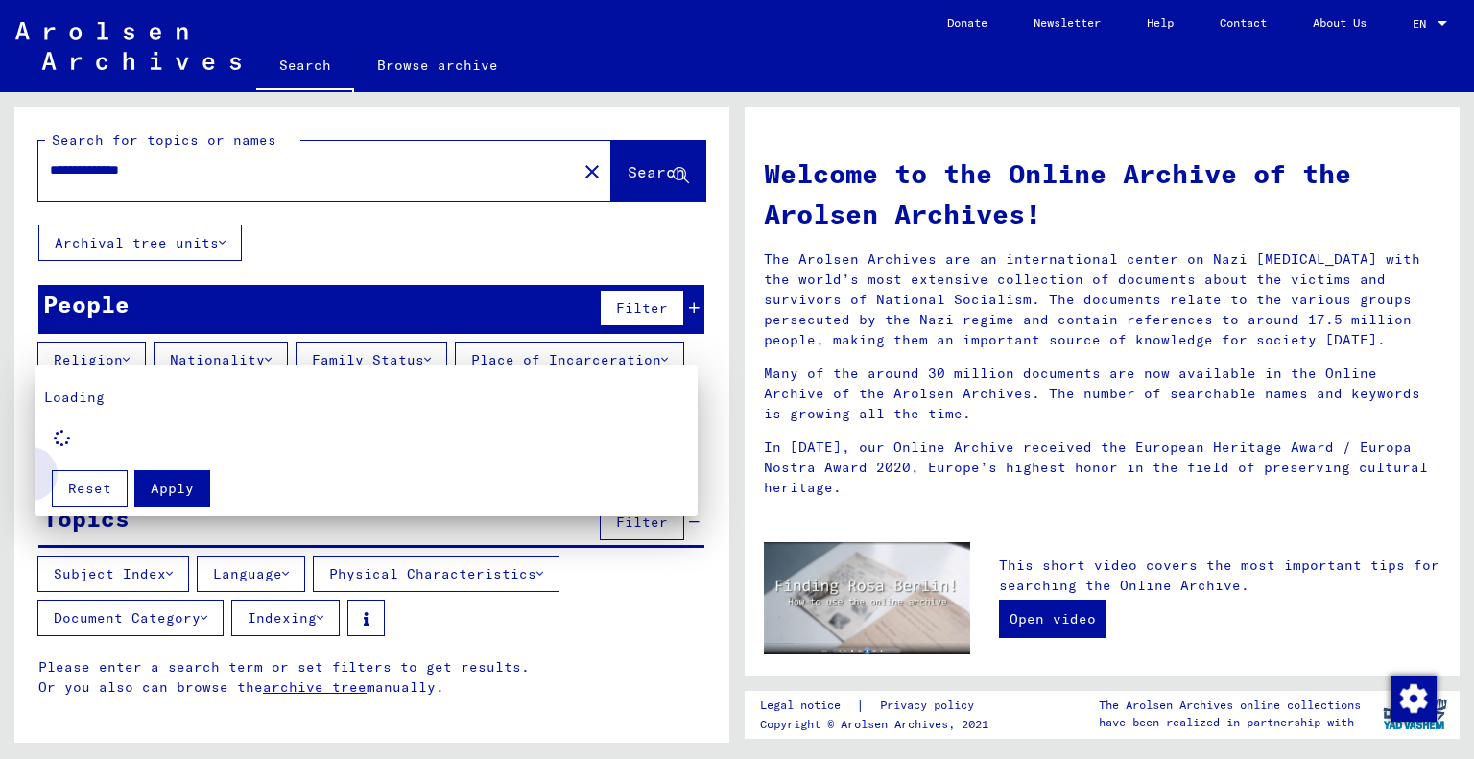
click at [87, 483] on span "Reset" at bounding box center [89, 488] width 43 height 17
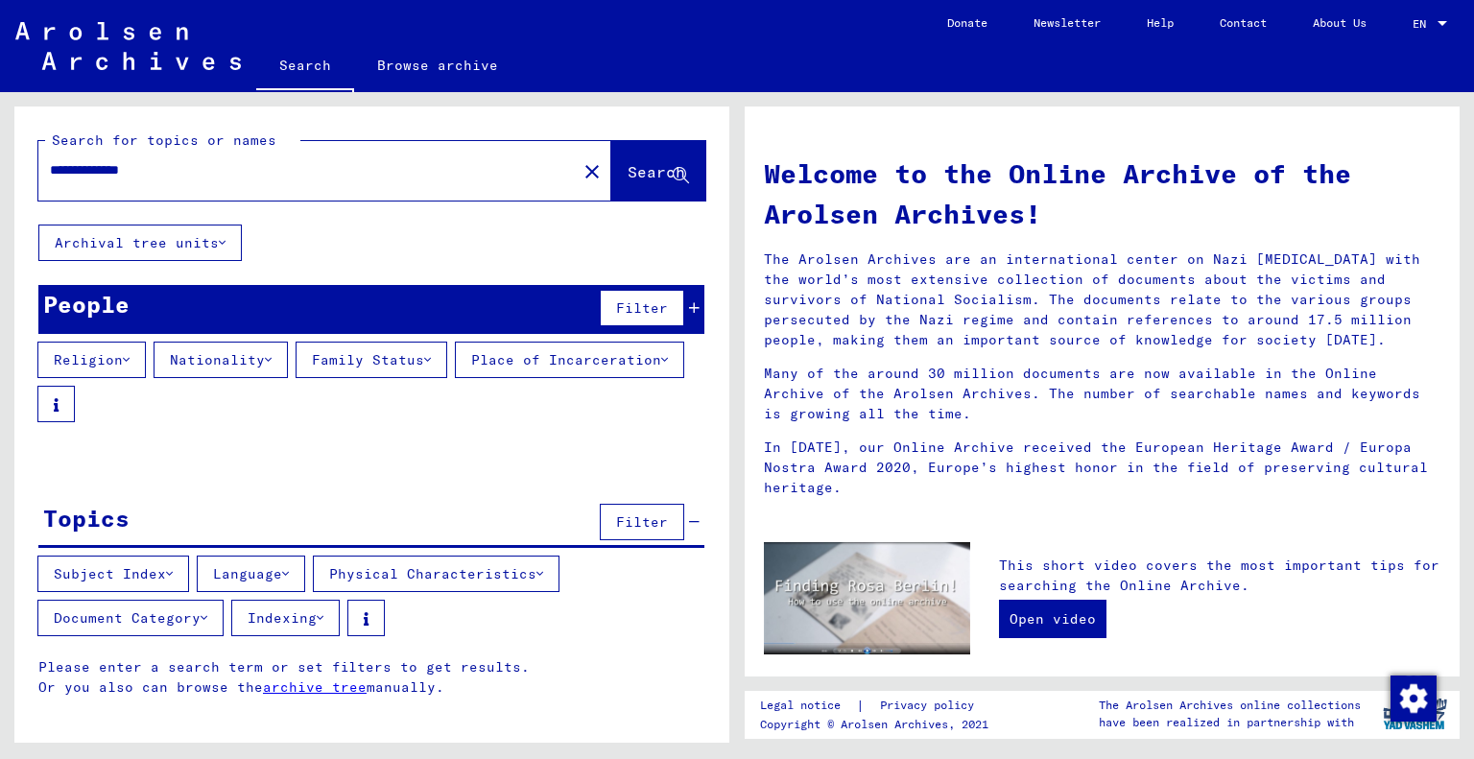
click at [661, 366] on icon at bounding box center [664, 359] width 7 height 13
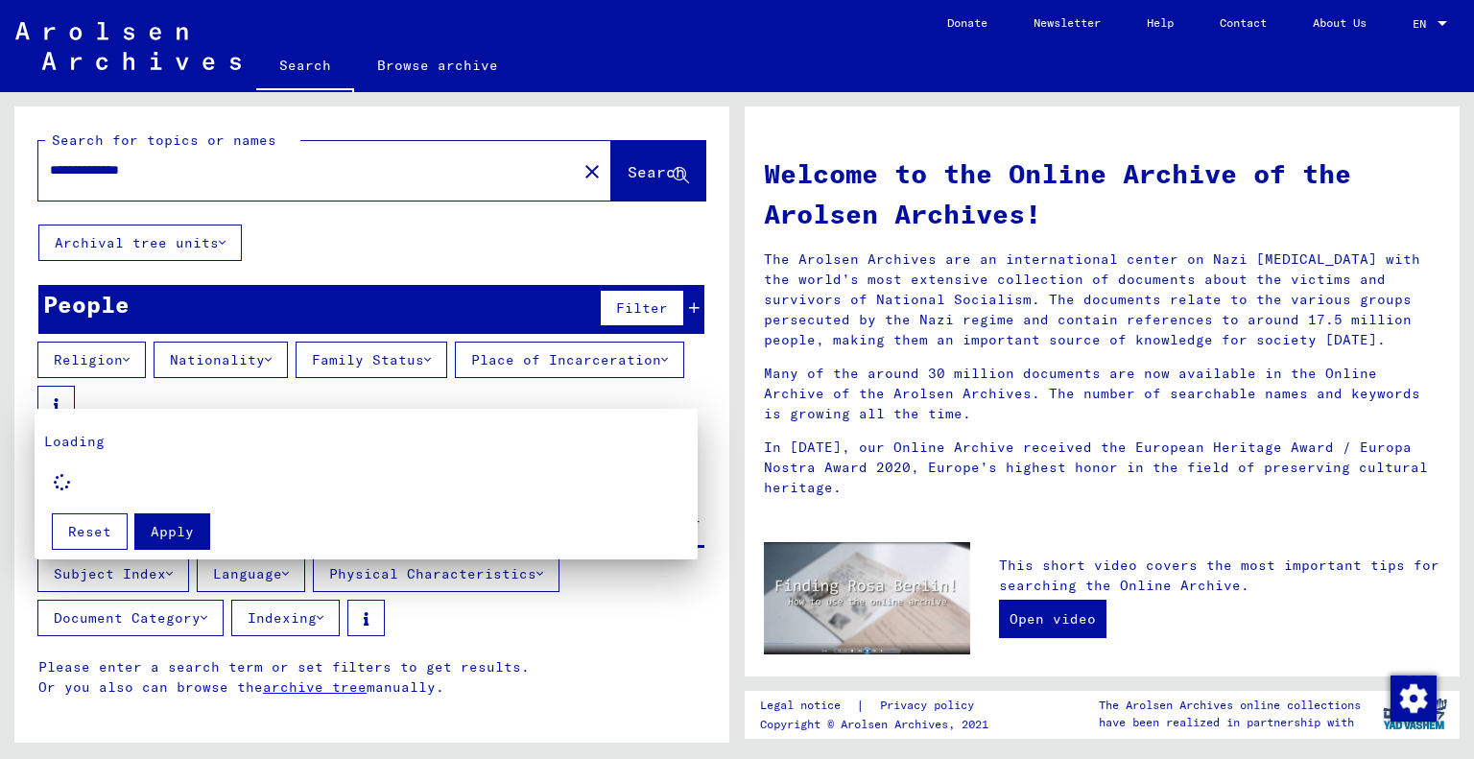
click at [429, 396] on div at bounding box center [737, 379] width 1474 height 759
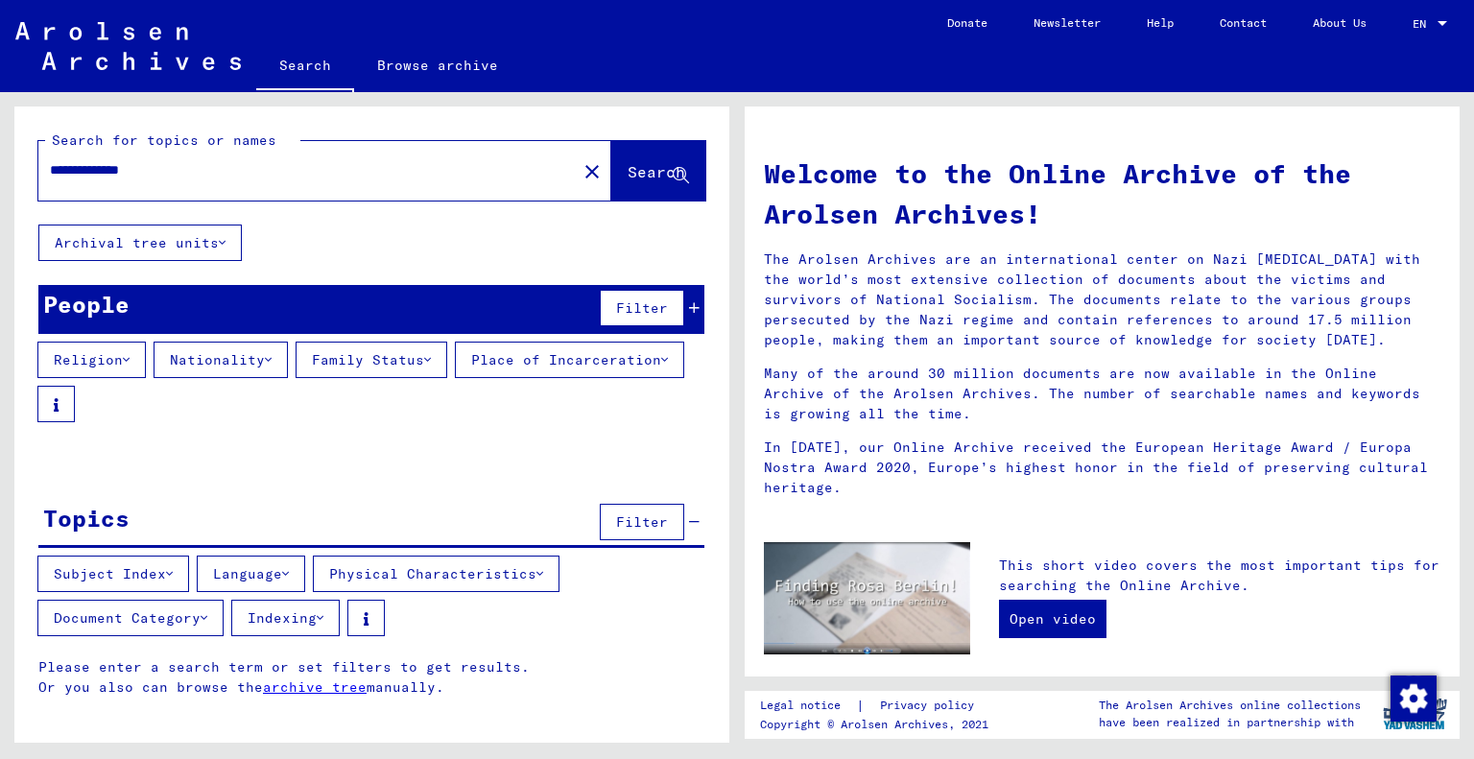
click at [230, 235] on button "Archival tree units" at bounding box center [139, 242] width 203 height 36
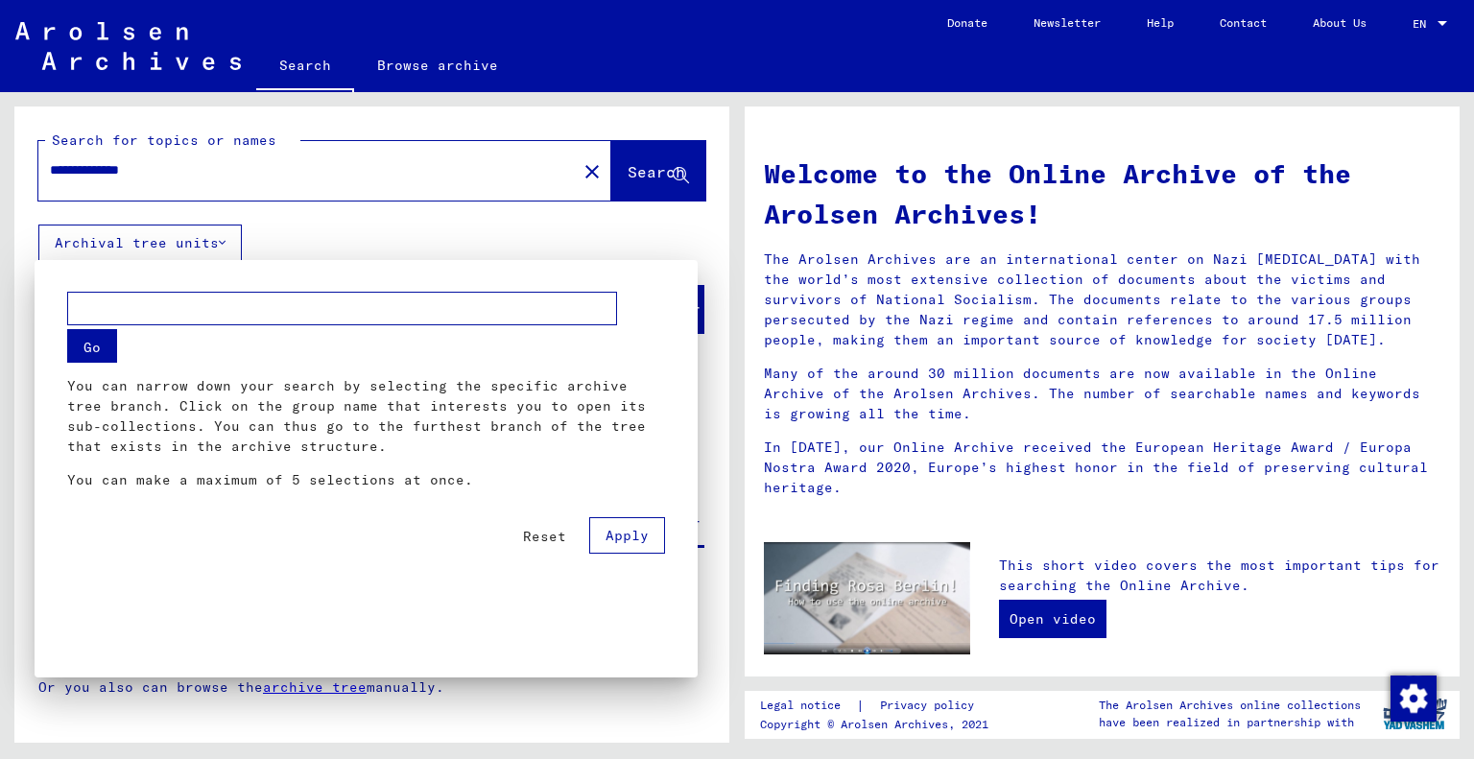
click at [164, 314] on input "text" at bounding box center [342, 309] width 550 height 34
click at [211, 234] on div at bounding box center [737, 379] width 1474 height 759
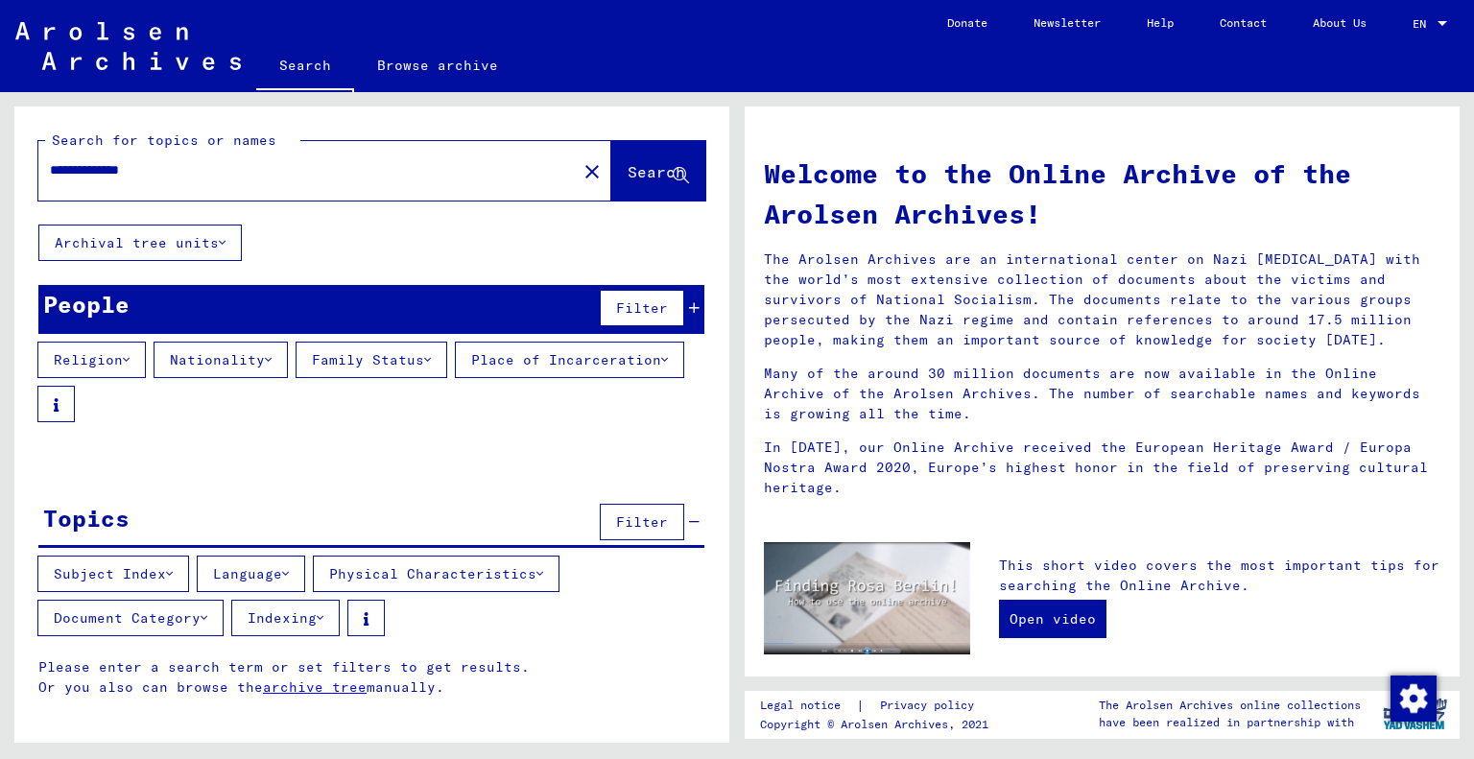
click at [211, 234] on button "Archival tree units" at bounding box center [139, 242] width 203 height 36
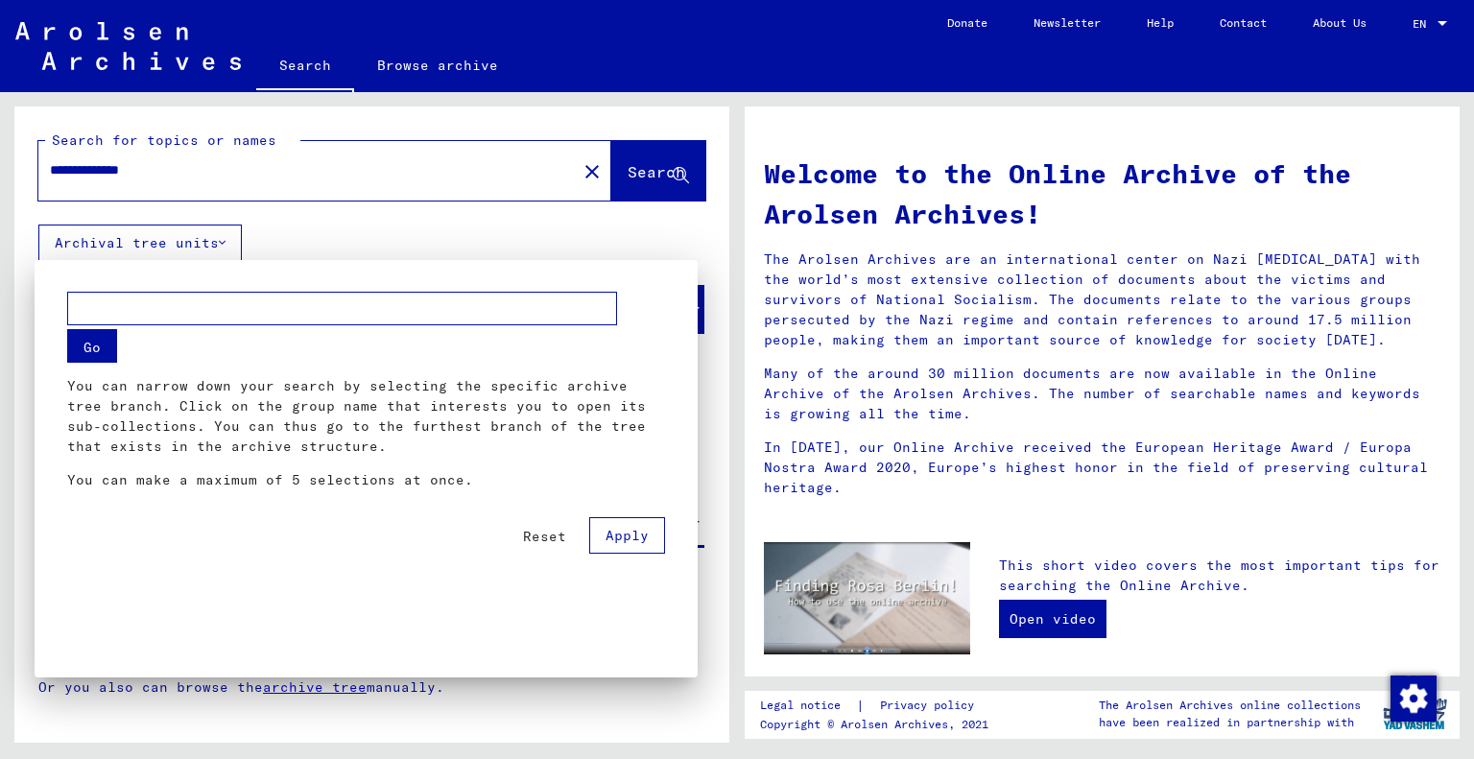
click at [223, 394] on p "You can narrow down your search by selecting the specific archive tree branch. …" at bounding box center [366, 416] width 598 height 81
click at [244, 364] on div "Go You can narrow down your search by selecting the specific archive tree branc…" at bounding box center [366, 392] width 598 height 198
click at [536, 529] on span "Reset" at bounding box center [544, 536] width 43 height 17
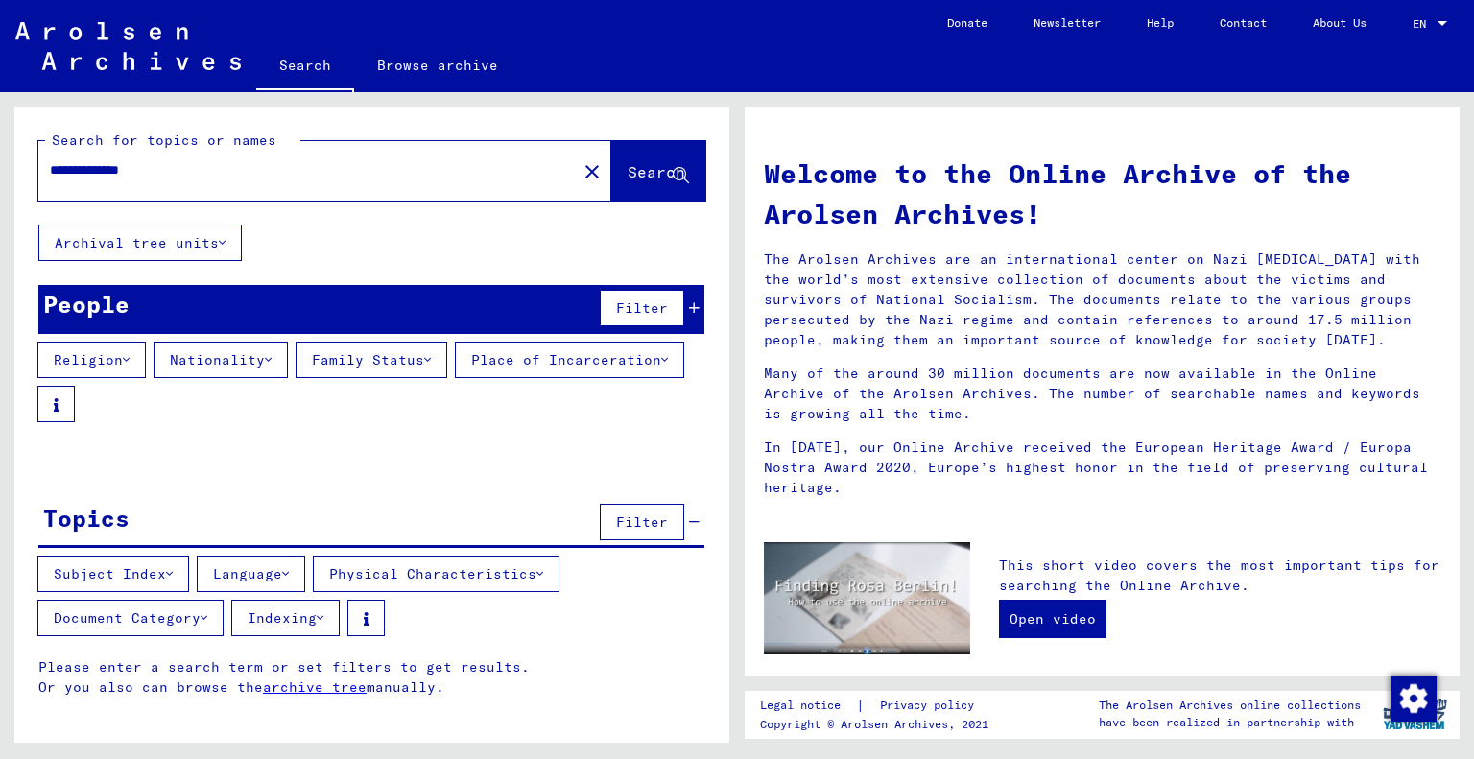
click at [106, 352] on button "Religion" at bounding box center [91, 360] width 108 height 36
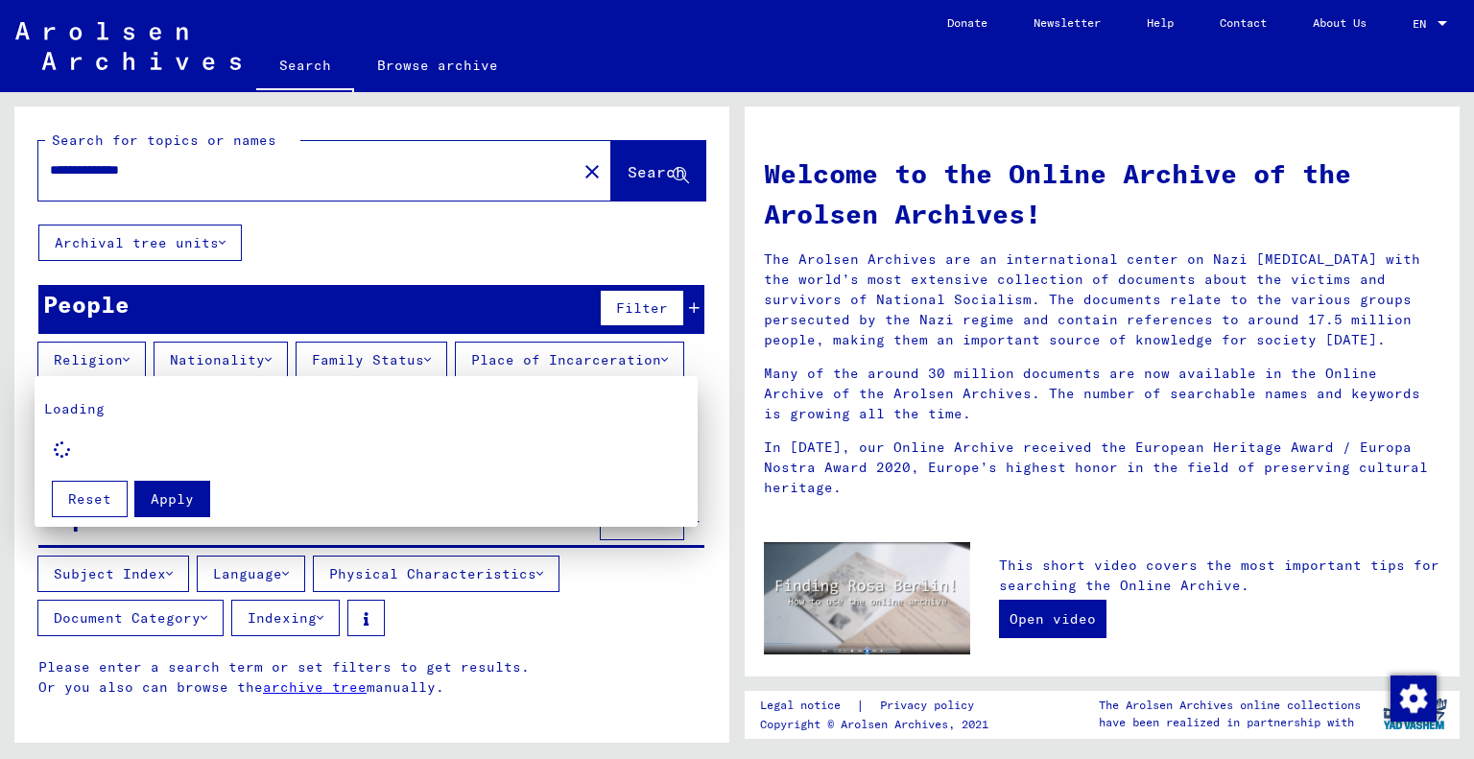
click at [192, 173] on div at bounding box center [737, 379] width 1474 height 759
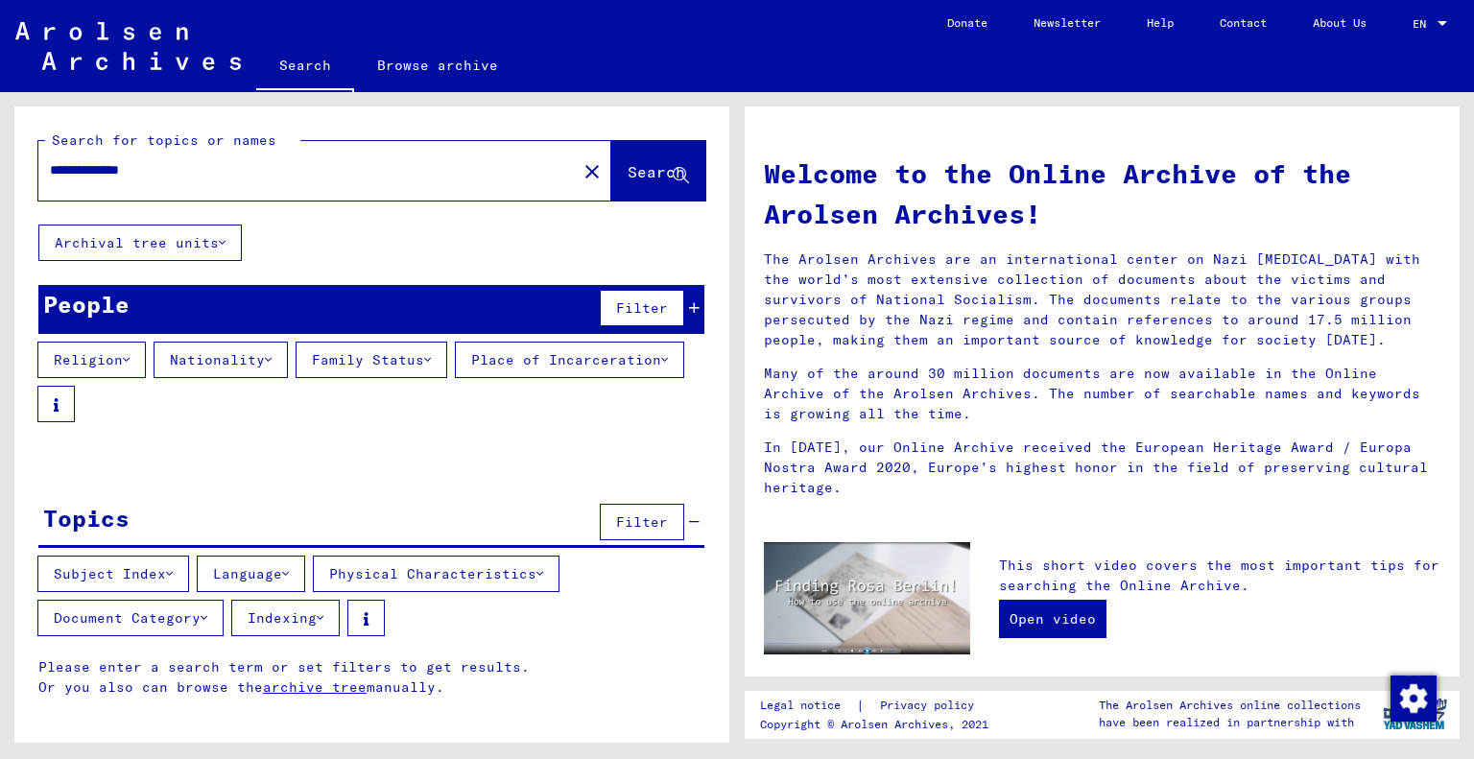
click at [192, 173] on input "**********" at bounding box center [302, 170] width 504 height 20
click at [440, 59] on link "Browse archive" at bounding box center [437, 65] width 167 height 46
click at [439, 62] on link "Browse archive" at bounding box center [437, 67] width 167 height 50
click at [173, 578] on icon at bounding box center [169, 573] width 7 height 13
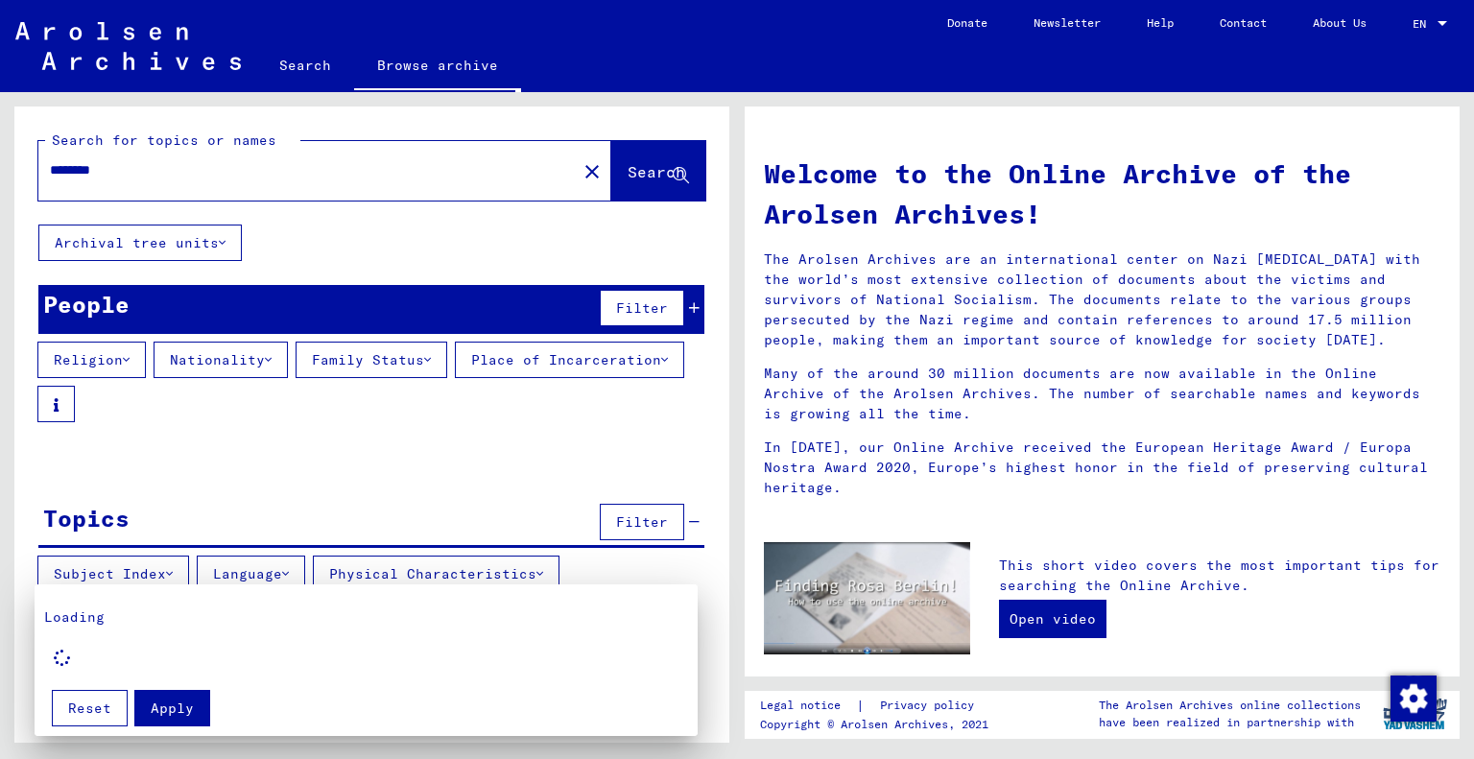
click at [296, 573] on div at bounding box center [737, 379] width 1474 height 759
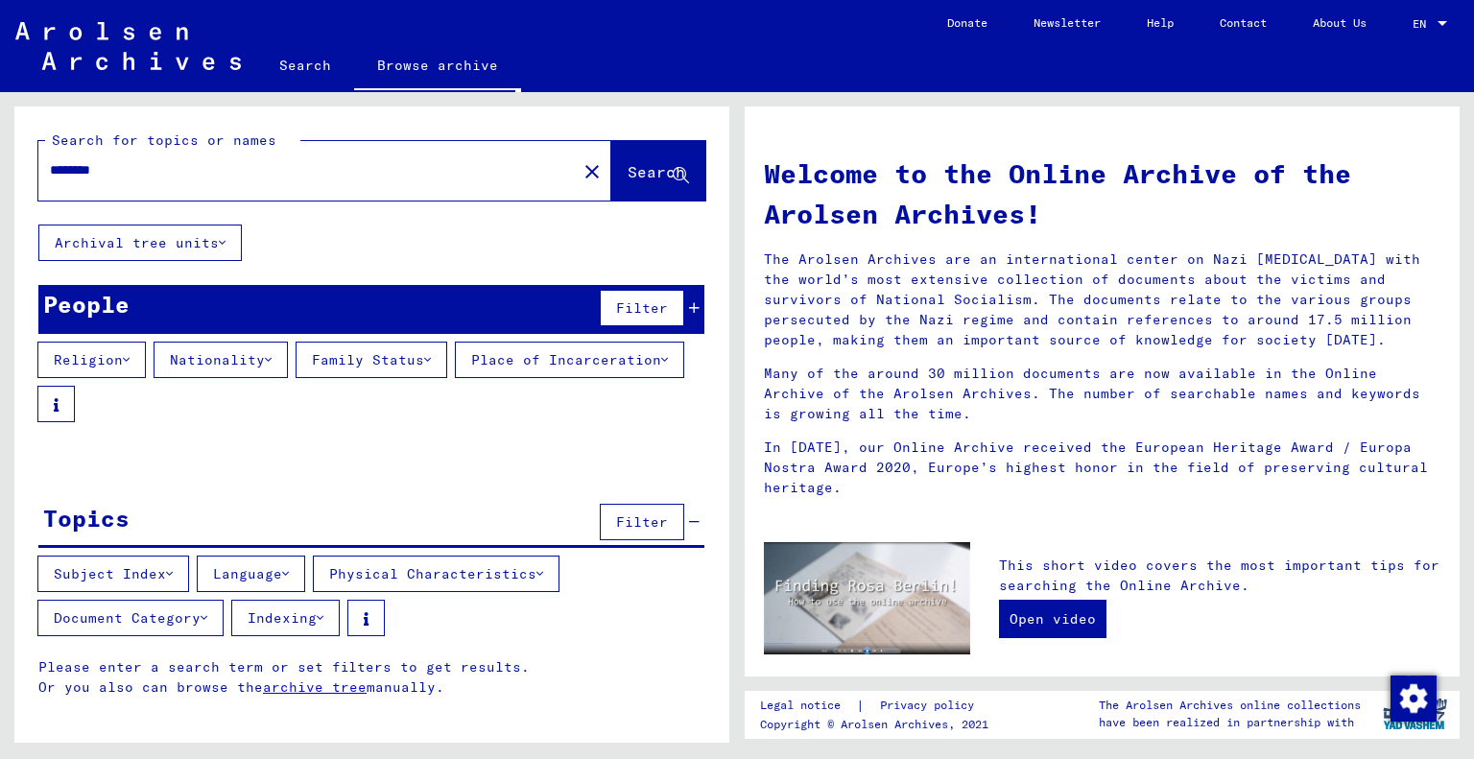
click at [289, 573] on icon at bounding box center [285, 573] width 7 height 13
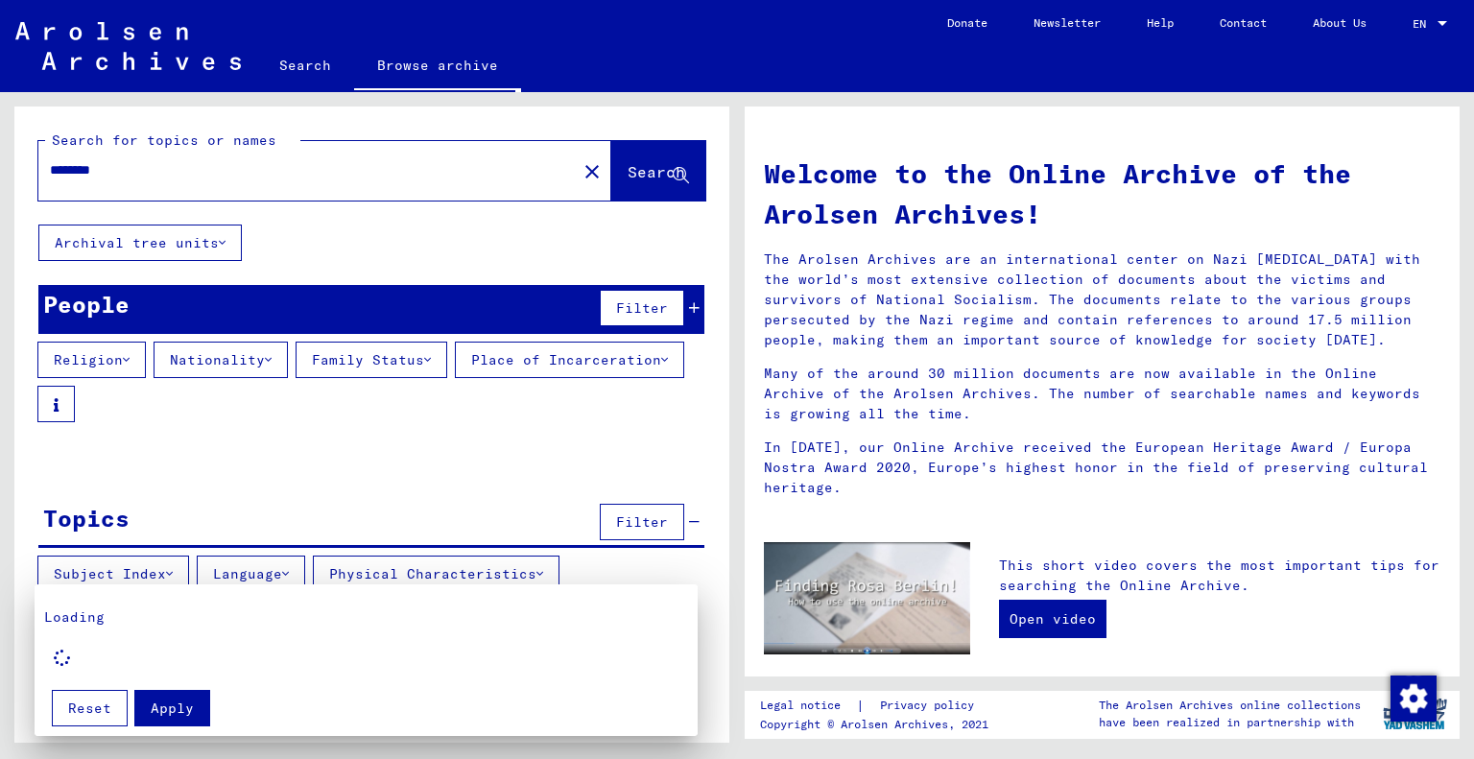
click at [564, 168] on div at bounding box center [737, 379] width 1474 height 759
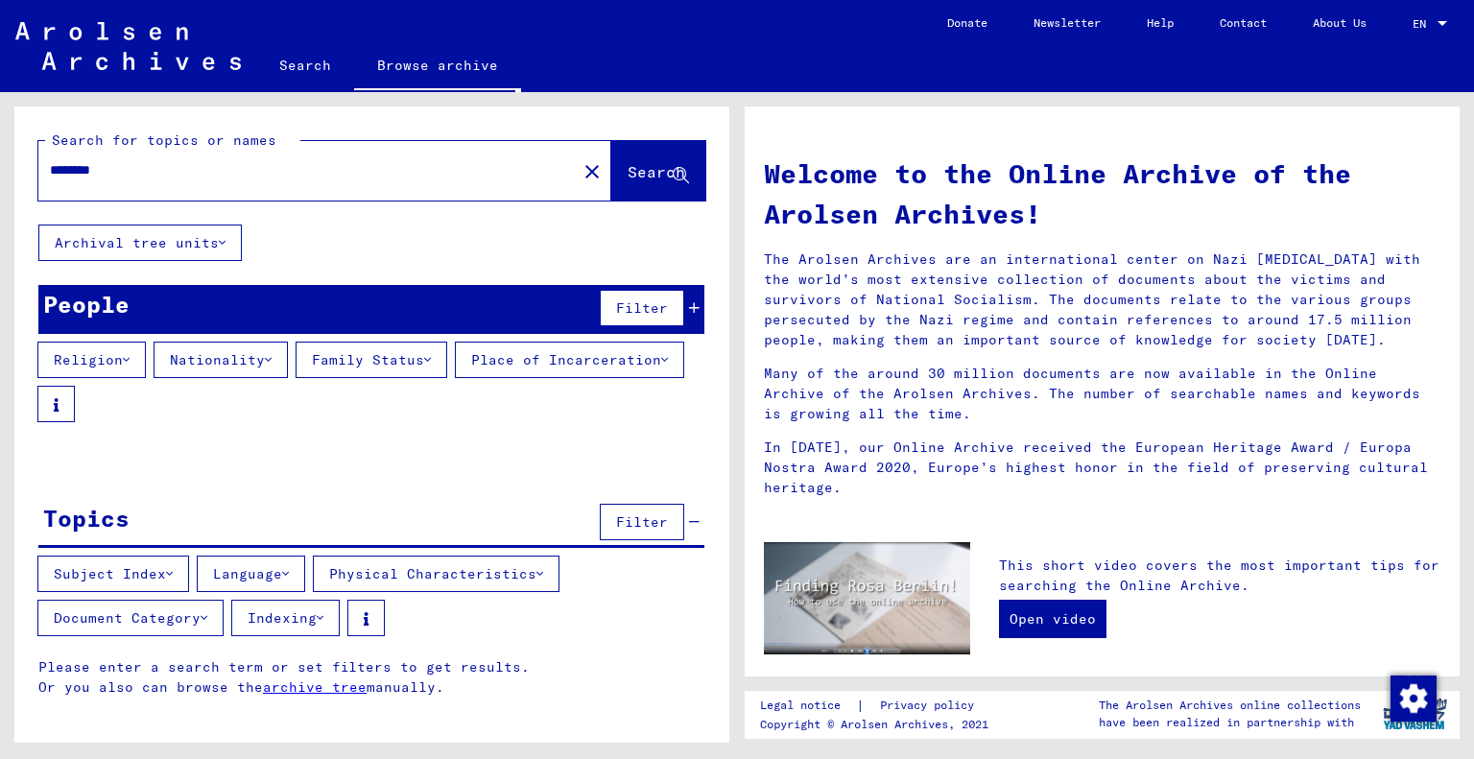
click at [122, 163] on input "*******" at bounding box center [302, 170] width 504 height 20
type input "*"
click at [639, 168] on span "Search" at bounding box center [656, 171] width 58 height 19
click at [649, 174] on span "Search" at bounding box center [656, 171] width 58 height 19
click at [271, 357] on icon at bounding box center [268, 359] width 7 height 13
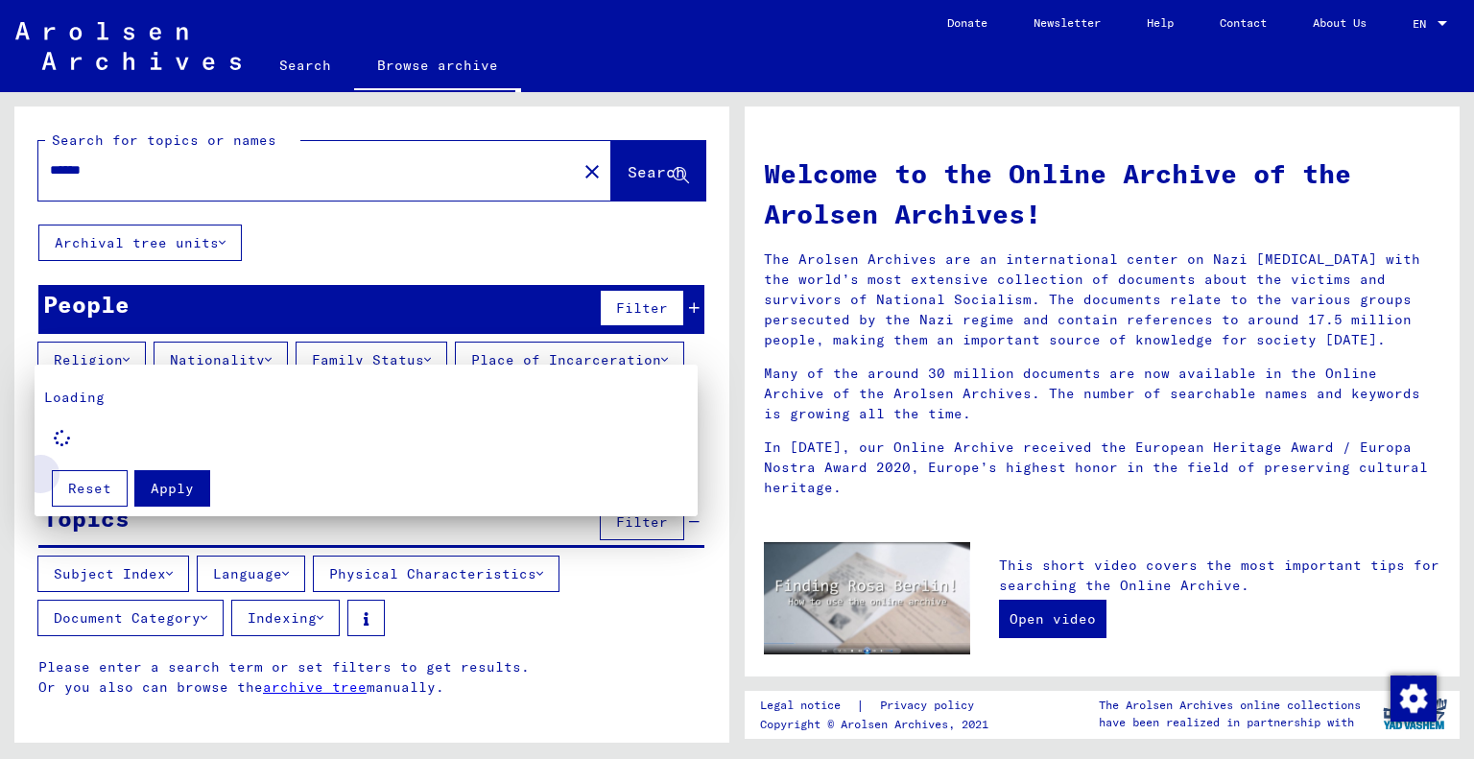
click at [98, 483] on span "Reset" at bounding box center [89, 488] width 43 height 17
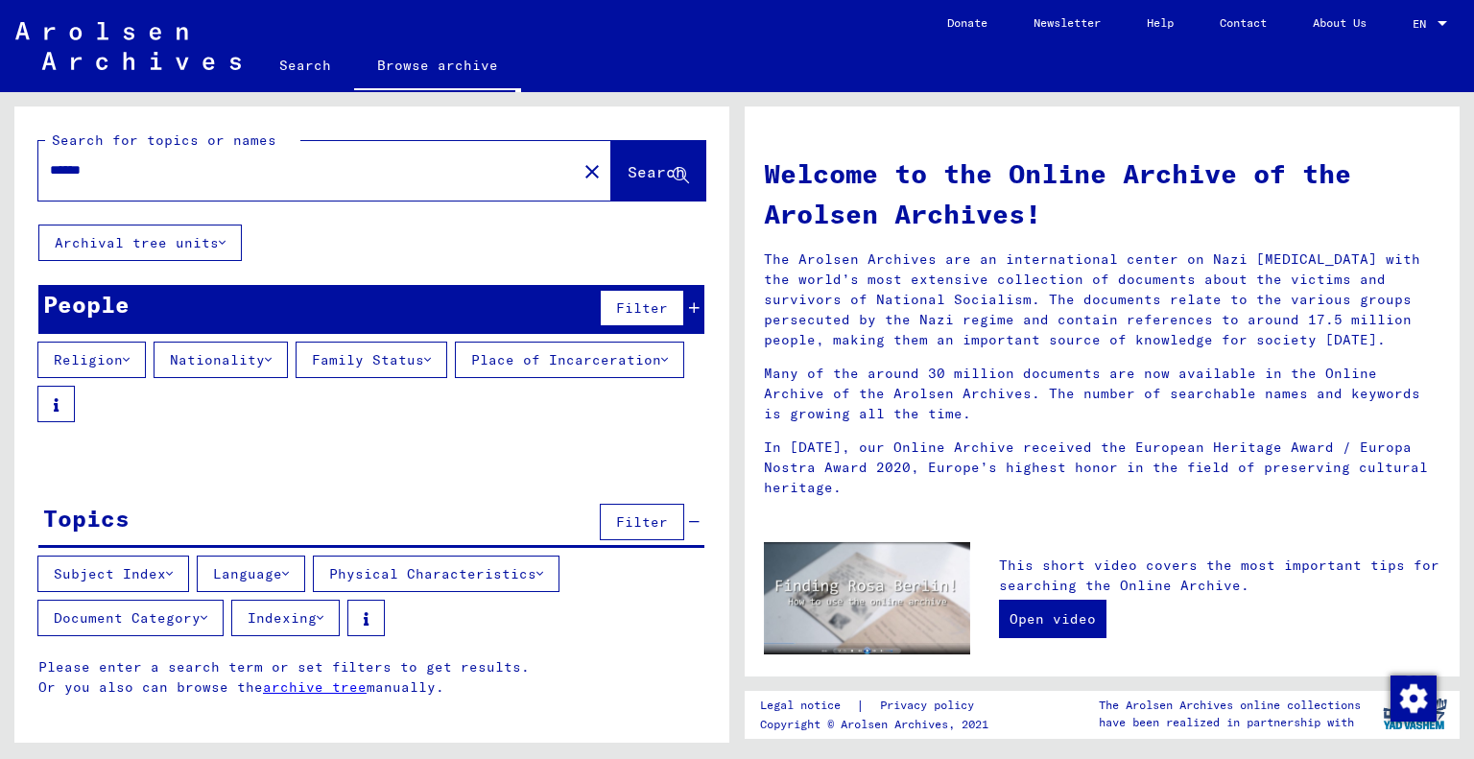
click at [263, 369] on button "Nationality" at bounding box center [220, 360] width 134 height 36
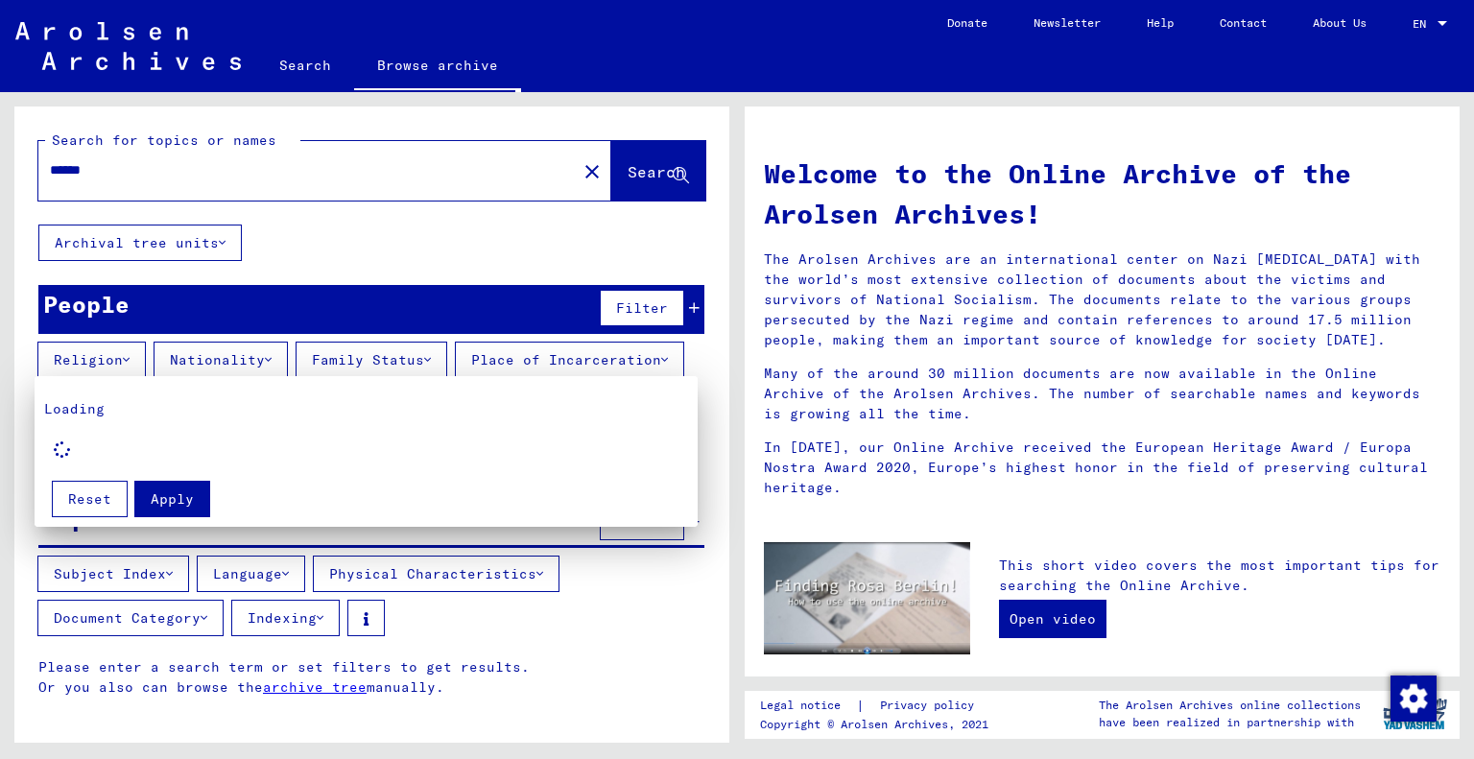
click at [545, 357] on div at bounding box center [737, 379] width 1474 height 759
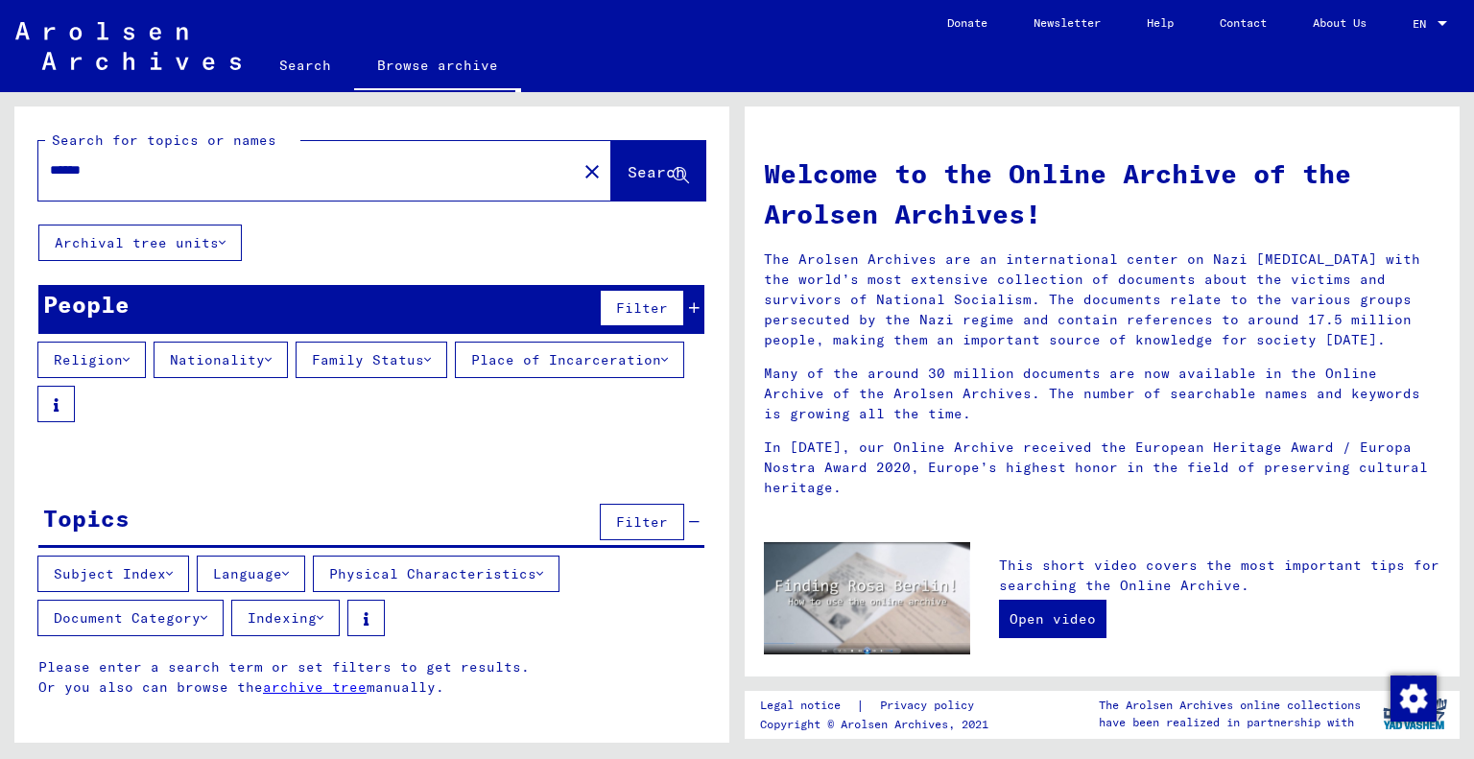
click at [256, 183] on div "******" at bounding box center [295, 170] width 515 height 43
click at [226, 177] on input "******" at bounding box center [302, 170] width 504 height 20
type input "*"
type input "**********"
click at [611, 179] on button "Search" at bounding box center [658, 170] width 94 height 59
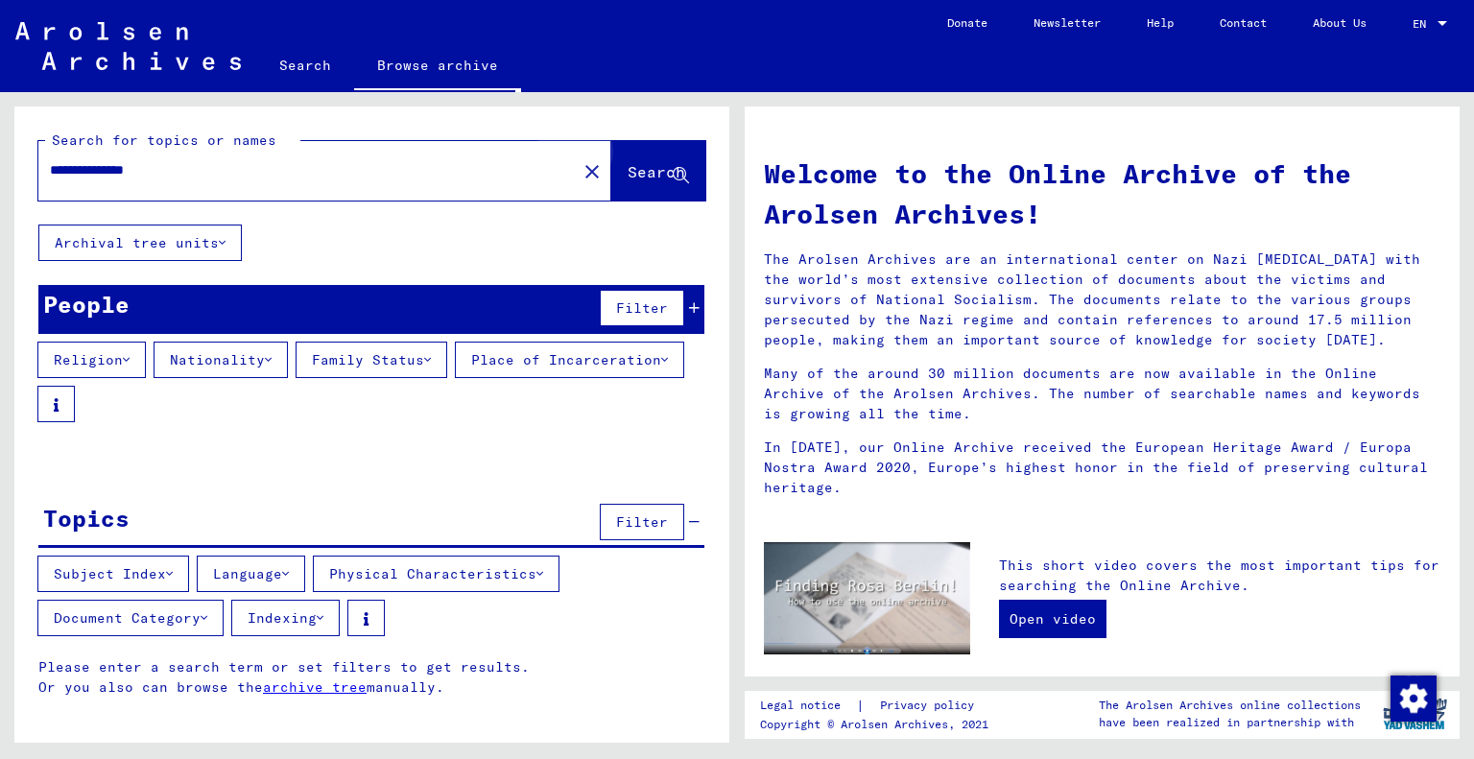
click at [652, 175] on span "Search" at bounding box center [656, 171] width 58 height 19
click at [223, 238] on icon at bounding box center [222, 242] width 7 height 13
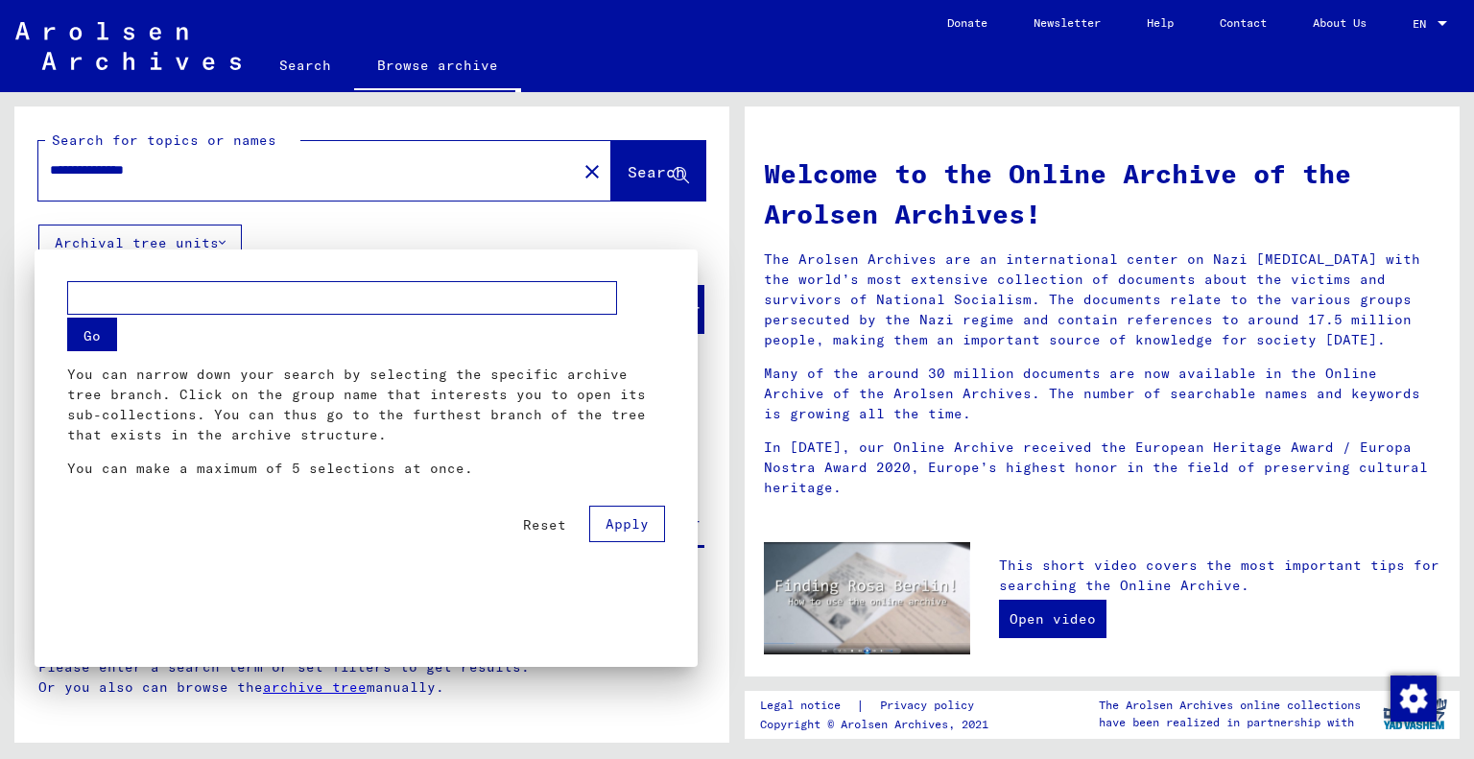
click at [89, 339] on button "Go" at bounding box center [92, 335] width 50 height 34
click at [852, 320] on div at bounding box center [737, 379] width 1474 height 759
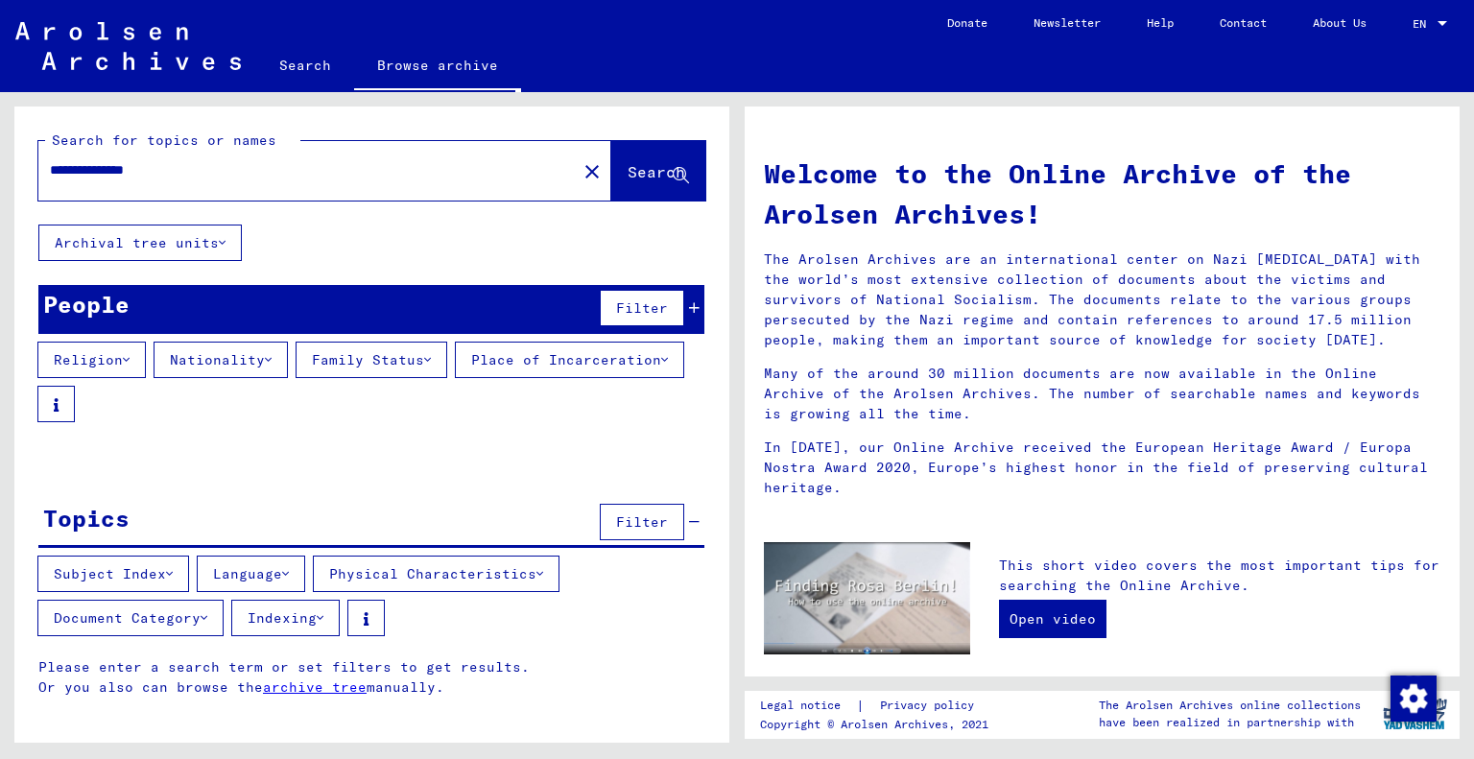
click at [580, 177] on mat-icon "close" at bounding box center [591, 171] width 23 height 23
click at [167, 578] on button "Subject Index" at bounding box center [113, 573] width 152 height 36
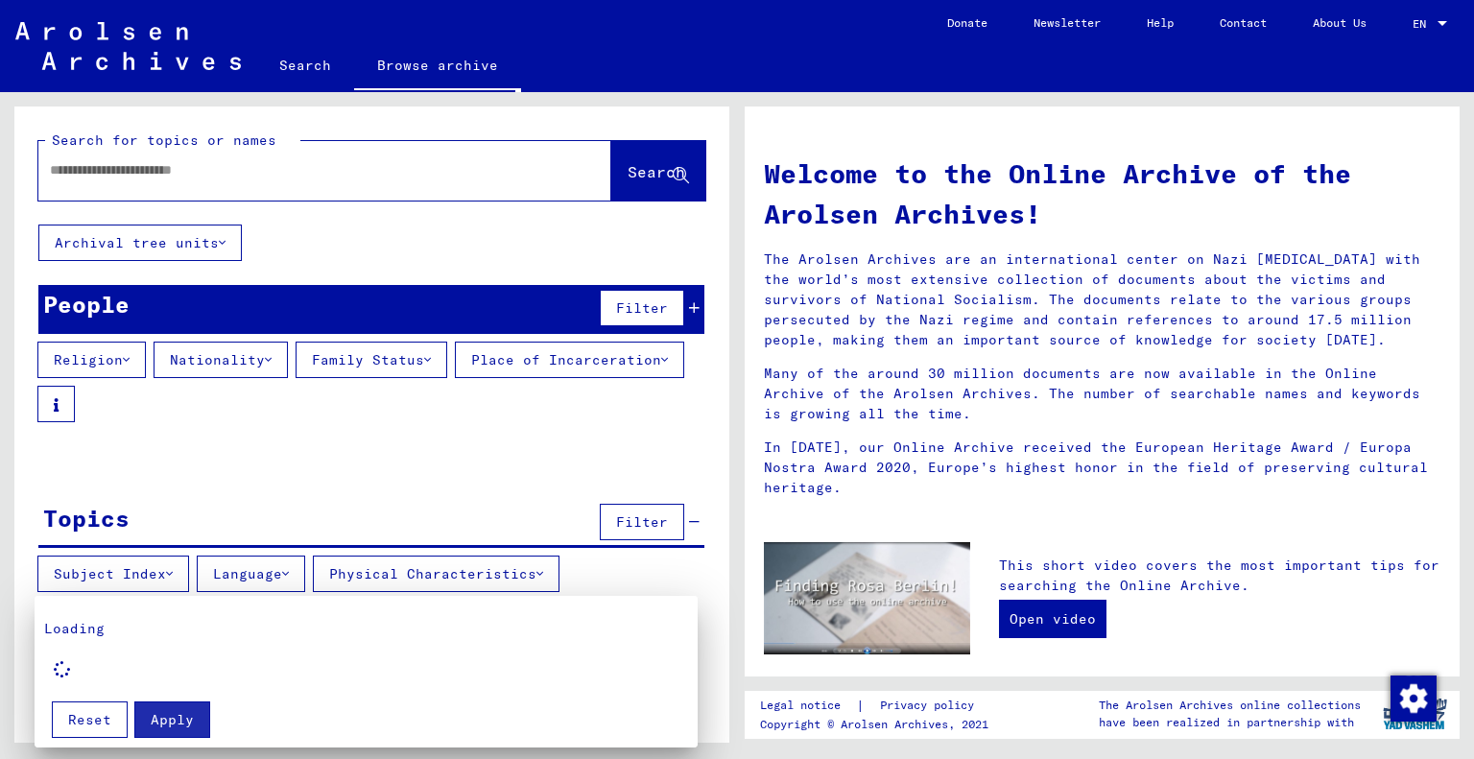
click at [299, 571] on div at bounding box center [737, 379] width 1474 height 759
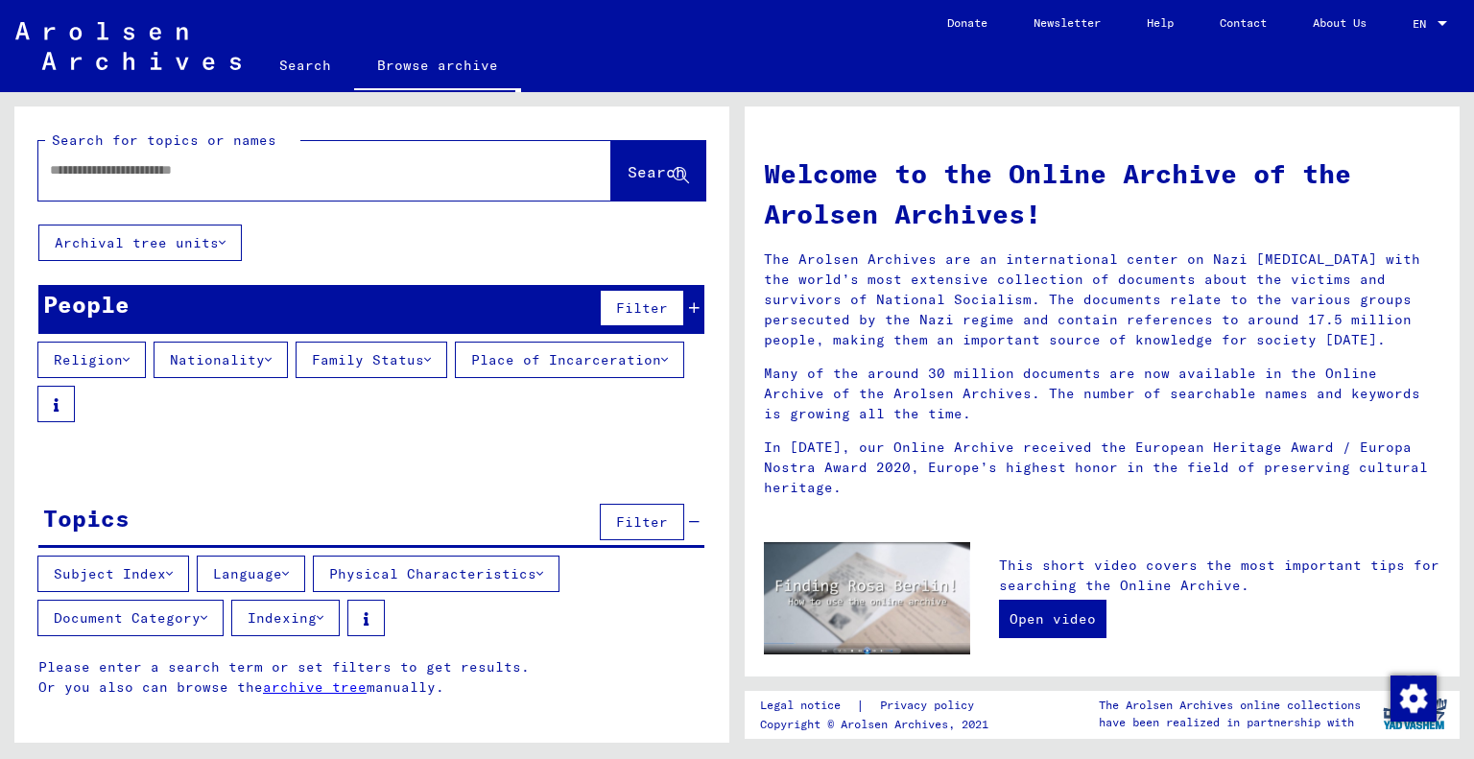
click at [299, 571] on button "Language" at bounding box center [251, 573] width 108 height 36
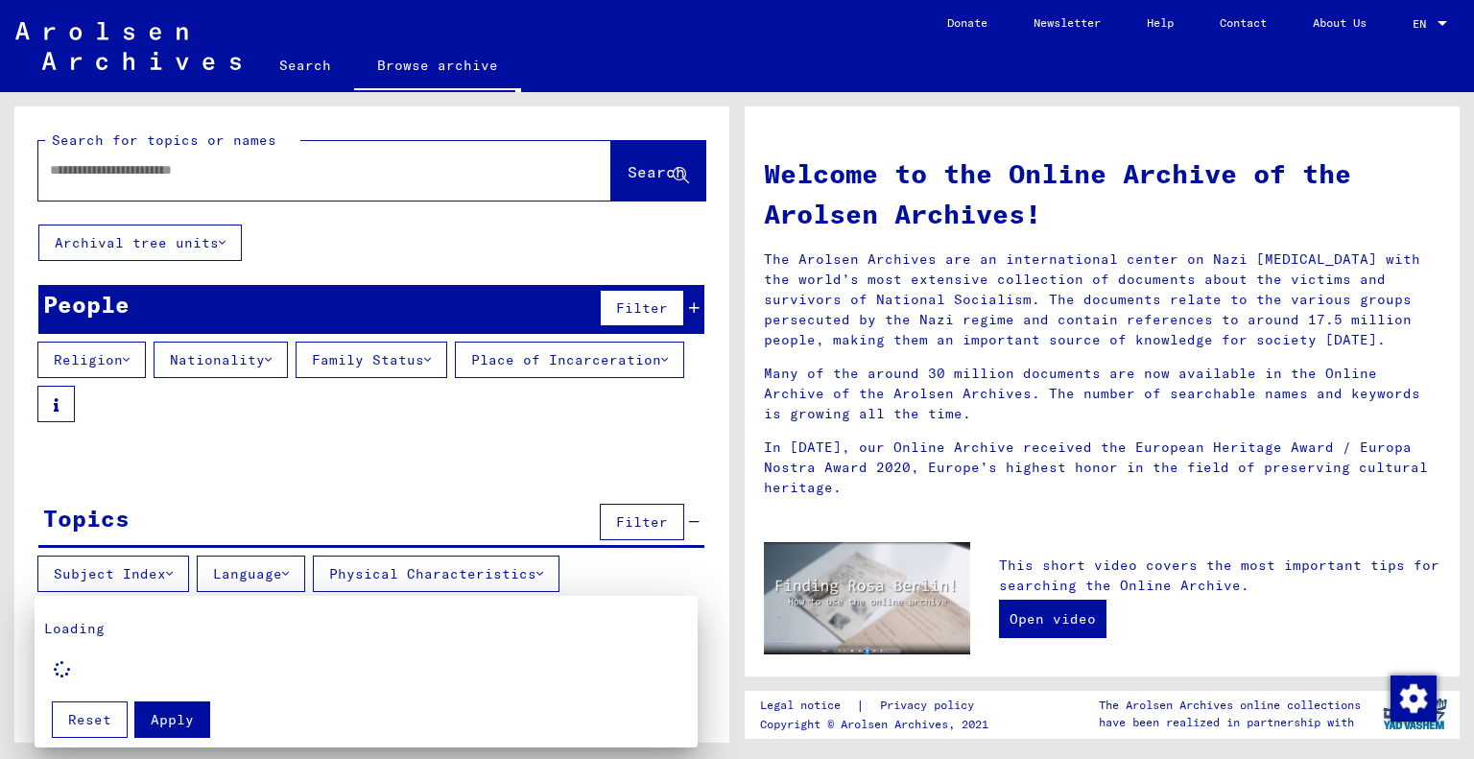
click at [427, 581] on div at bounding box center [737, 379] width 1474 height 759
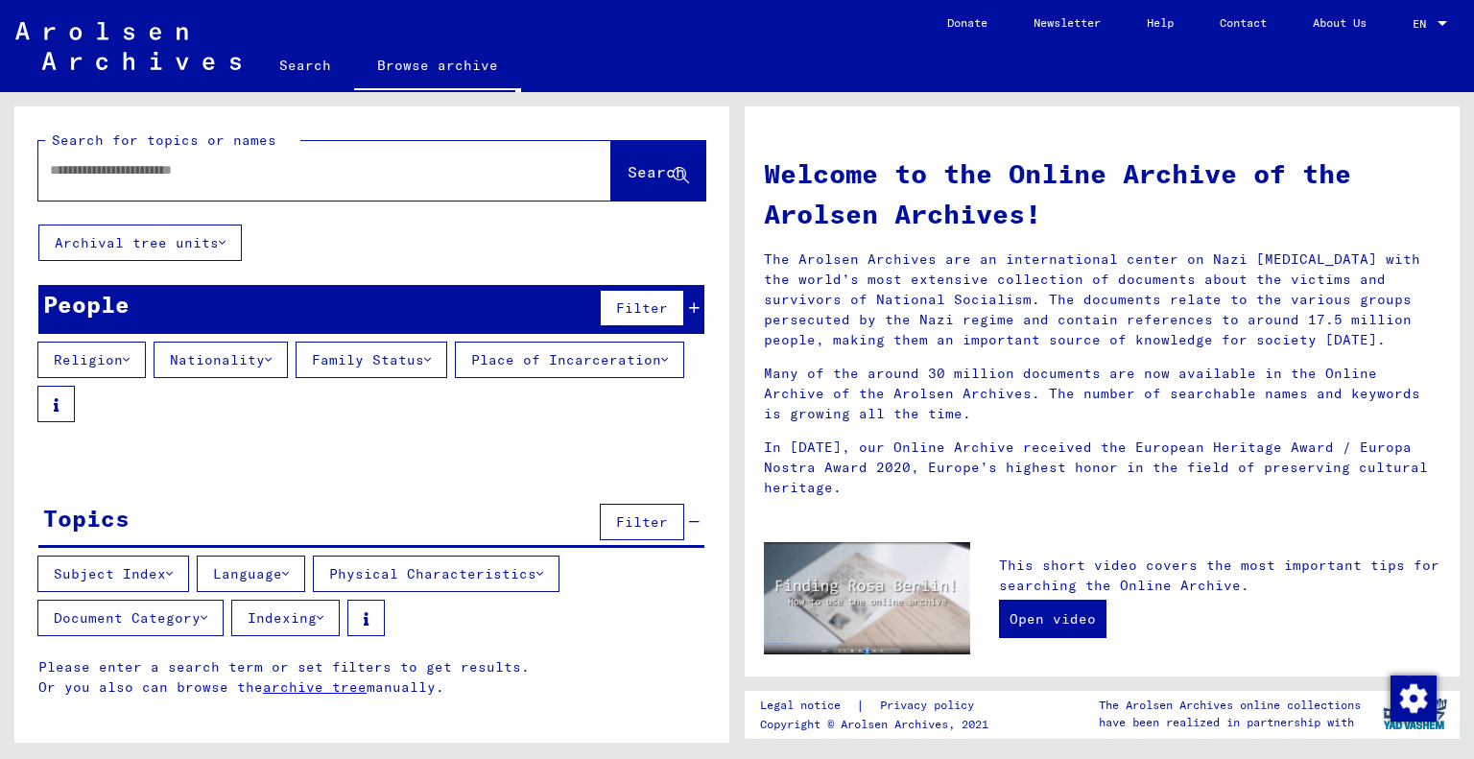
click at [455, 378] on button "Place of Incarceration" at bounding box center [569, 360] width 229 height 36
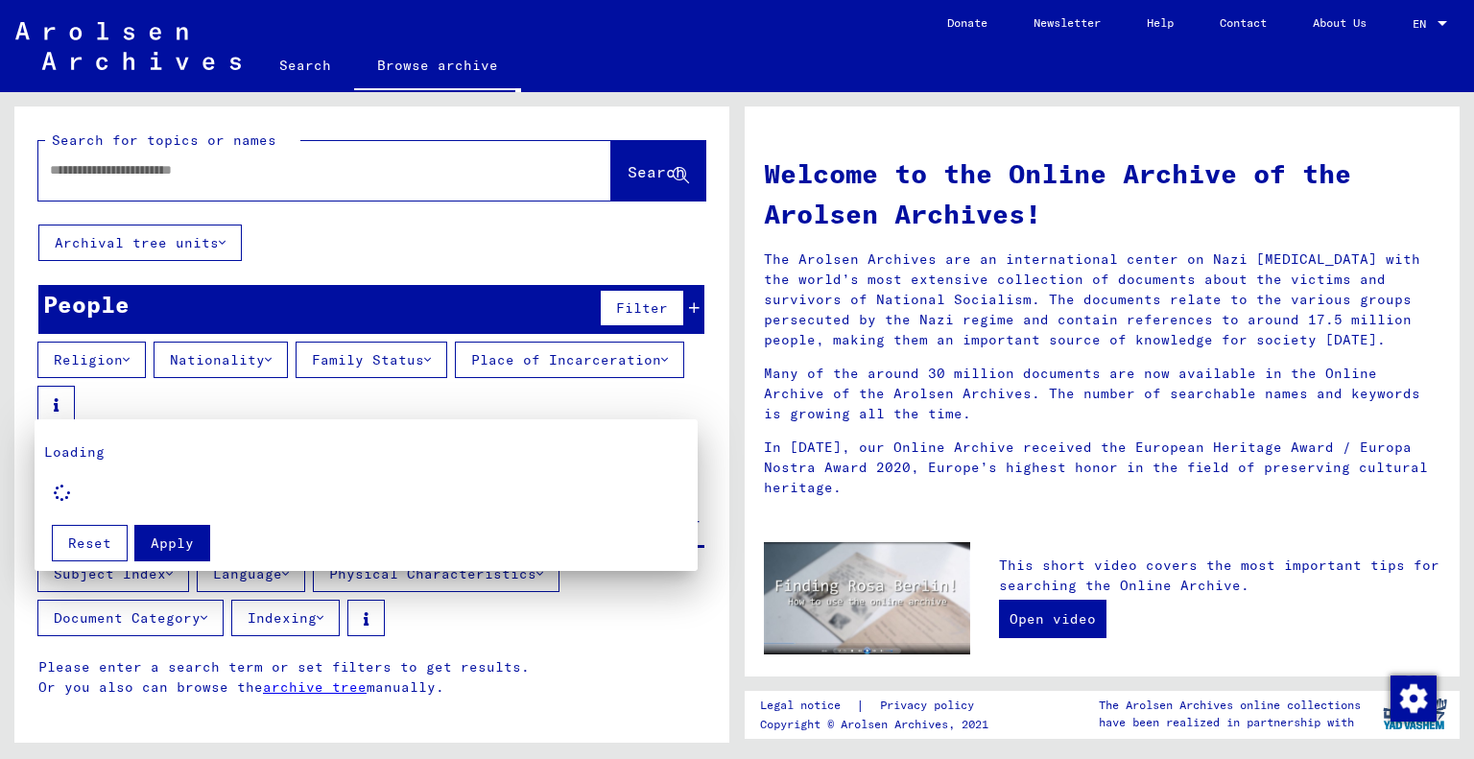
click at [1091, 326] on div at bounding box center [737, 379] width 1474 height 759
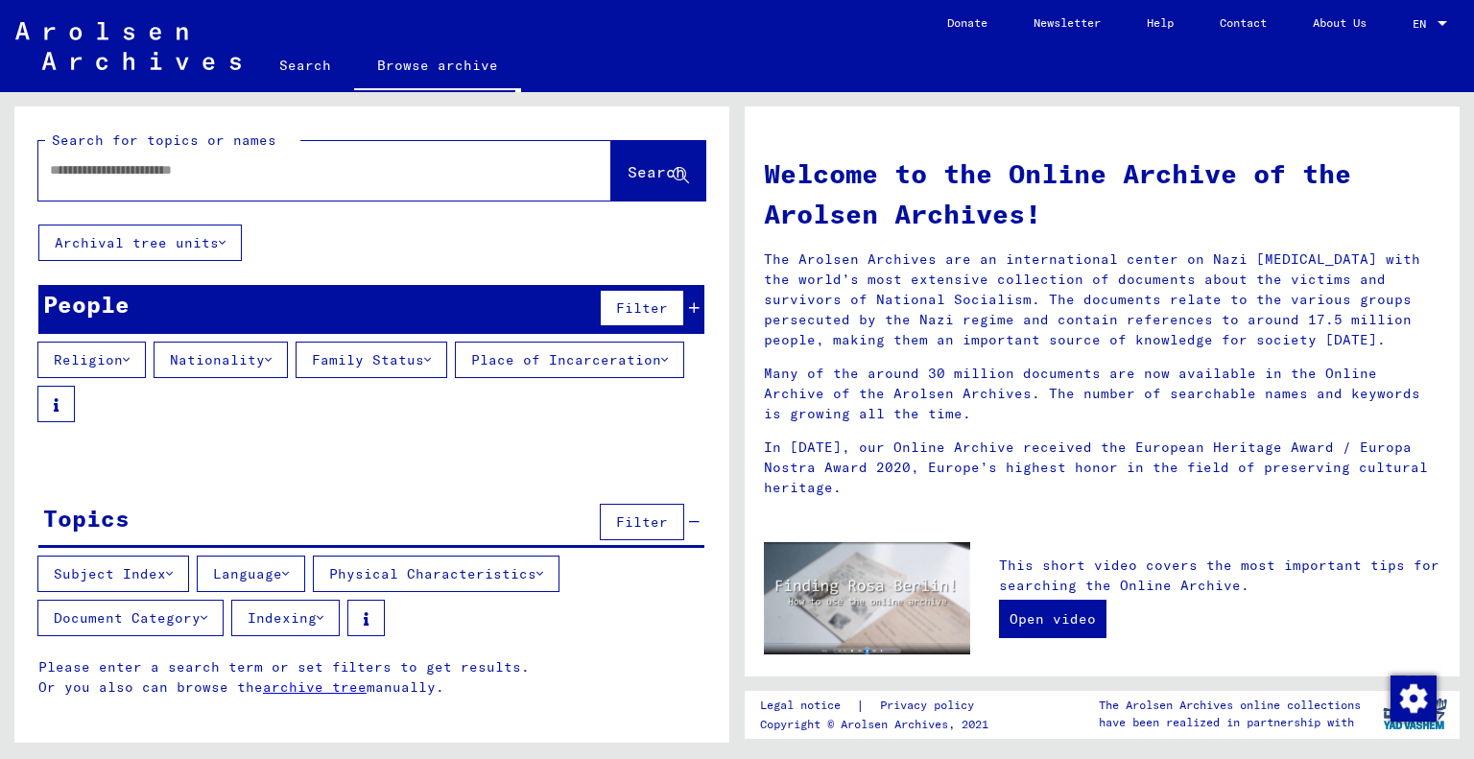
click at [115, 180] on div at bounding box center [295, 170] width 515 height 43
click at [130, 169] on input "text" at bounding box center [302, 170] width 504 height 20
click at [130, 356] on icon at bounding box center [126, 359] width 7 height 13
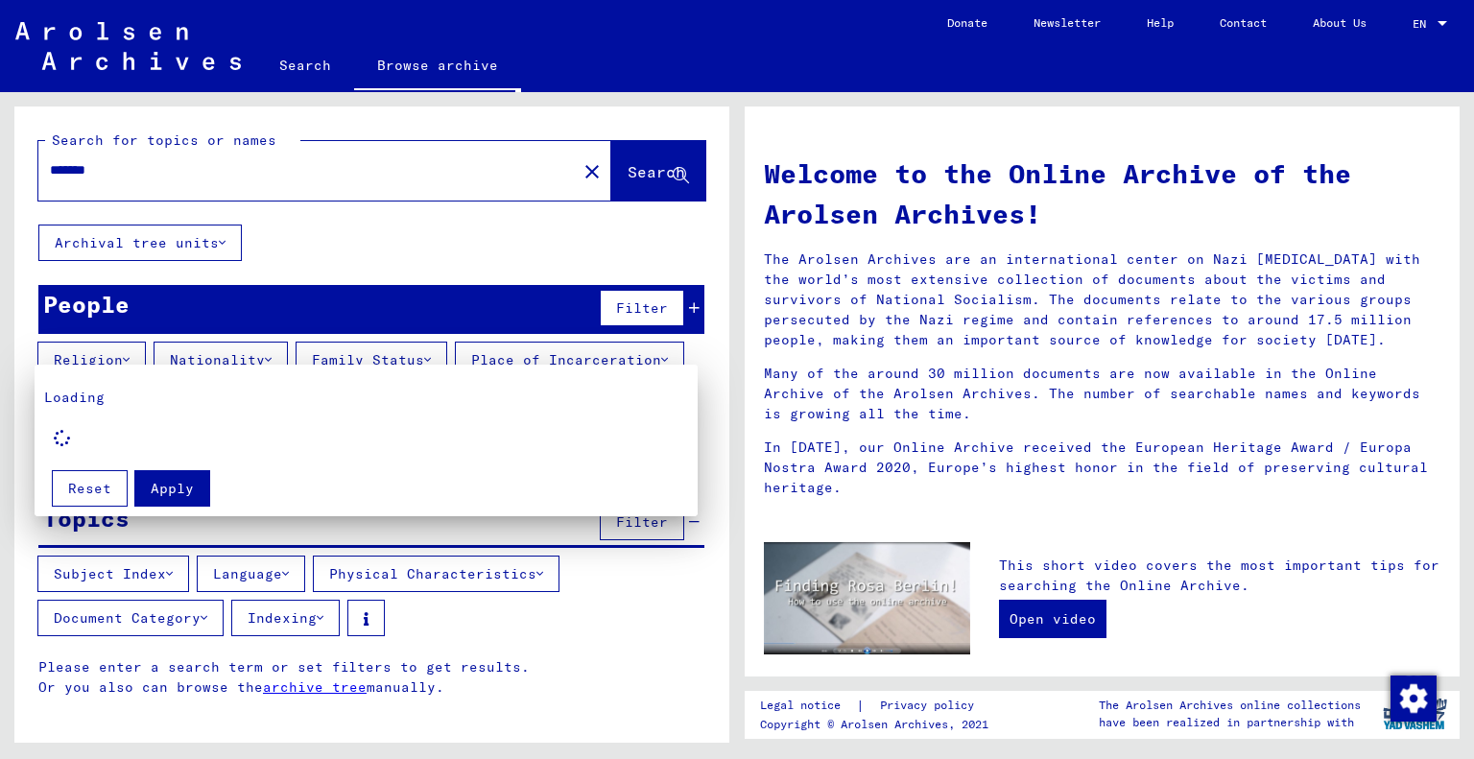
click at [83, 440] on div "Loading" at bounding box center [366, 422] width 644 height 69
click at [557, 643] on div at bounding box center [737, 379] width 1474 height 759
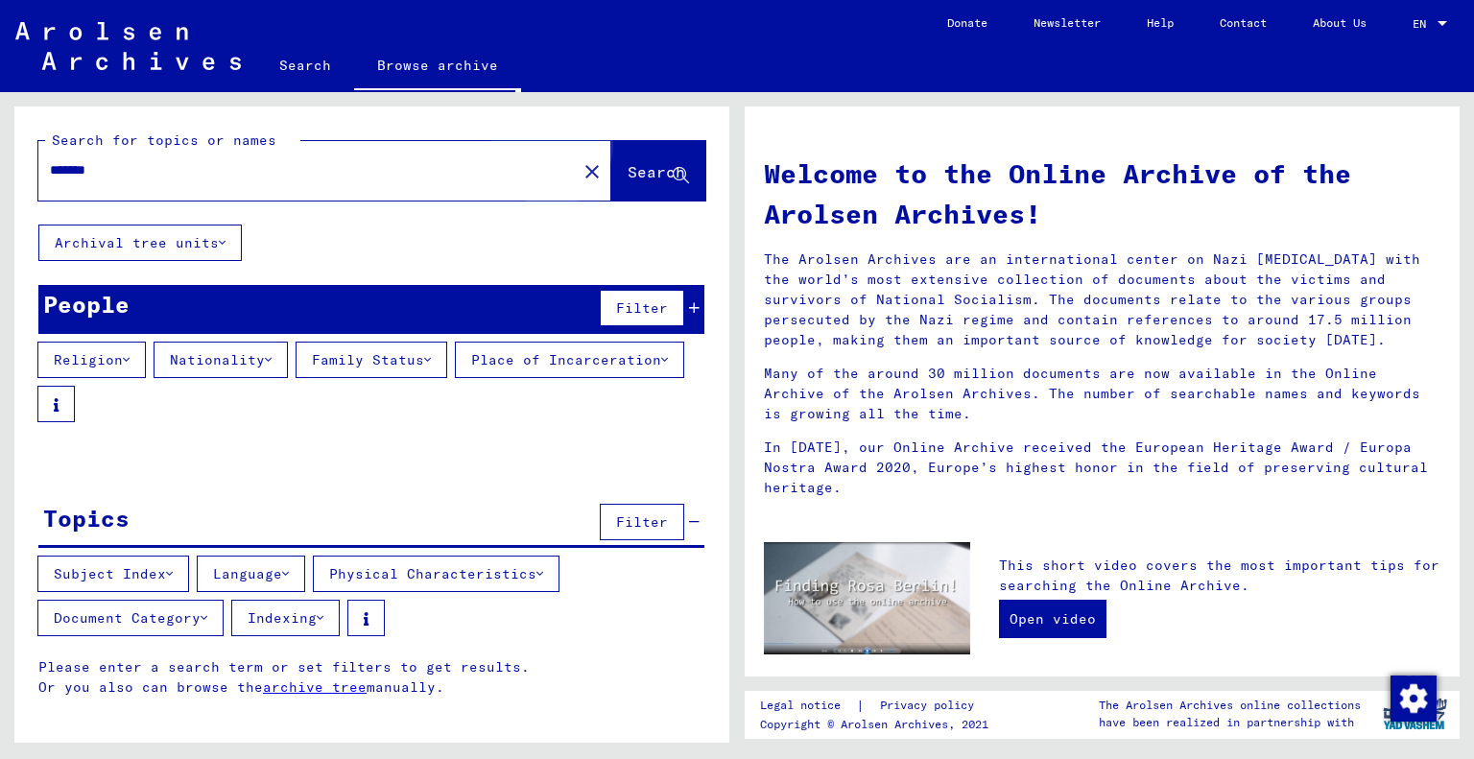
click at [629, 169] on span "Search" at bounding box center [656, 171] width 58 height 19
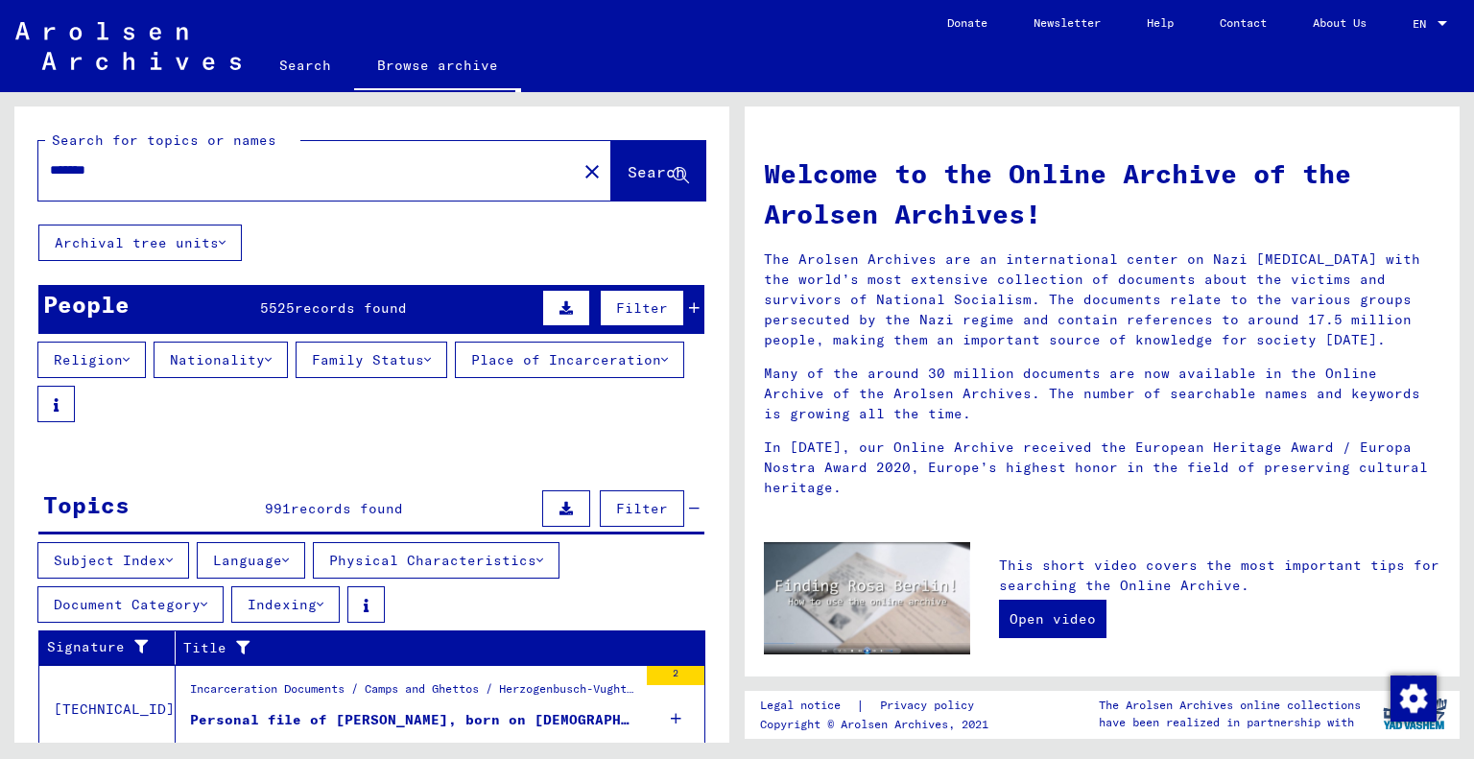
click at [177, 179] on input "*******" at bounding box center [302, 170] width 504 height 20
type input "**********"
click at [635, 170] on span "Search" at bounding box center [656, 171] width 58 height 19
click at [336, 305] on span "records found" at bounding box center [342, 307] width 112 height 17
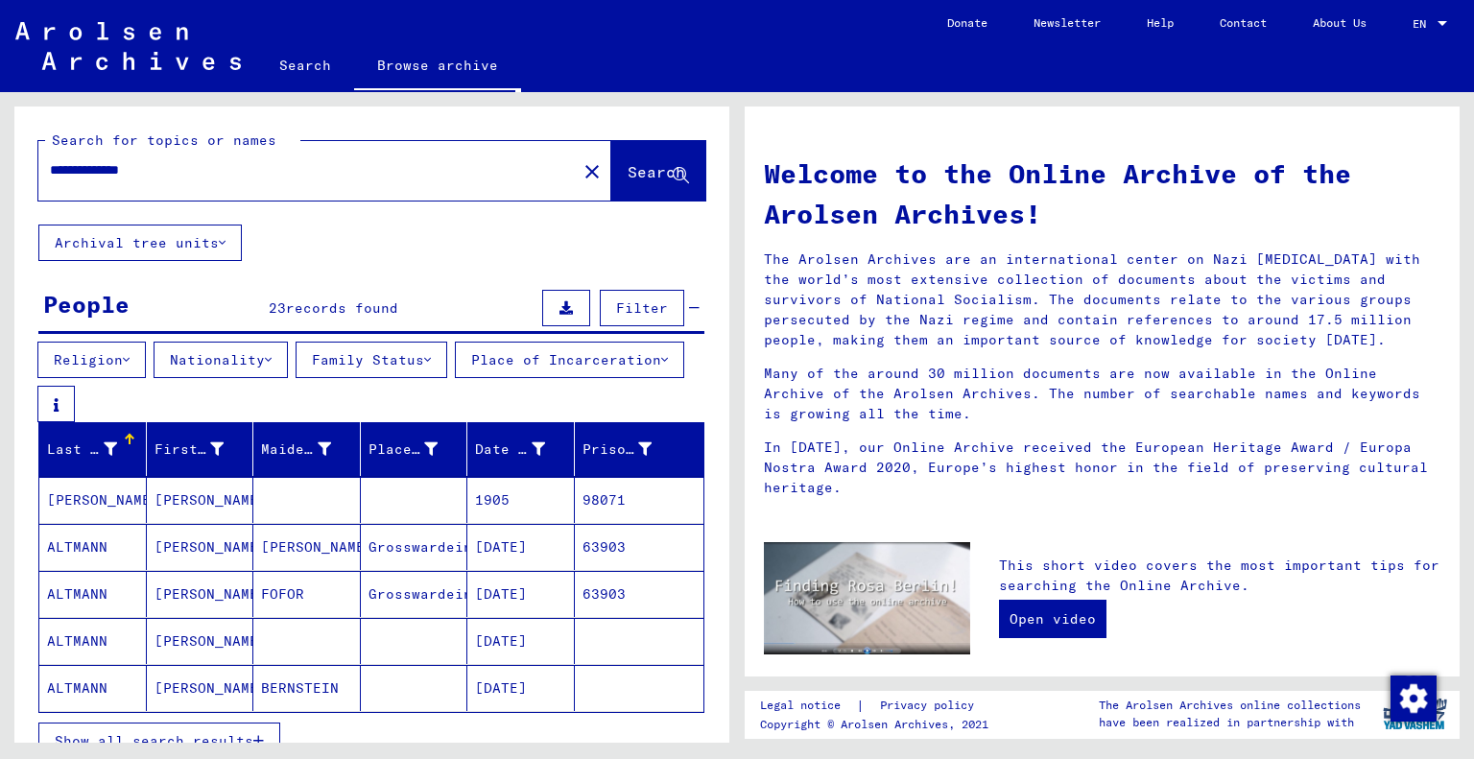
click at [587, 502] on mat-cell "98071" at bounding box center [640, 500] width 130 height 46
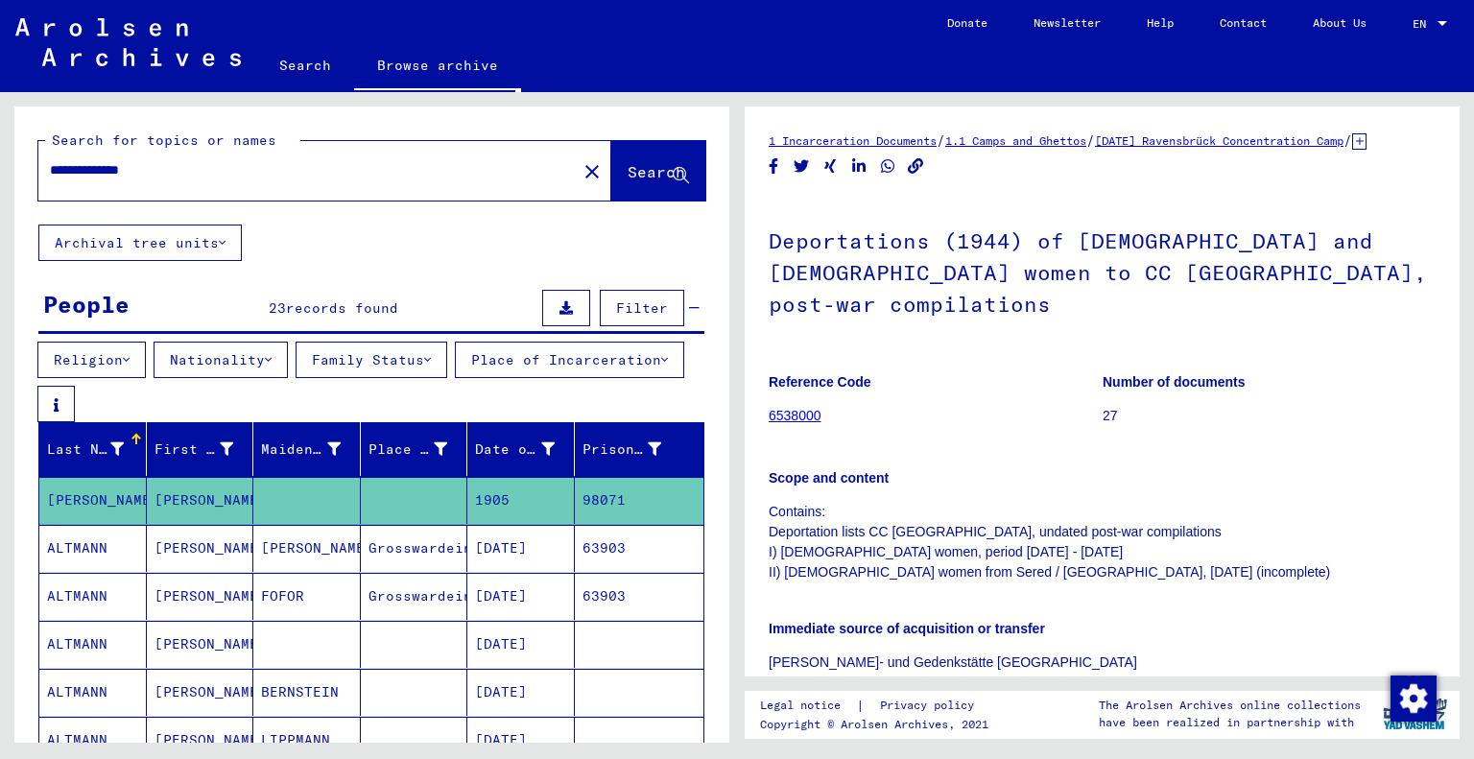
click at [810, 408] on link "6538000" at bounding box center [794, 415] width 53 height 15
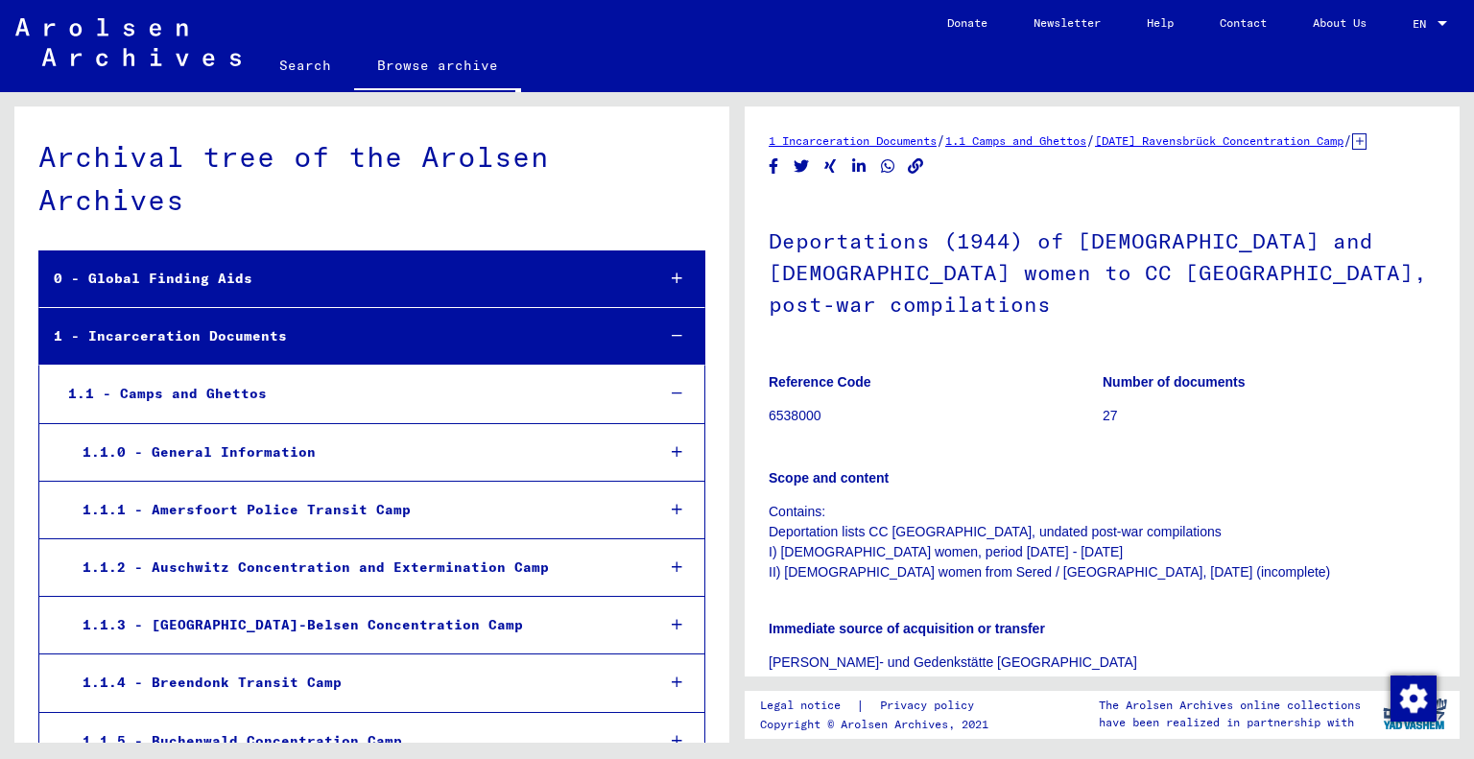
scroll to position [8111, 0]
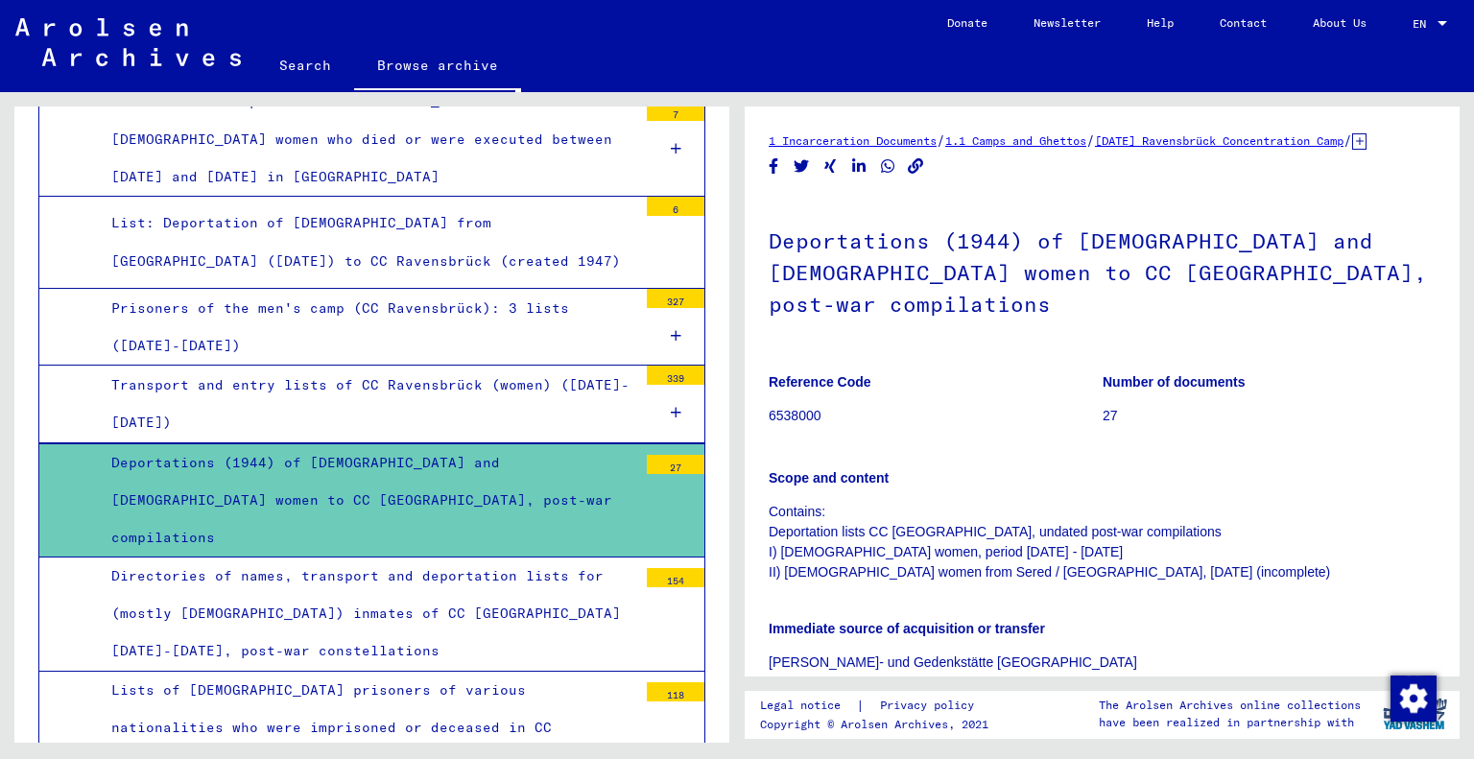
scroll to position [7925, 0]
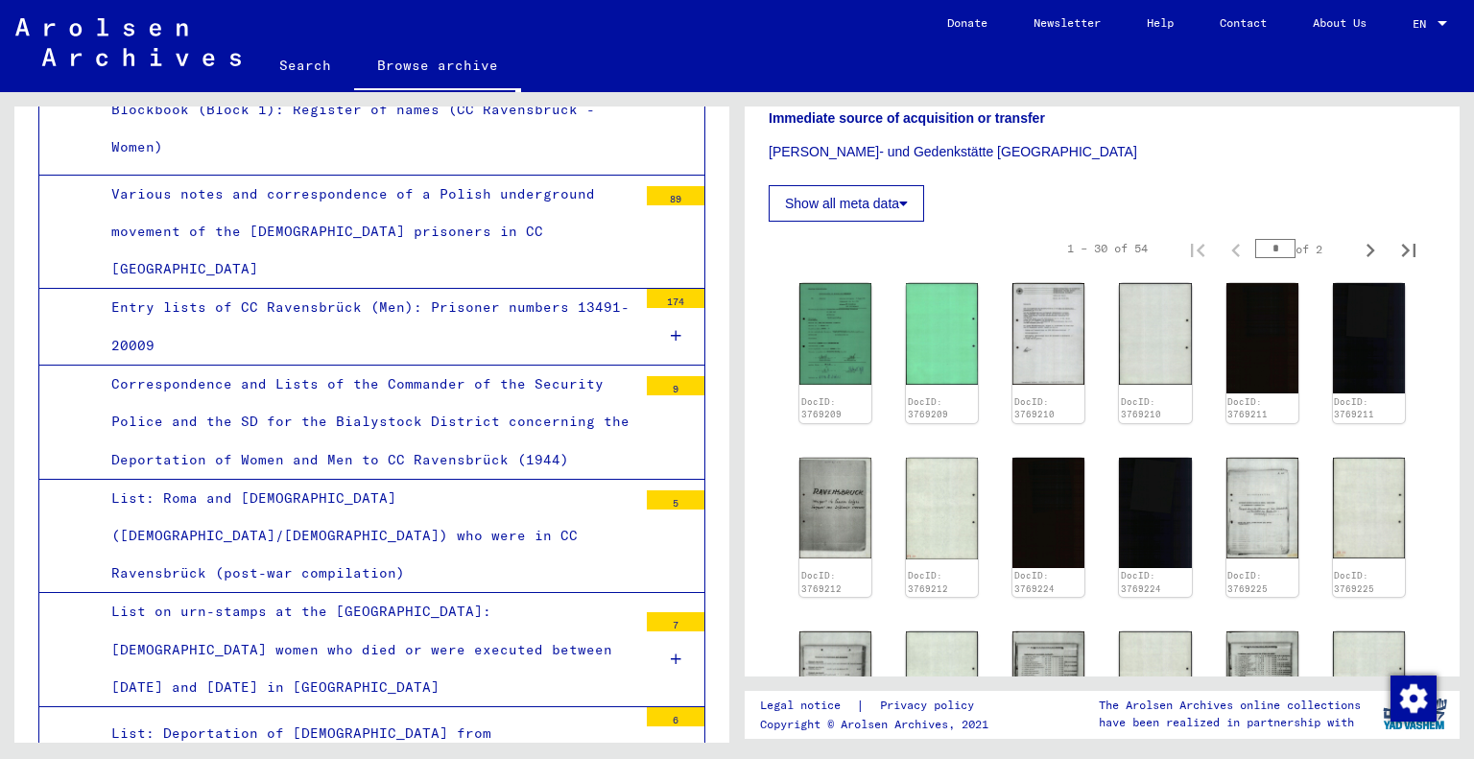
scroll to position [570, 0]
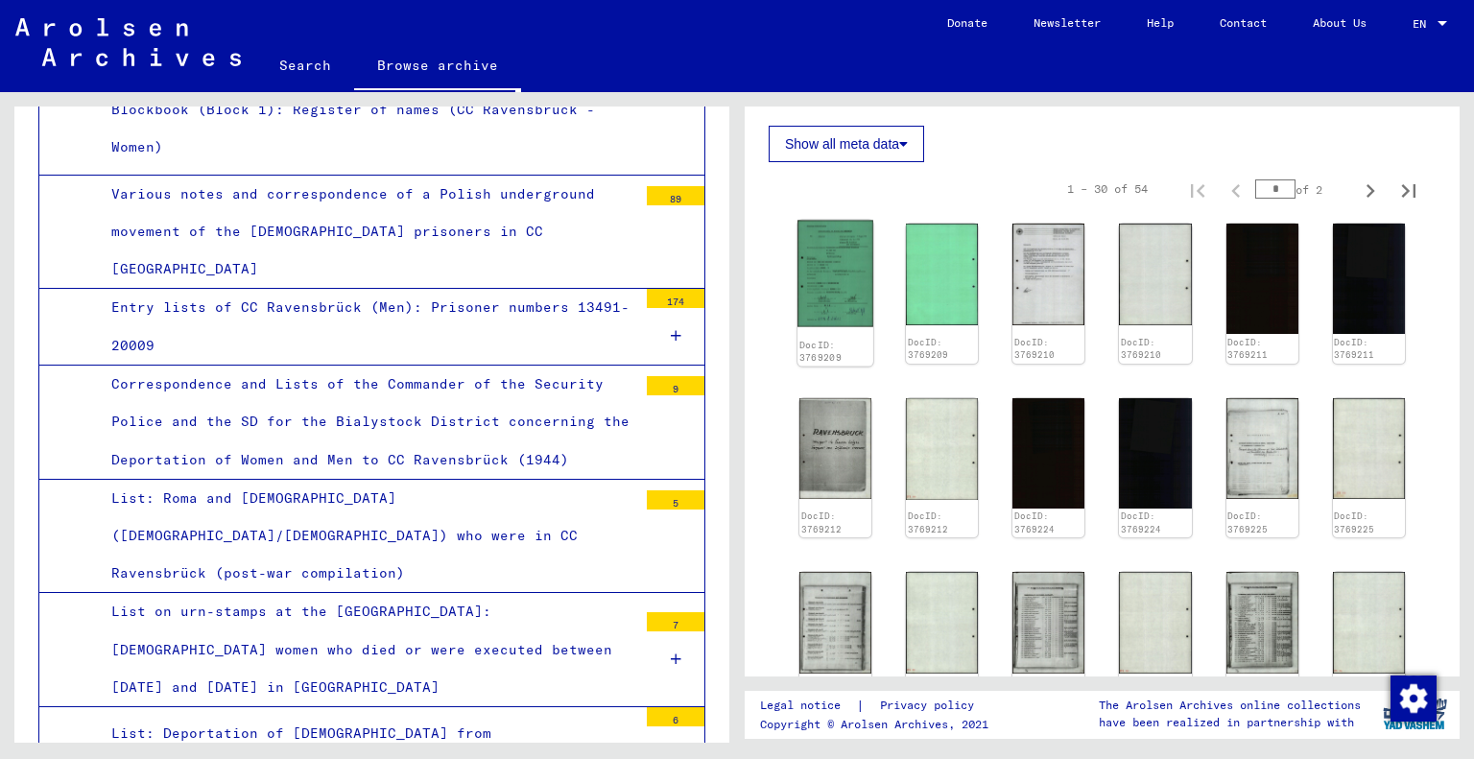
click at [829, 283] on img at bounding box center [835, 274] width 76 height 106
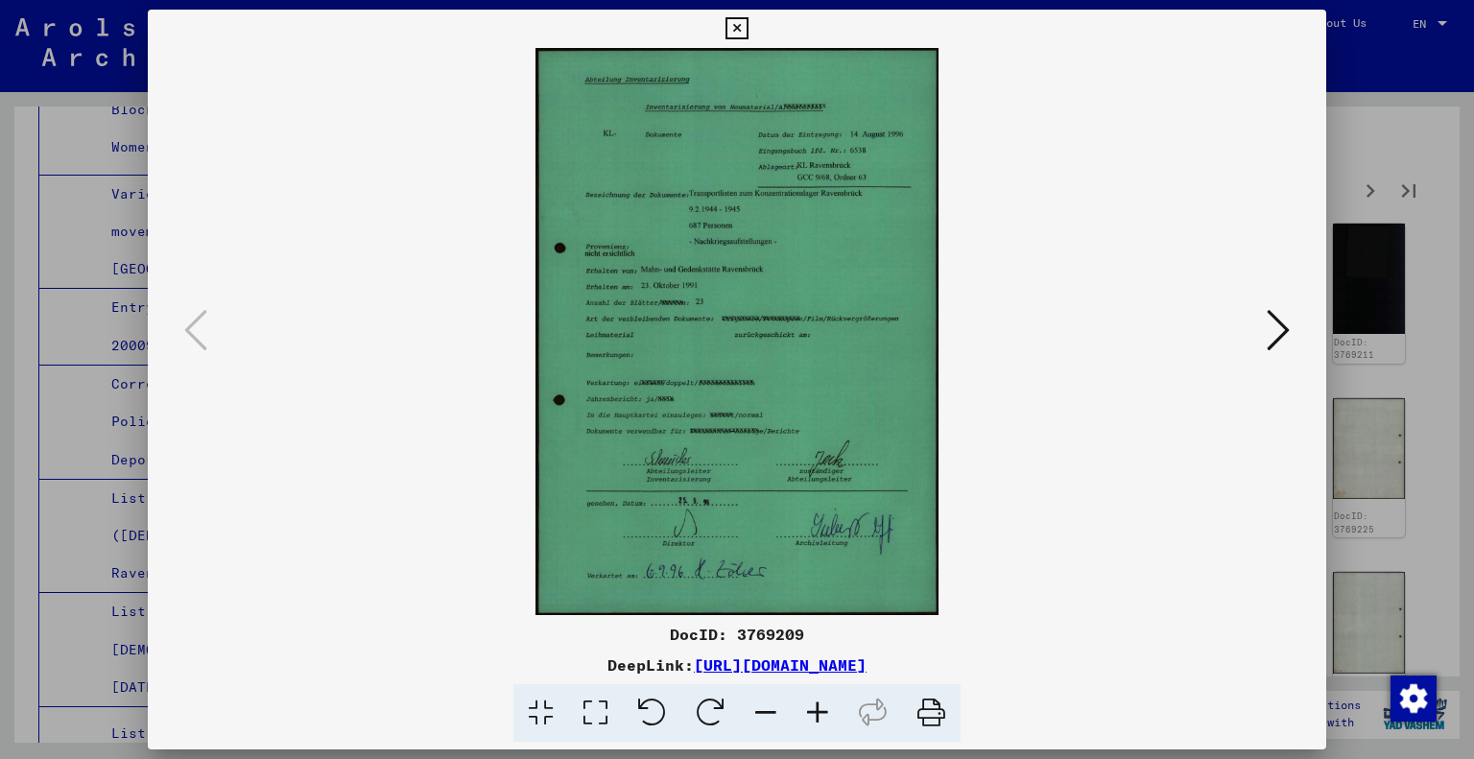
click at [1275, 320] on icon at bounding box center [1277, 330] width 23 height 46
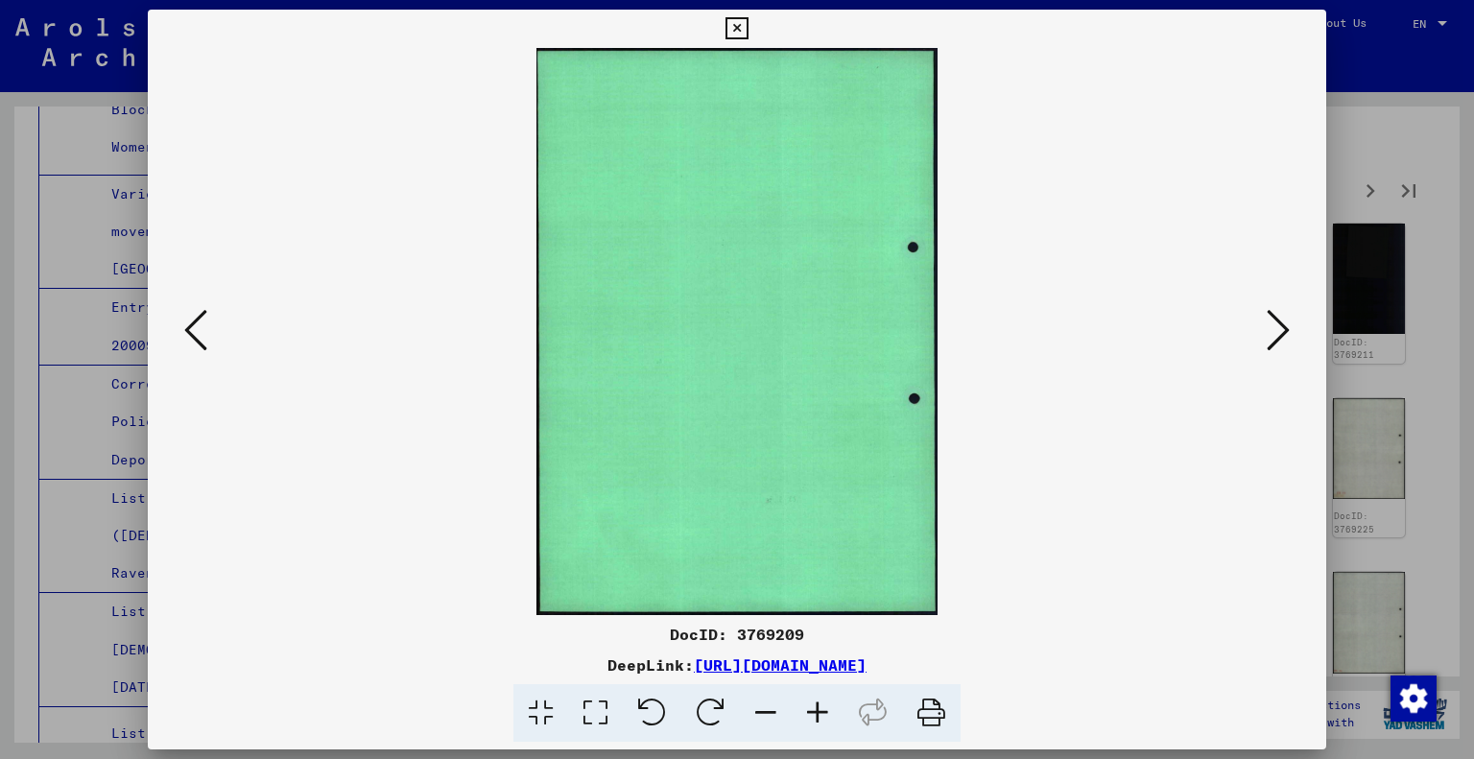
click at [1275, 320] on icon at bounding box center [1277, 330] width 23 height 46
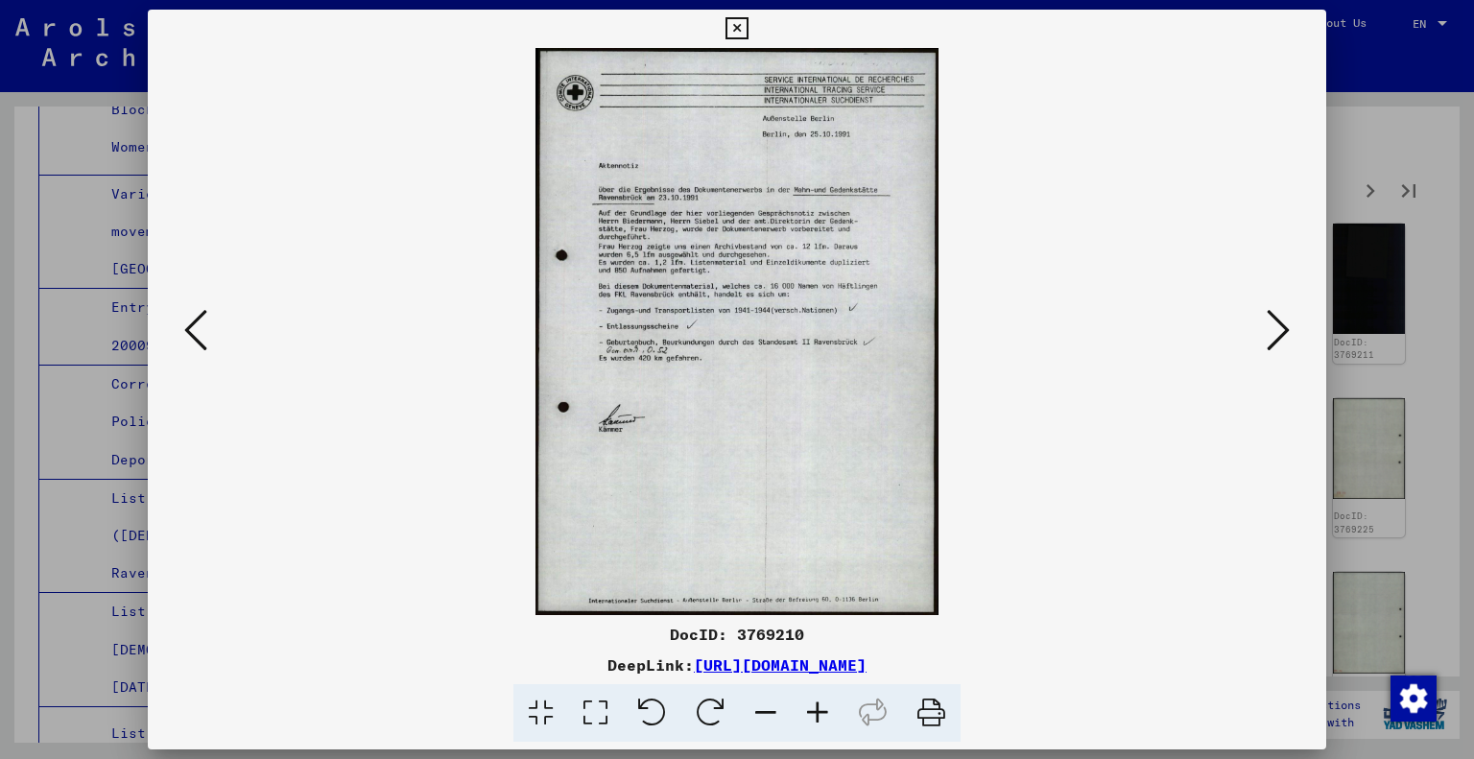
click at [1275, 320] on icon at bounding box center [1277, 330] width 23 height 46
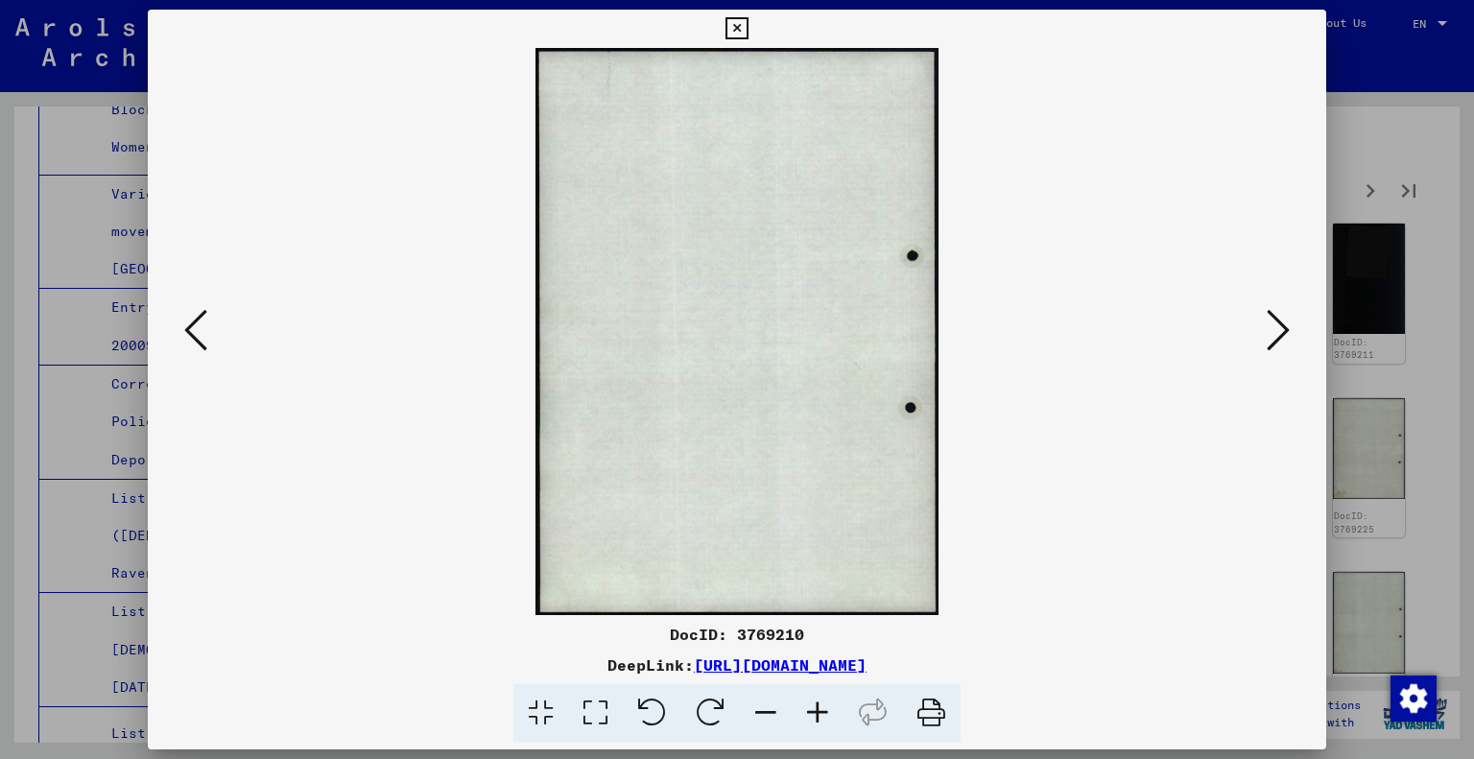
click at [1275, 320] on icon at bounding box center [1277, 330] width 23 height 46
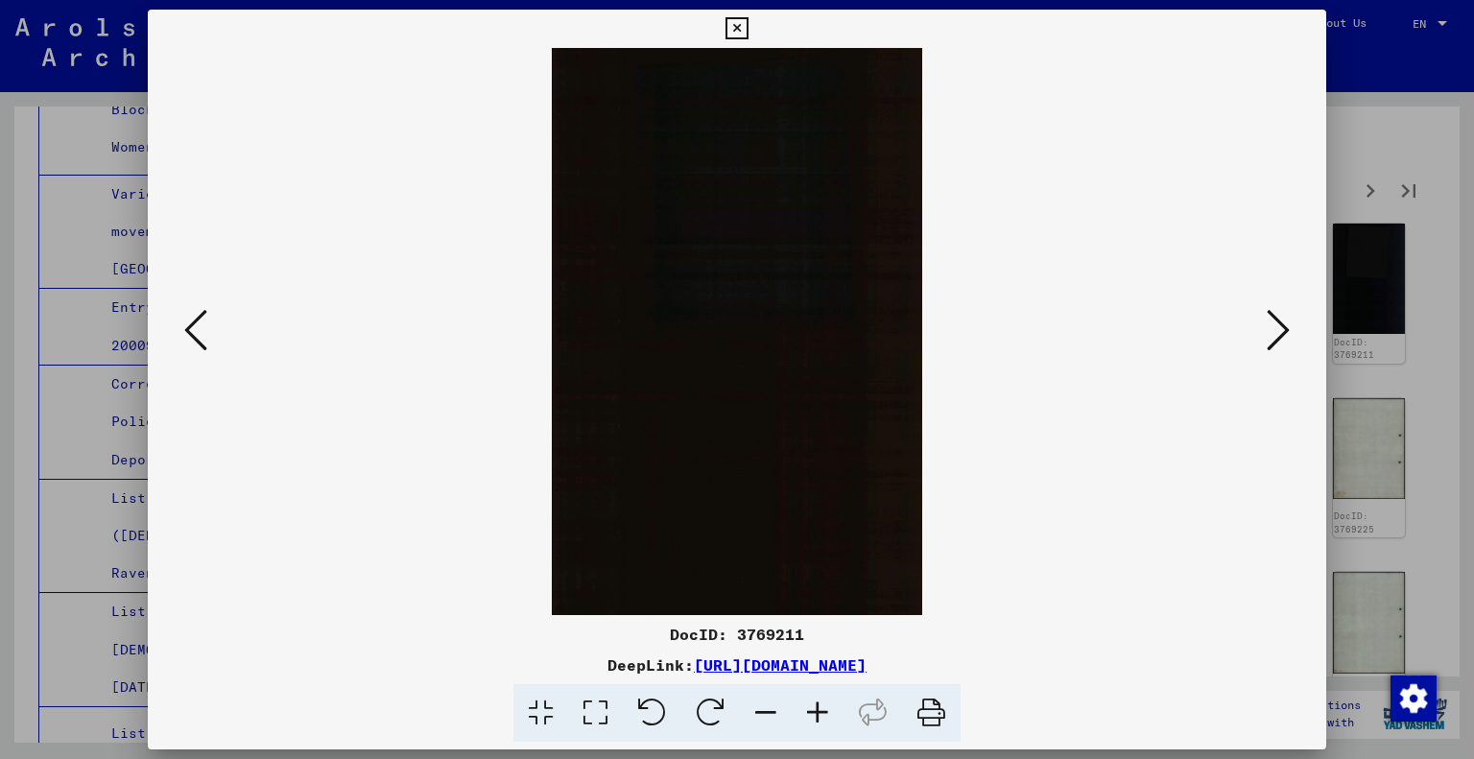
click at [1275, 320] on icon at bounding box center [1277, 330] width 23 height 46
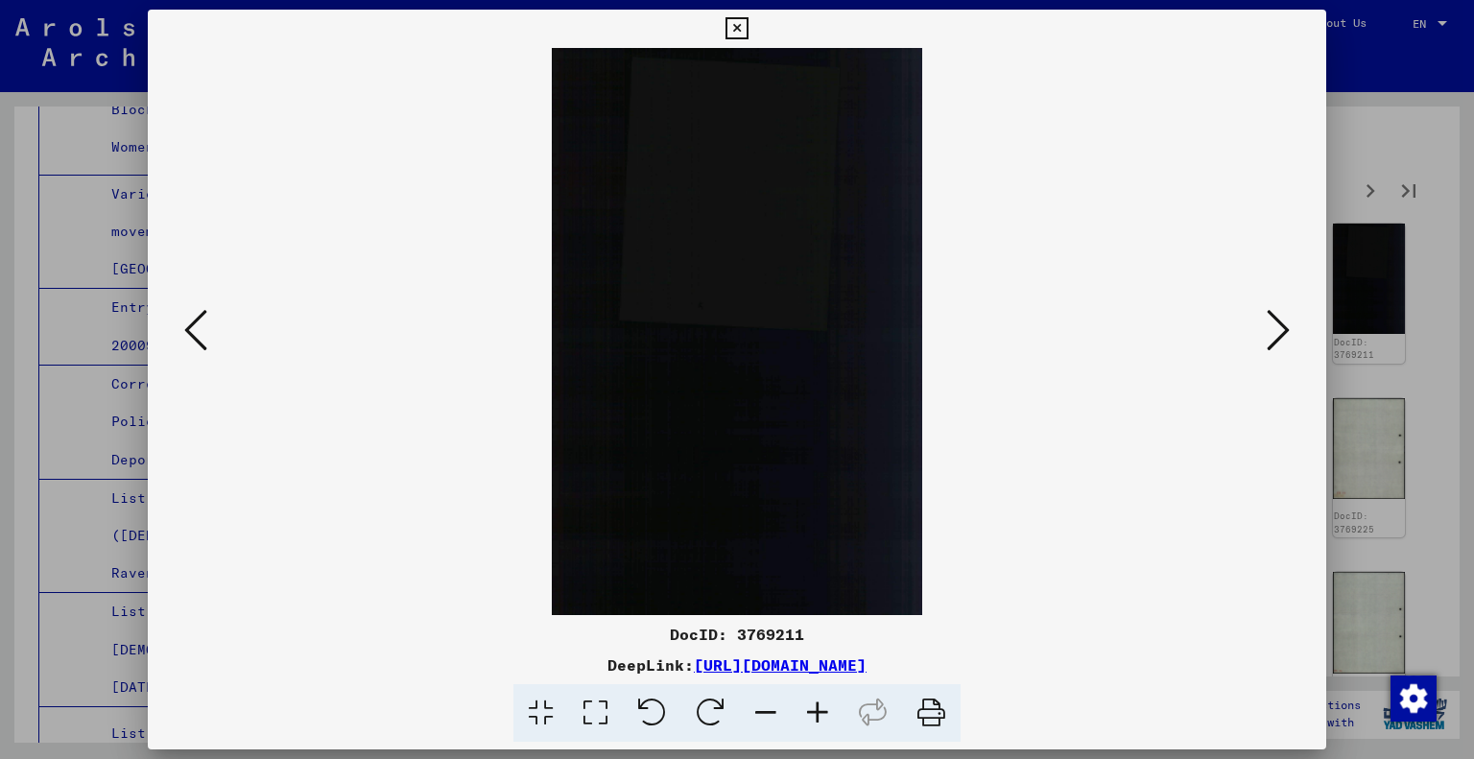
click at [192, 330] on icon at bounding box center [195, 330] width 23 height 46
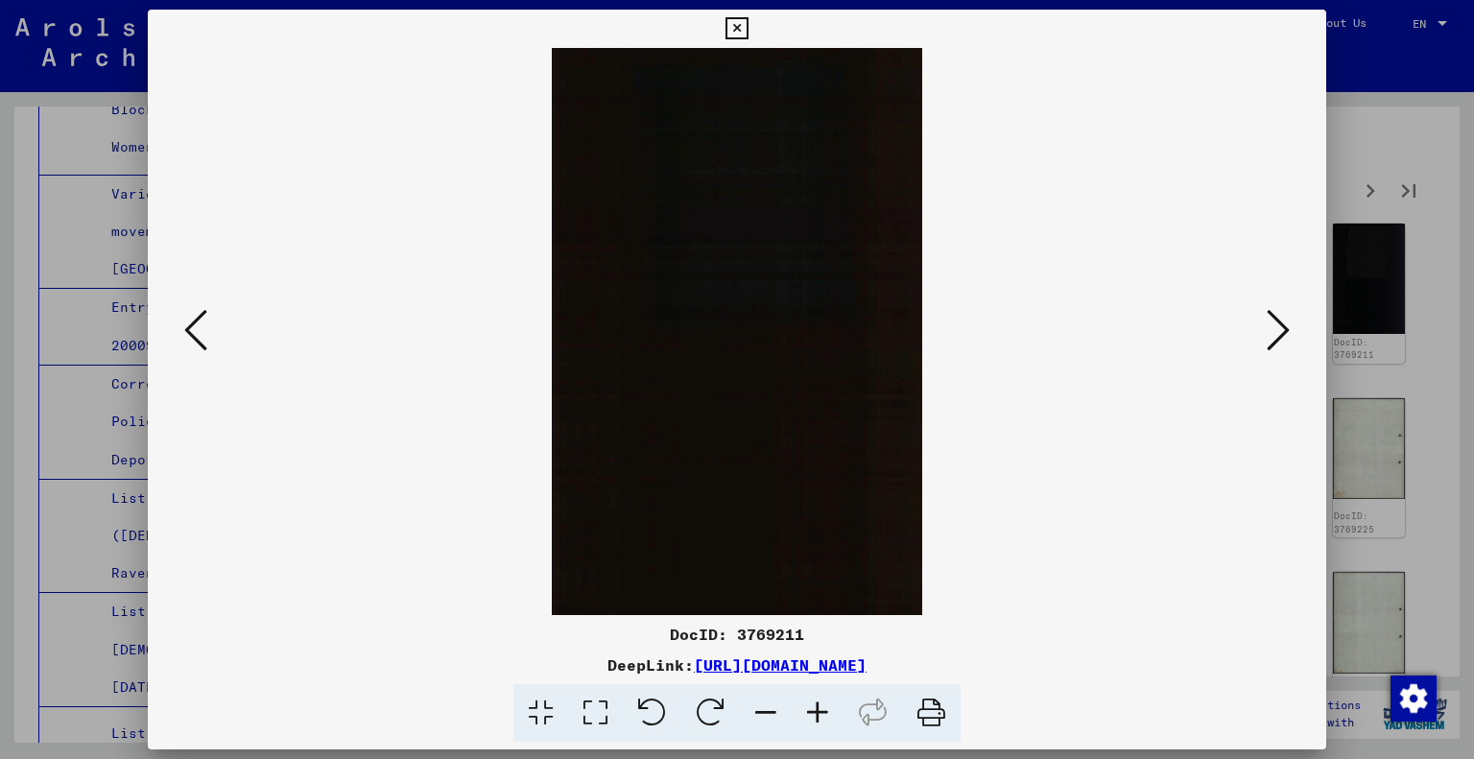
click at [192, 330] on icon at bounding box center [195, 330] width 23 height 46
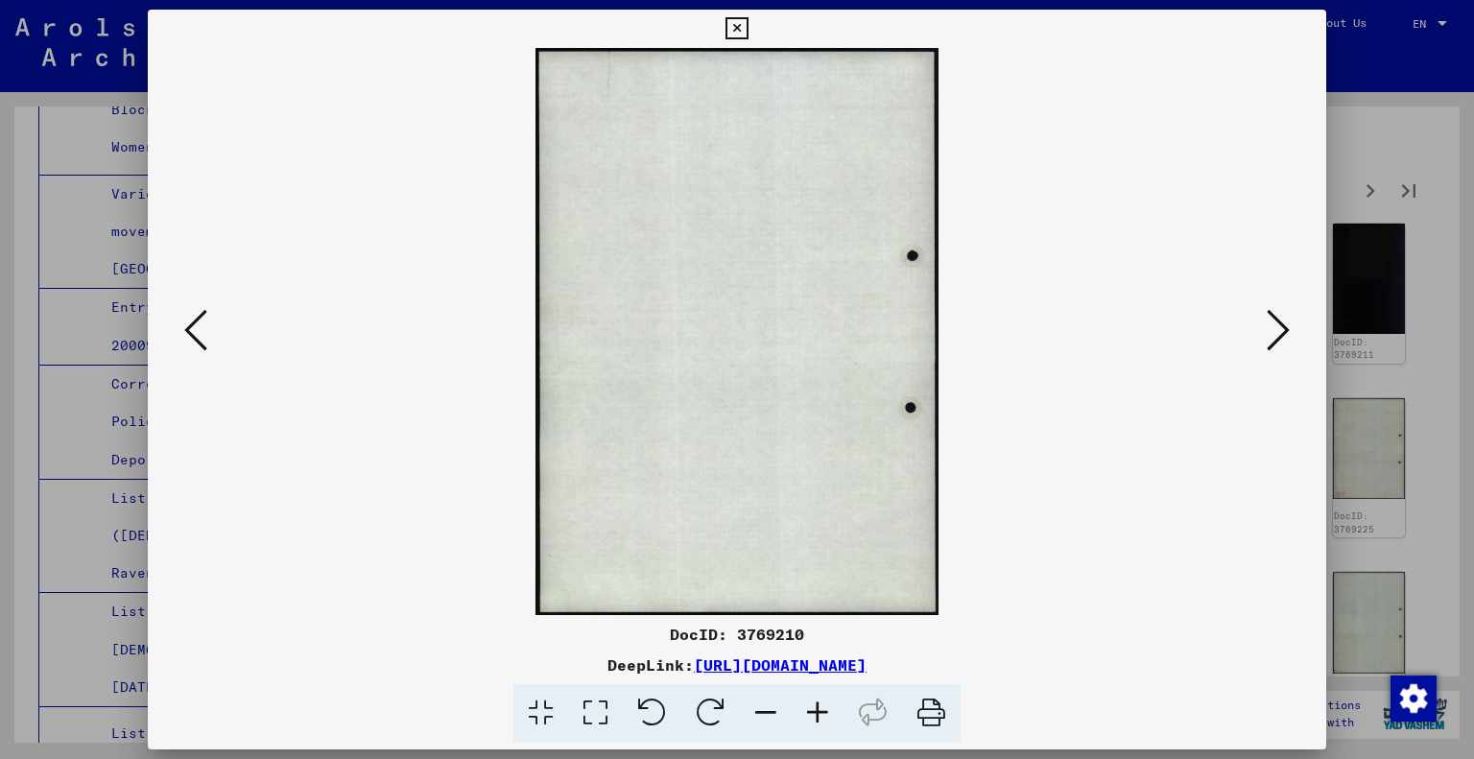
click at [192, 330] on icon at bounding box center [195, 330] width 23 height 46
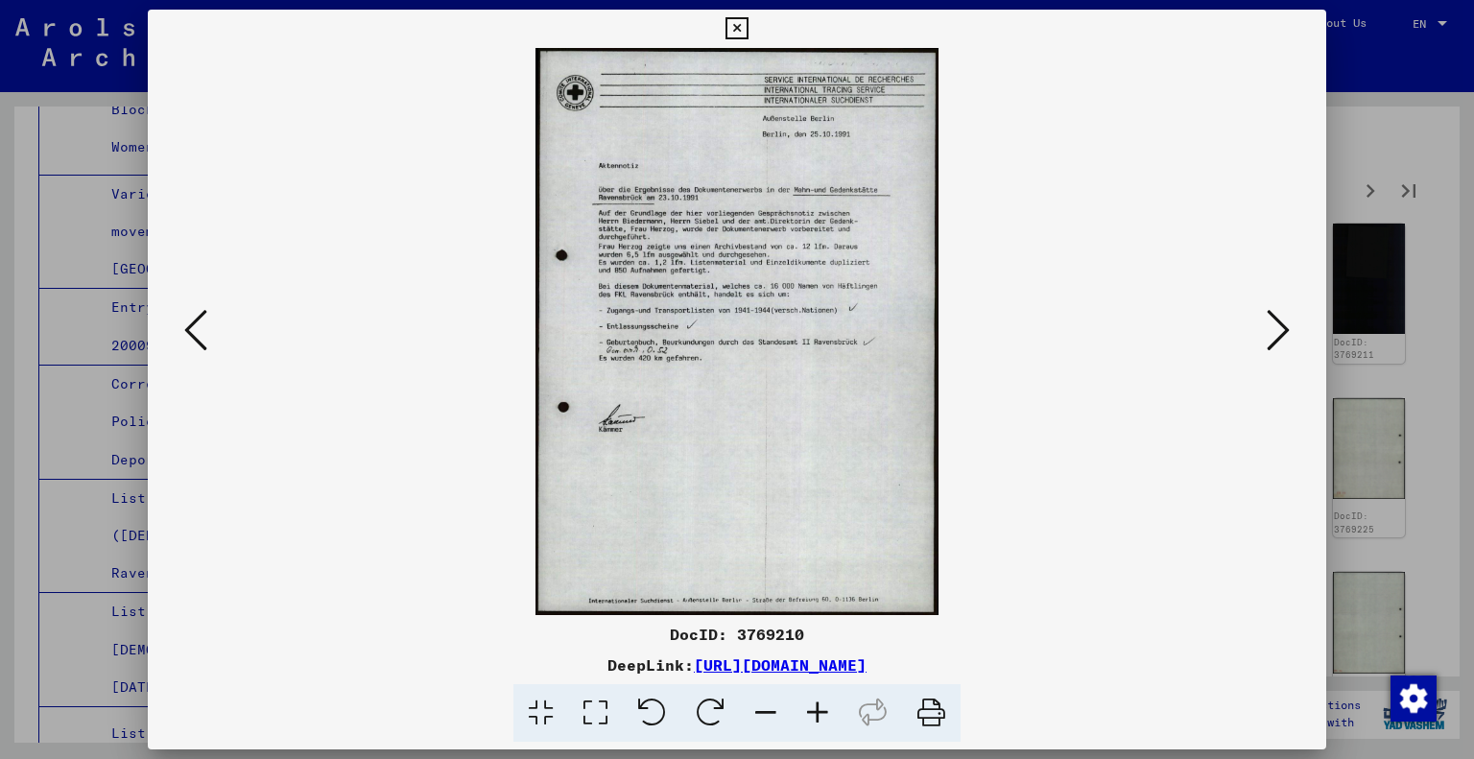
click at [192, 330] on icon at bounding box center [195, 330] width 23 height 46
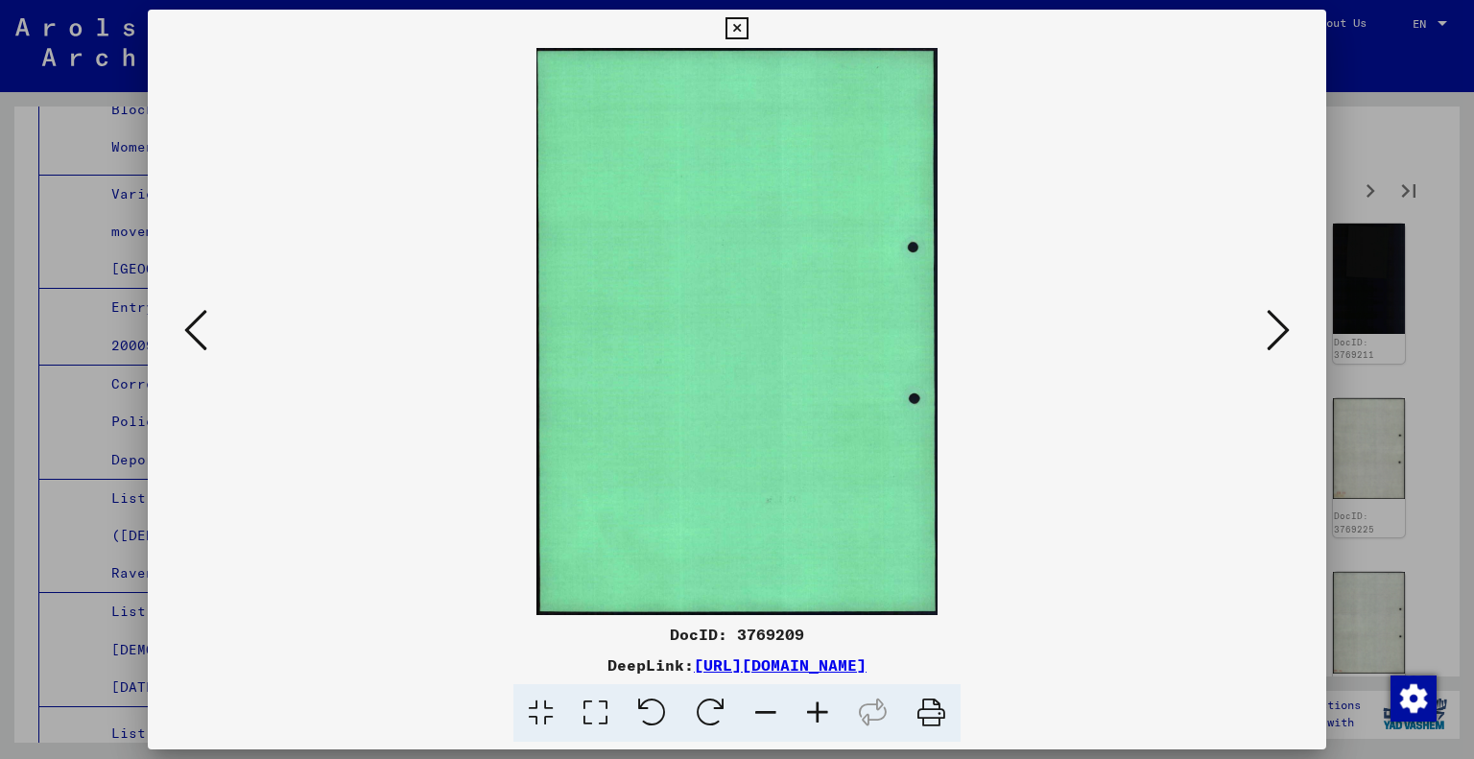
click at [192, 330] on icon at bounding box center [195, 330] width 23 height 46
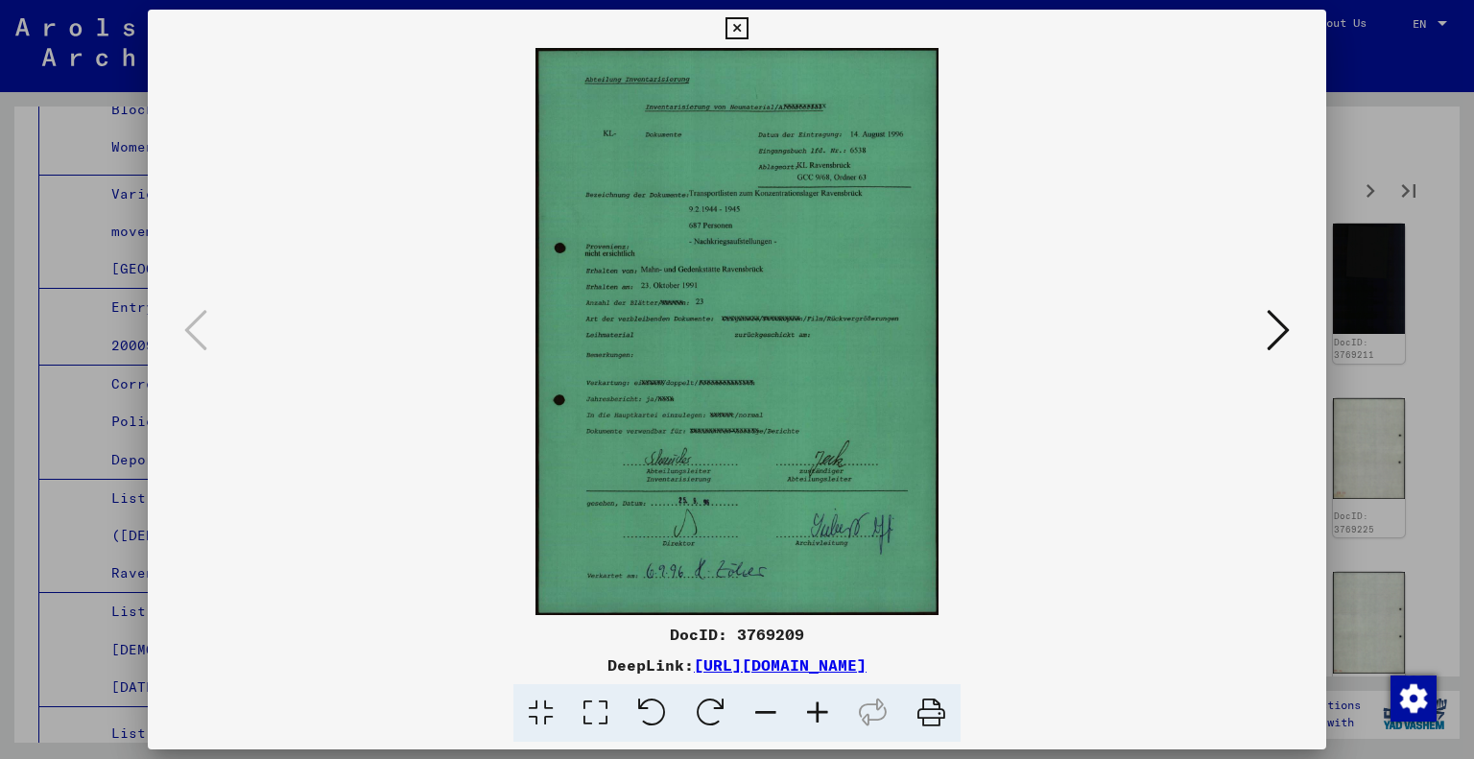
click at [392, 205] on img at bounding box center [737, 331] width 1049 height 567
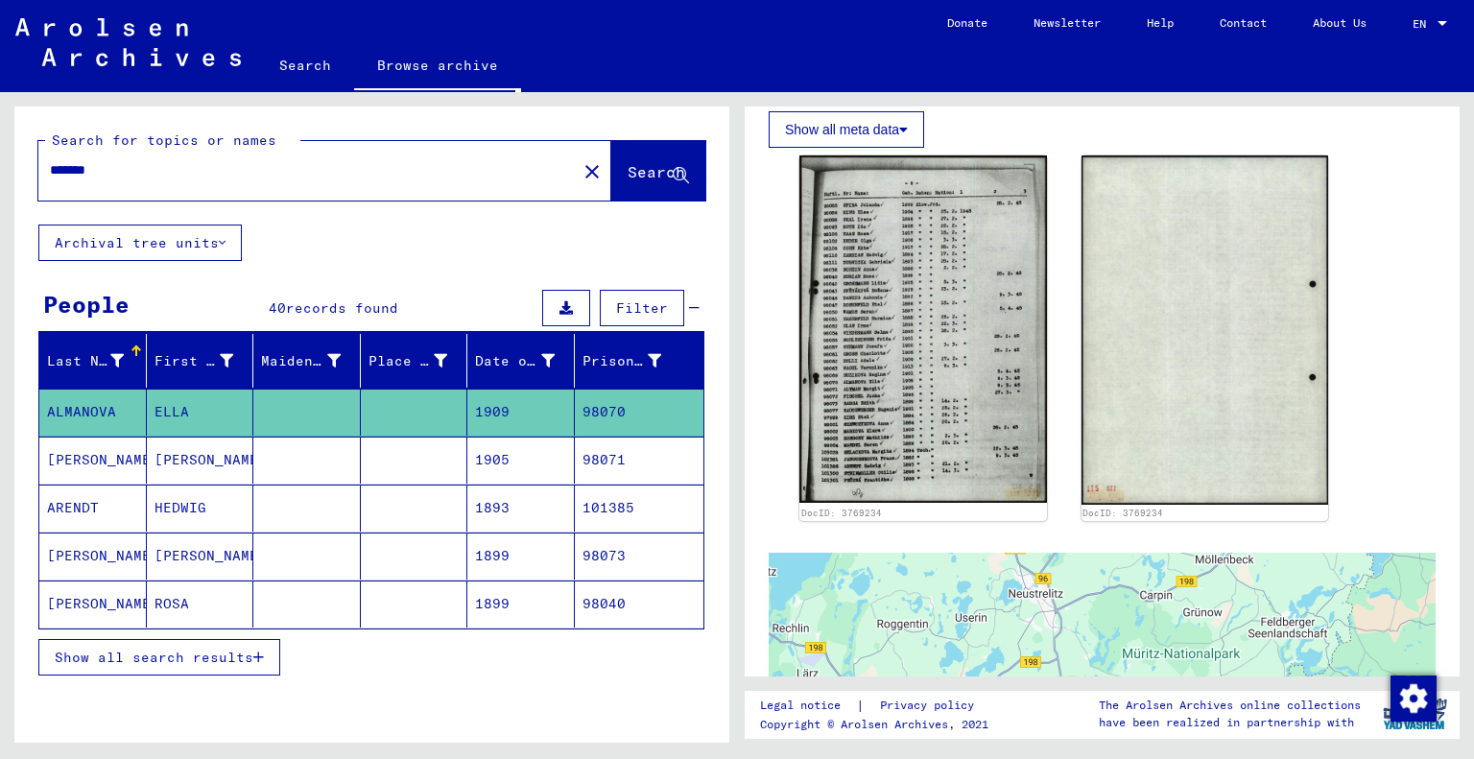
scroll to position [623, 0]
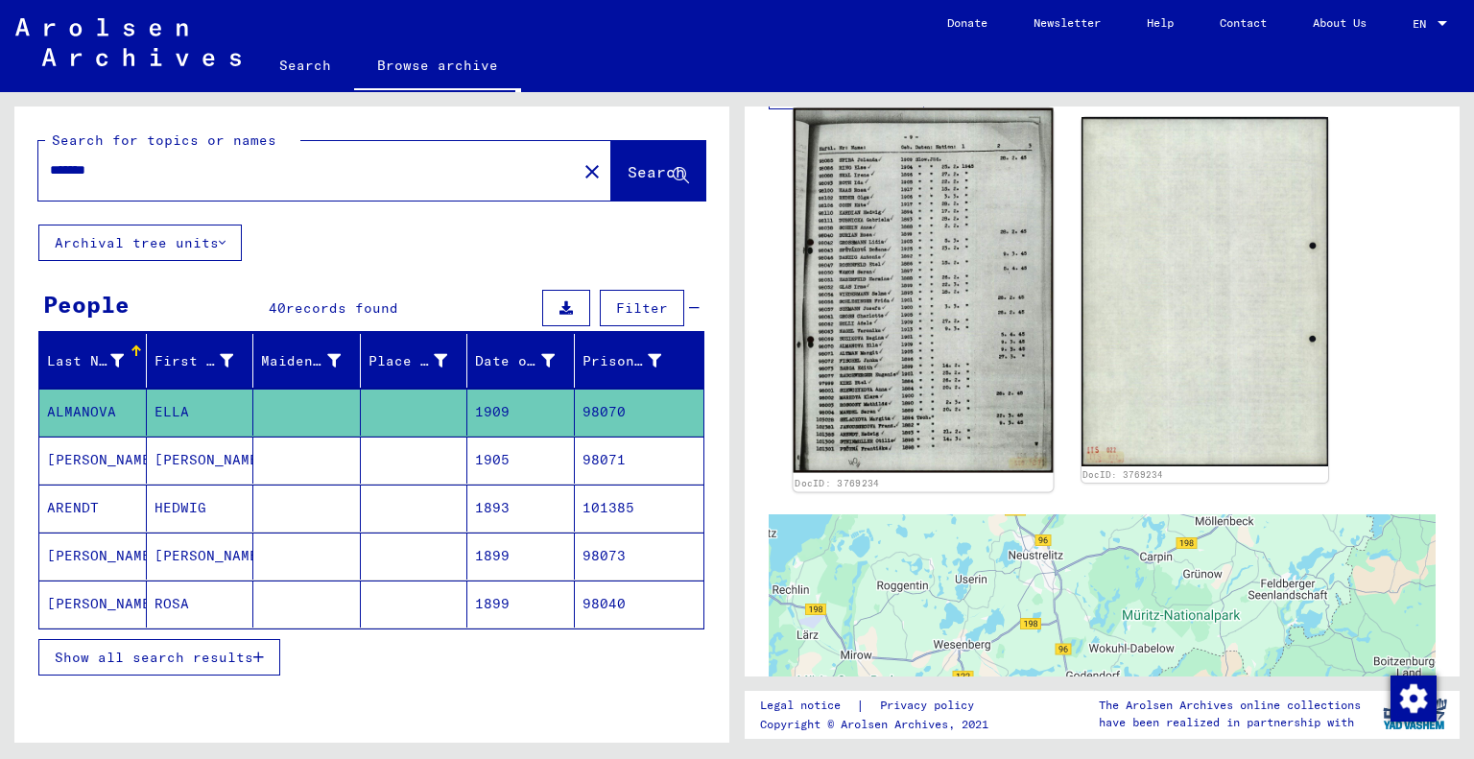
click at [905, 343] on img at bounding box center [922, 290] width 259 height 365
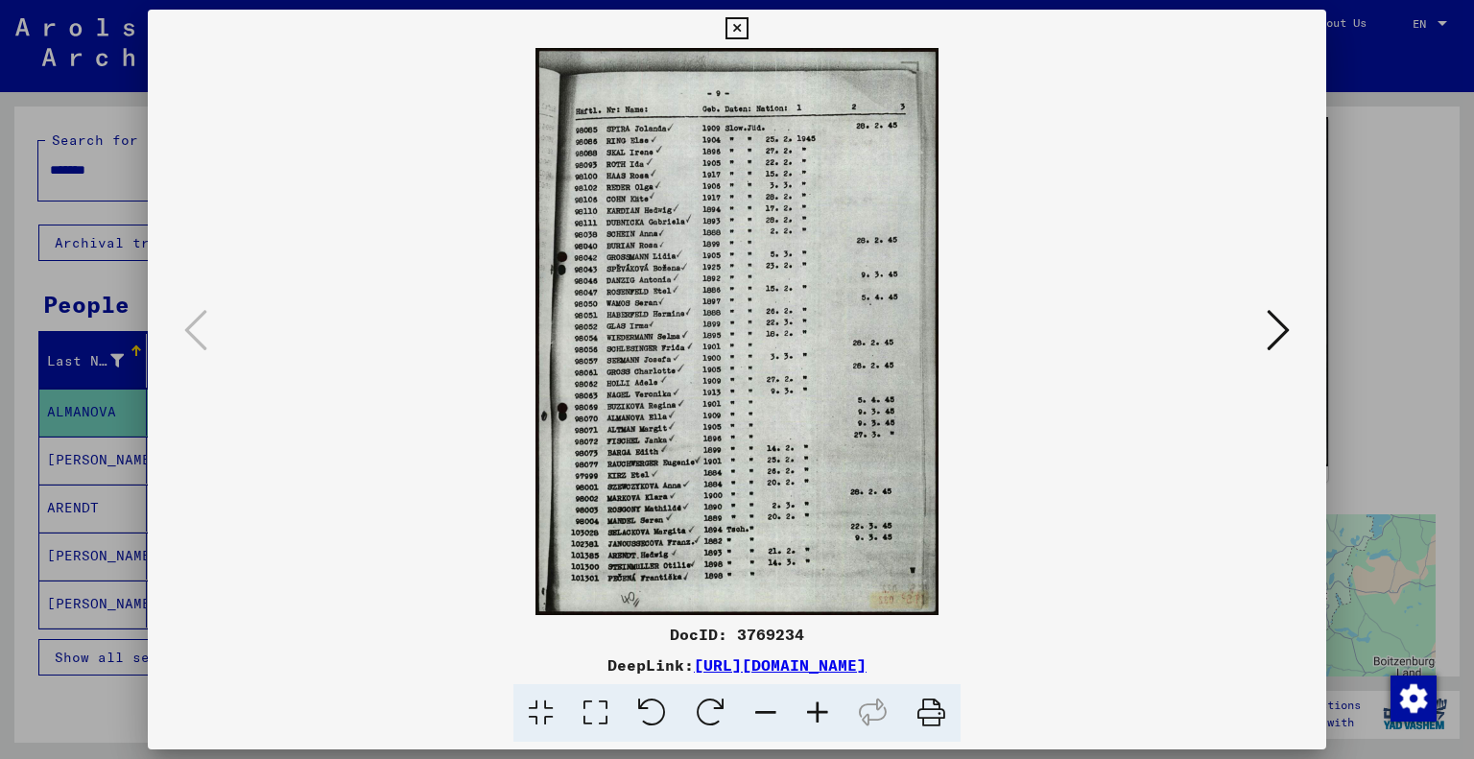
click at [1278, 324] on icon at bounding box center [1277, 330] width 23 height 46
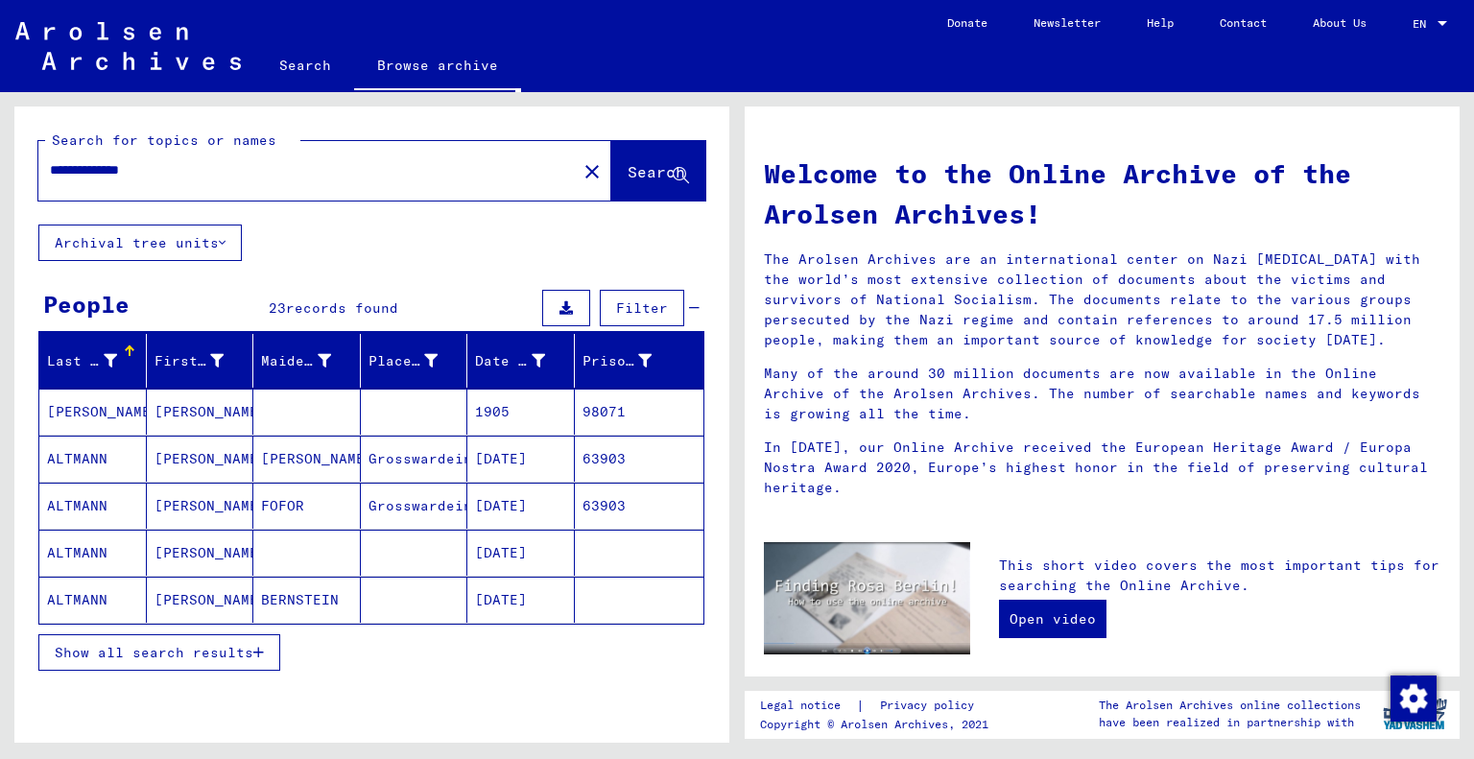
click at [591, 412] on mat-cell "98071" at bounding box center [640, 412] width 130 height 46
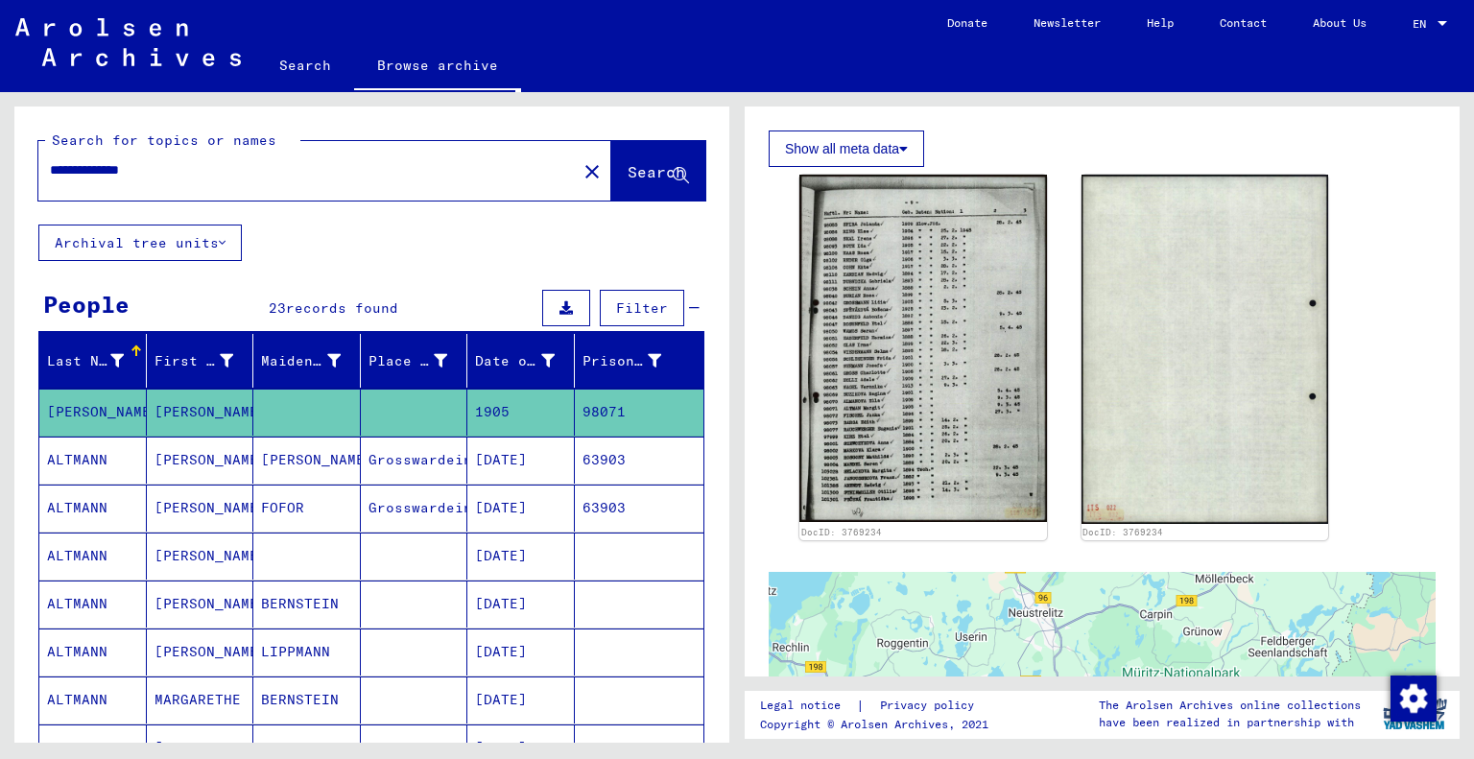
scroll to position [556, 0]
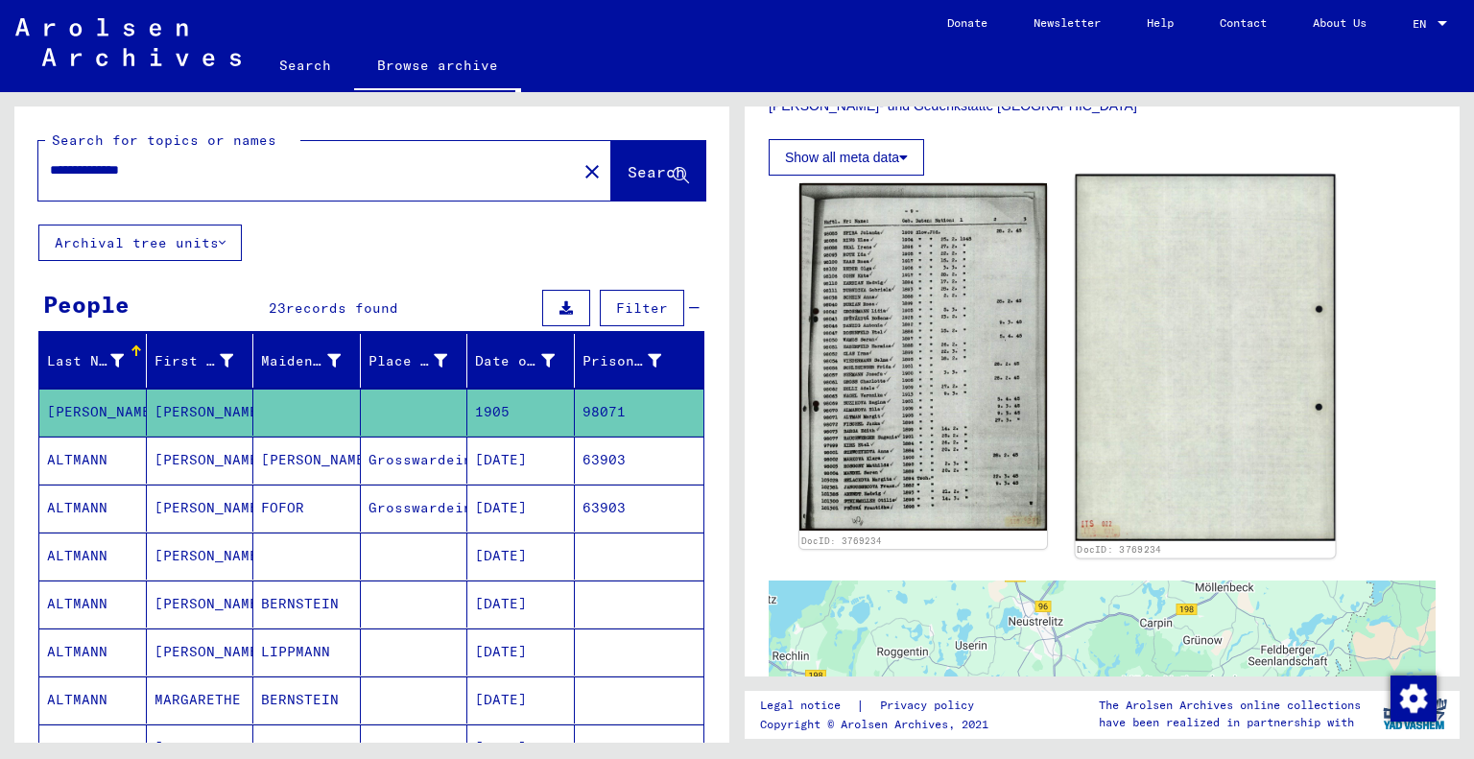
click at [1179, 398] on img at bounding box center [1203, 358] width 259 height 366
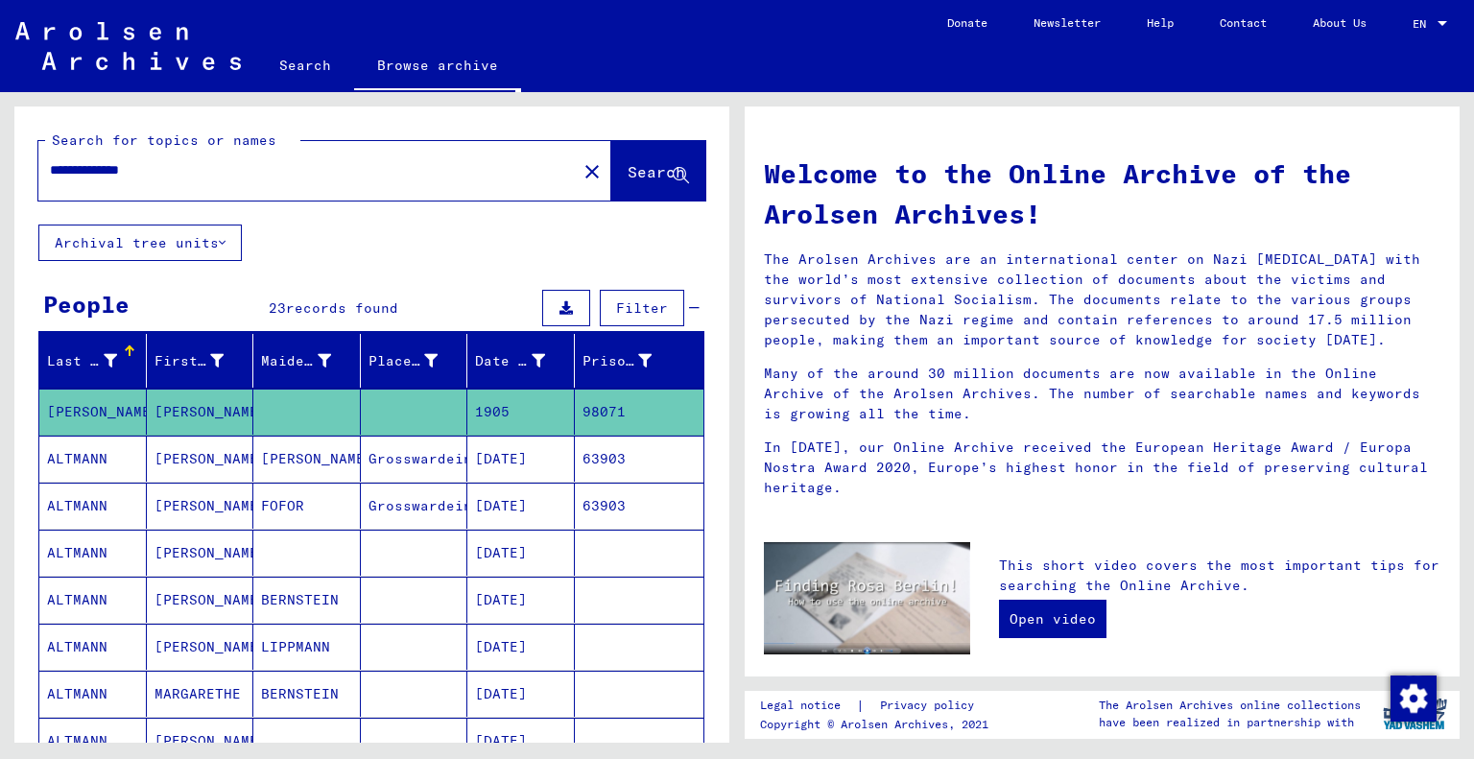
click at [177, 172] on input "**********" at bounding box center [302, 170] width 504 height 20
click at [628, 168] on span "Search" at bounding box center [656, 171] width 58 height 19
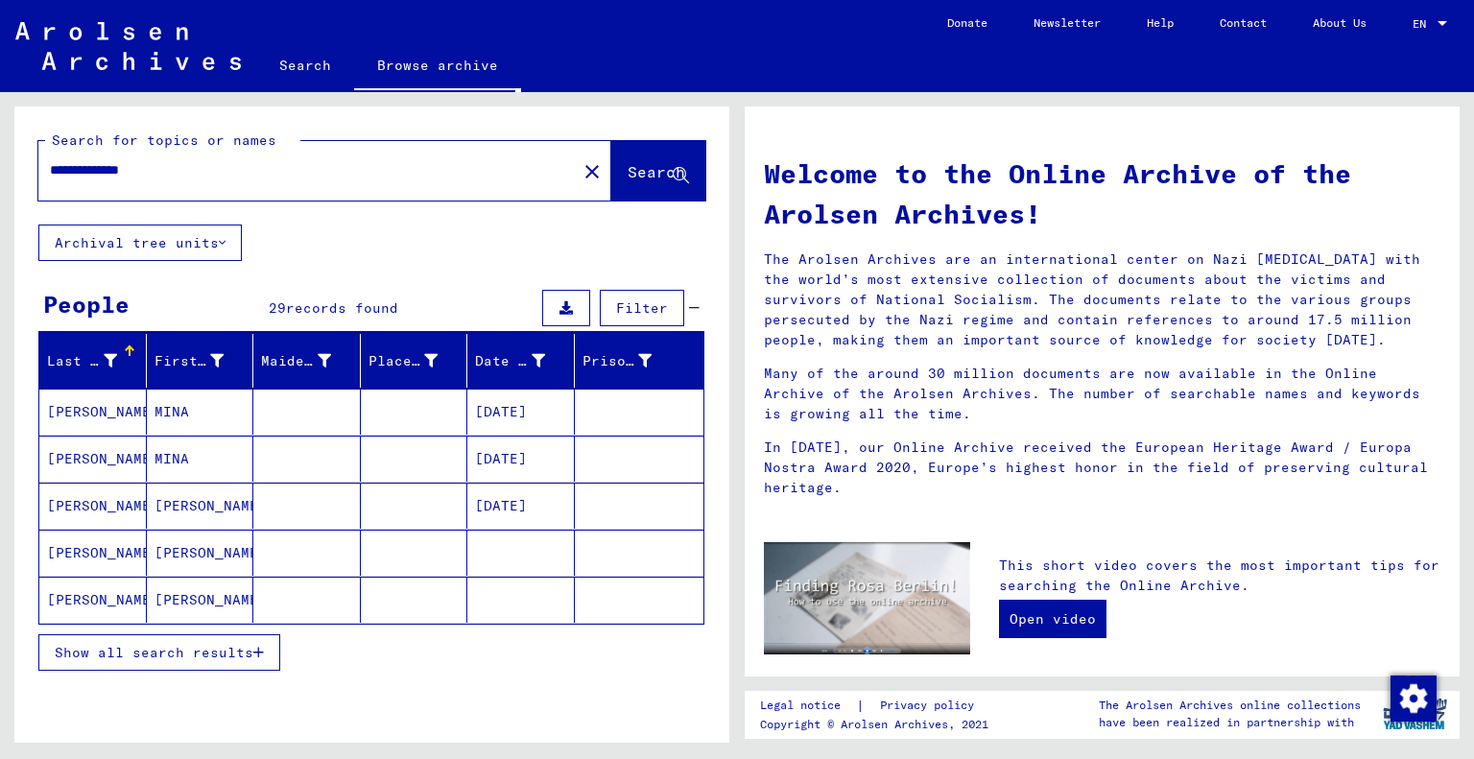
click at [181, 164] on input "**********" at bounding box center [302, 170] width 504 height 20
click at [627, 169] on span "Search" at bounding box center [656, 171] width 58 height 19
click at [610, 411] on mat-cell "102057" at bounding box center [640, 412] width 130 height 46
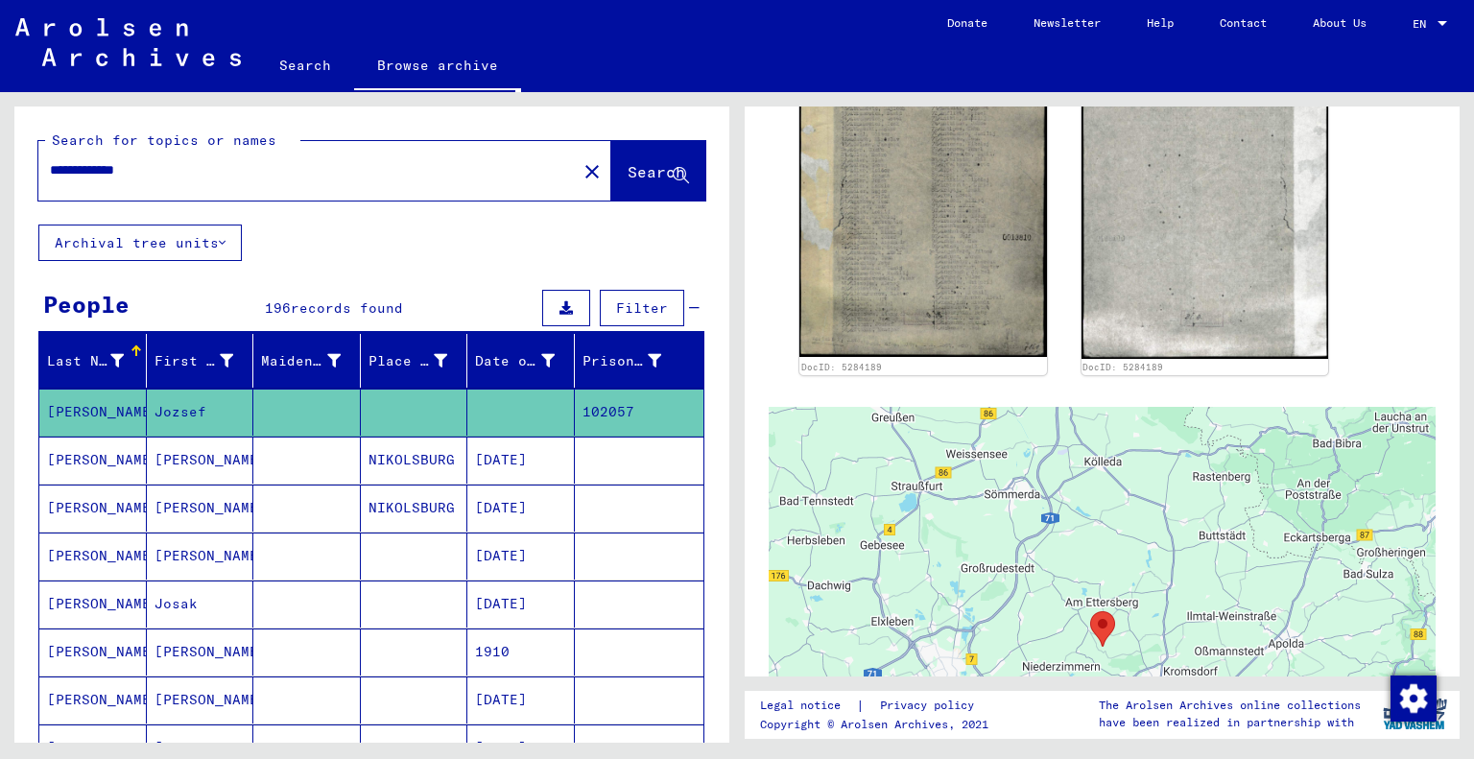
click at [173, 177] on input "**********" at bounding box center [307, 170] width 515 height 20
click at [652, 181] on span "Search" at bounding box center [657, 173] width 61 height 20
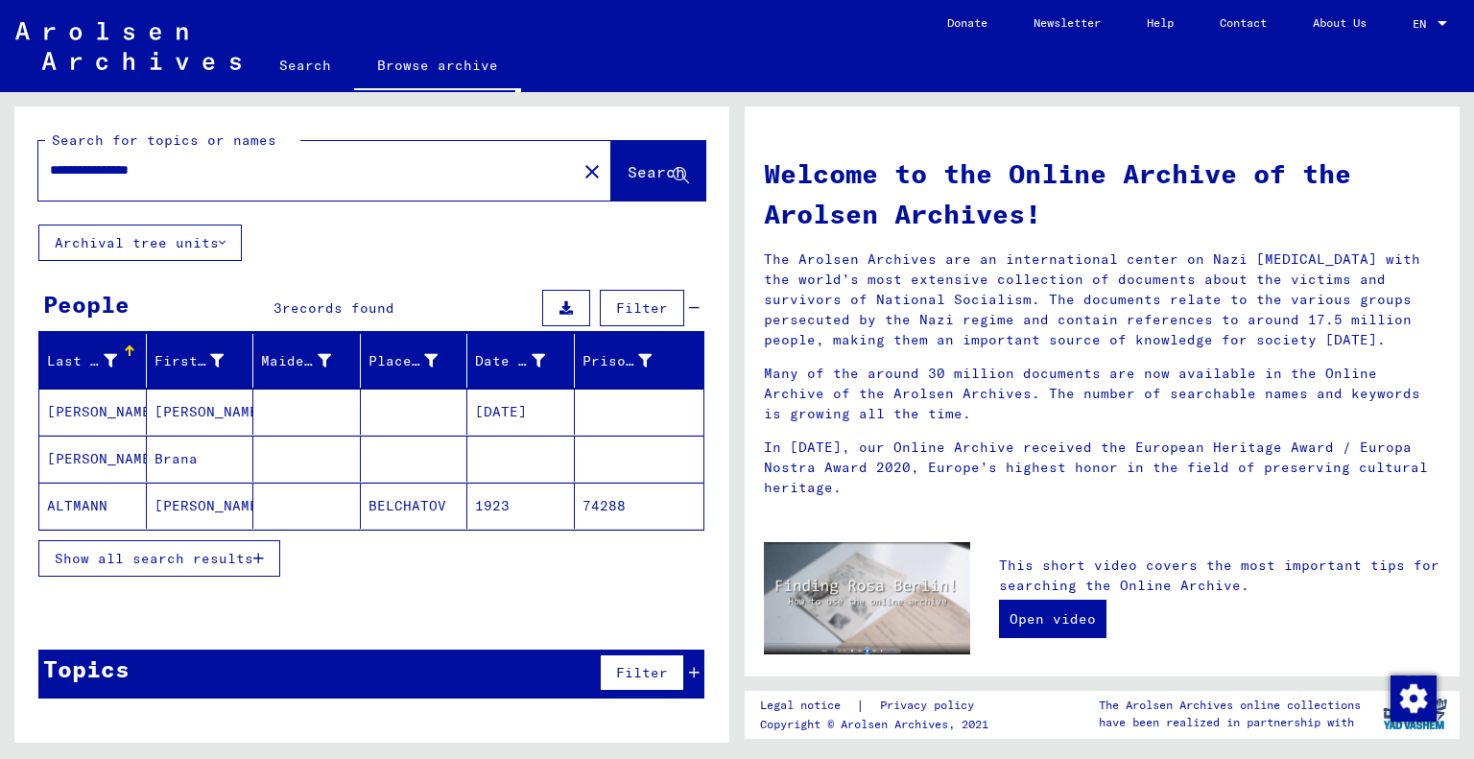
click at [180, 410] on mat-cell "[PERSON_NAME]" at bounding box center [200, 412] width 107 height 46
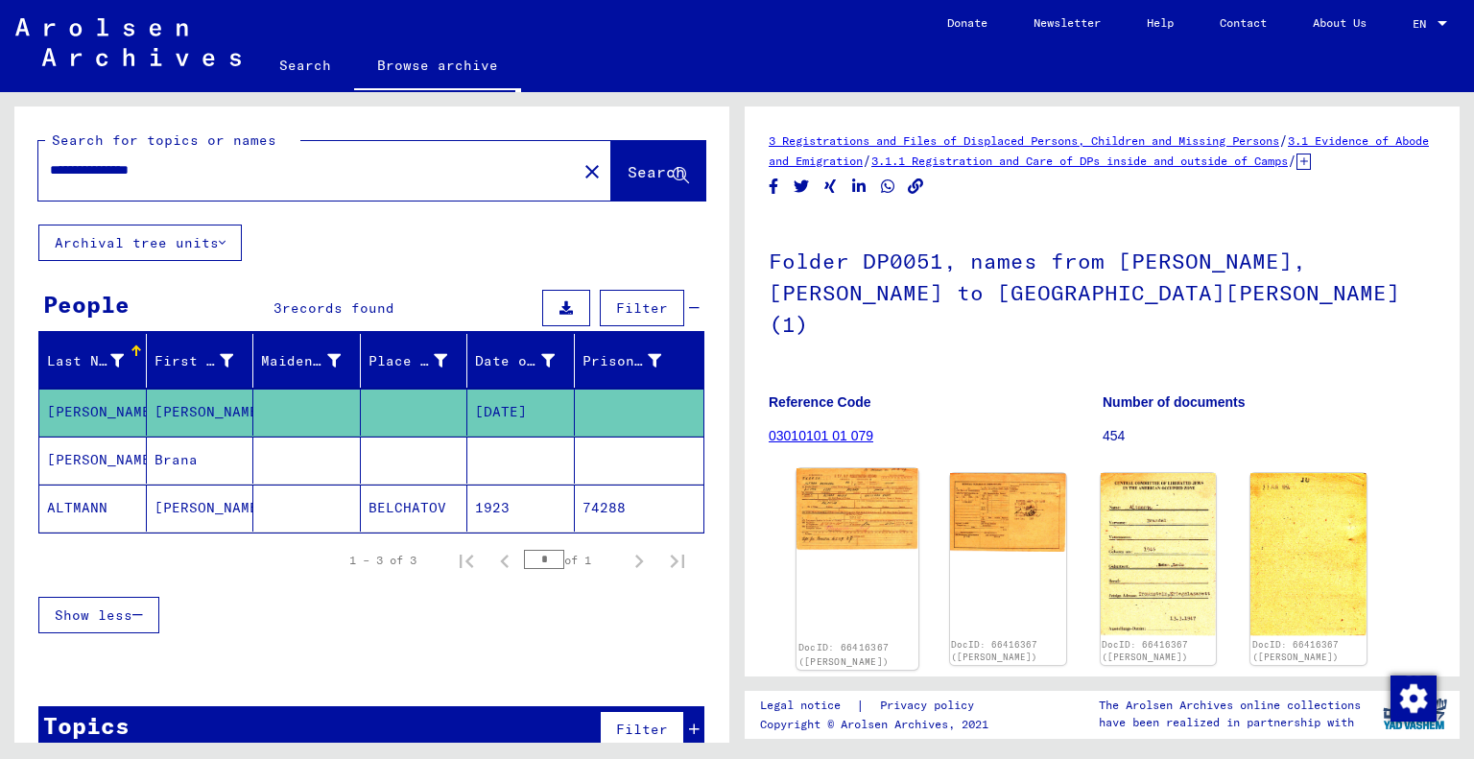
click at [859, 504] on img at bounding box center [857, 509] width 122 height 82
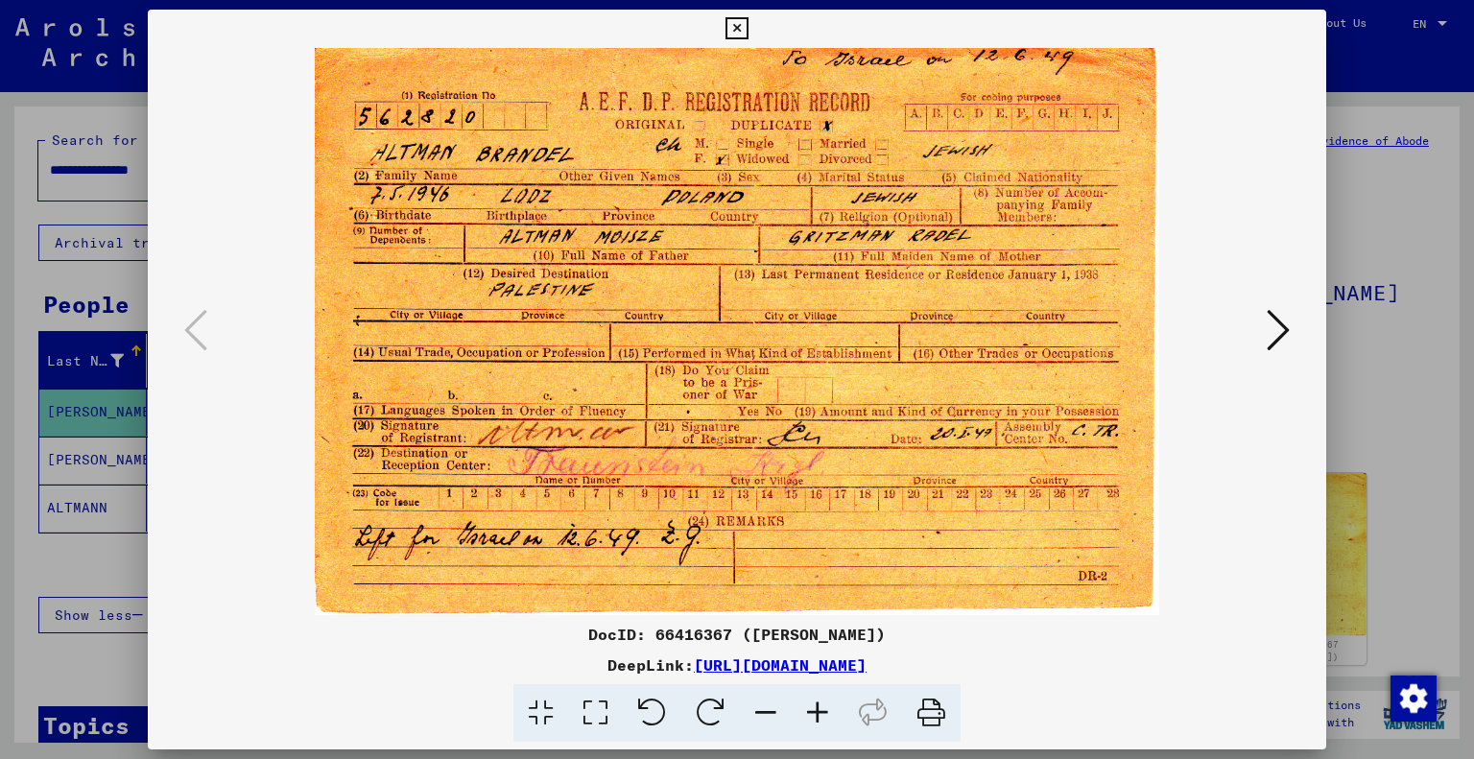
click at [1285, 325] on icon at bounding box center [1277, 330] width 23 height 46
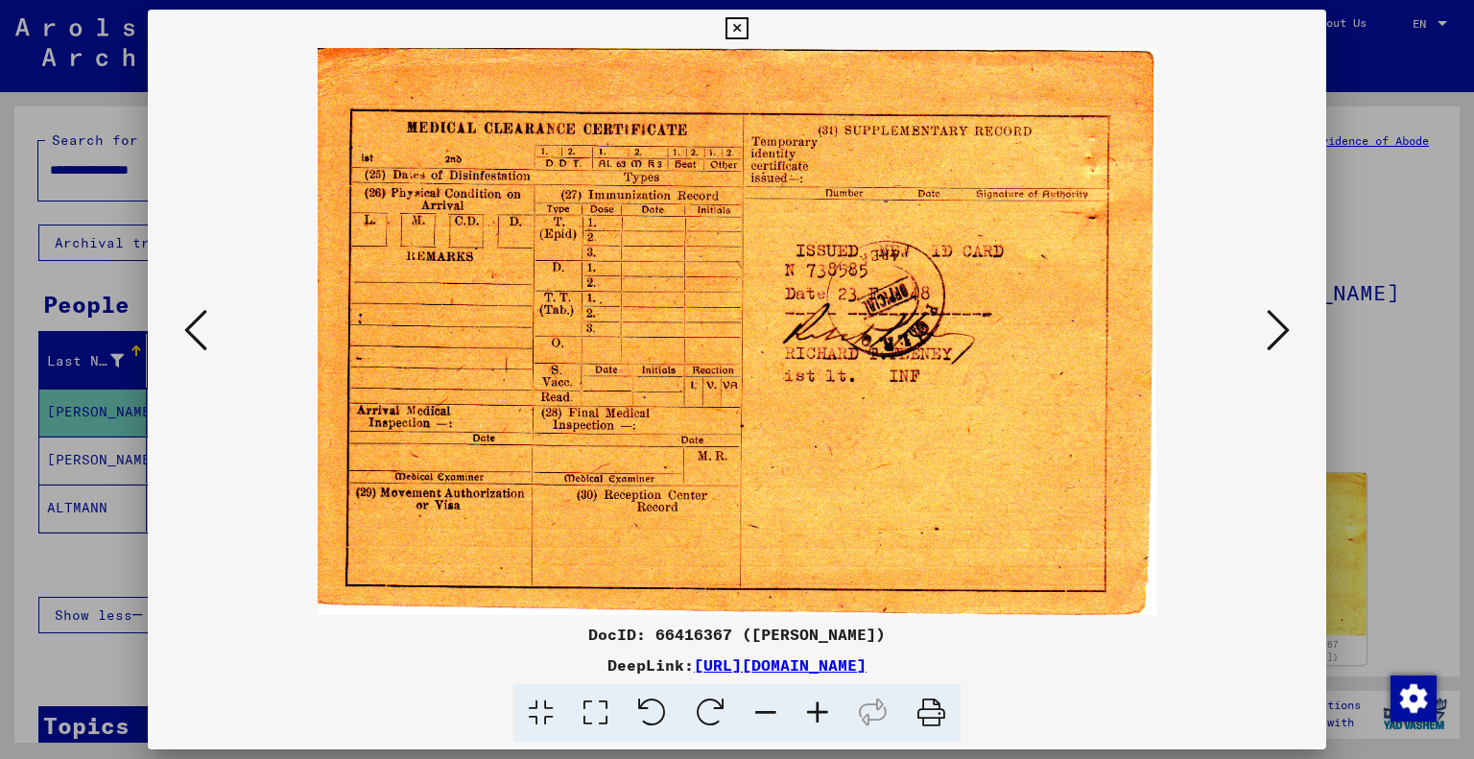
click at [1285, 325] on icon at bounding box center [1277, 330] width 23 height 46
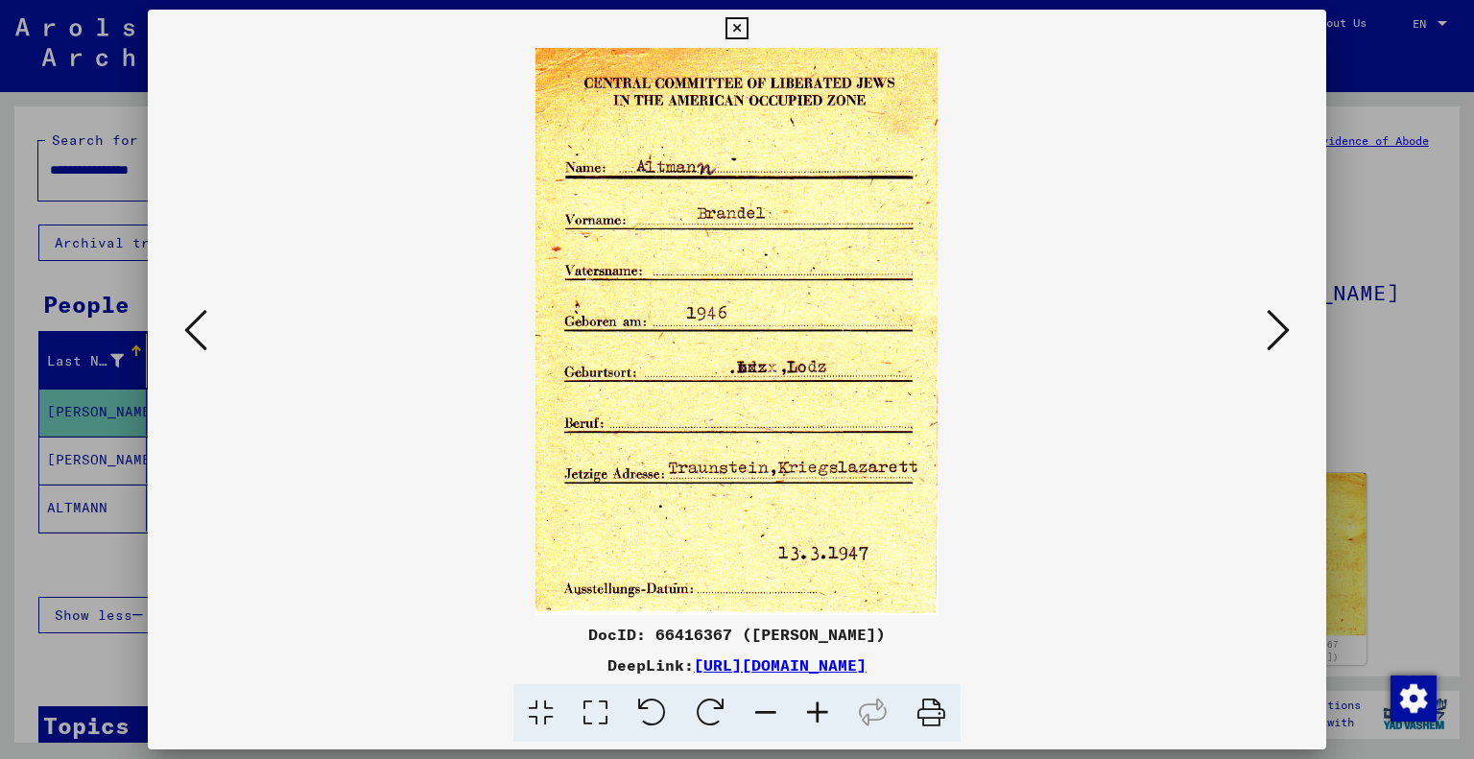
click at [1285, 325] on icon at bounding box center [1277, 330] width 23 height 46
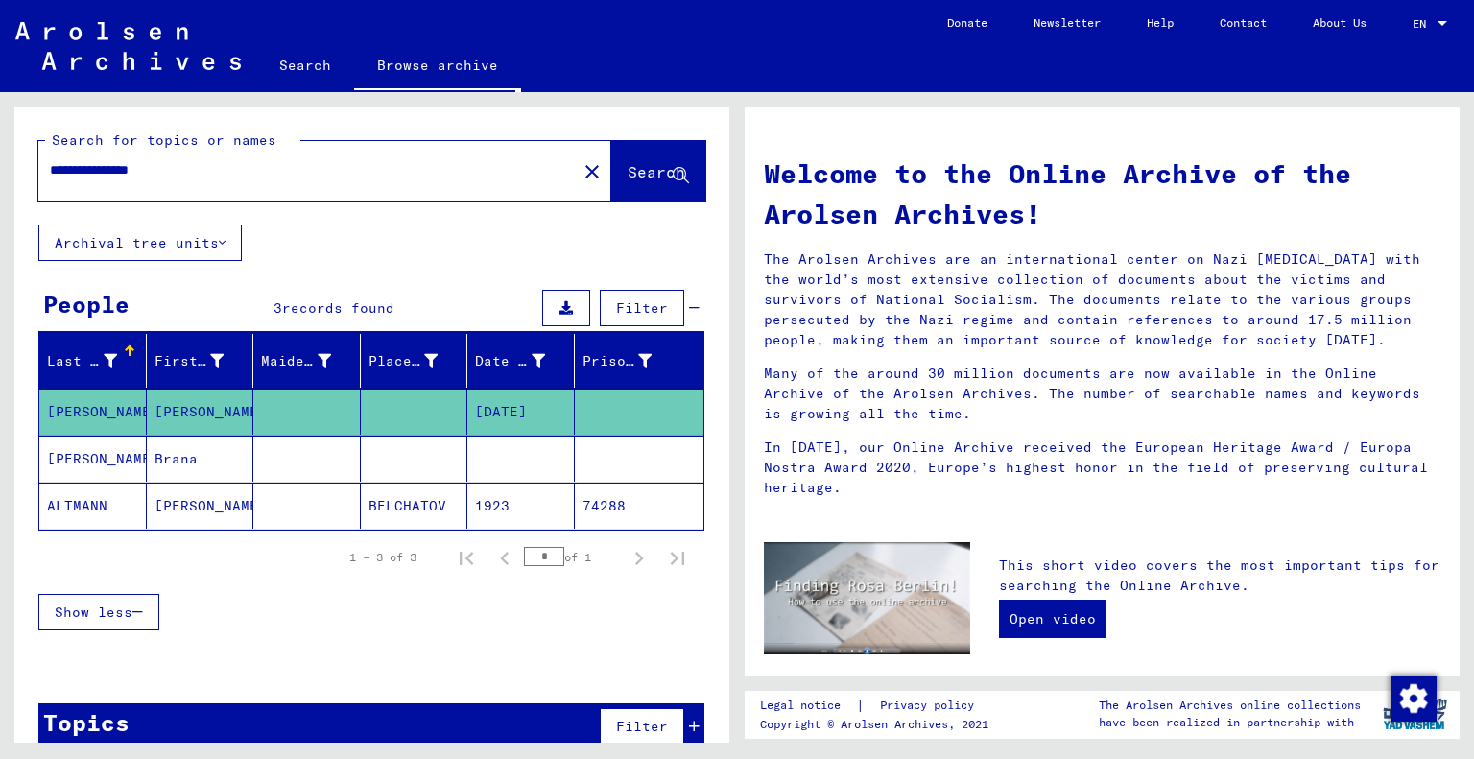
click at [193, 176] on input "**********" at bounding box center [302, 170] width 504 height 20
type input "**********"
click at [627, 175] on span "Search" at bounding box center [656, 171] width 58 height 19
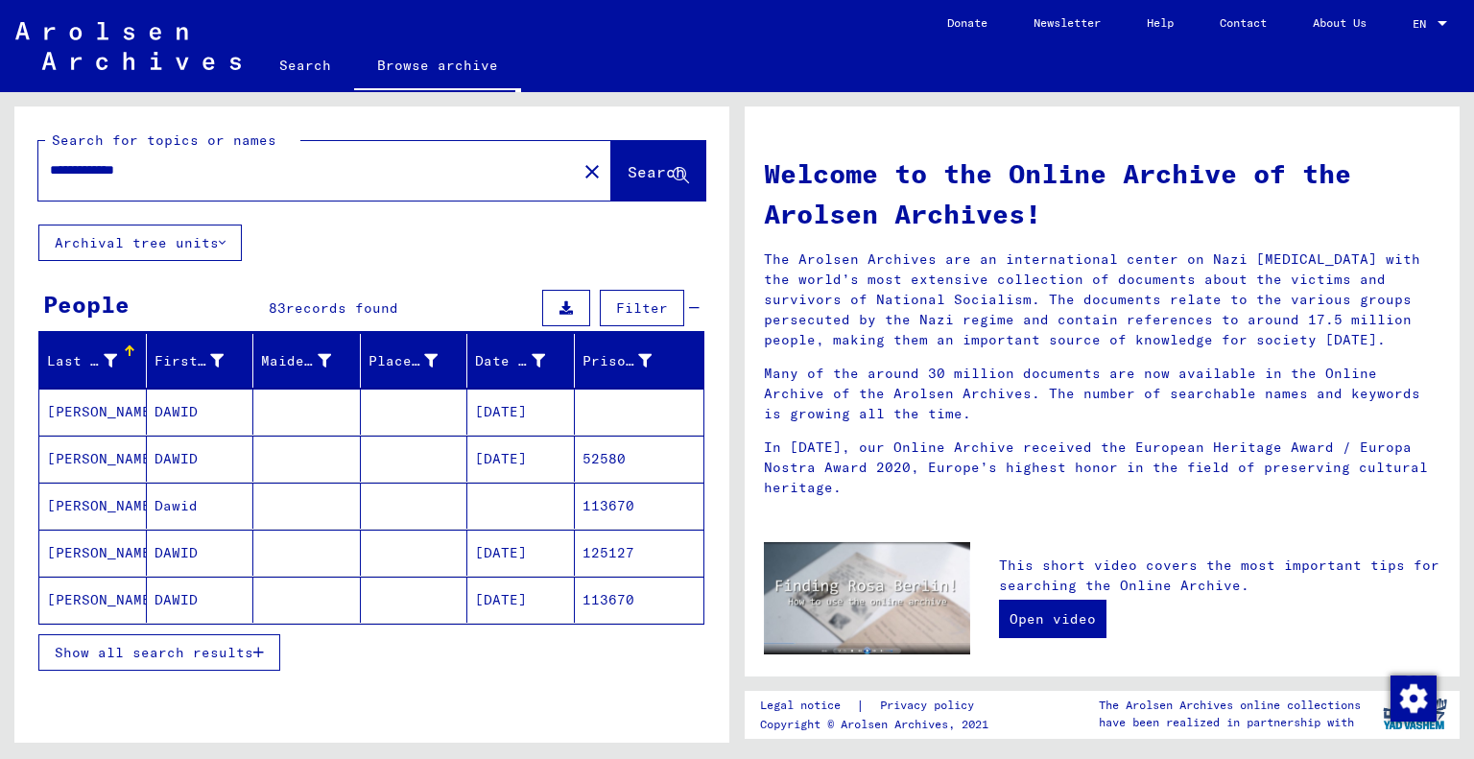
click at [253, 649] on icon "button" at bounding box center [258, 652] width 11 height 13
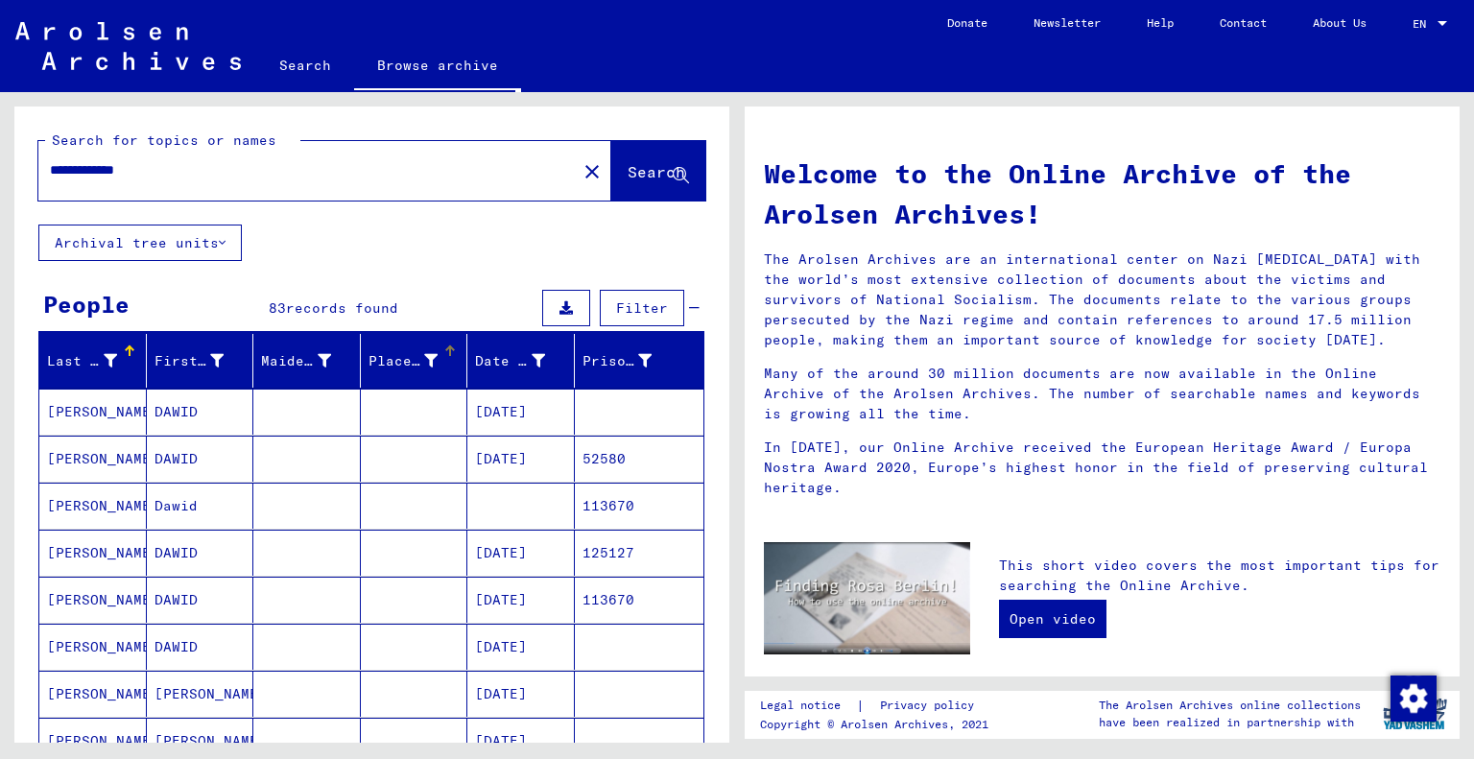
click at [398, 360] on div "Place of Birth" at bounding box center [403, 361] width 70 height 20
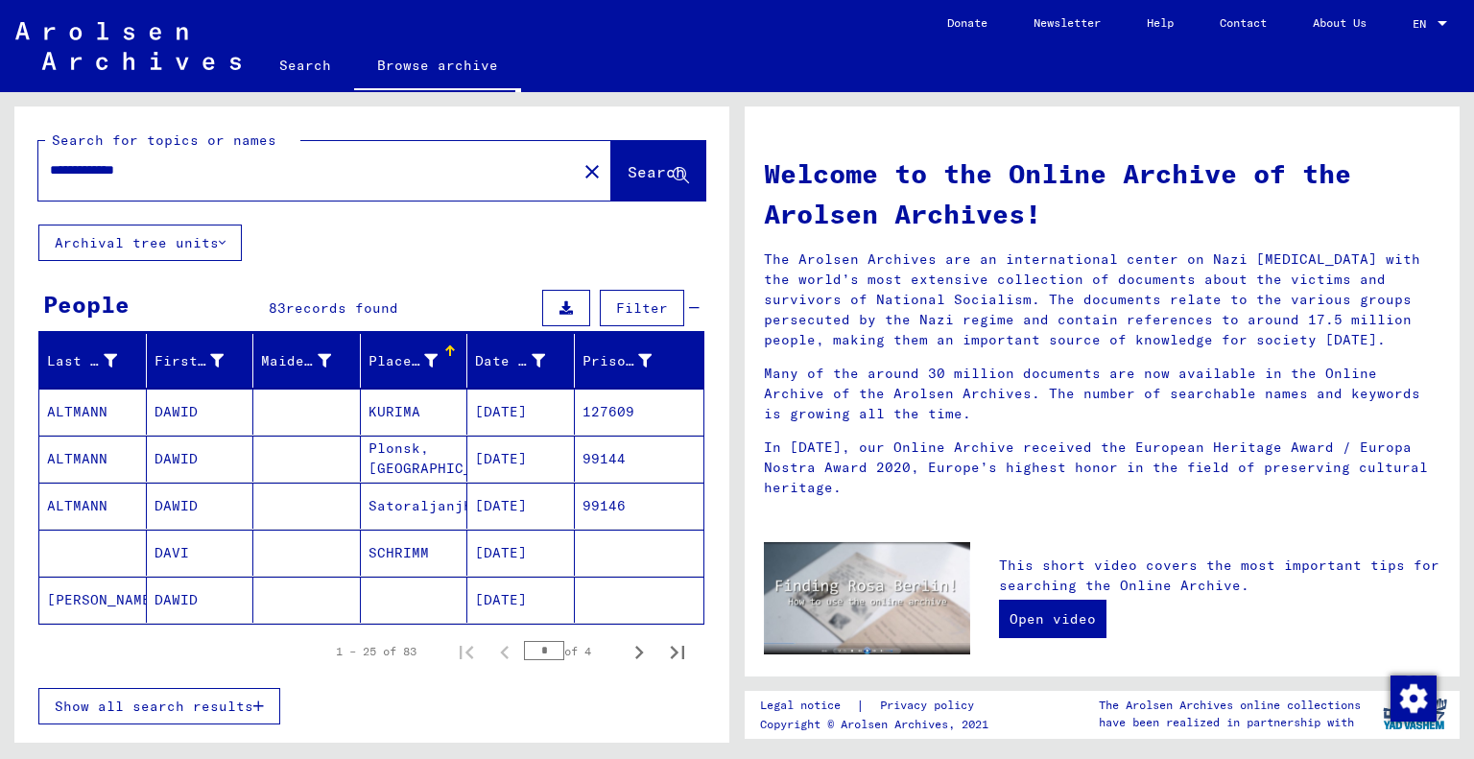
click at [581, 405] on mat-cell "127609" at bounding box center [640, 412] width 130 height 46
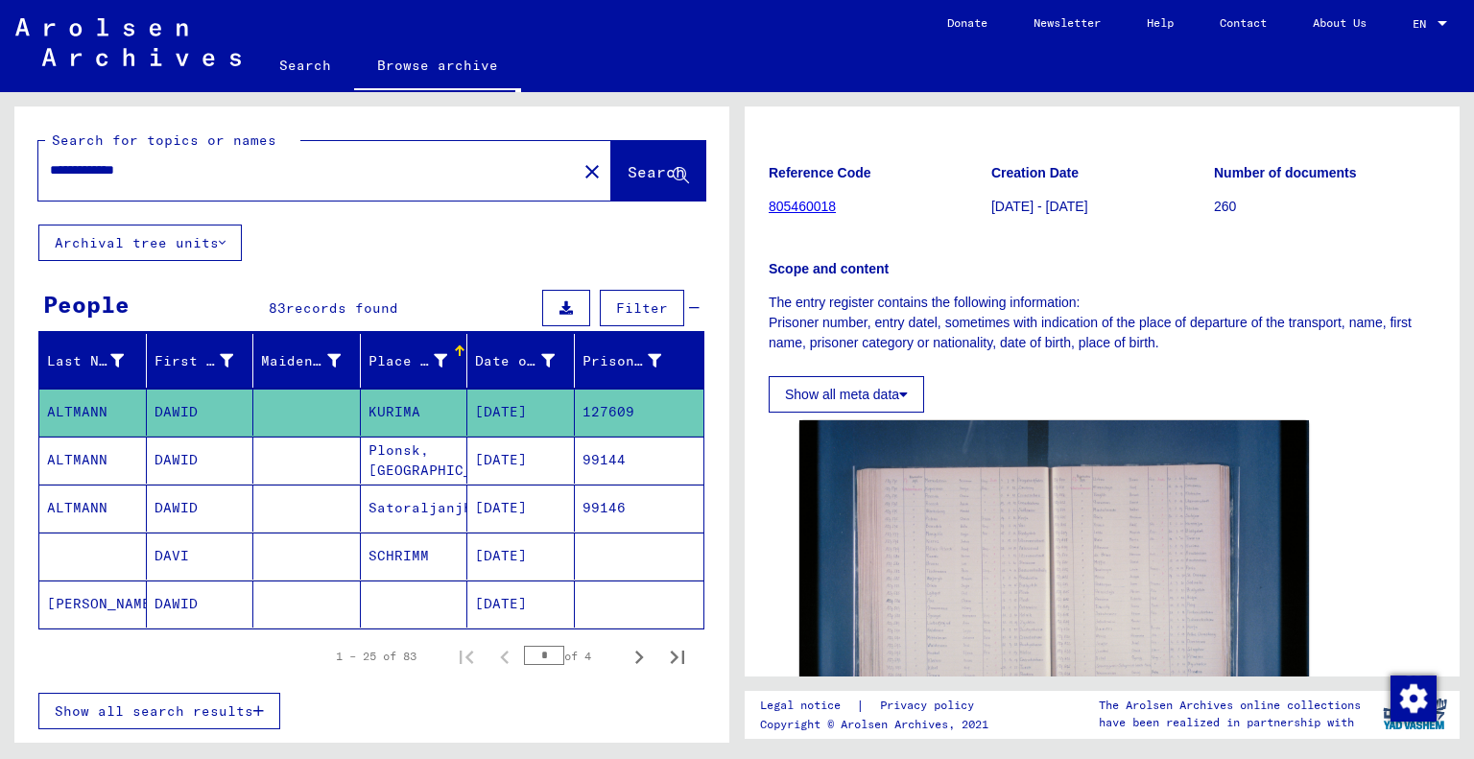
scroll to position [137, 0]
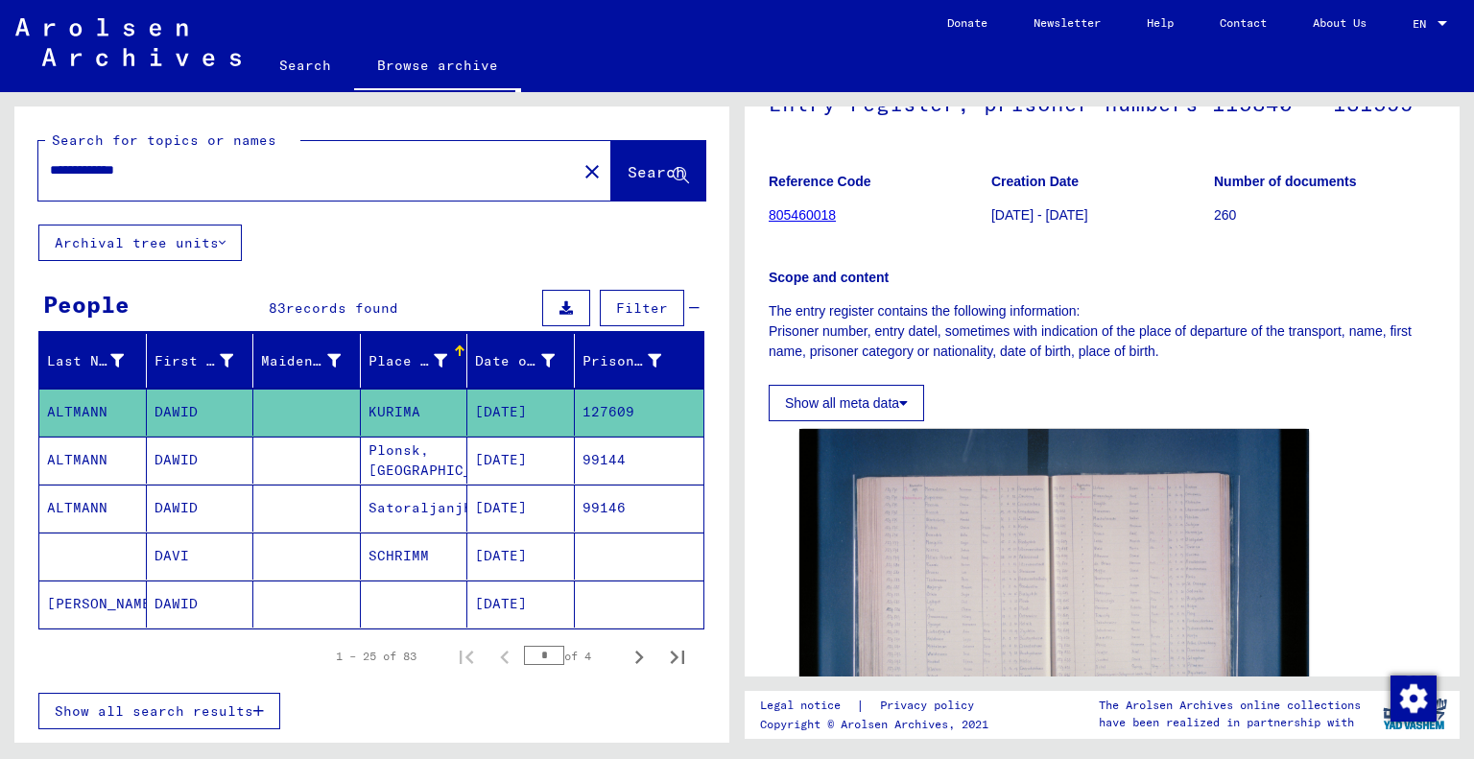
click at [810, 218] on link "805460018" at bounding box center [801, 214] width 67 height 15
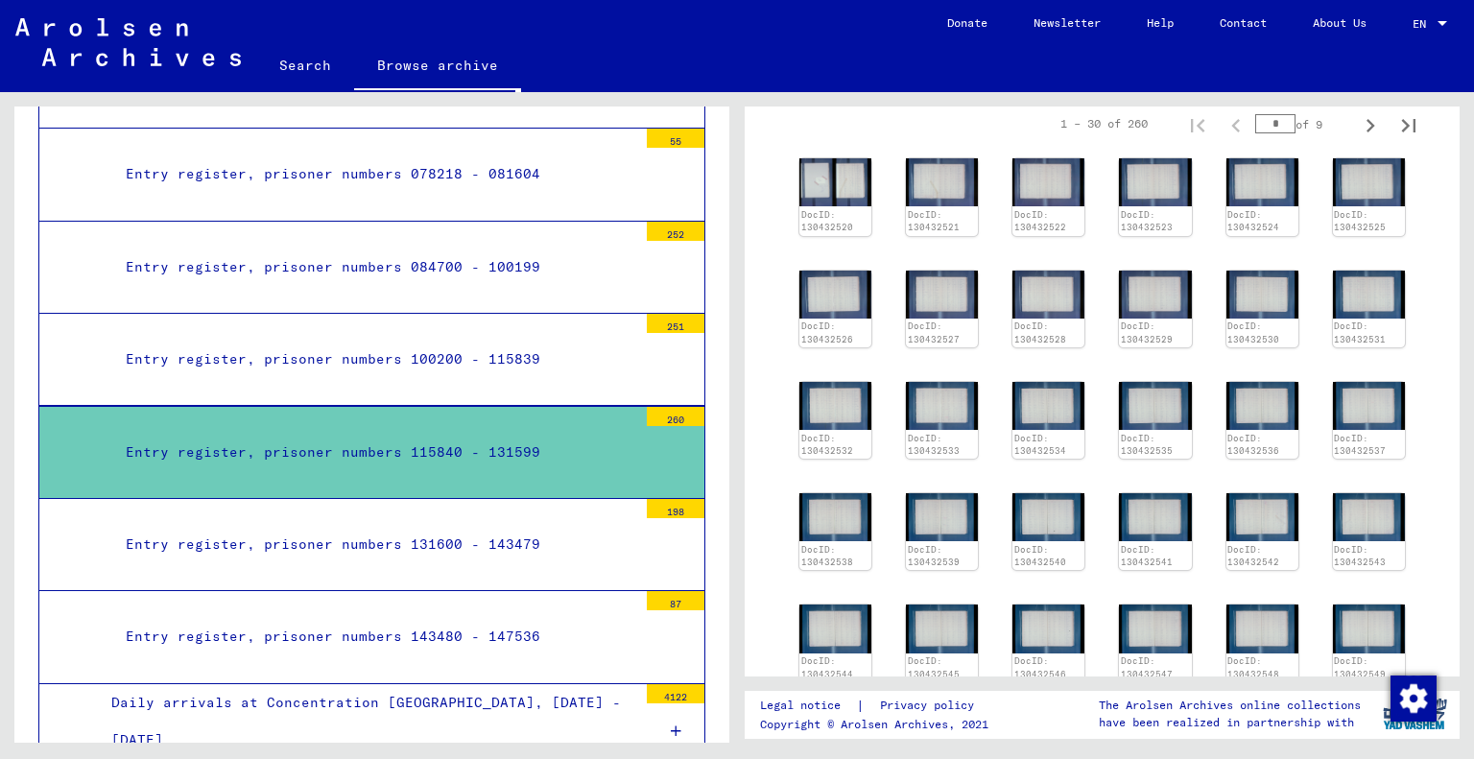
scroll to position [498, 0]
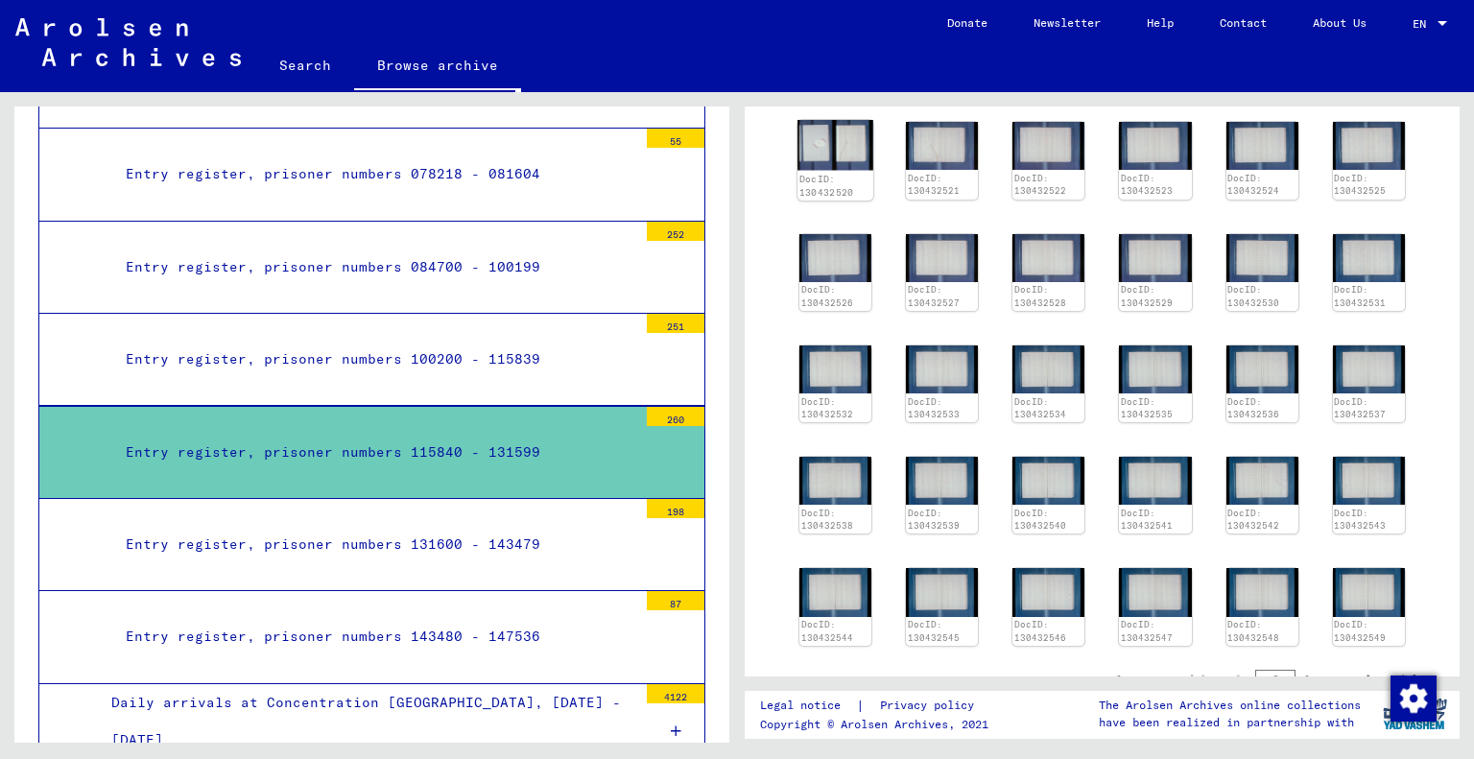
click at [825, 148] on img at bounding box center [835, 145] width 76 height 51
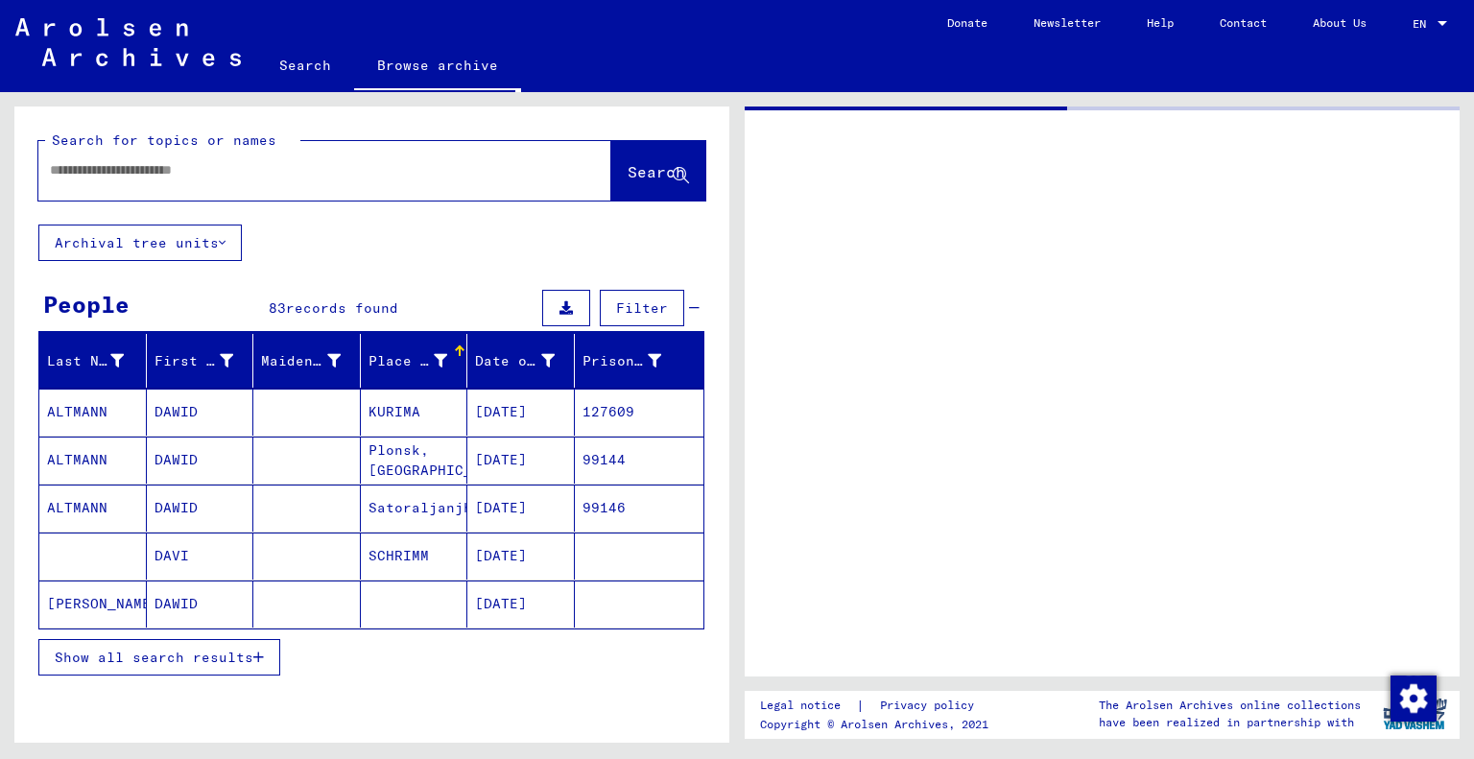
type input "*********"
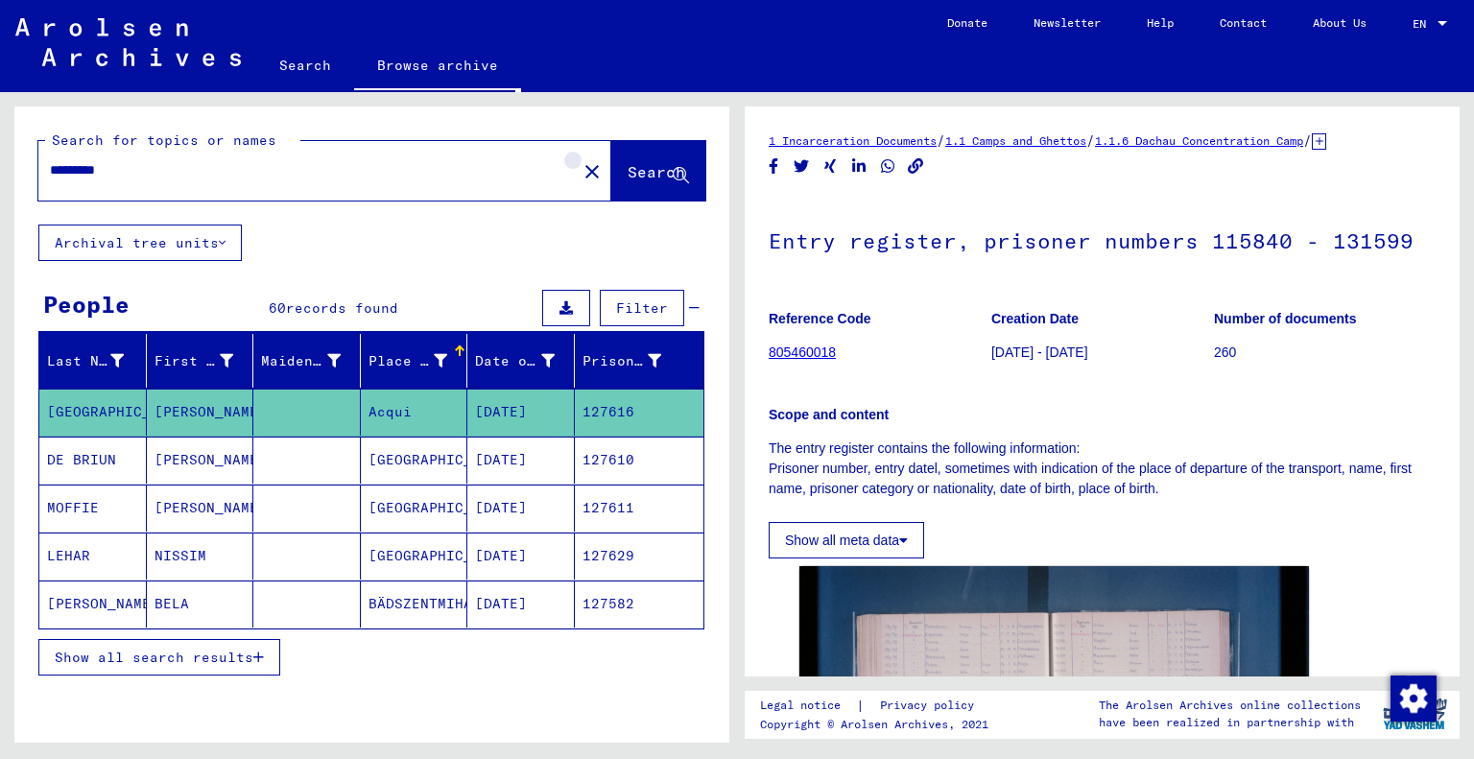
click at [580, 170] on mat-icon "close" at bounding box center [591, 171] width 23 height 23
